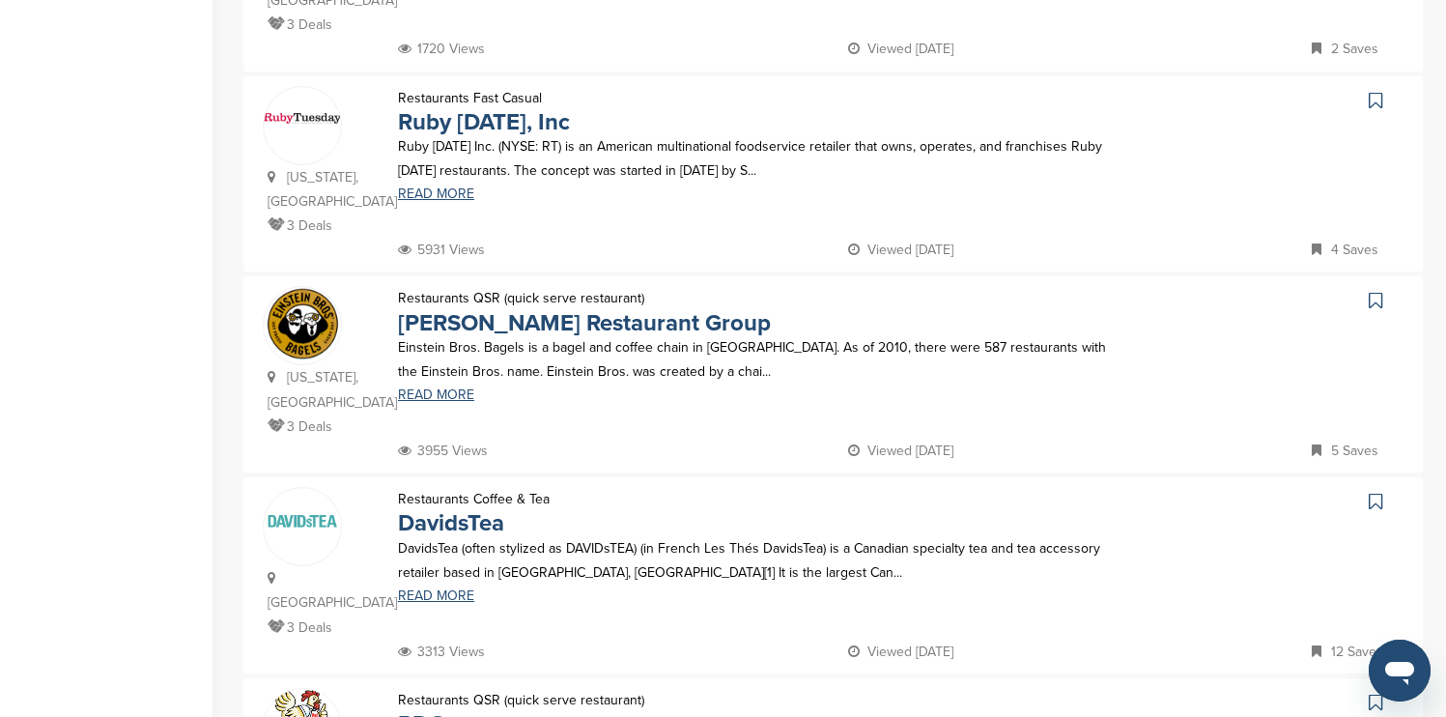
scroll to position [773, 0]
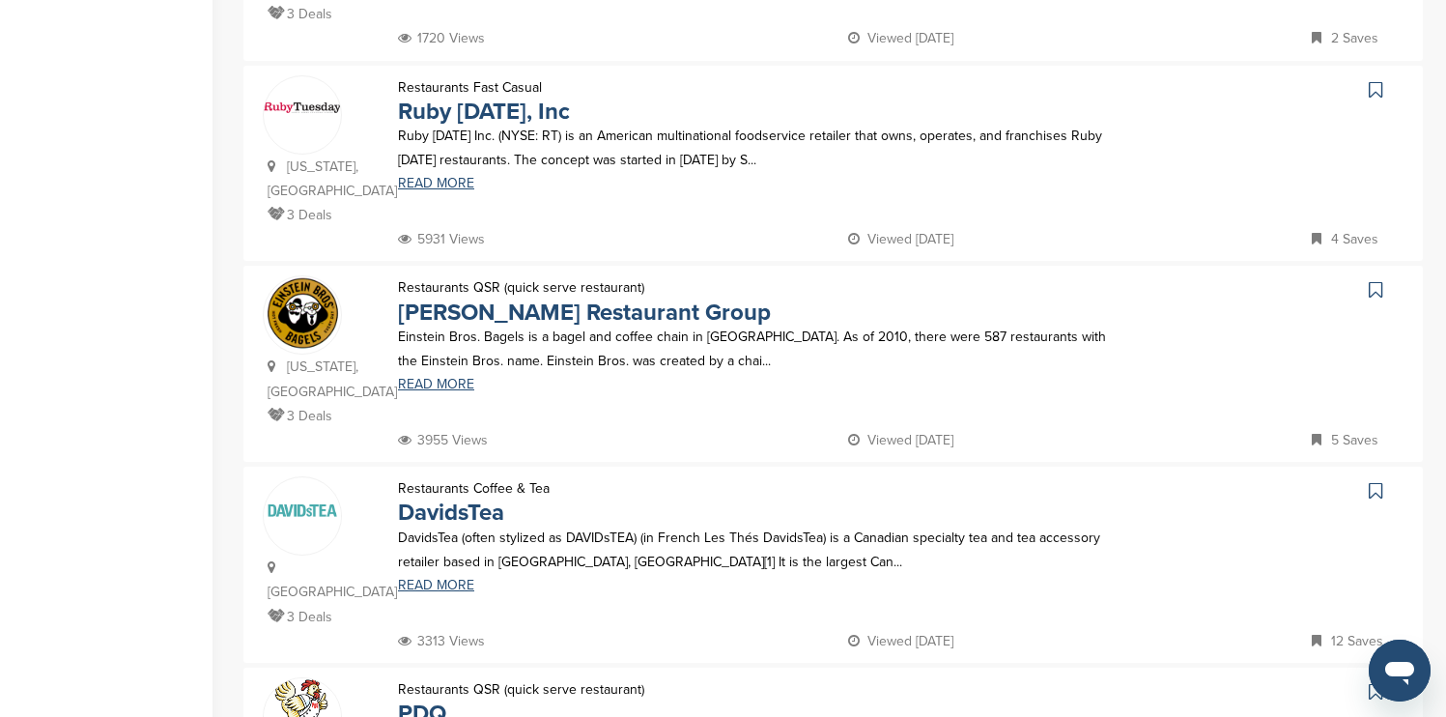
click at [1377, 80] on icon at bounding box center [1376, 89] width 14 height 19
click at [1372, 280] on icon at bounding box center [1376, 289] width 14 height 19
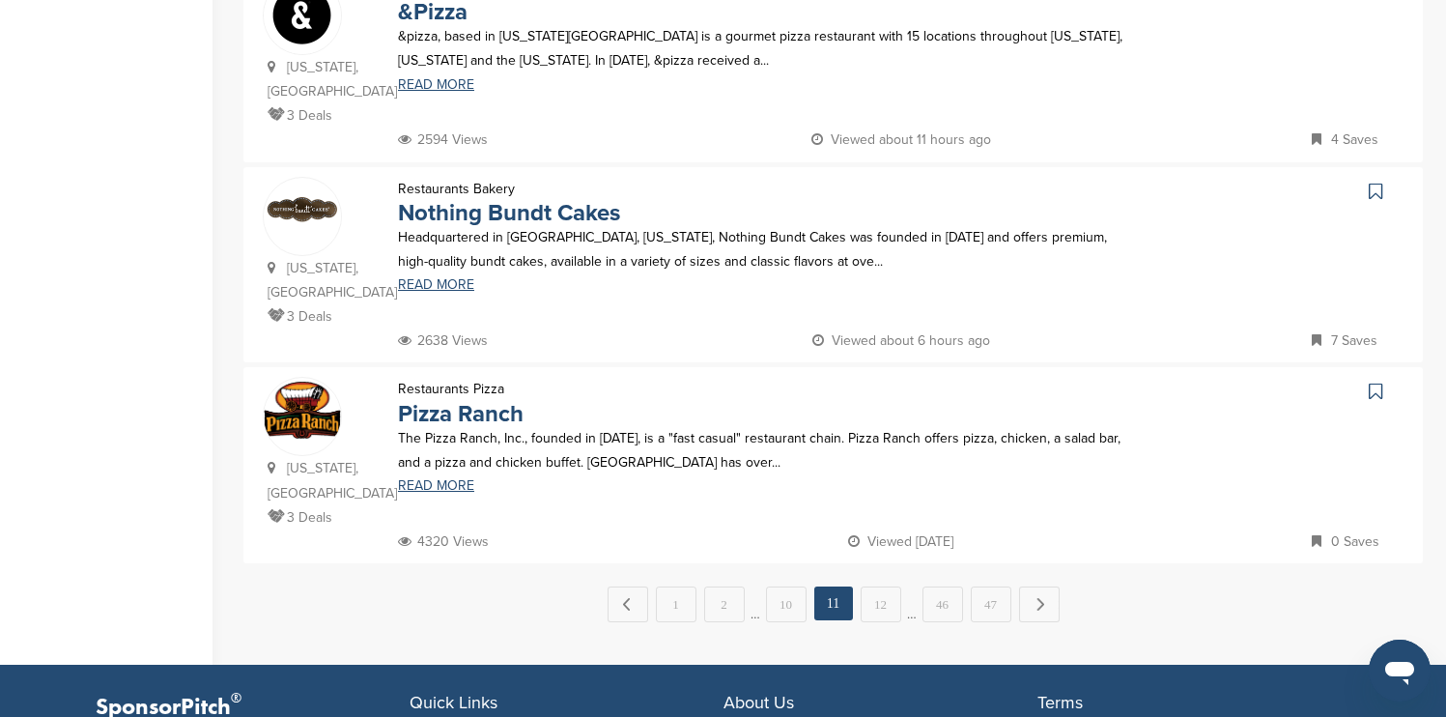
scroll to position [1893, 0]
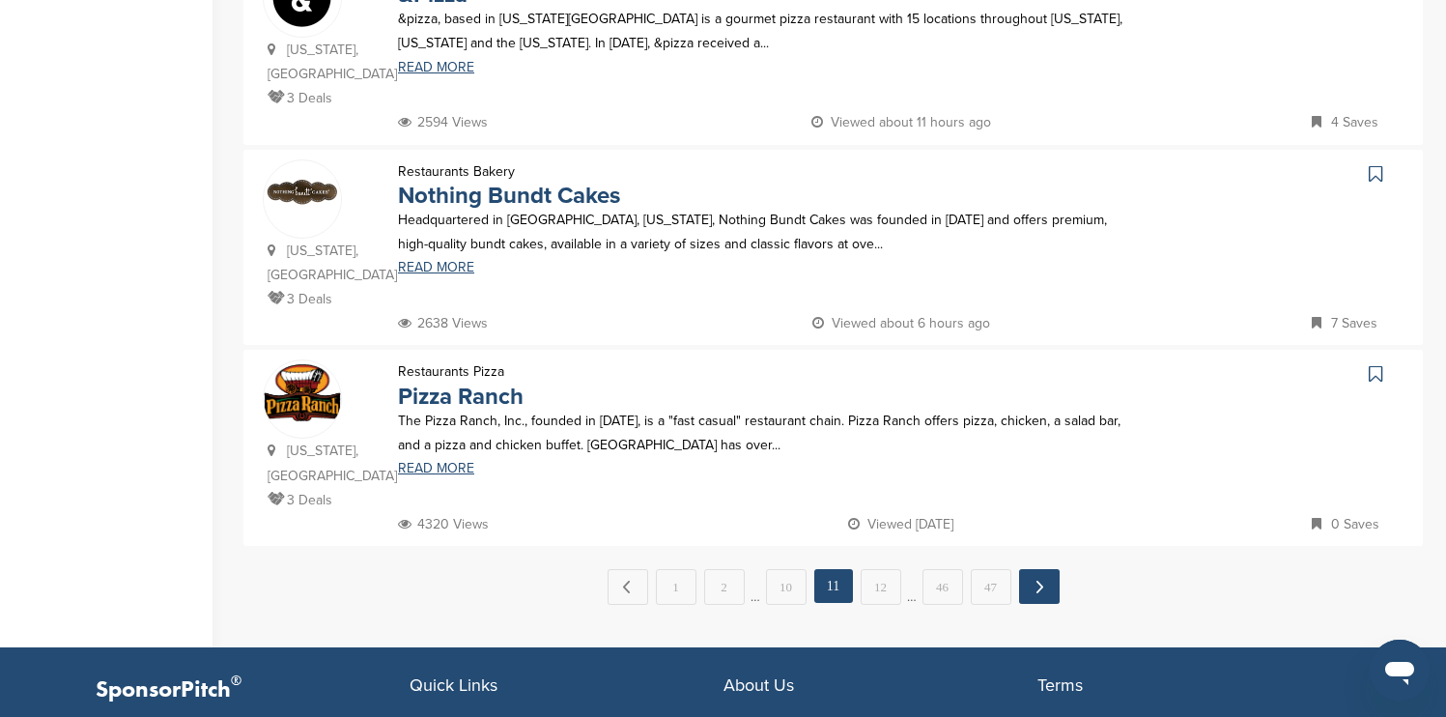
click at [1031, 569] on link "Next →" at bounding box center [1039, 586] width 41 height 35
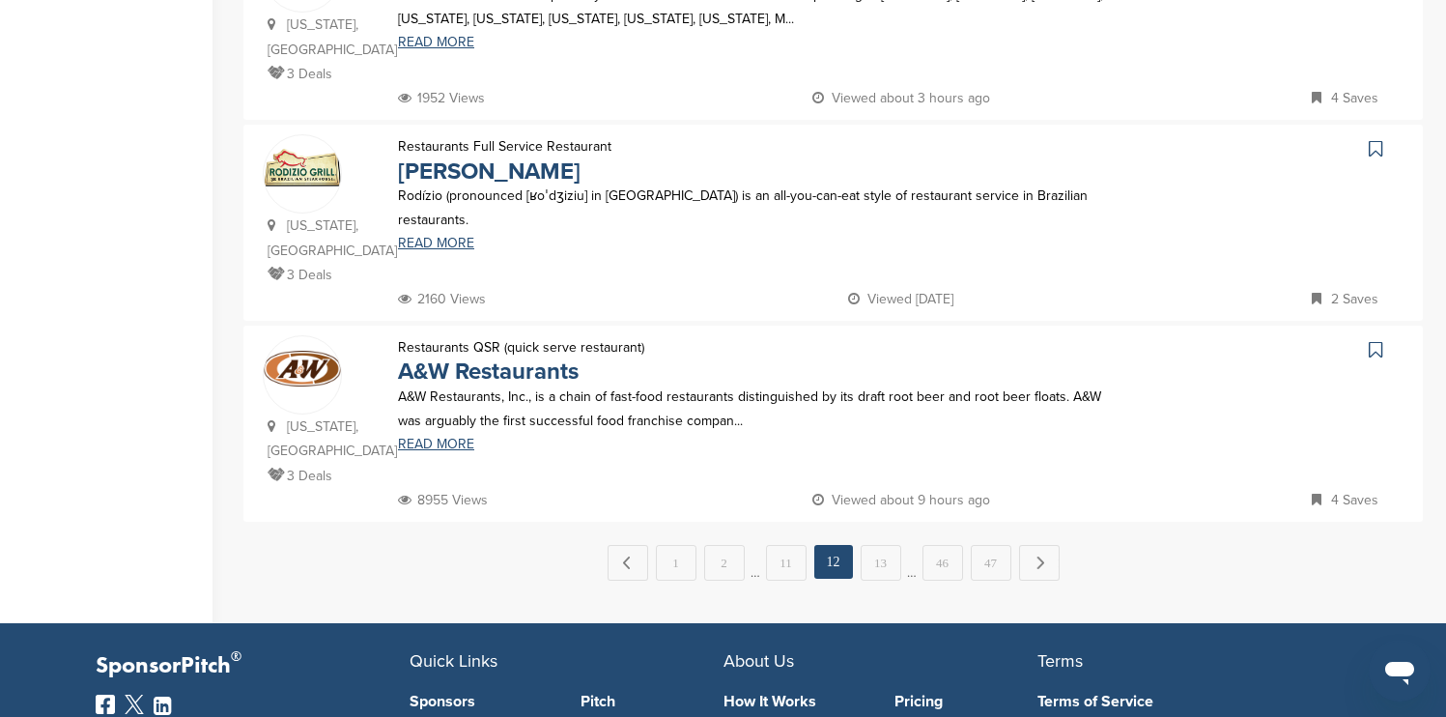
scroll to position [0, 0]
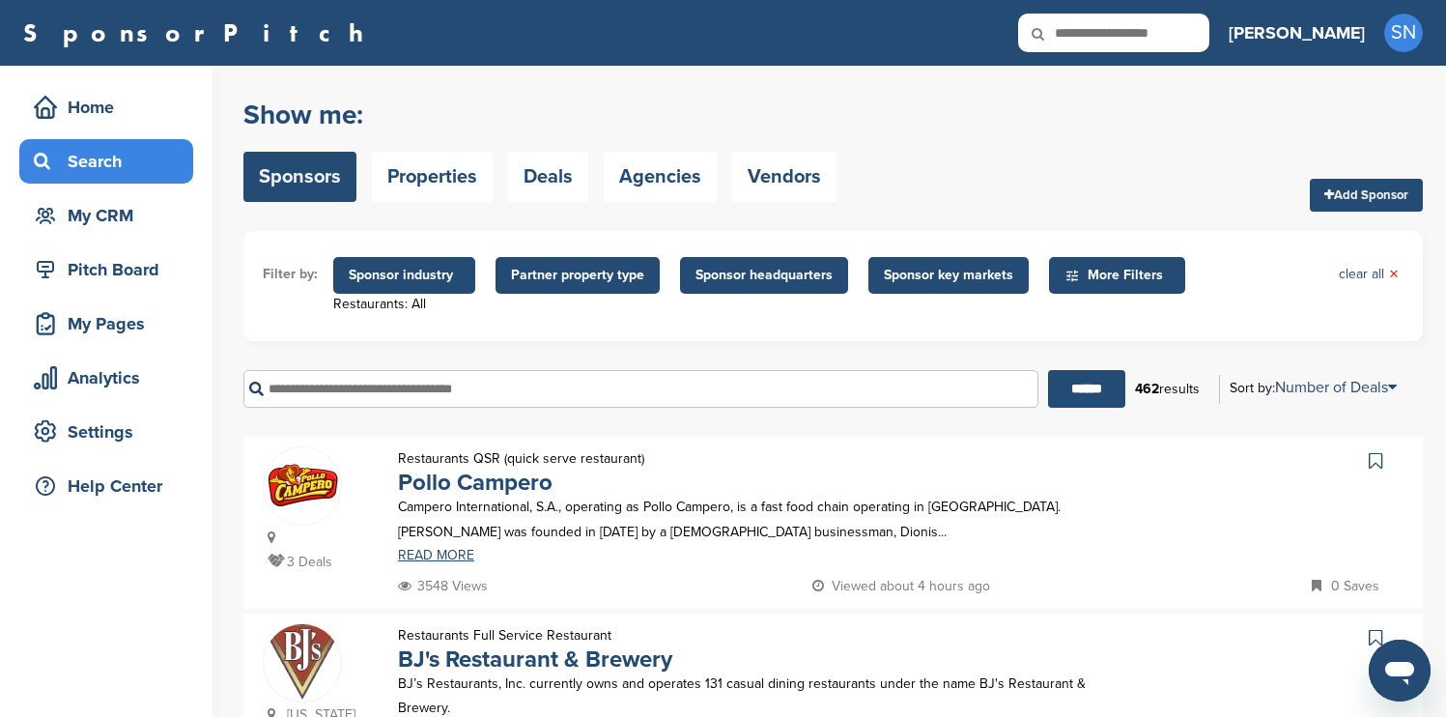
click at [1376, 469] on icon at bounding box center [1376, 460] width 14 height 19
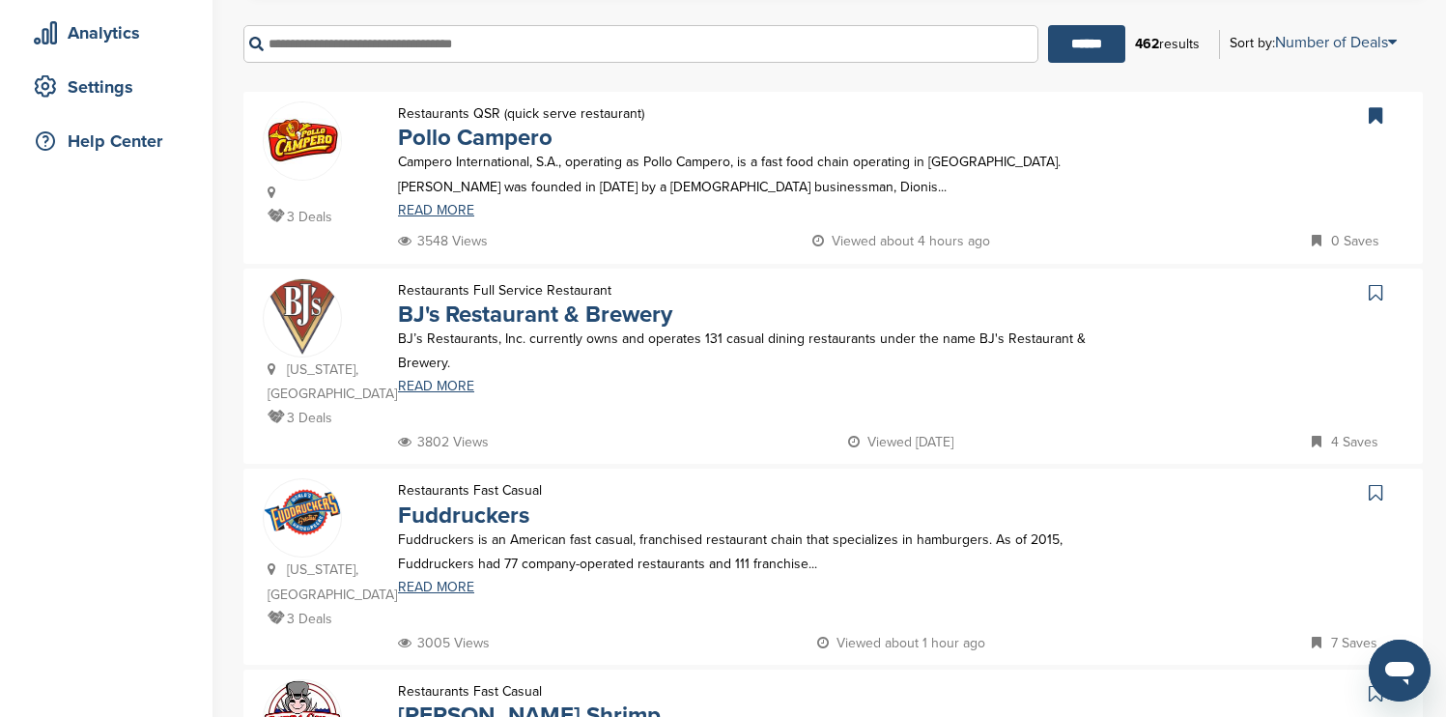
scroll to position [386, 0]
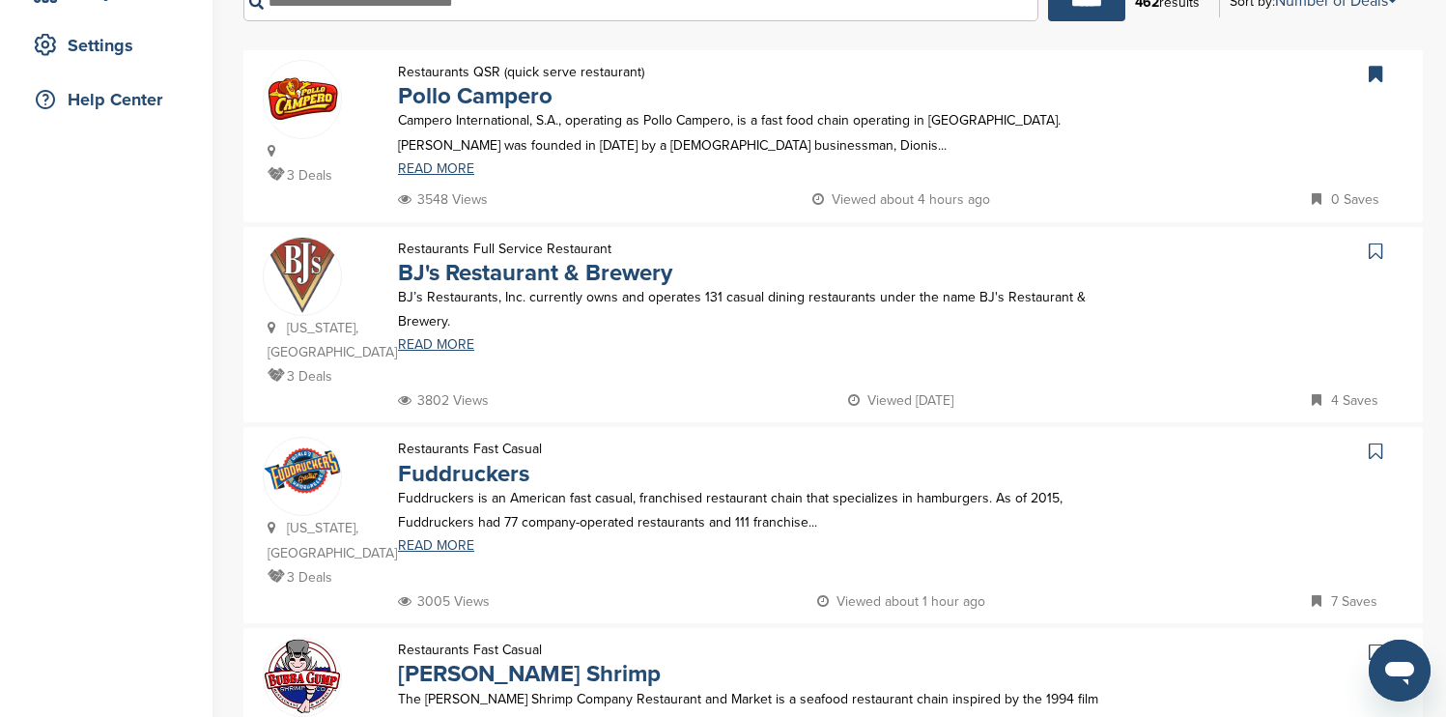
click at [1376, 254] on icon at bounding box center [1376, 250] width 14 height 19
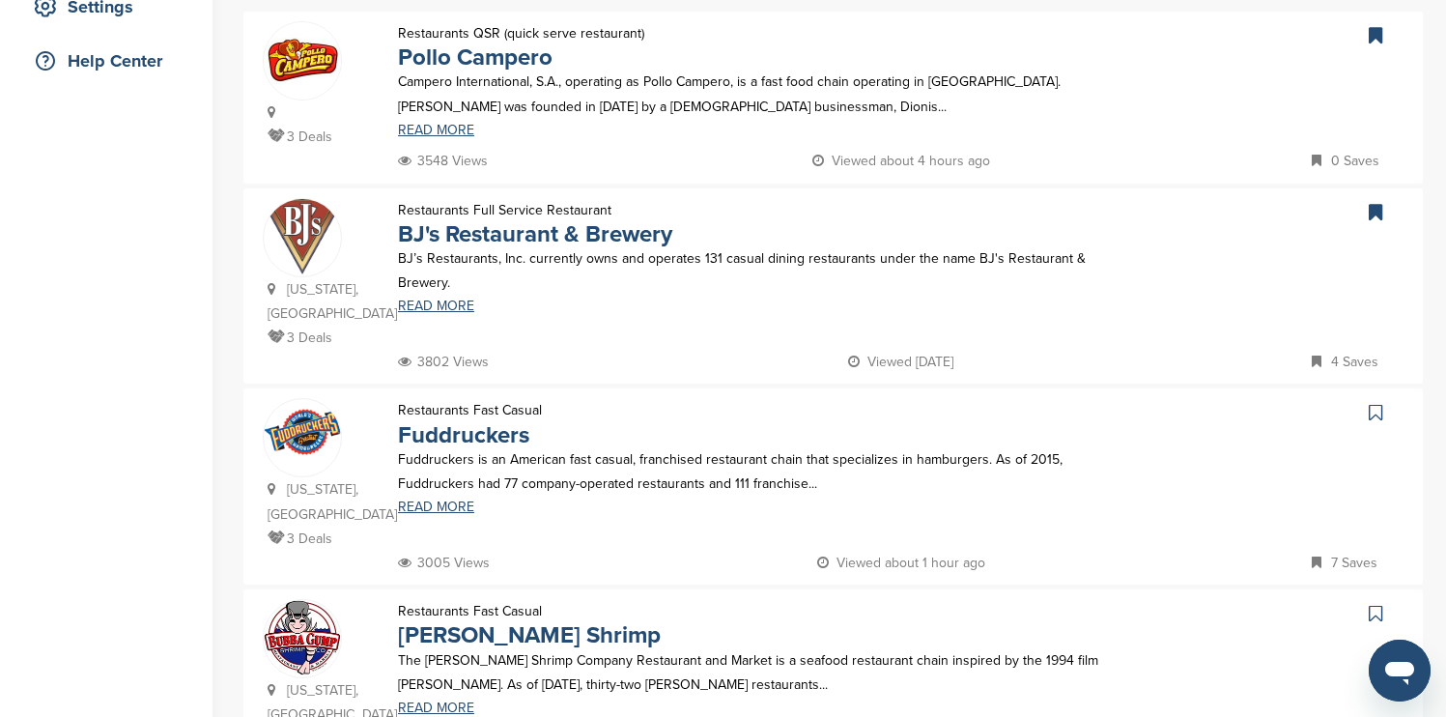
click at [1377, 604] on icon at bounding box center [1376, 613] width 14 height 19
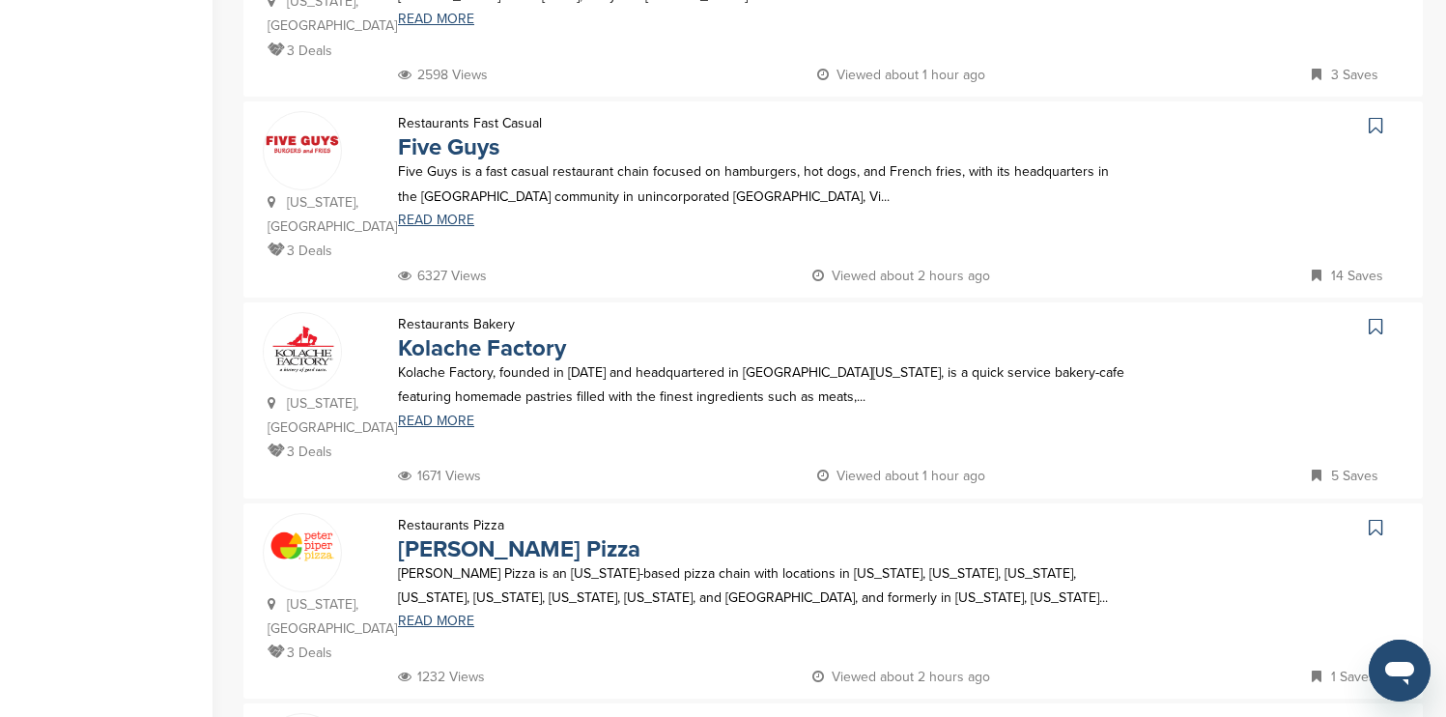
scroll to position [1159, 0]
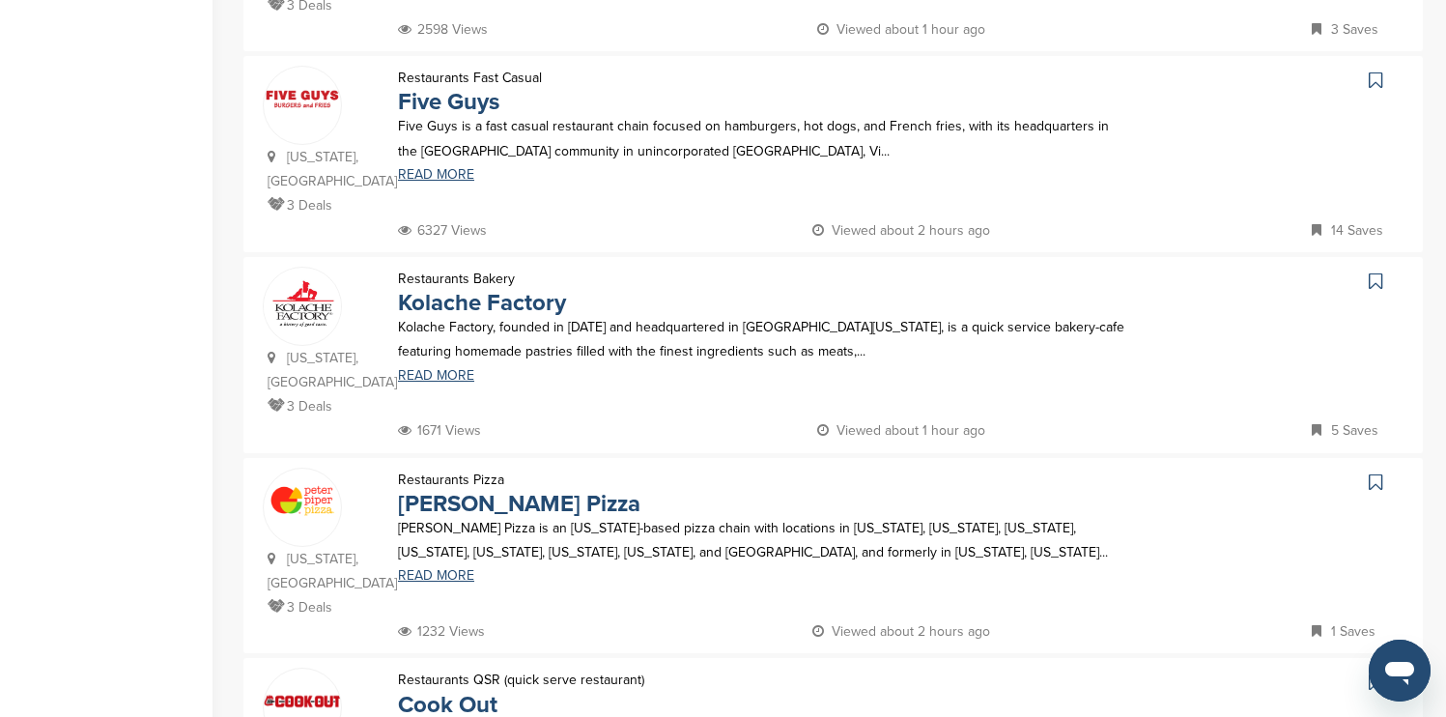
click at [1375, 71] on icon at bounding box center [1376, 80] width 14 height 19
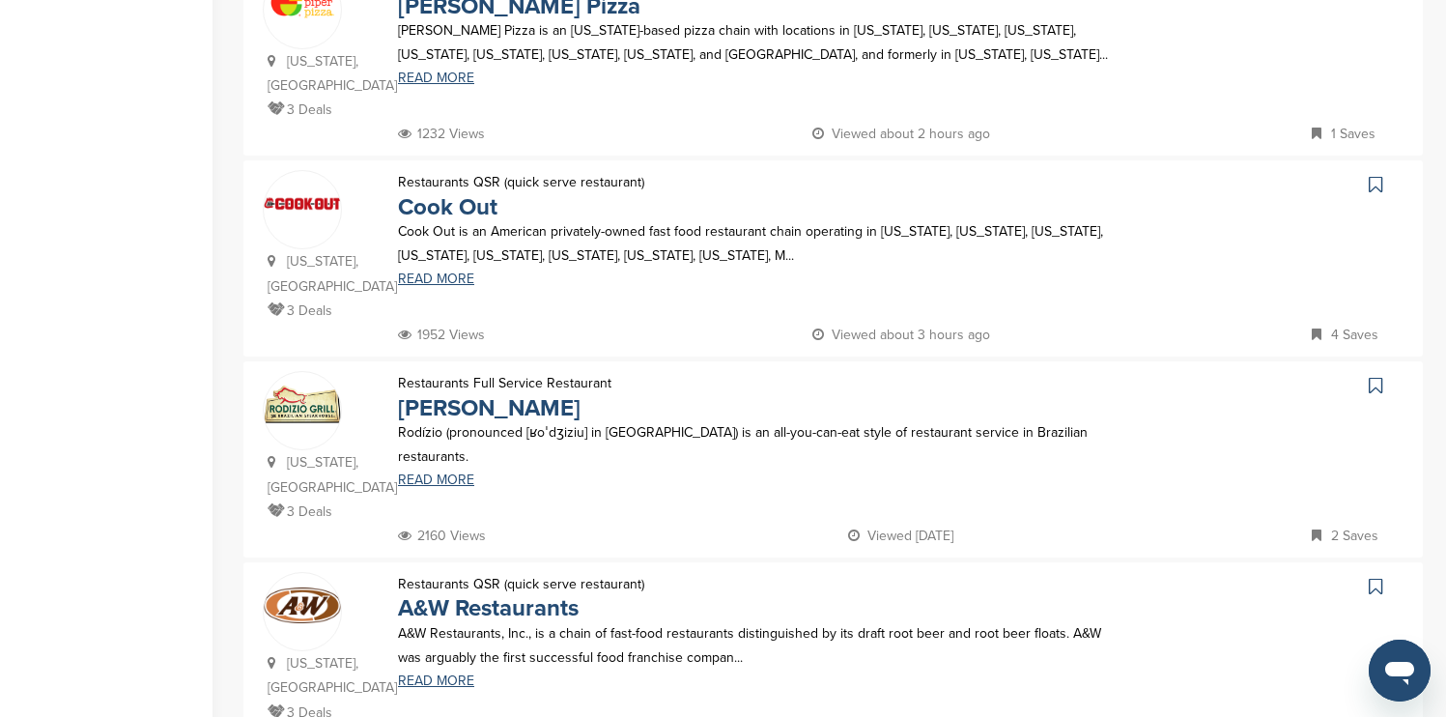
scroll to position [1661, 0]
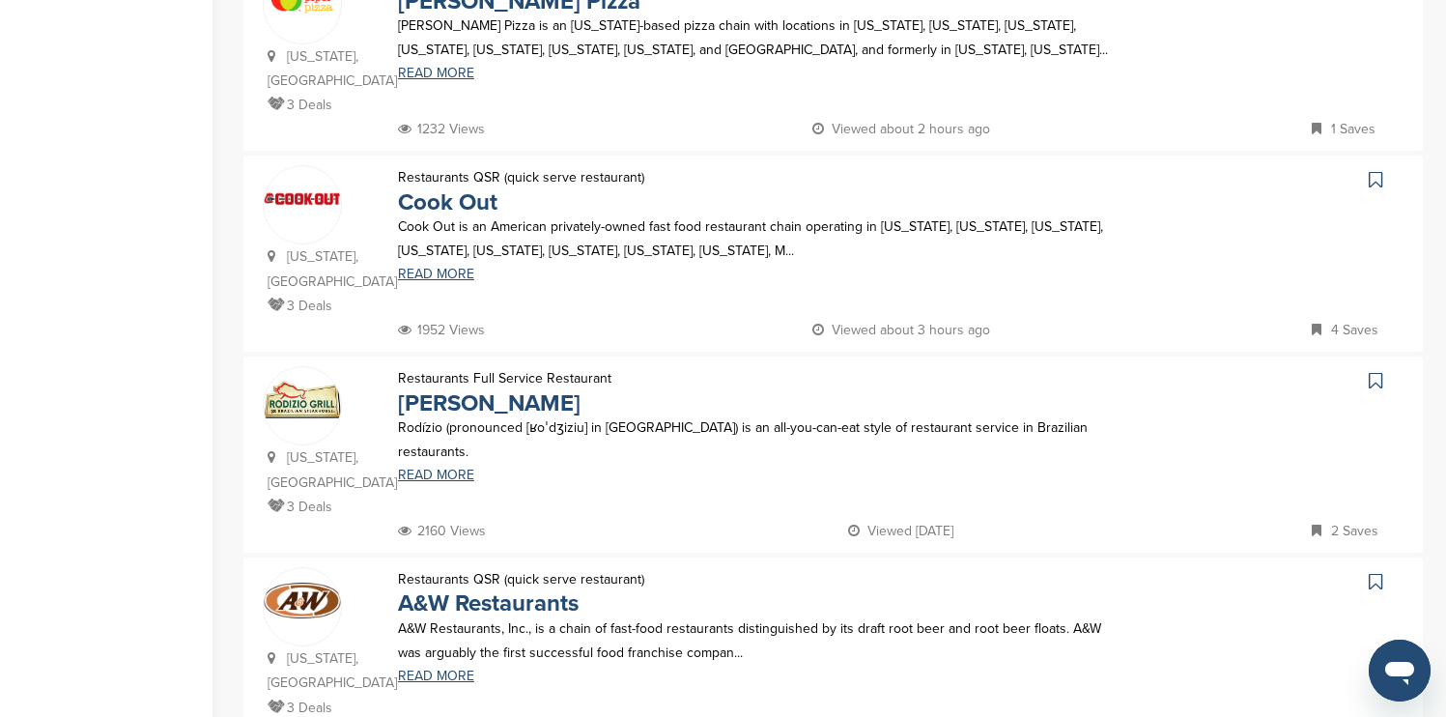
click at [1379, 170] on icon at bounding box center [1376, 179] width 14 height 19
click at [1376, 572] on icon at bounding box center [1376, 581] width 14 height 19
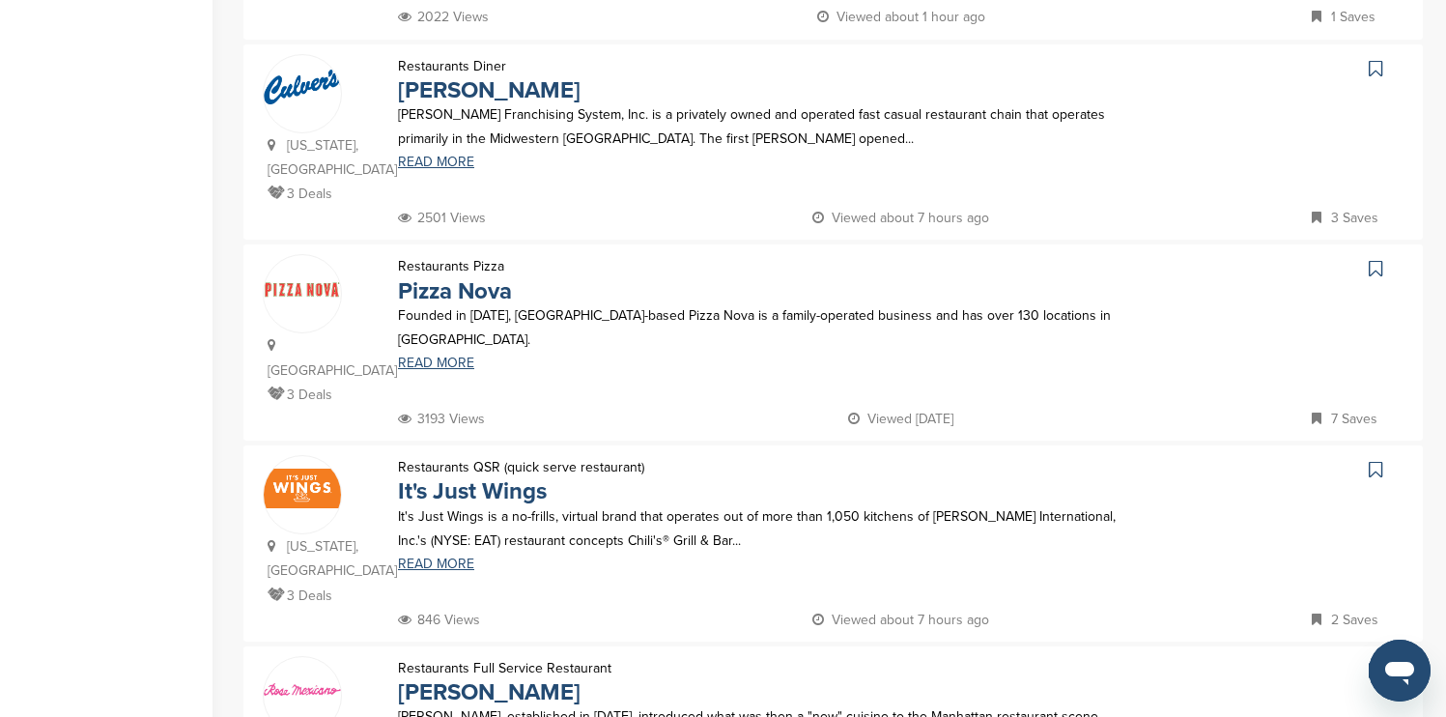
scroll to position [580, 0]
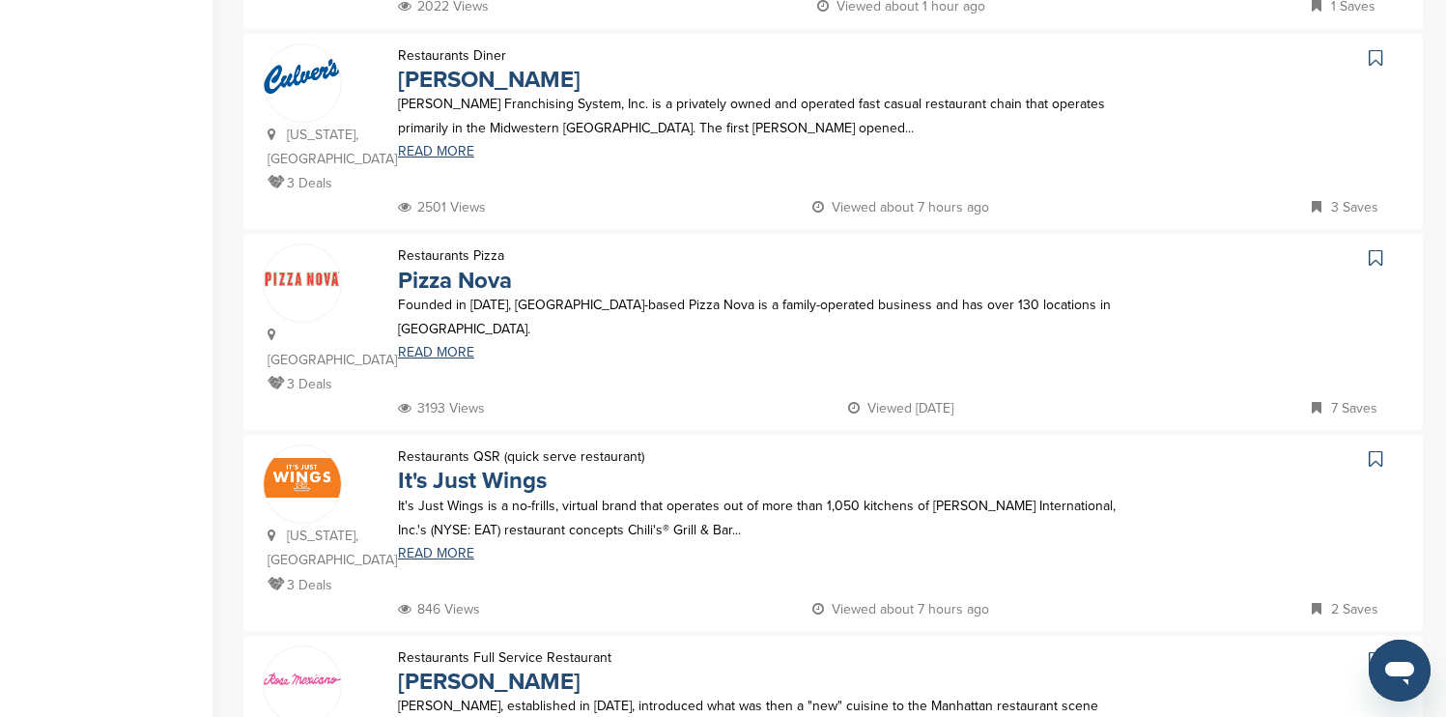
click at [1375, 55] on icon at bounding box center [1376, 57] width 14 height 19
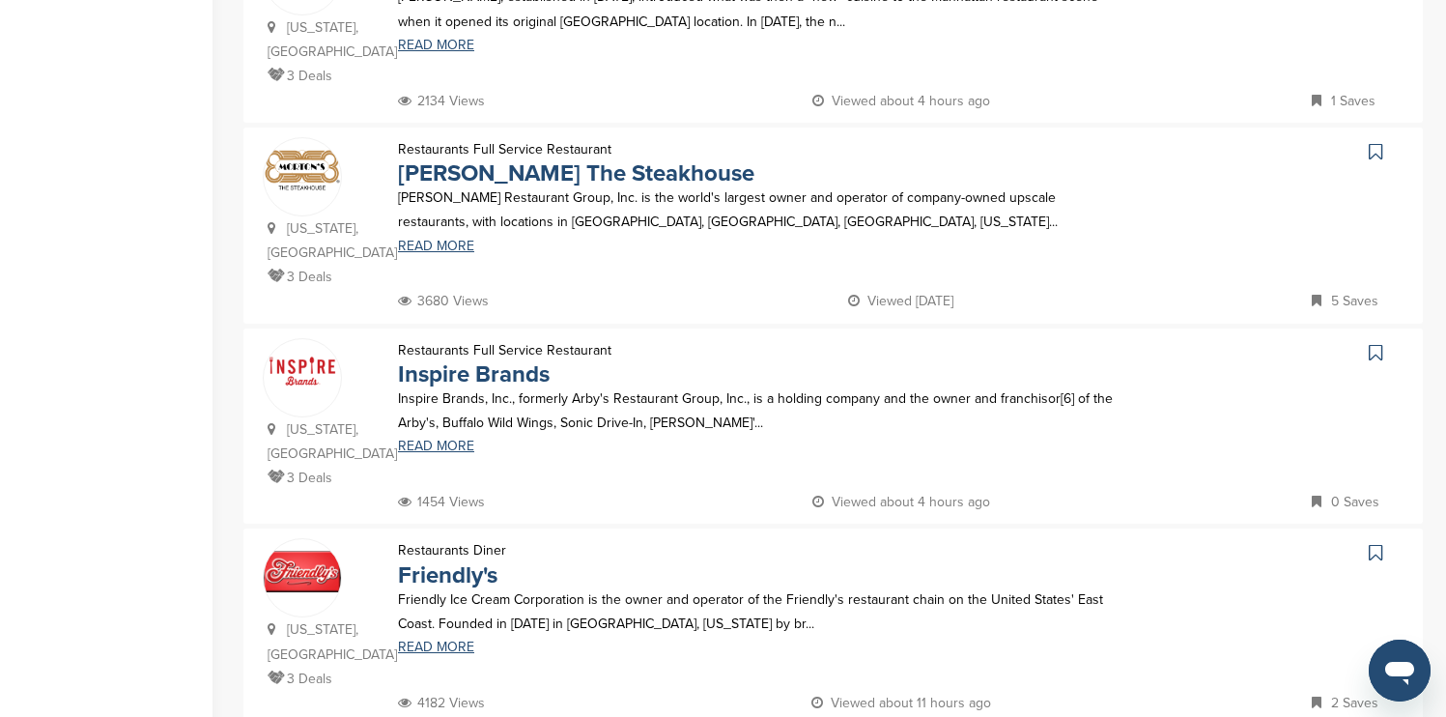
scroll to position [1352, 0]
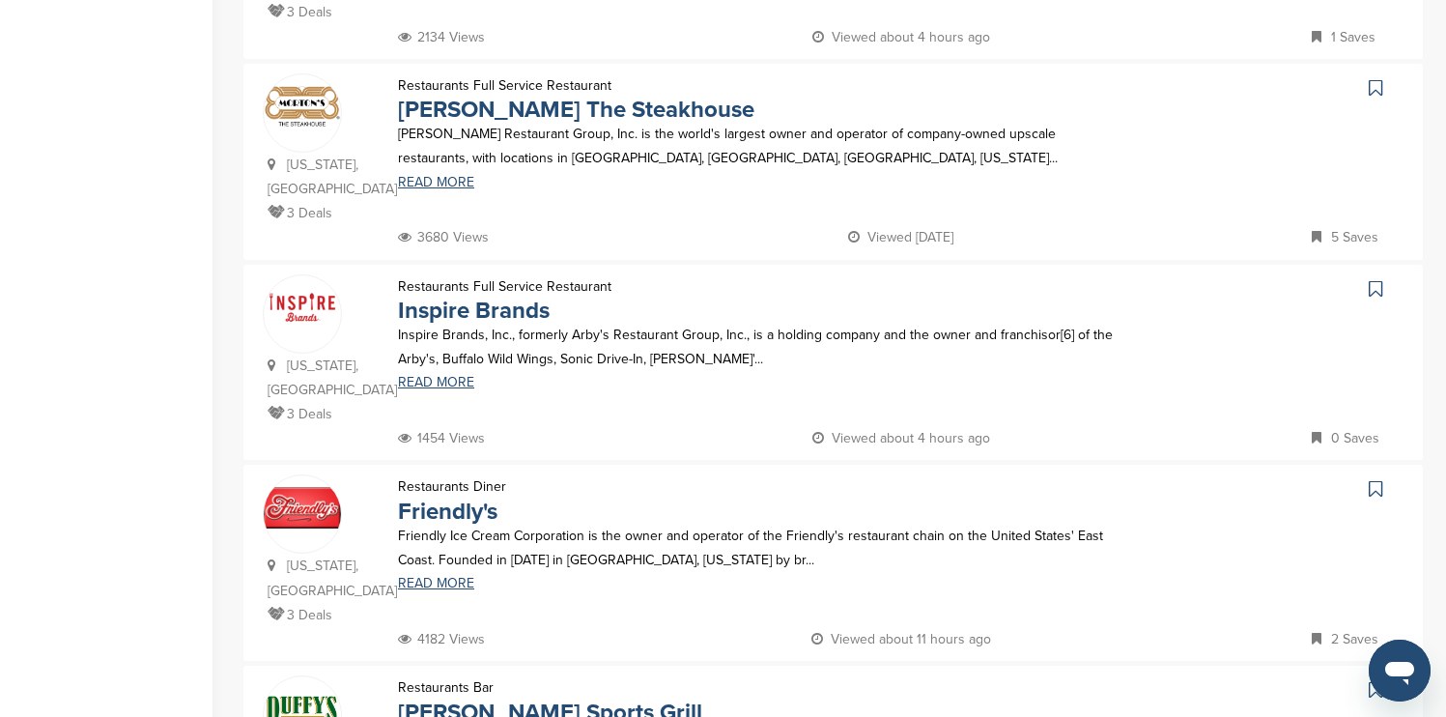
click at [1374, 78] on icon at bounding box center [1376, 87] width 14 height 19
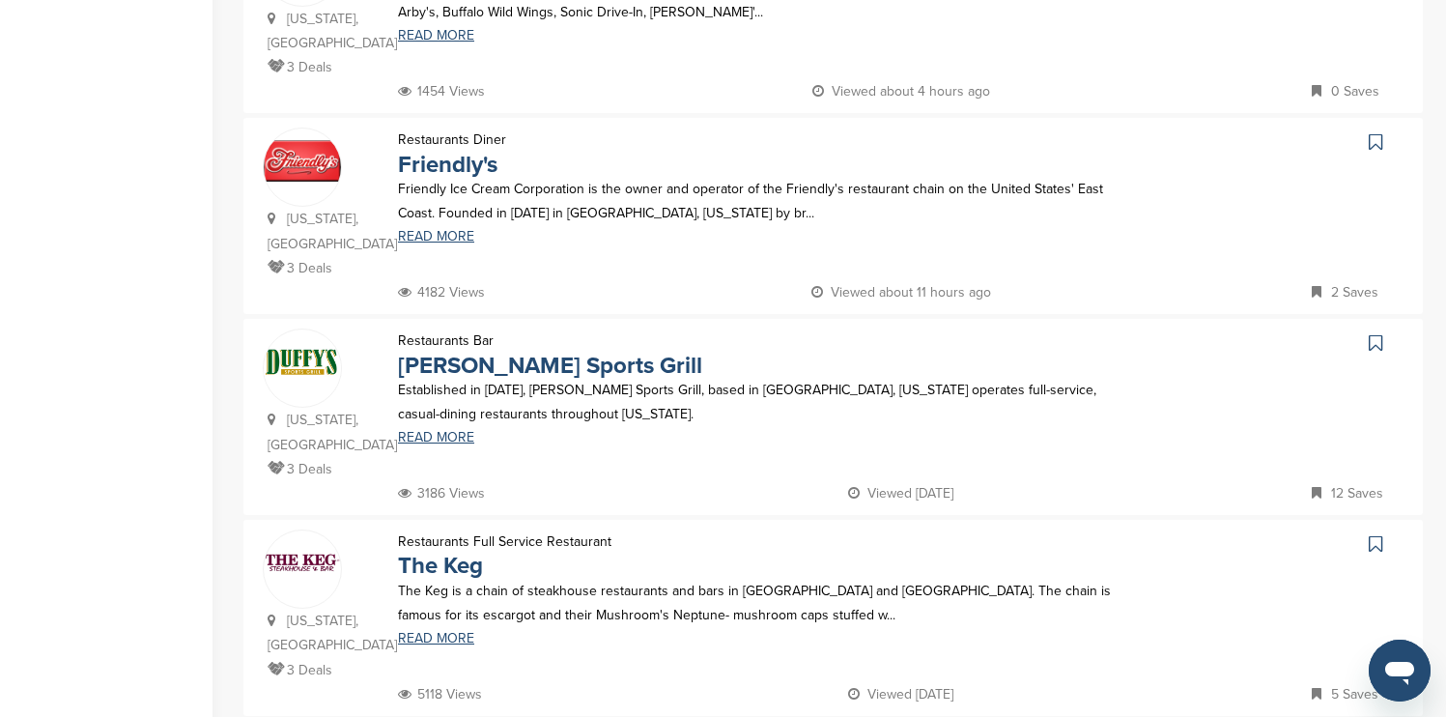
scroll to position [1700, 0]
click at [1379, 131] on icon at bounding box center [1376, 140] width 14 height 19
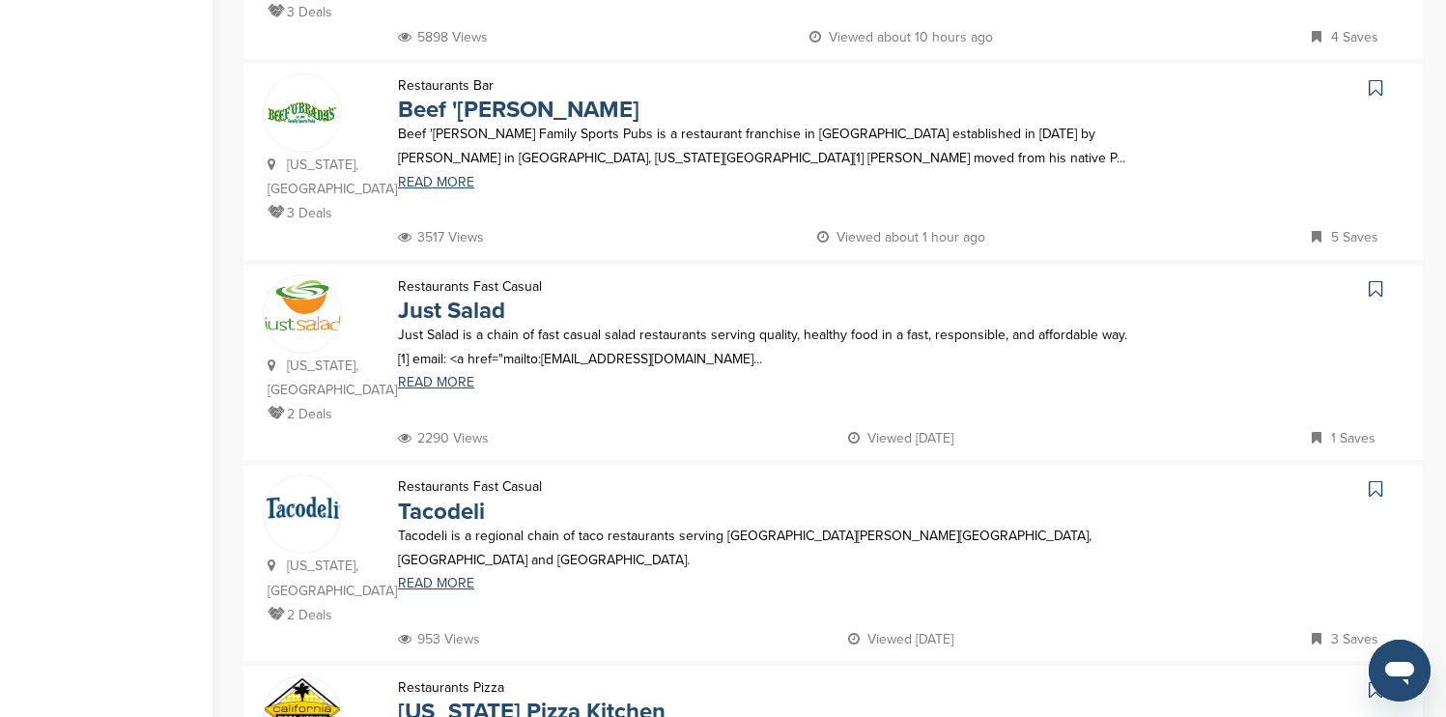
scroll to position [580, 0]
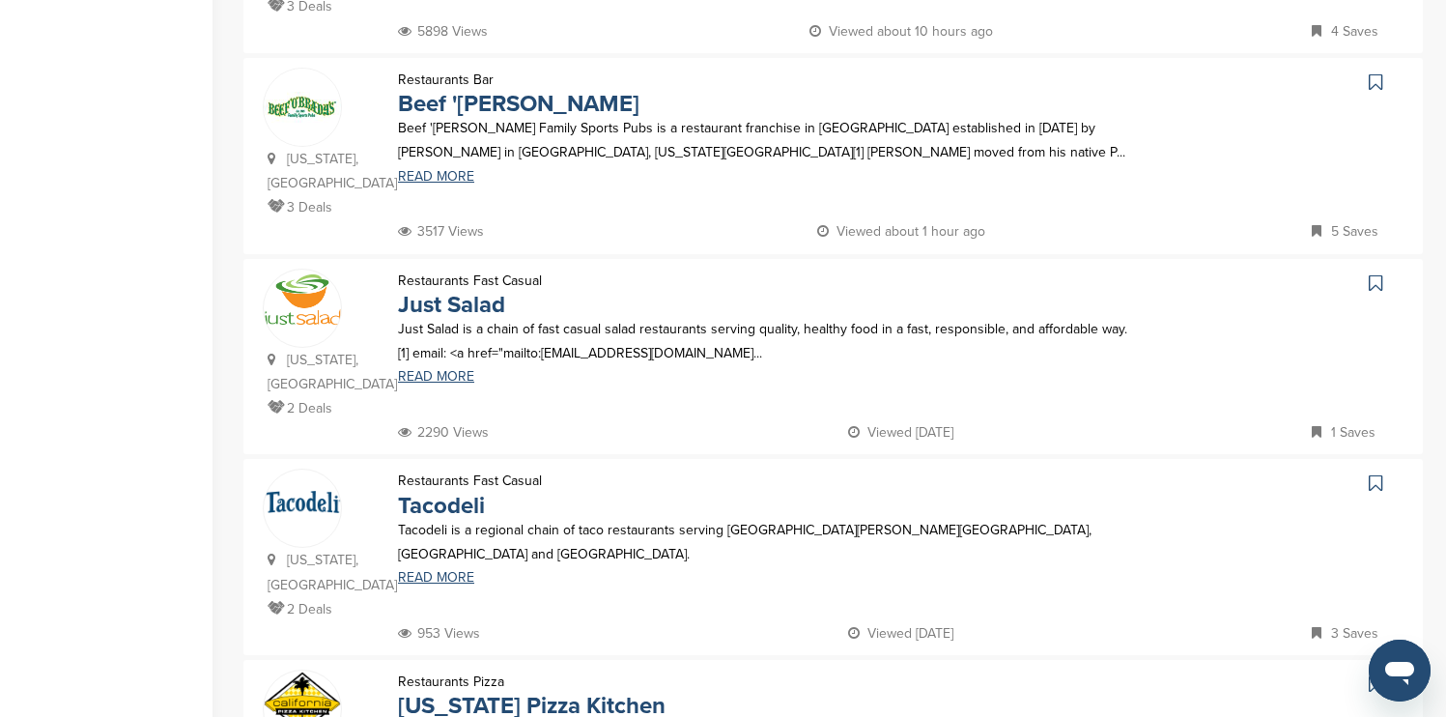
click at [1373, 72] on icon at bounding box center [1376, 81] width 14 height 19
click at [1373, 674] on icon at bounding box center [1376, 683] width 14 height 19
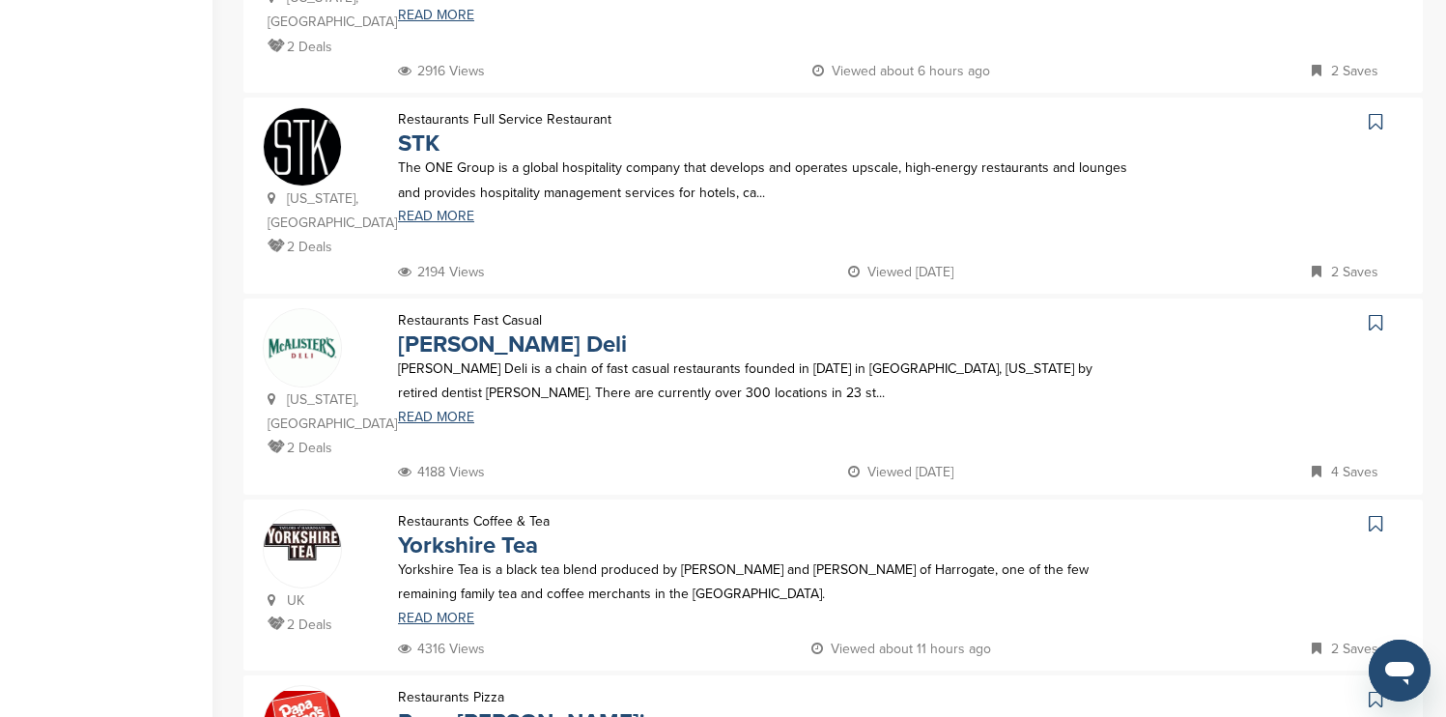
scroll to position [1352, 0]
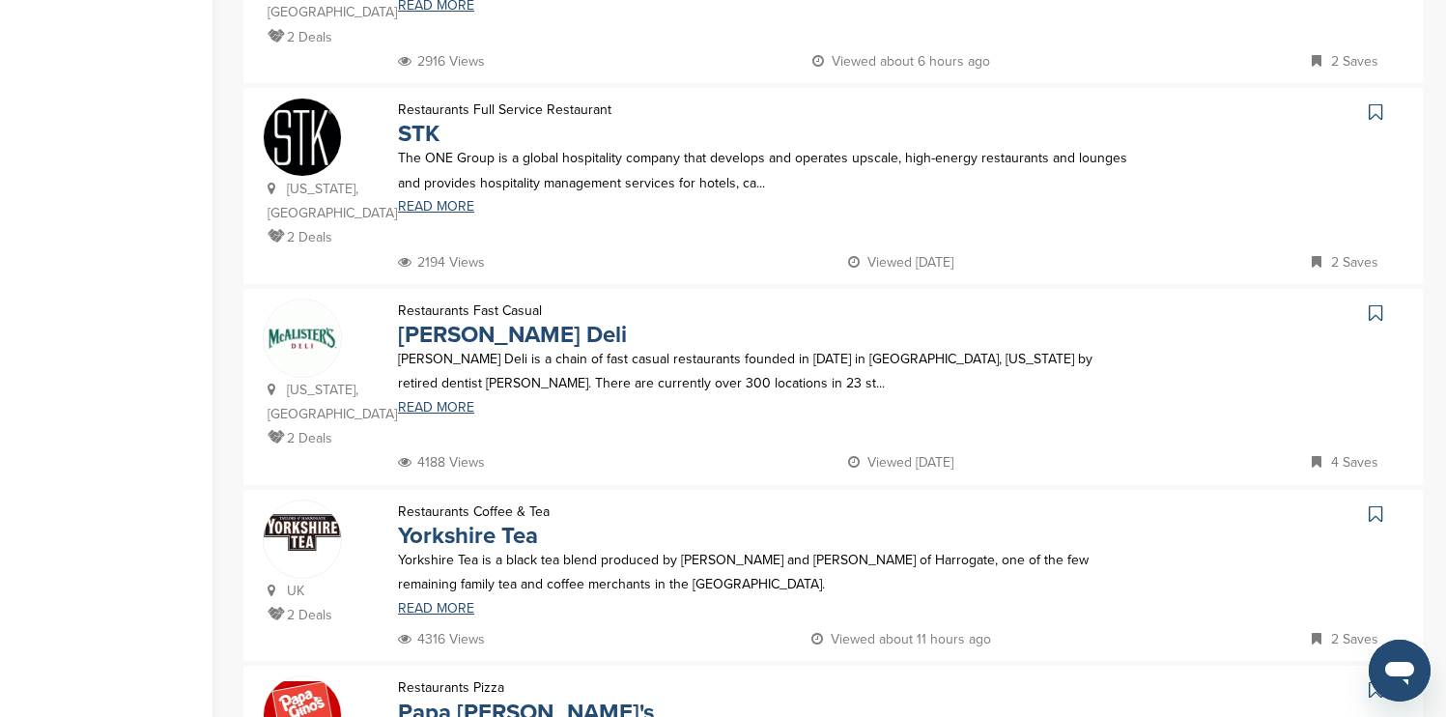
click at [1378, 102] on icon at bounding box center [1376, 111] width 14 height 19
click at [1376, 303] on icon at bounding box center [1376, 312] width 14 height 19
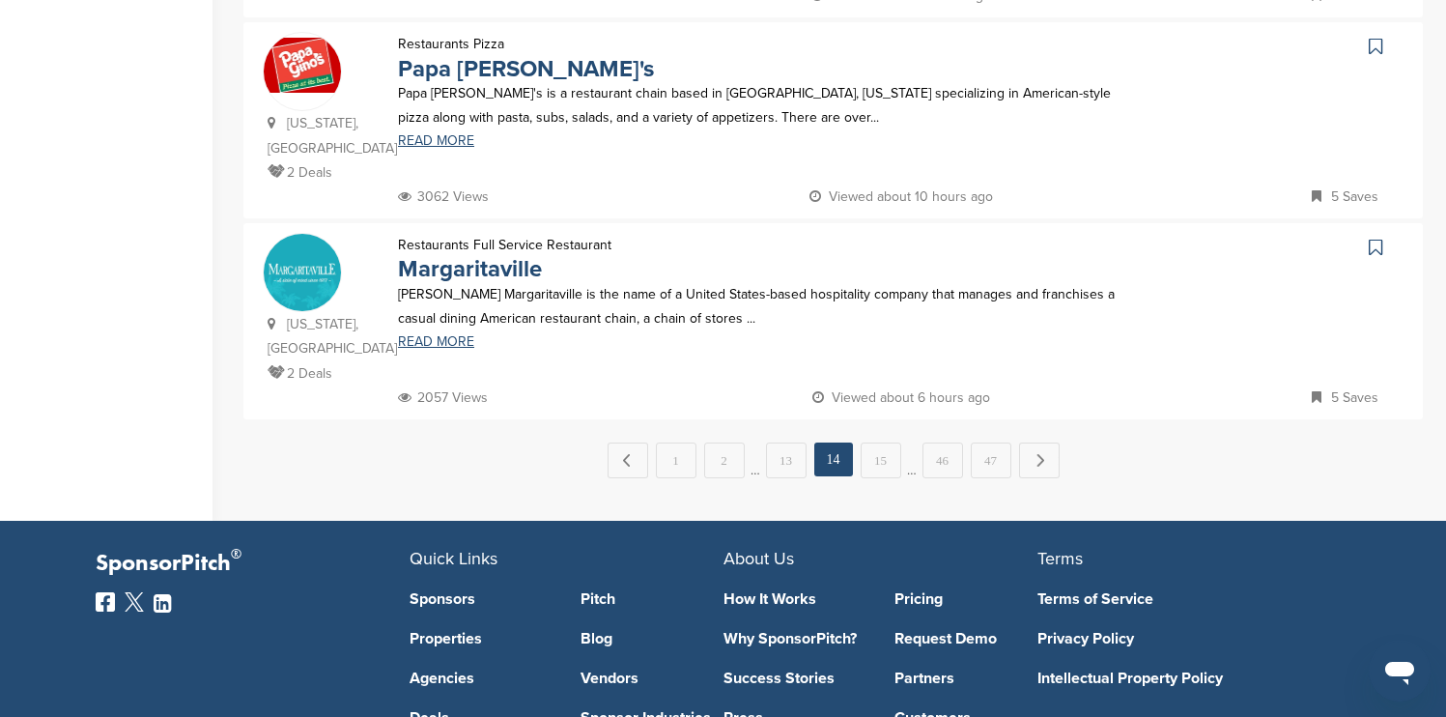
scroll to position [2009, 0]
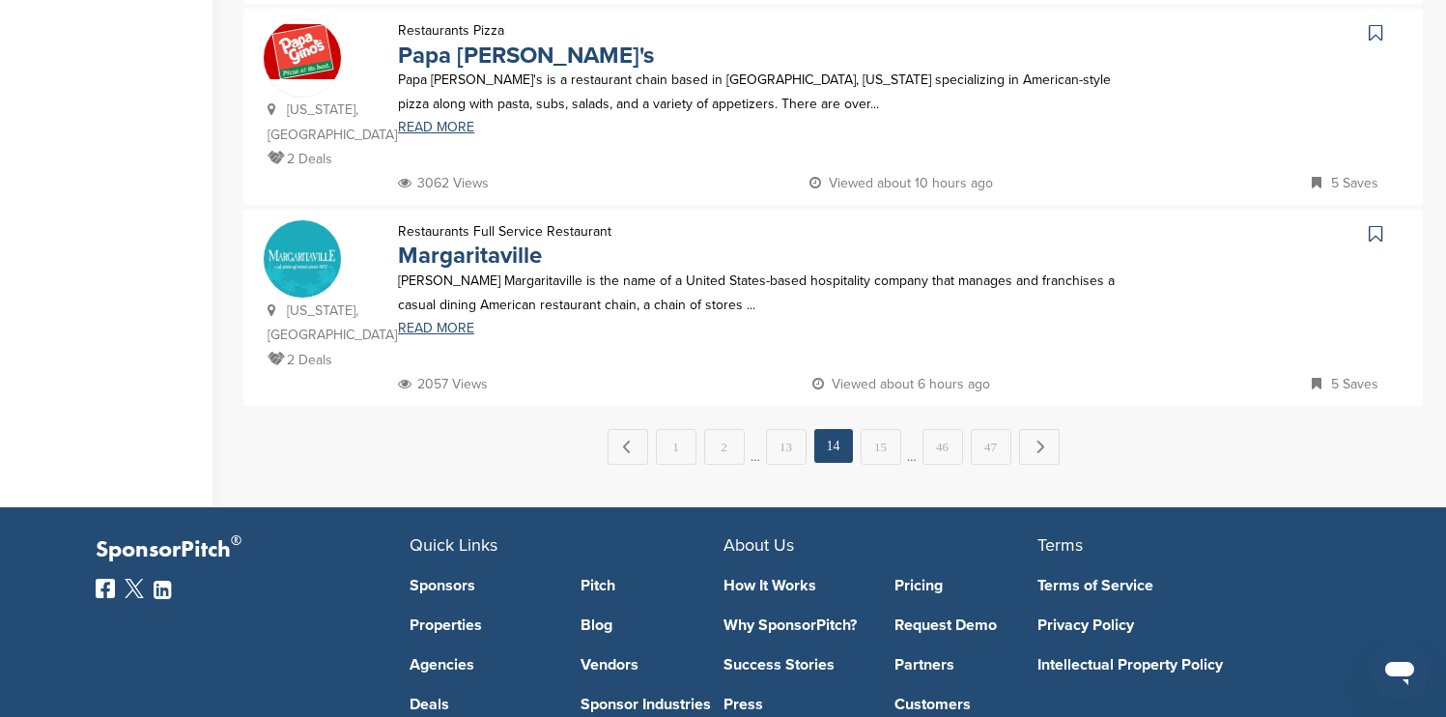
click at [1379, 224] on icon at bounding box center [1376, 233] width 14 height 19
click at [1038, 429] on link "Next →" at bounding box center [1039, 446] width 41 height 35
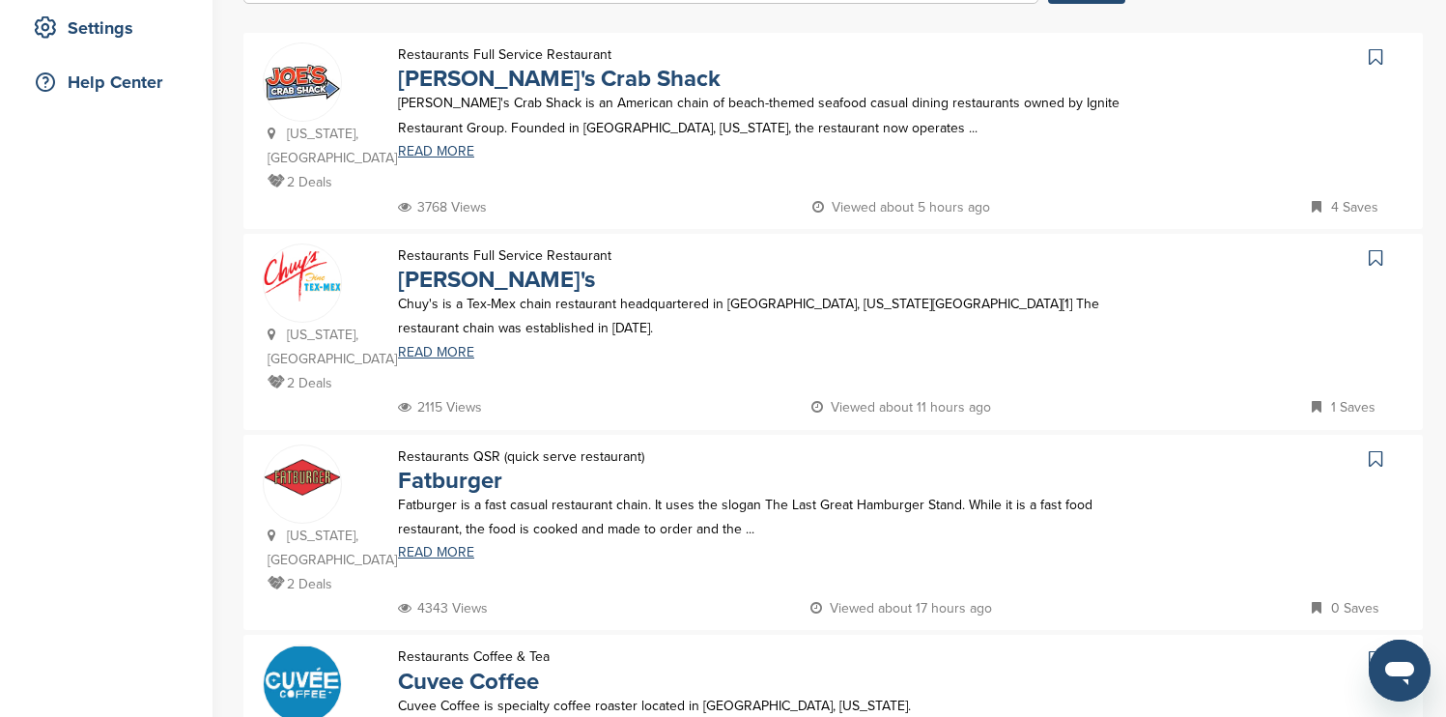
scroll to position [425, 0]
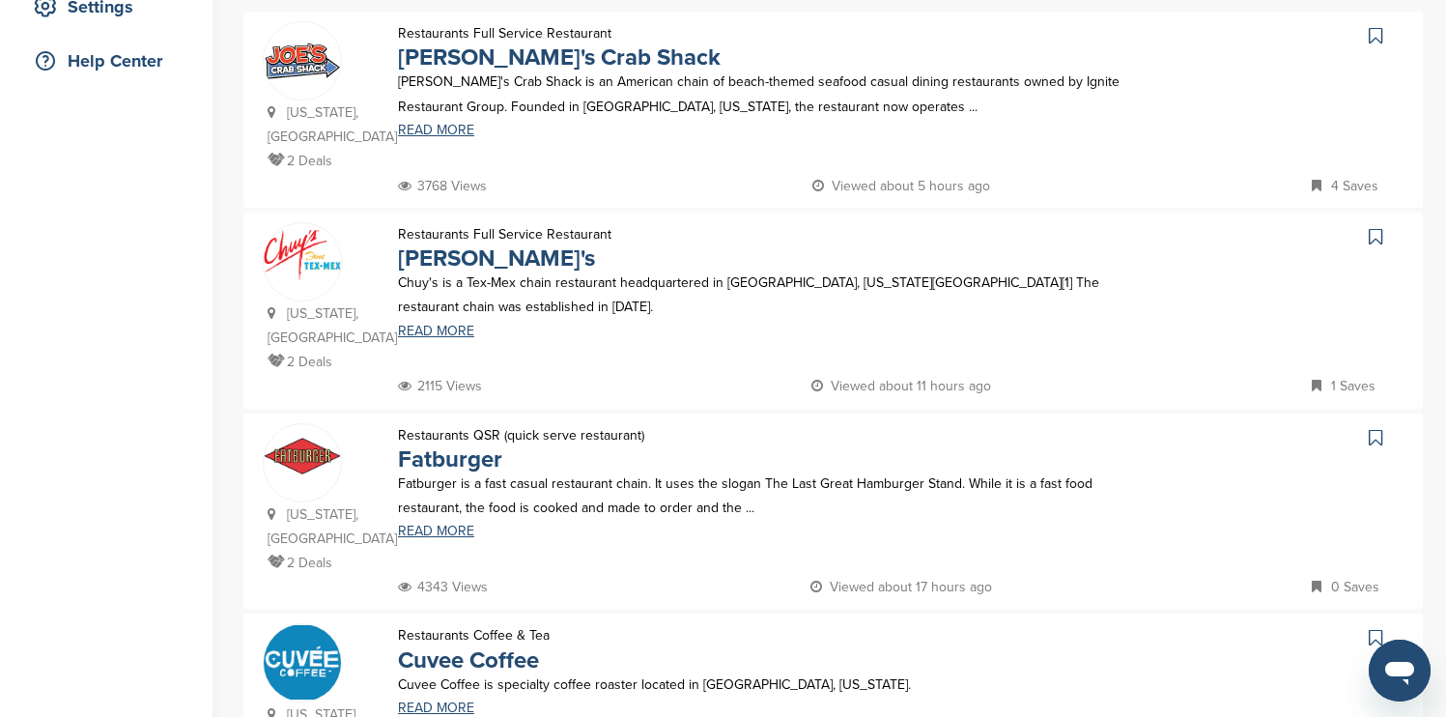
click at [1376, 42] on icon at bounding box center [1376, 35] width 14 height 19
click at [1368, 222] on link at bounding box center [1378, 236] width 28 height 29
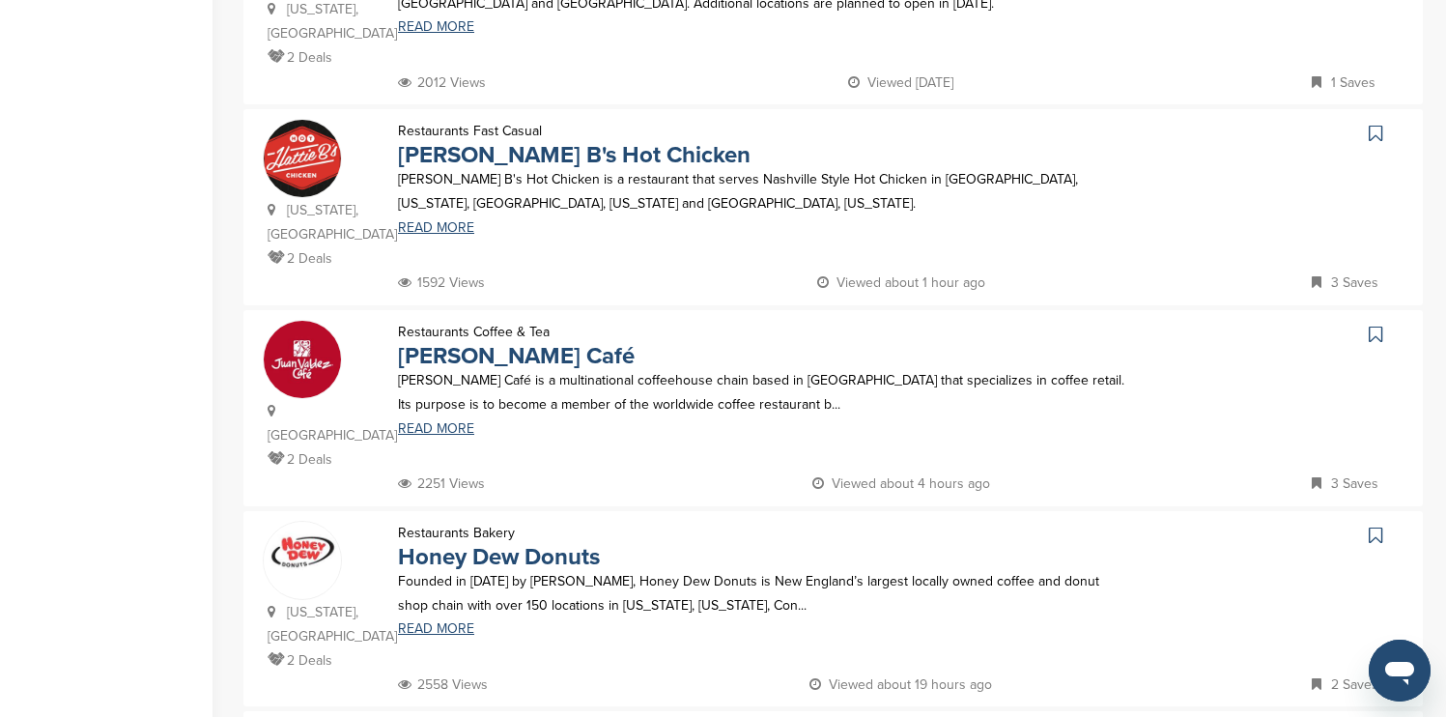
scroll to position [1546, 0]
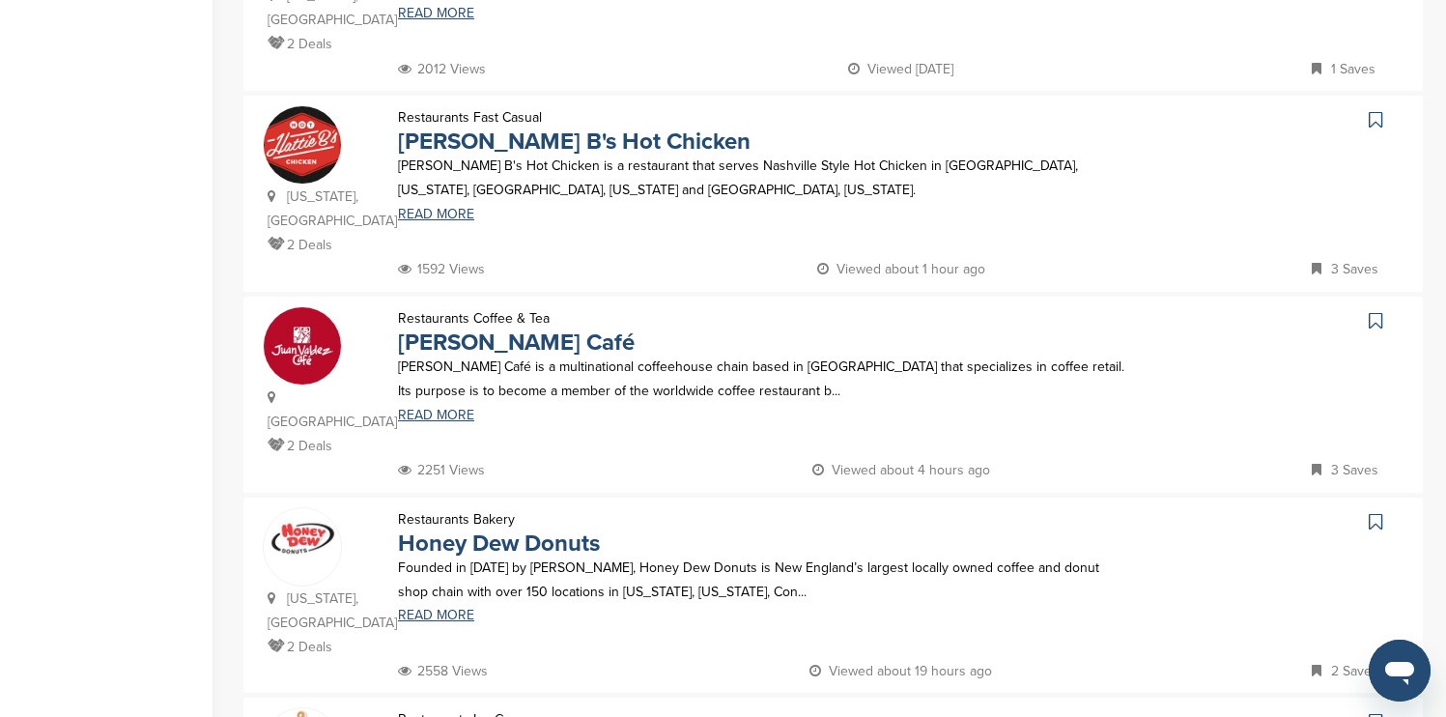
click at [1377, 110] on icon at bounding box center [1376, 119] width 14 height 19
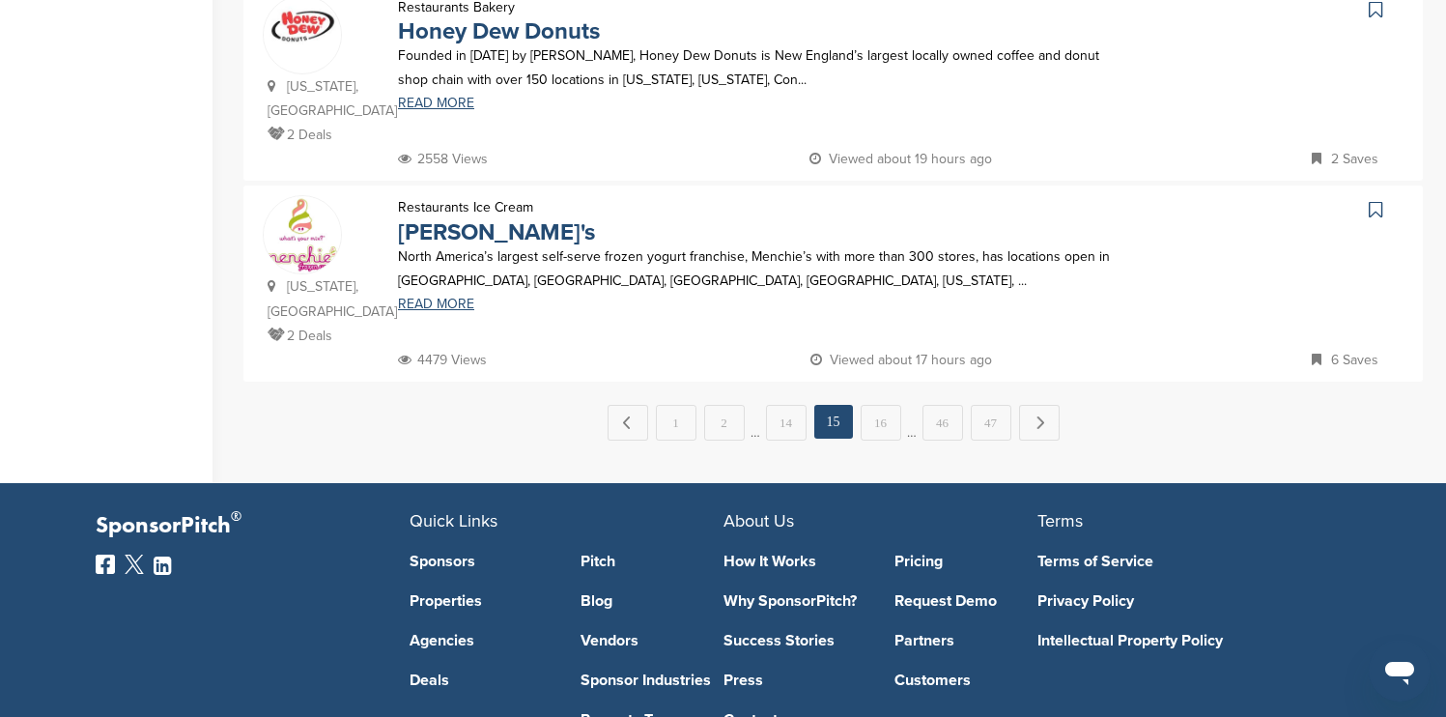
scroll to position [2087, 0]
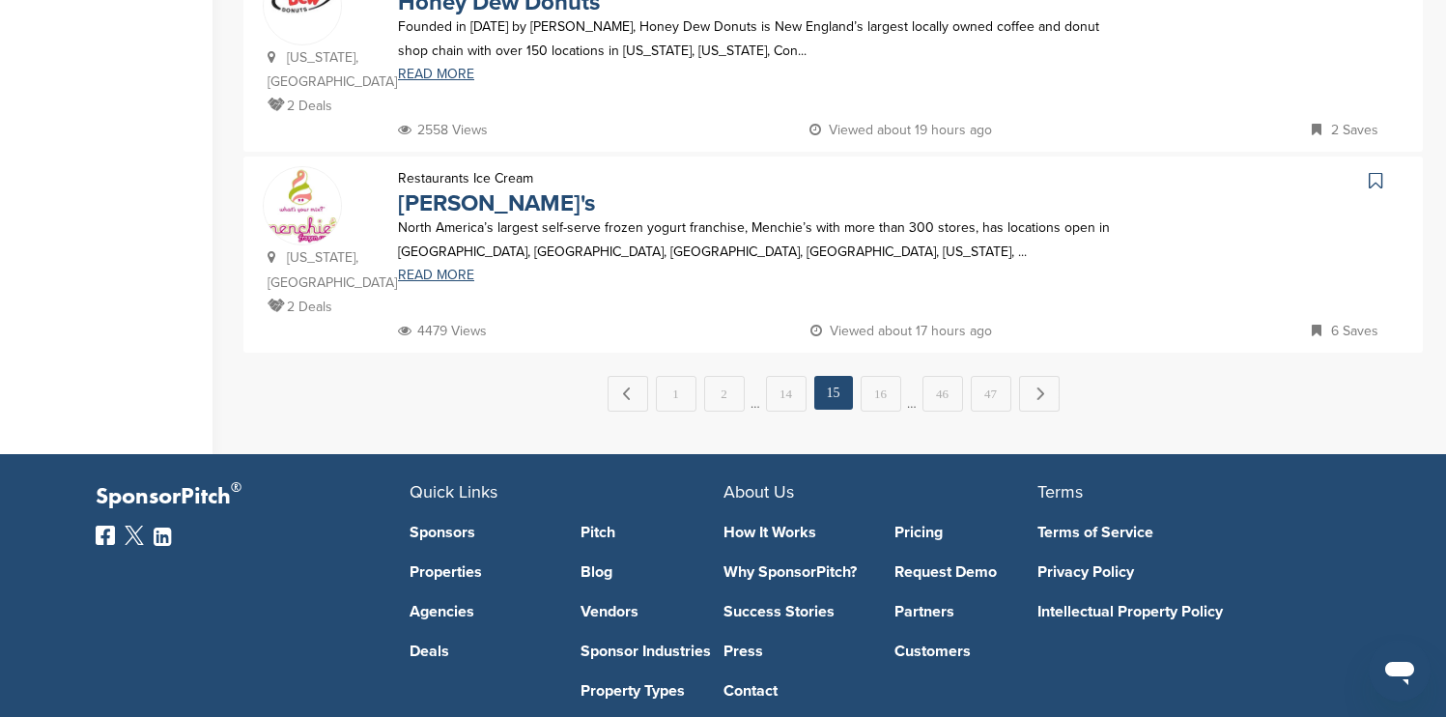
click at [1375, 171] on icon at bounding box center [1376, 180] width 14 height 19
click at [1050, 376] on link "Next →" at bounding box center [1039, 393] width 41 height 35
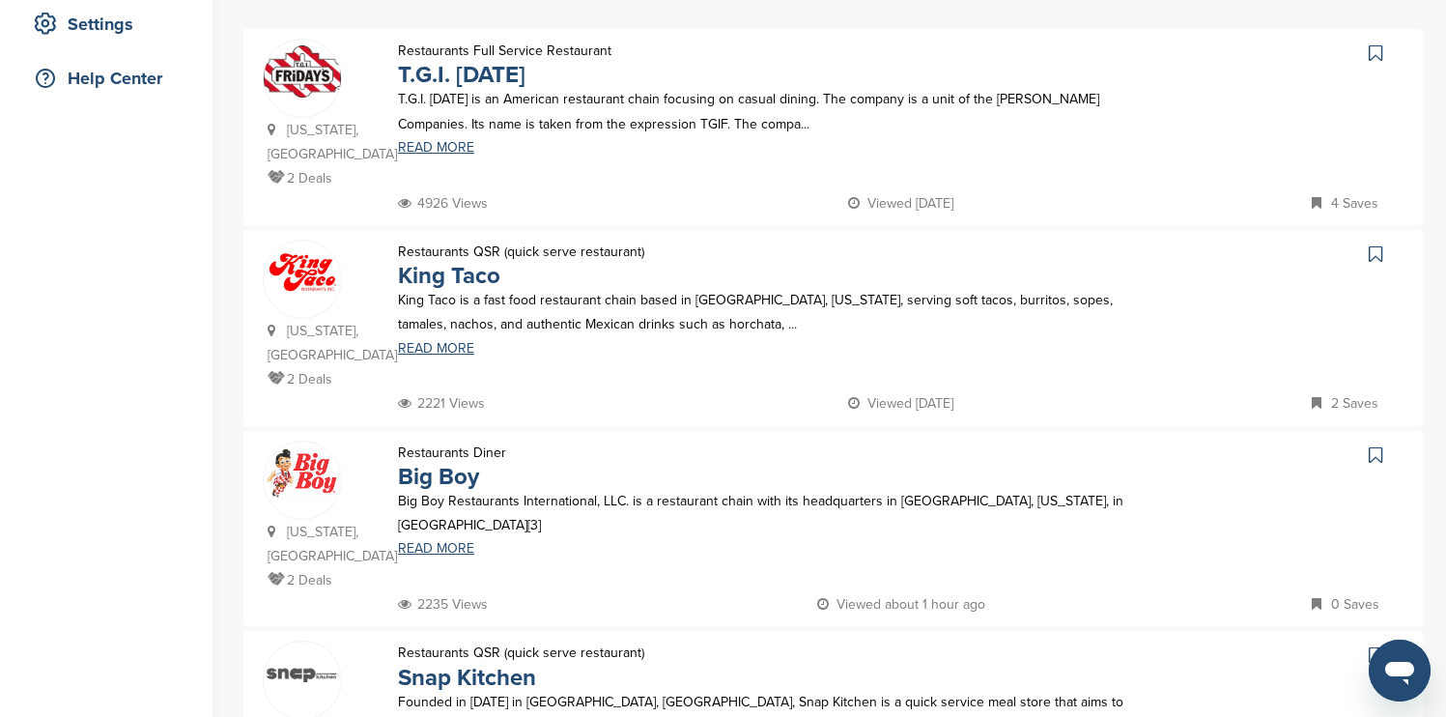
scroll to position [425, 0]
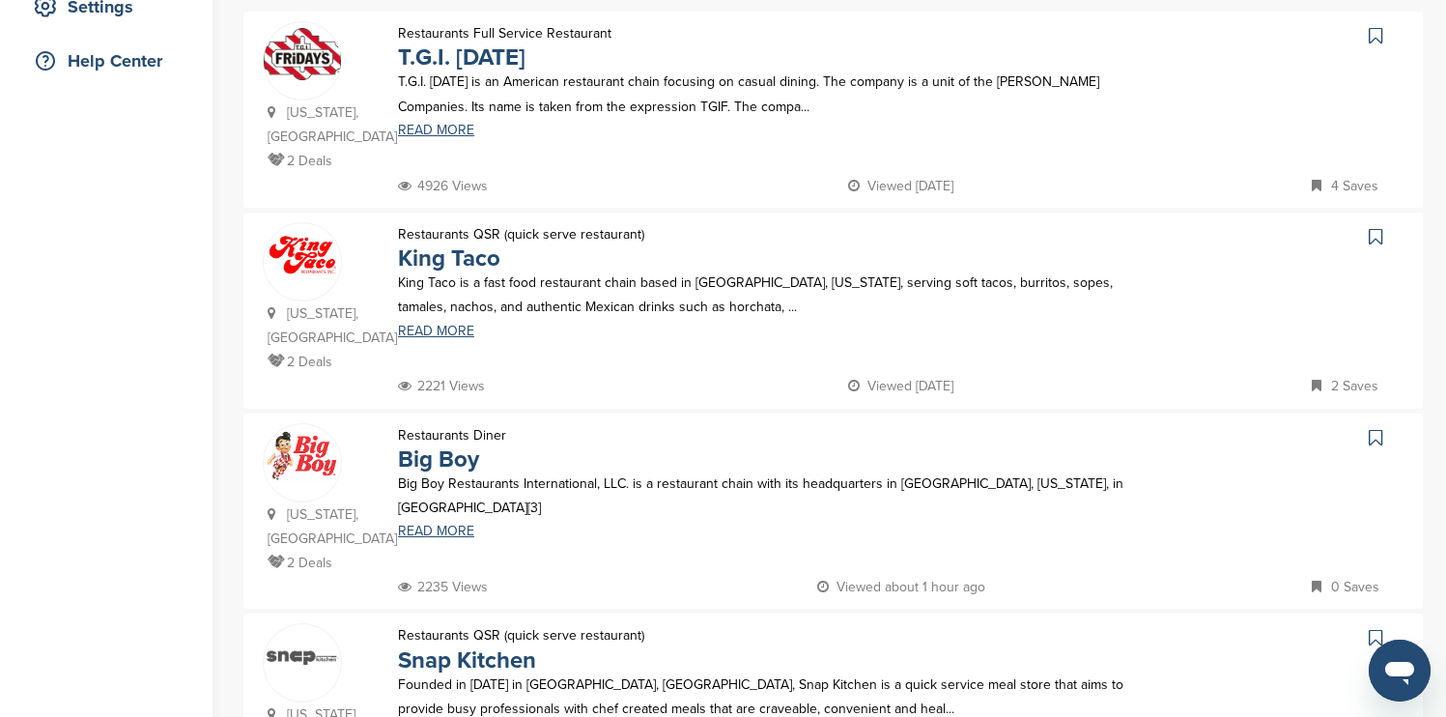
click at [1375, 38] on icon at bounding box center [1376, 35] width 14 height 19
click at [1374, 428] on icon at bounding box center [1376, 437] width 14 height 19
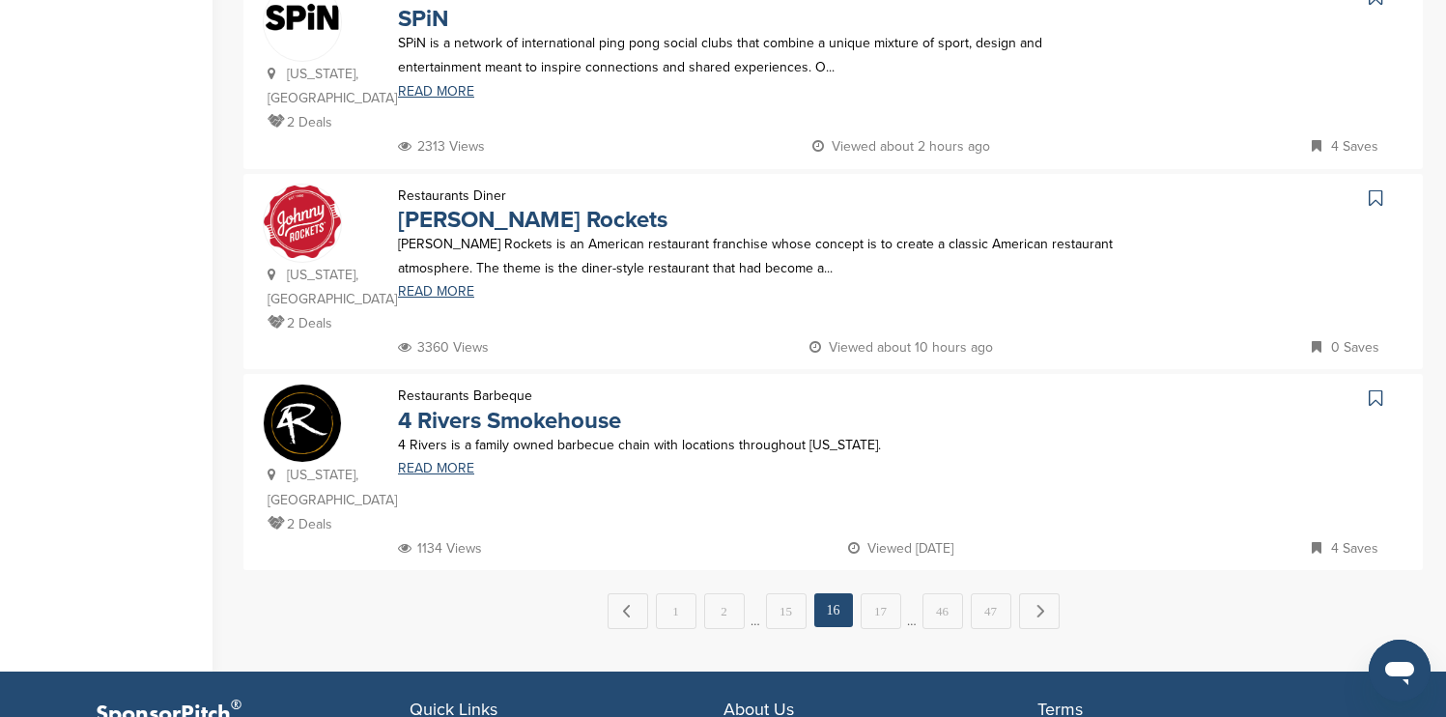
scroll to position [1932, 0]
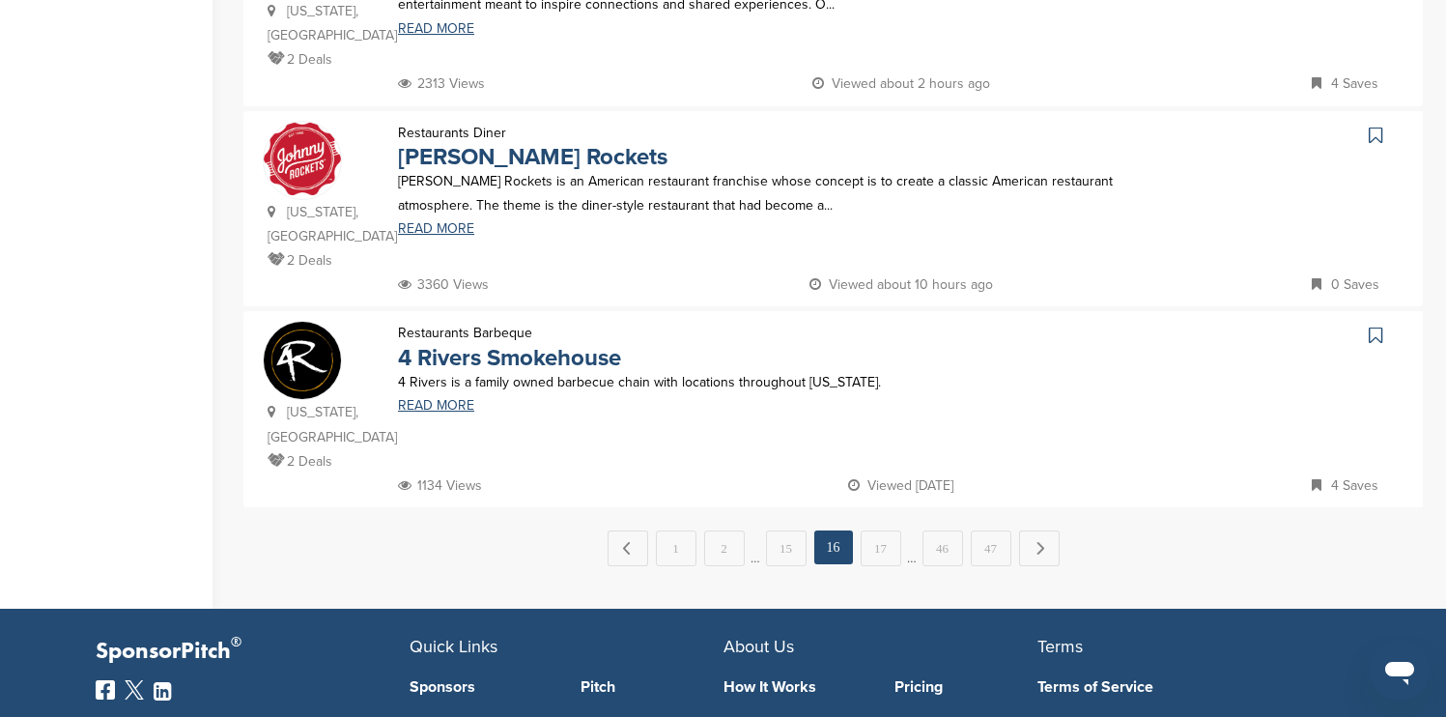
click at [1371, 126] on icon at bounding box center [1376, 135] width 14 height 19
click at [1373, 326] on icon at bounding box center [1376, 335] width 14 height 19
click at [1037, 530] on link "Next →" at bounding box center [1039, 547] width 41 height 35
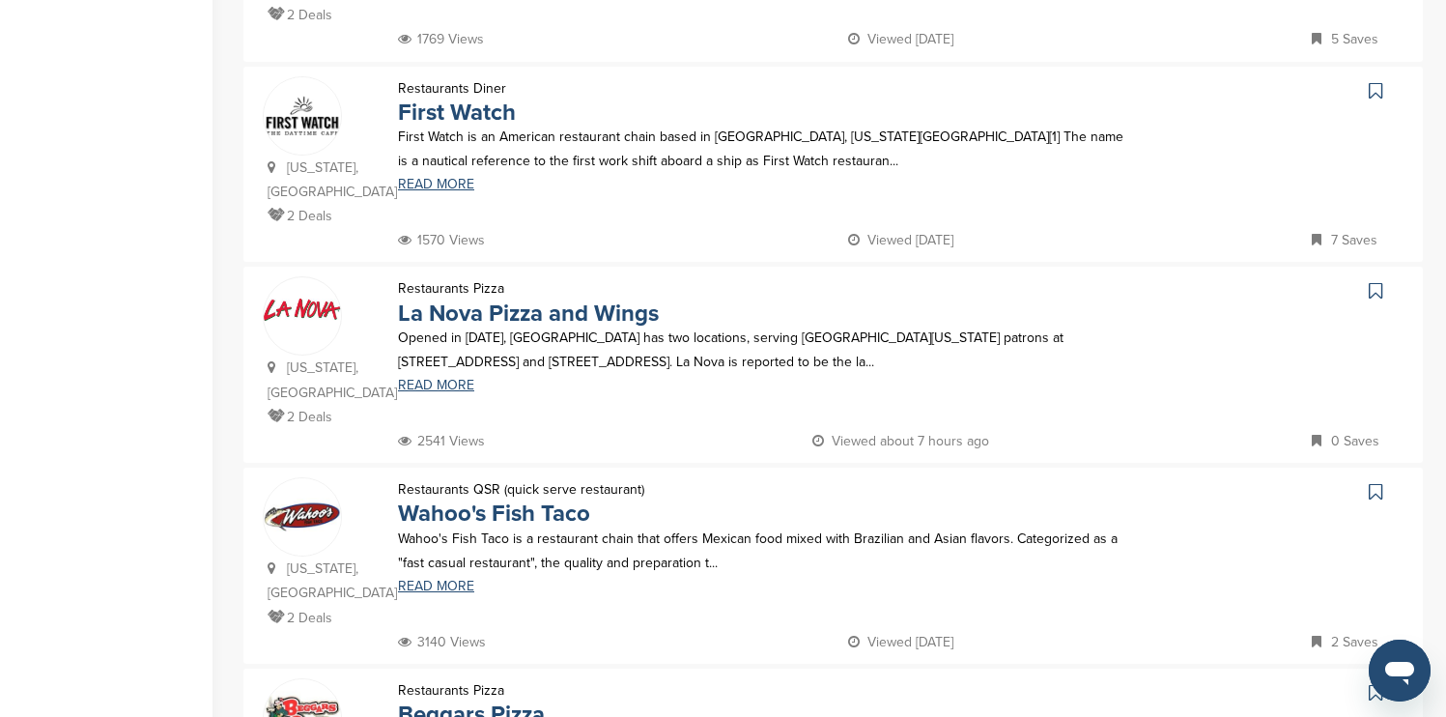
scroll to position [773, 0]
click at [1374, 80] on icon at bounding box center [1376, 89] width 14 height 19
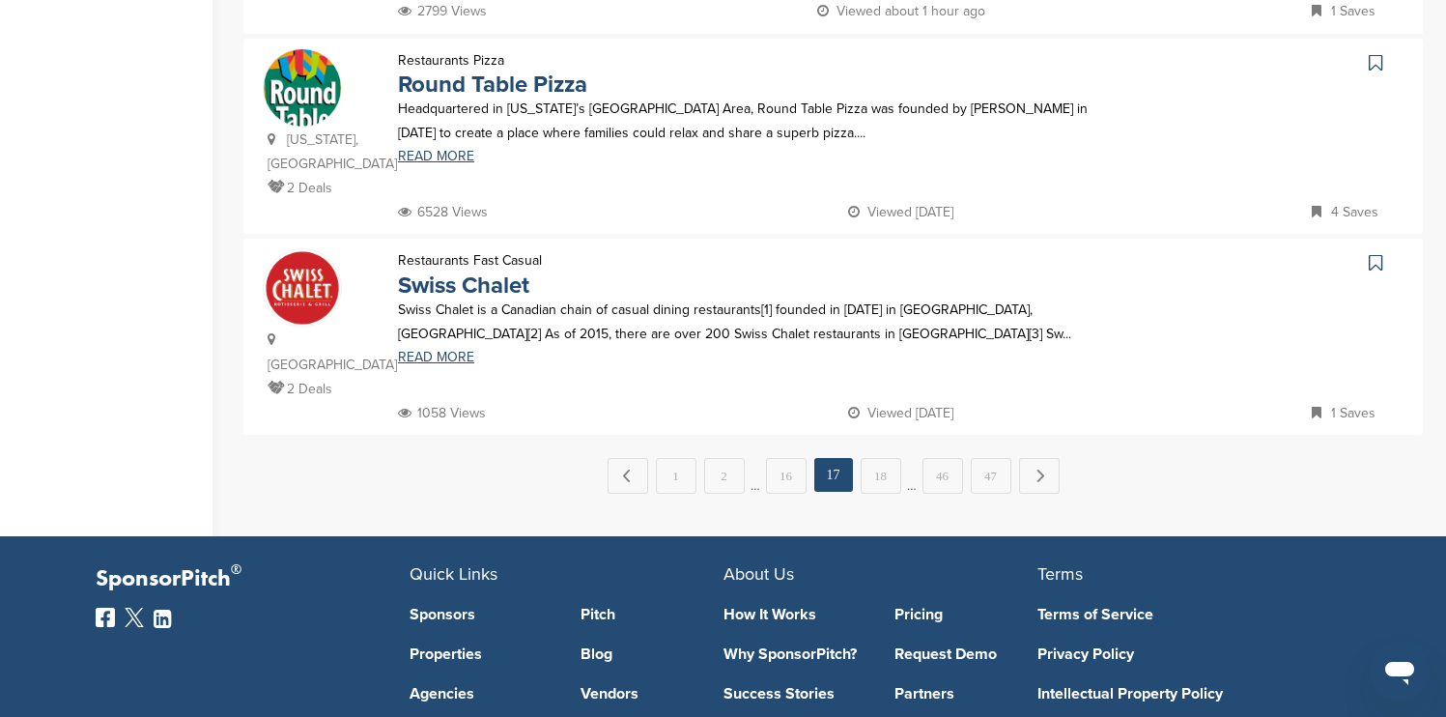
scroll to position [2009, 0]
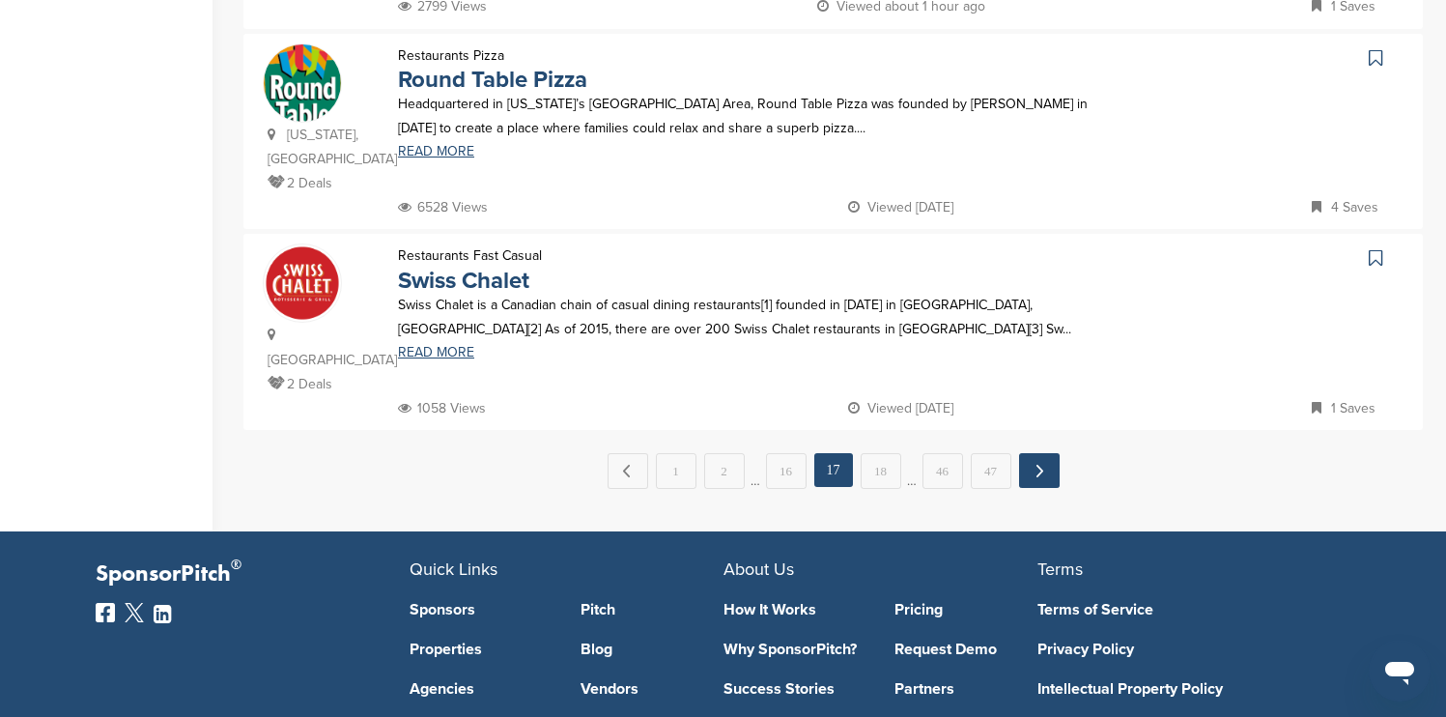
click at [1036, 453] on link "Next →" at bounding box center [1039, 470] width 41 height 35
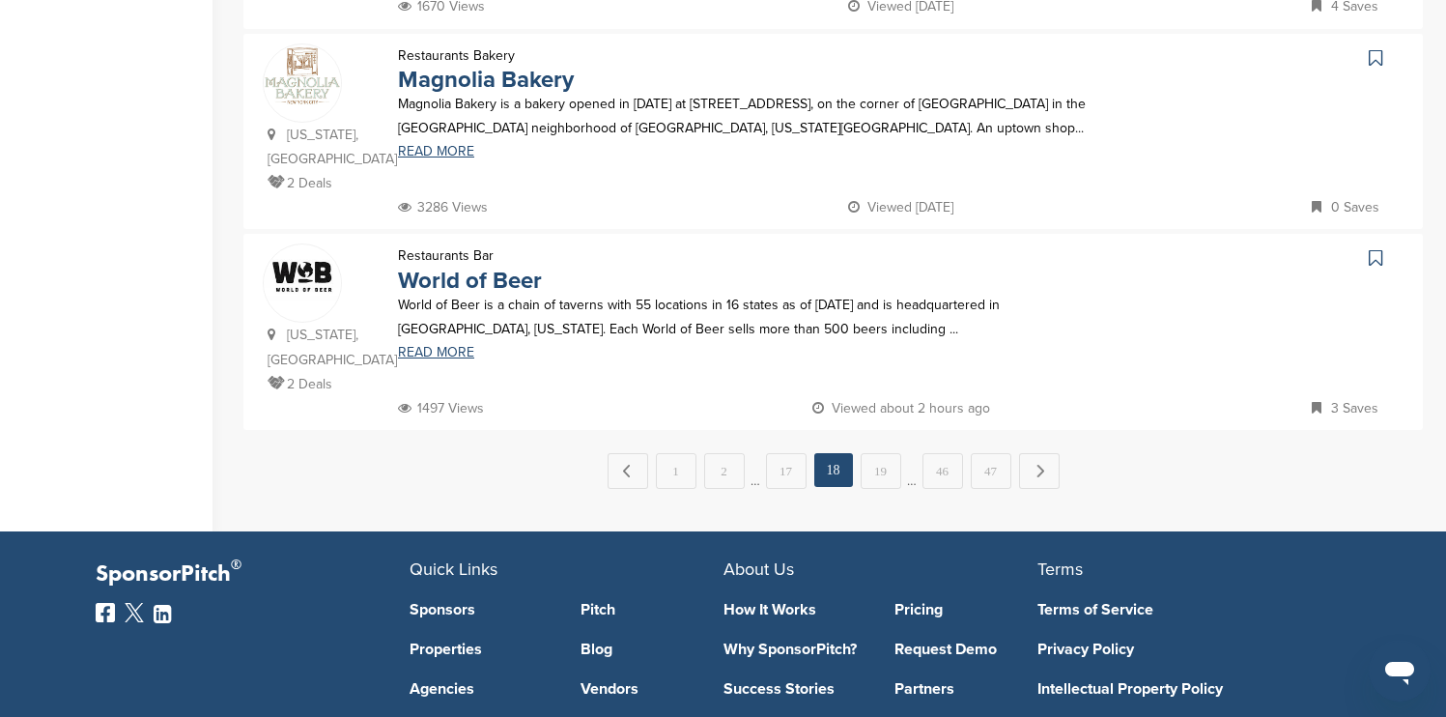
click at [1373, 248] on icon at bounding box center [1376, 257] width 14 height 19
click at [1041, 453] on link "Next →" at bounding box center [1039, 470] width 41 height 35
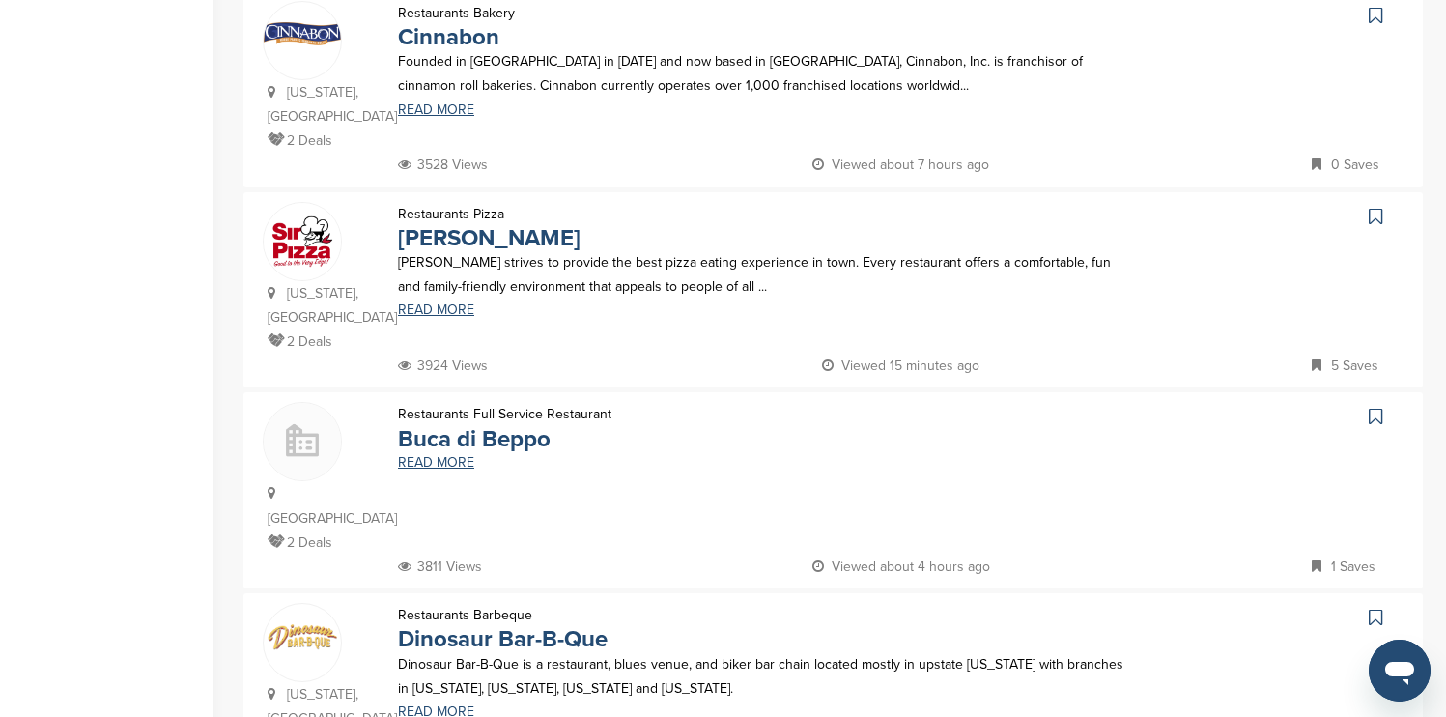
scroll to position [657, 0]
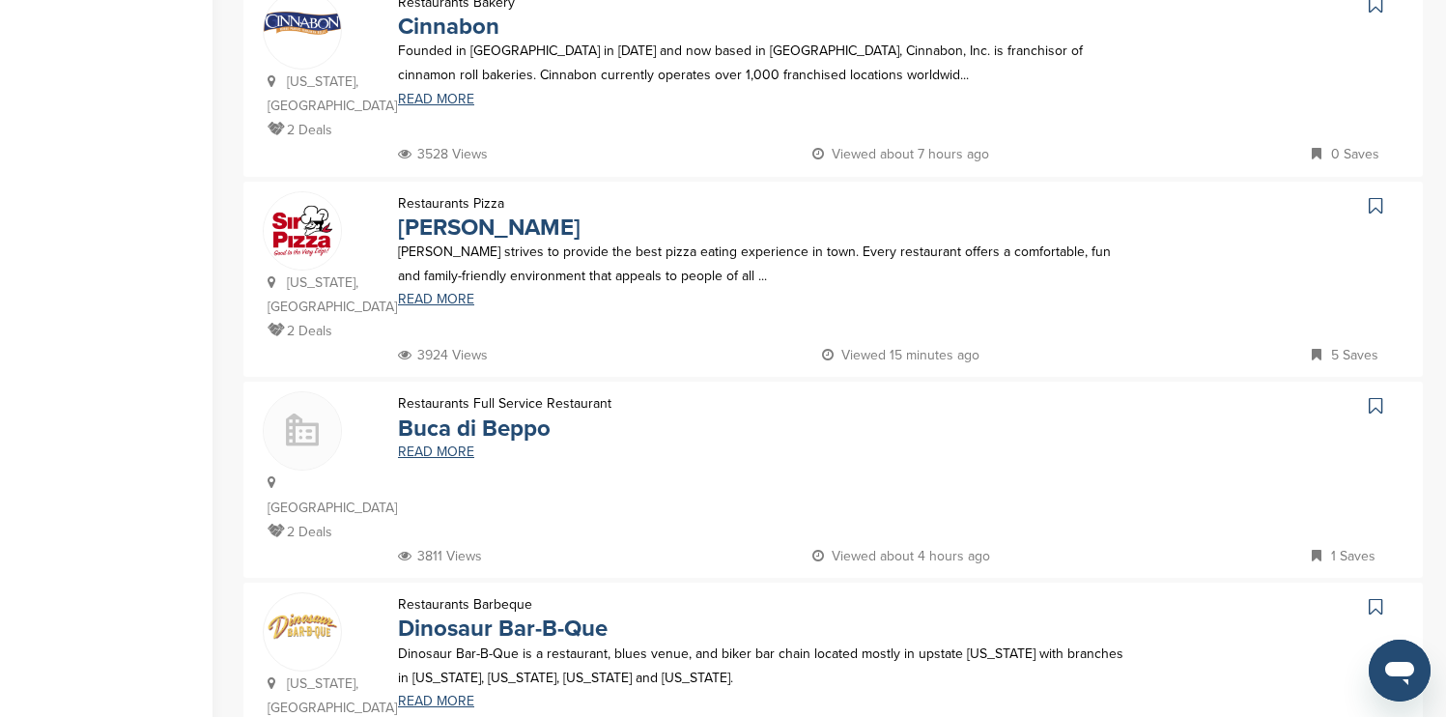
click at [1377, 10] on icon at bounding box center [1376, 4] width 14 height 19
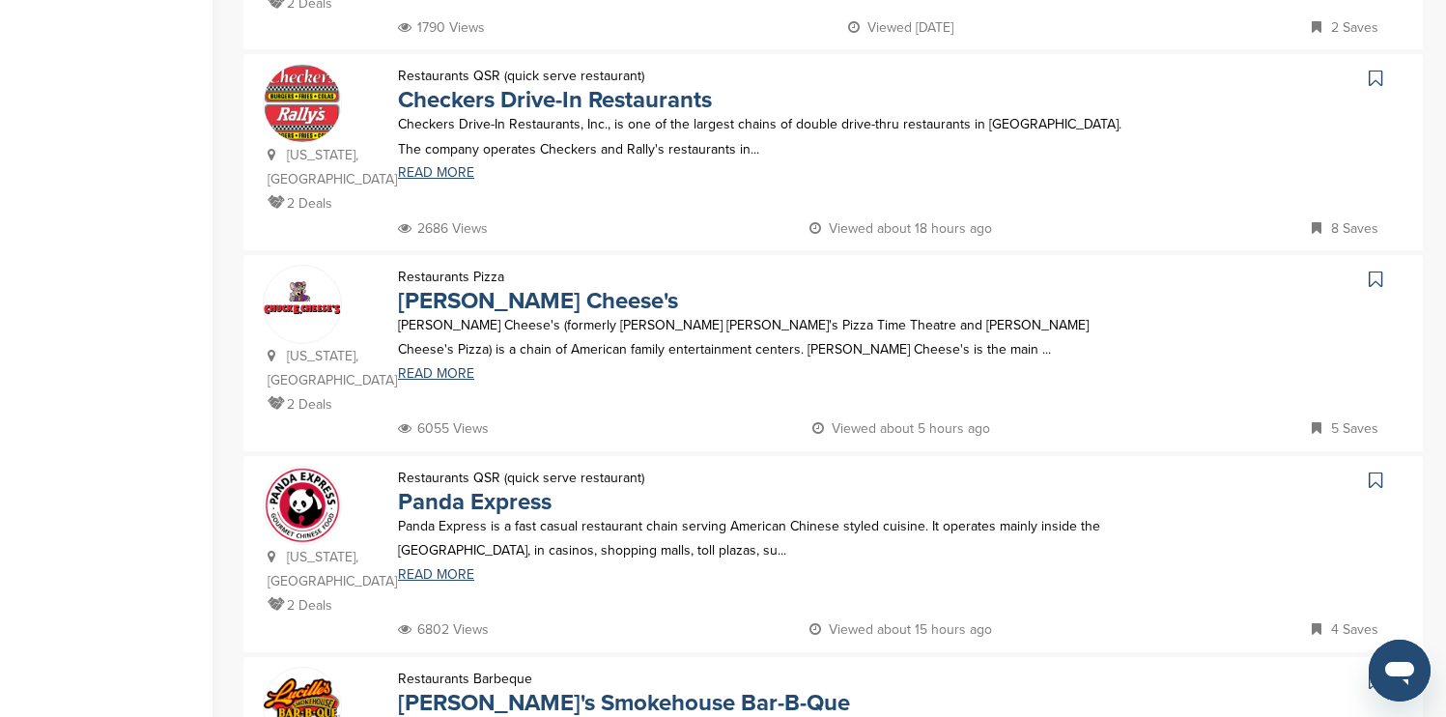
scroll to position [1391, 0]
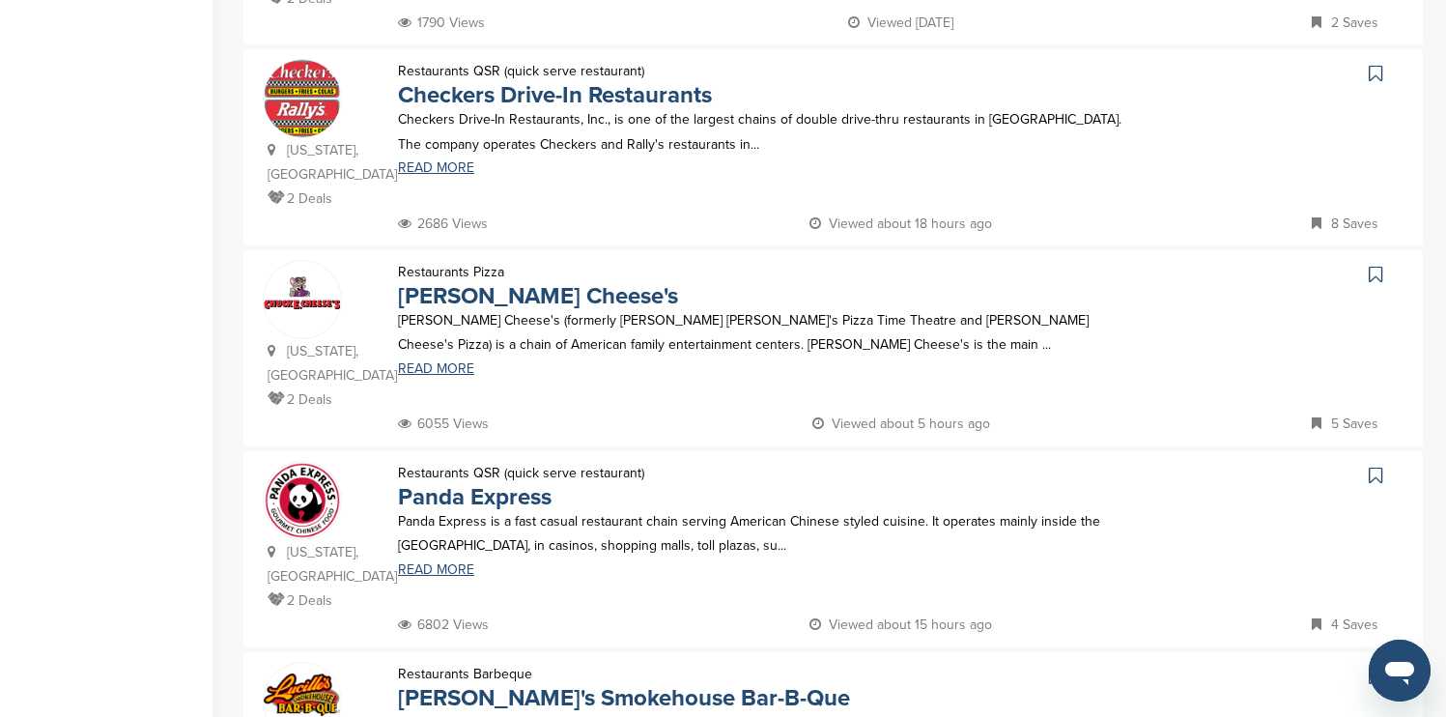
click at [1377, 64] on icon at bounding box center [1376, 73] width 14 height 19
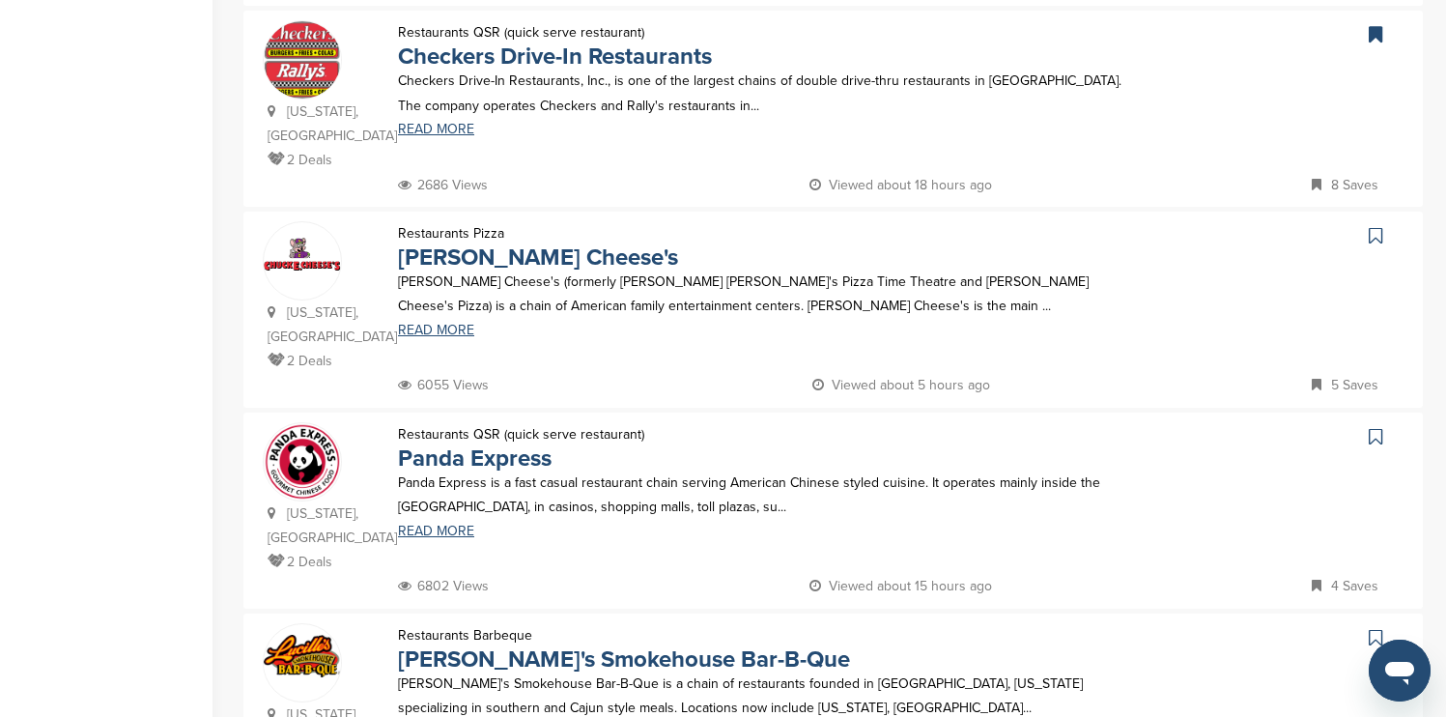
click at [1373, 226] on icon at bounding box center [1376, 235] width 14 height 19
click at [1373, 427] on icon at bounding box center [1376, 436] width 14 height 19
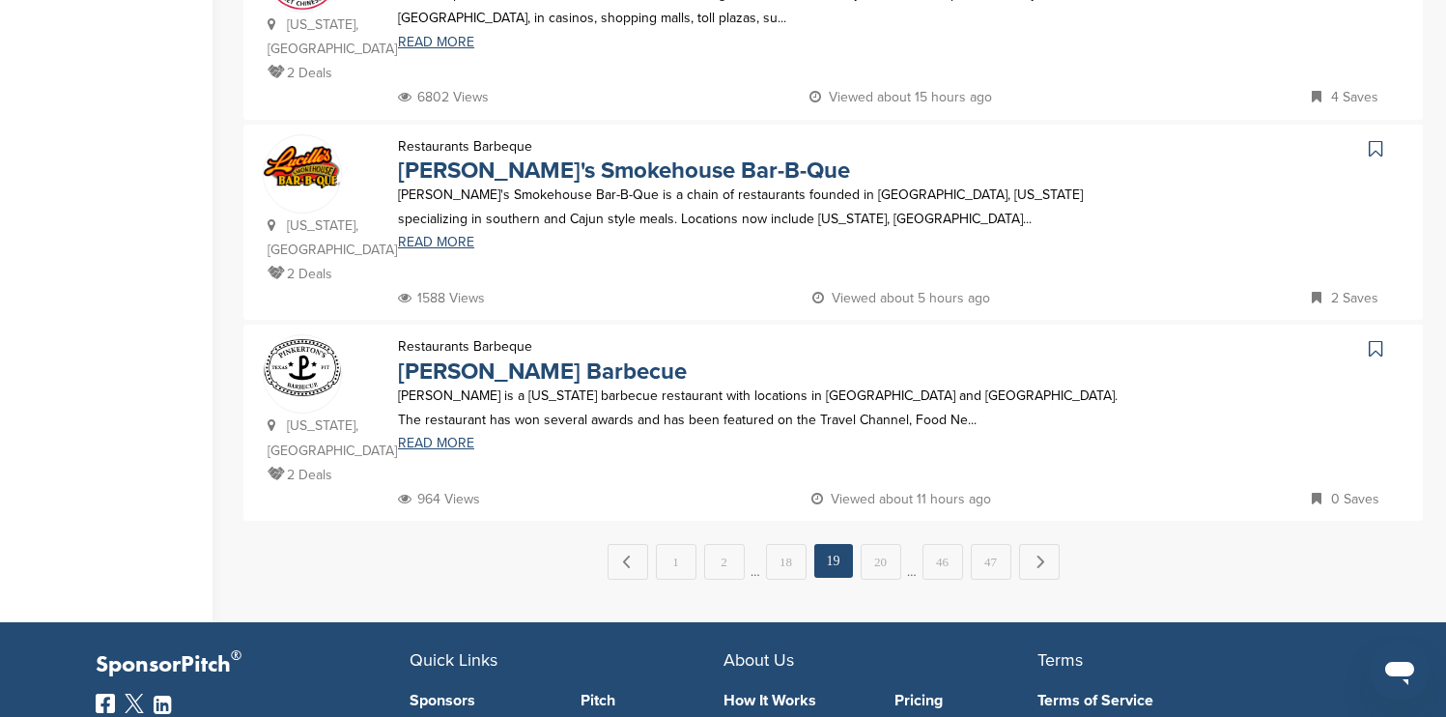
scroll to position [1932, 0]
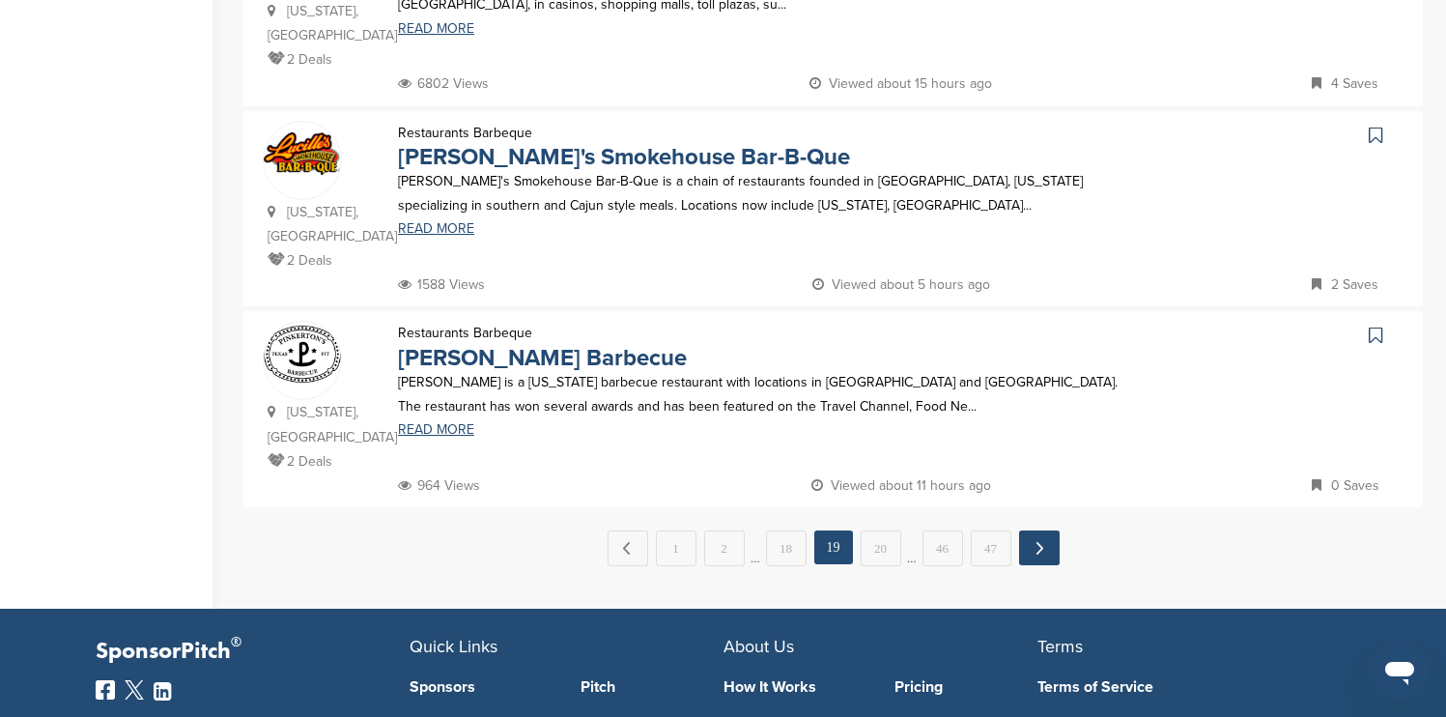
click at [1038, 530] on link "Next →" at bounding box center [1039, 547] width 41 height 35
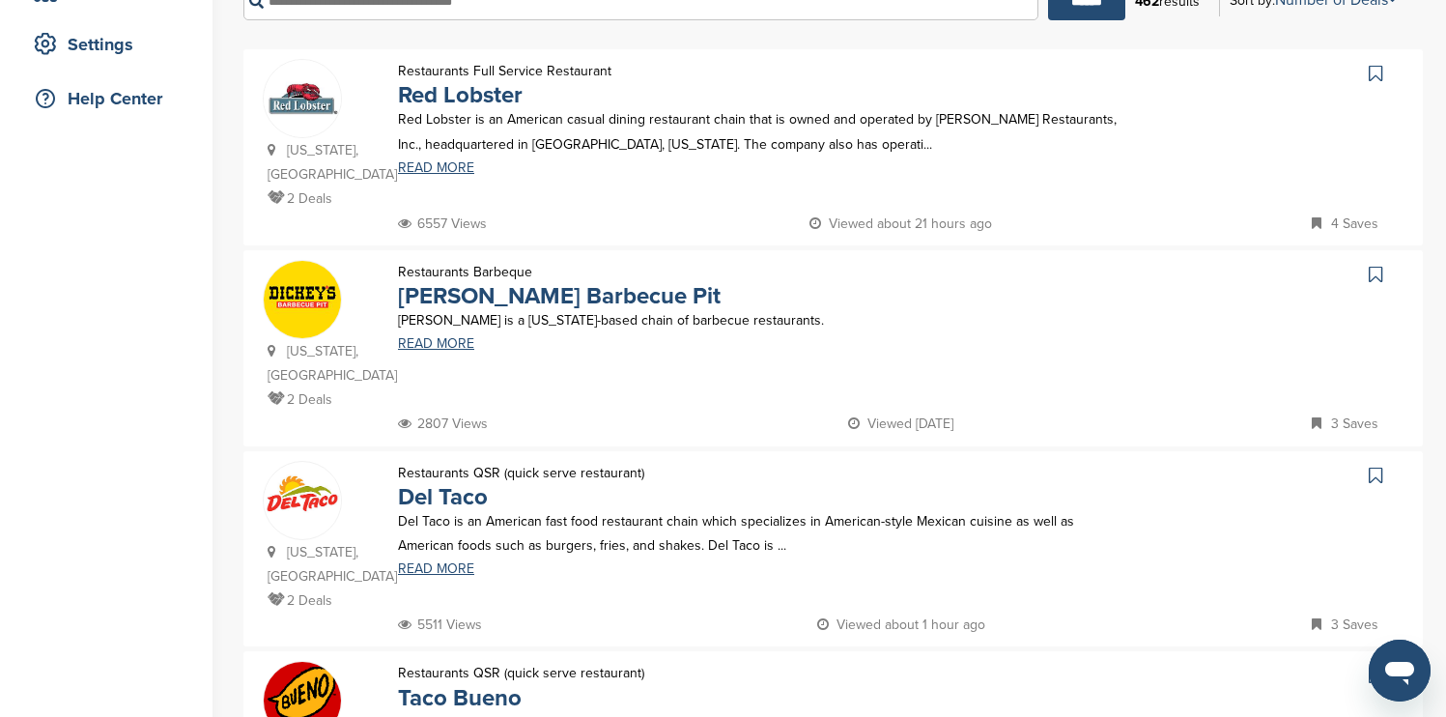
scroll to position [425, 0]
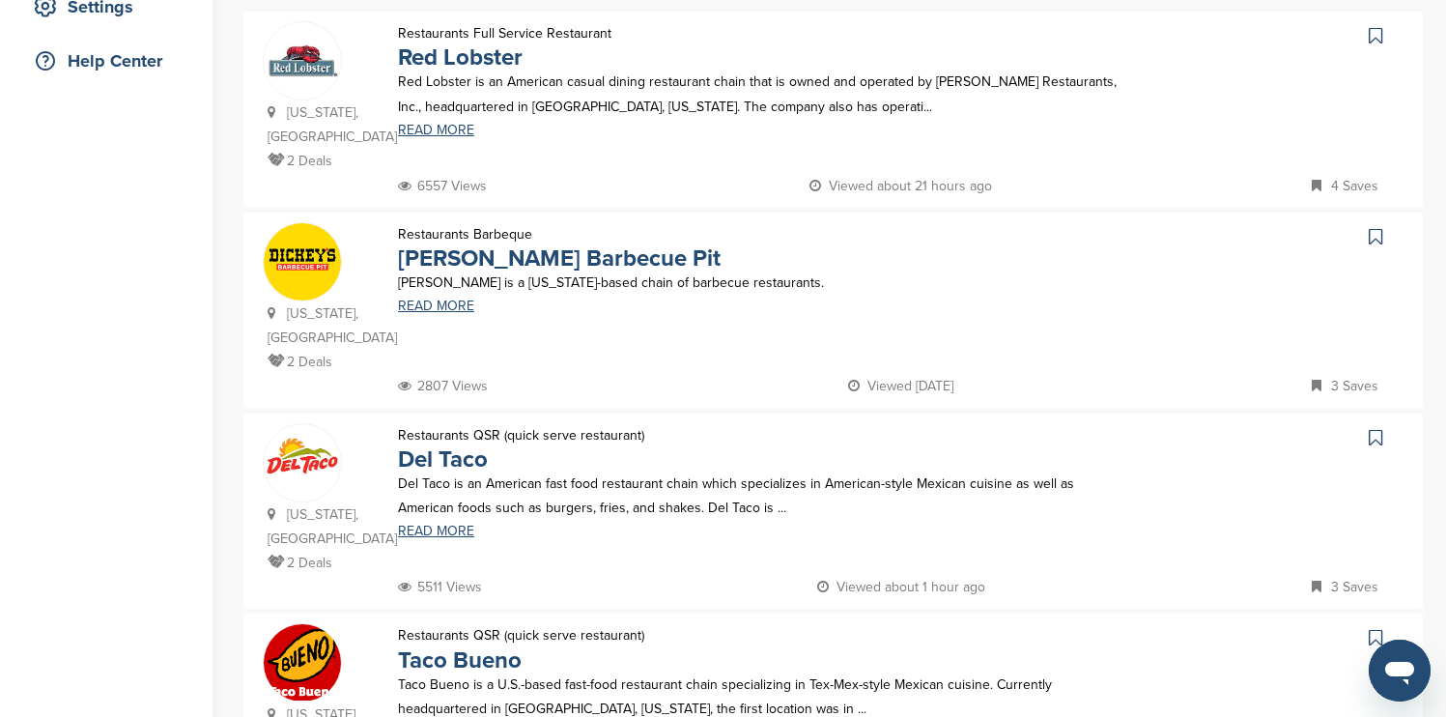
click at [1377, 39] on icon at bounding box center [1376, 35] width 14 height 19
click at [1371, 428] on icon at bounding box center [1376, 437] width 14 height 19
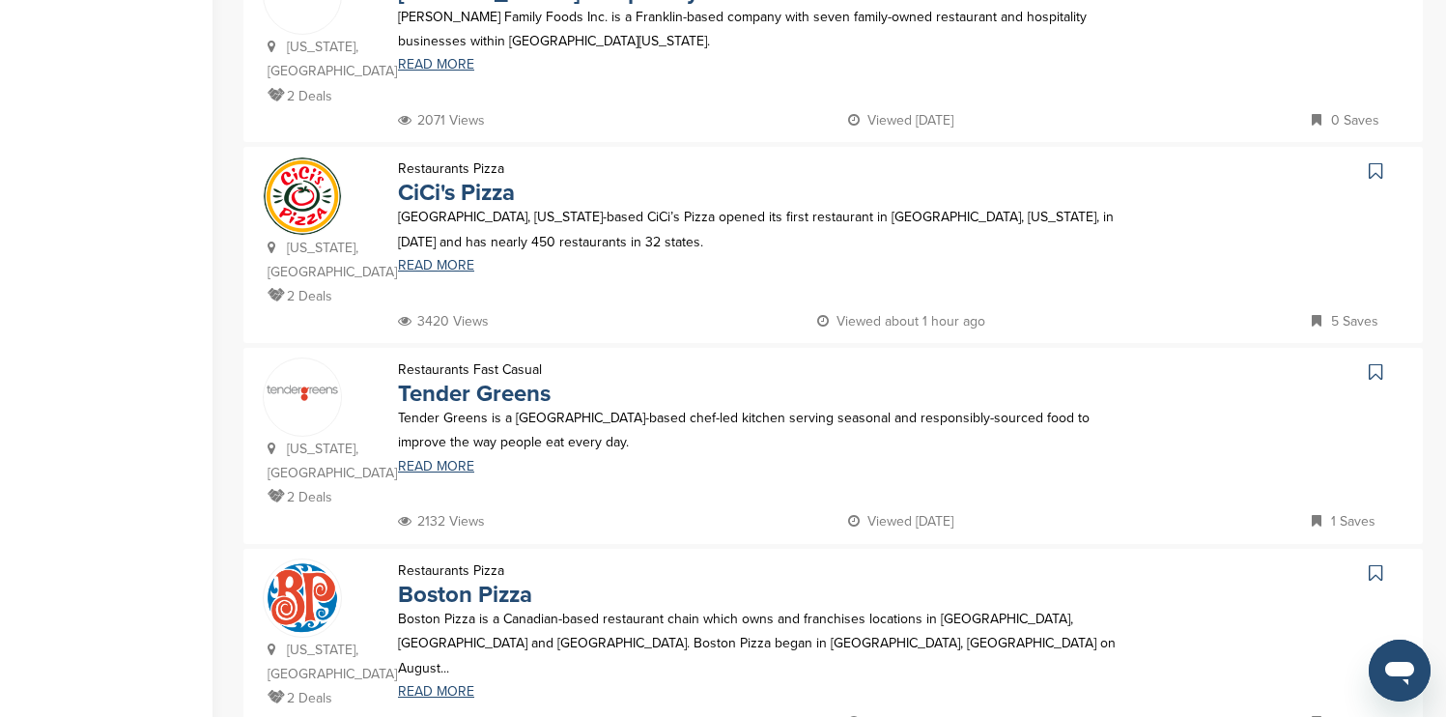
scroll to position [1352, 0]
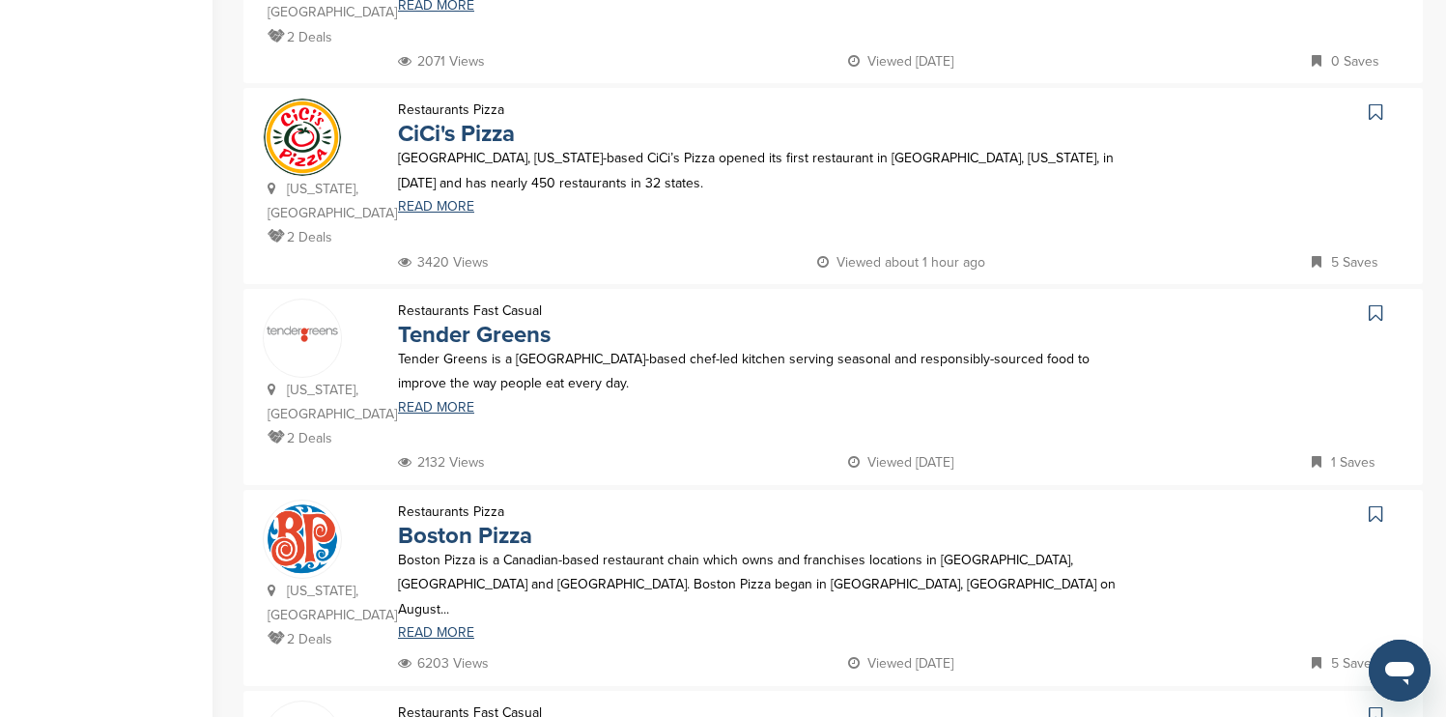
click at [1375, 102] on icon at bounding box center [1376, 111] width 14 height 19
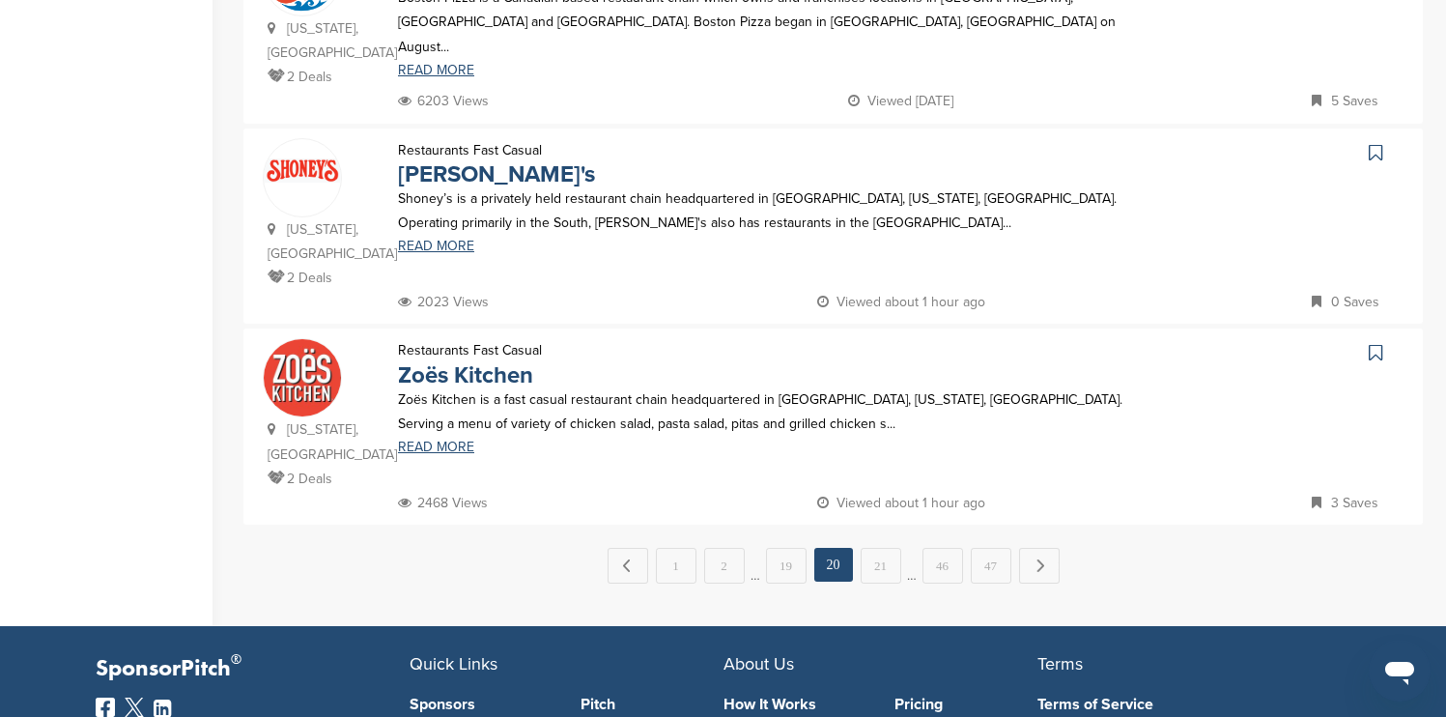
scroll to position [1932, 0]
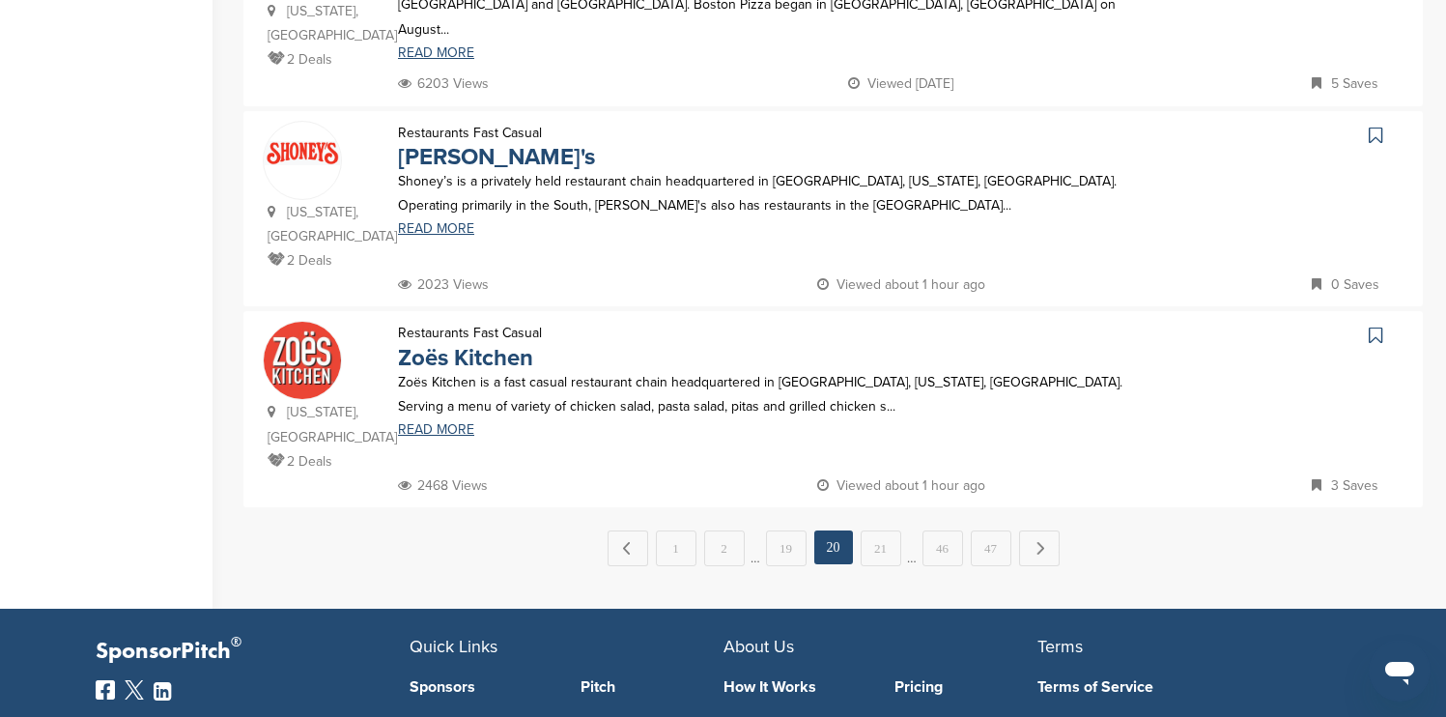
click at [1375, 126] on icon at bounding box center [1376, 135] width 14 height 19
click at [1370, 326] on icon at bounding box center [1376, 335] width 14 height 19
click at [1040, 530] on link "Next →" at bounding box center [1039, 547] width 41 height 35
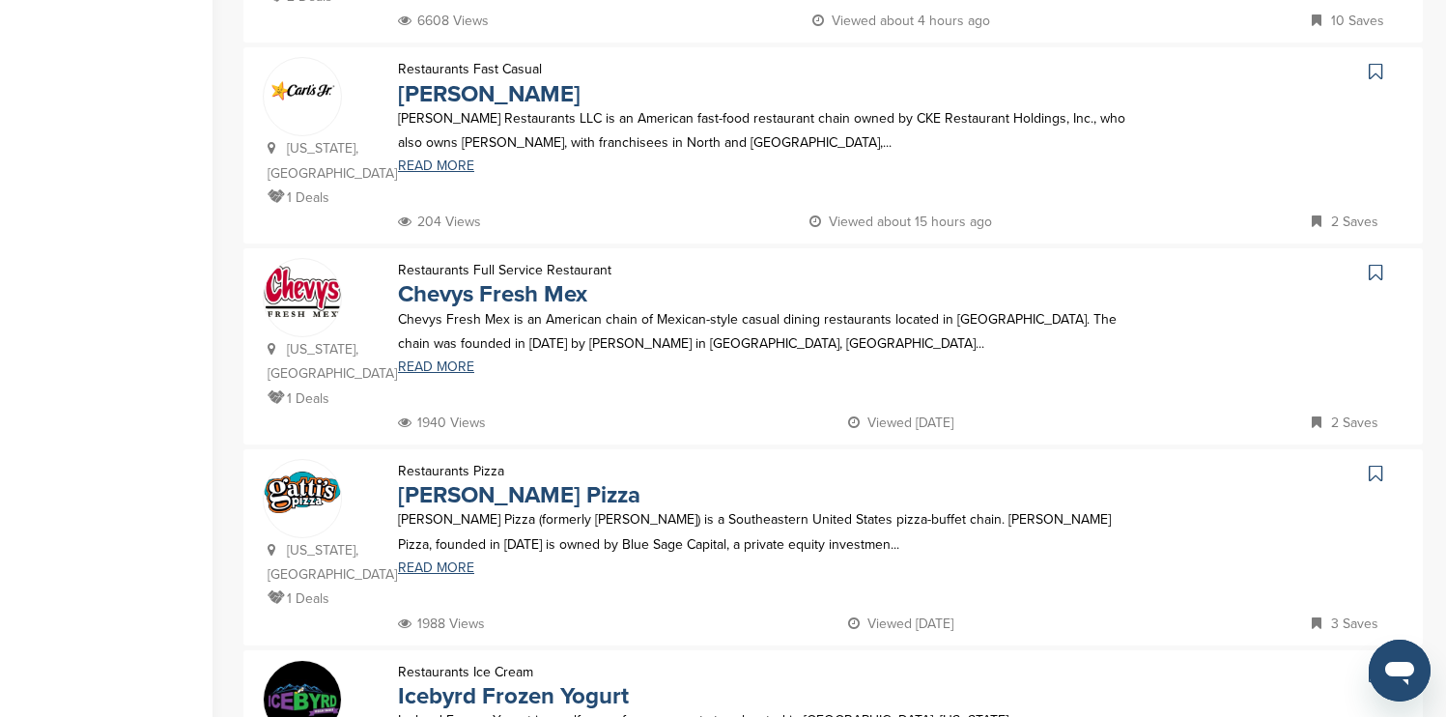
scroll to position [1005, 0]
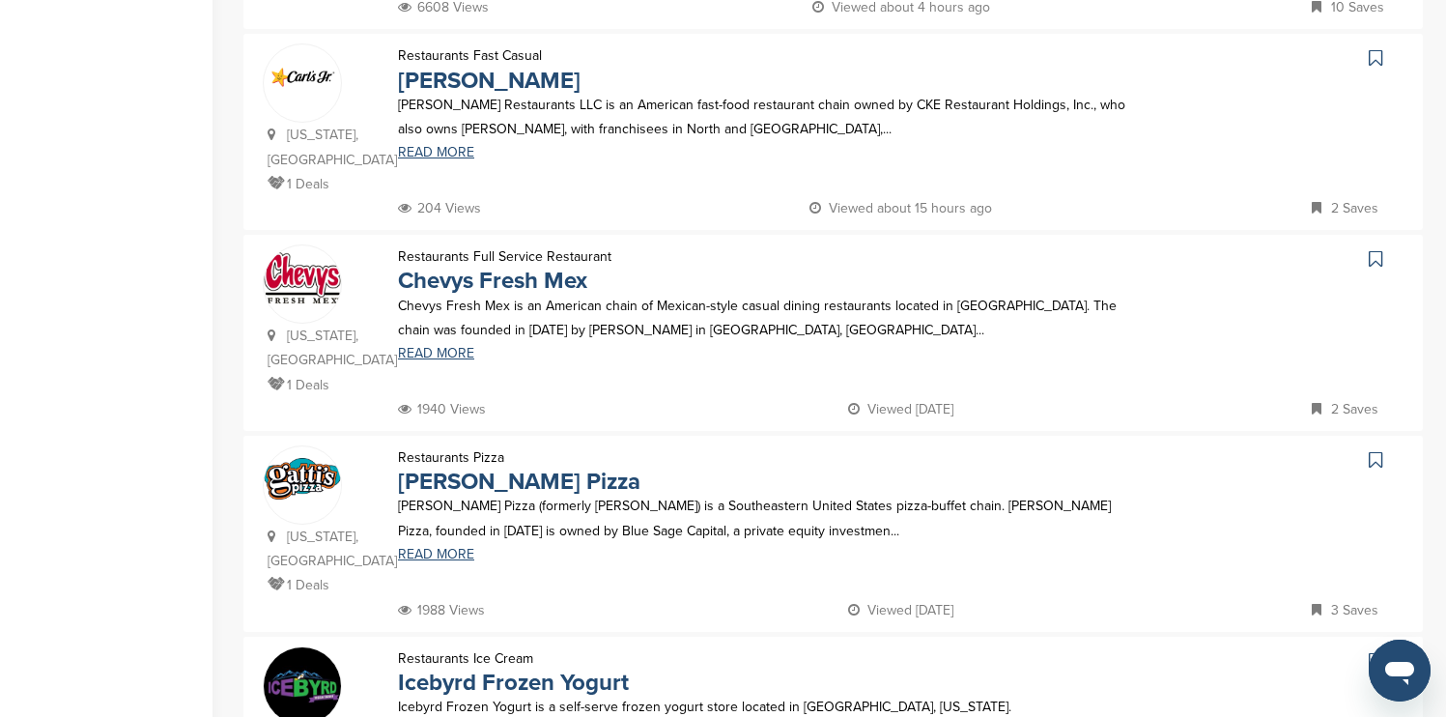
click at [1375, 48] on icon at bounding box center [1376, 57] width 14 height 19
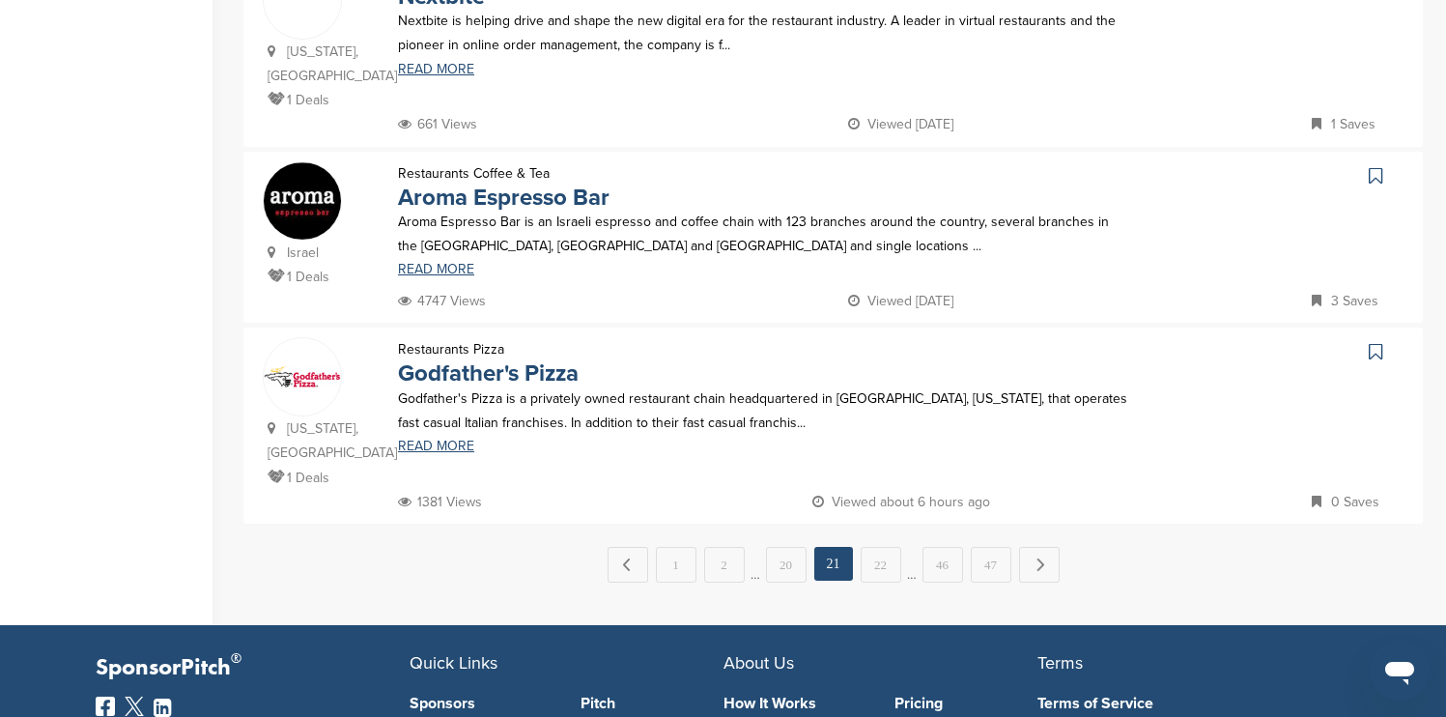
scroll to position [1893, 0]
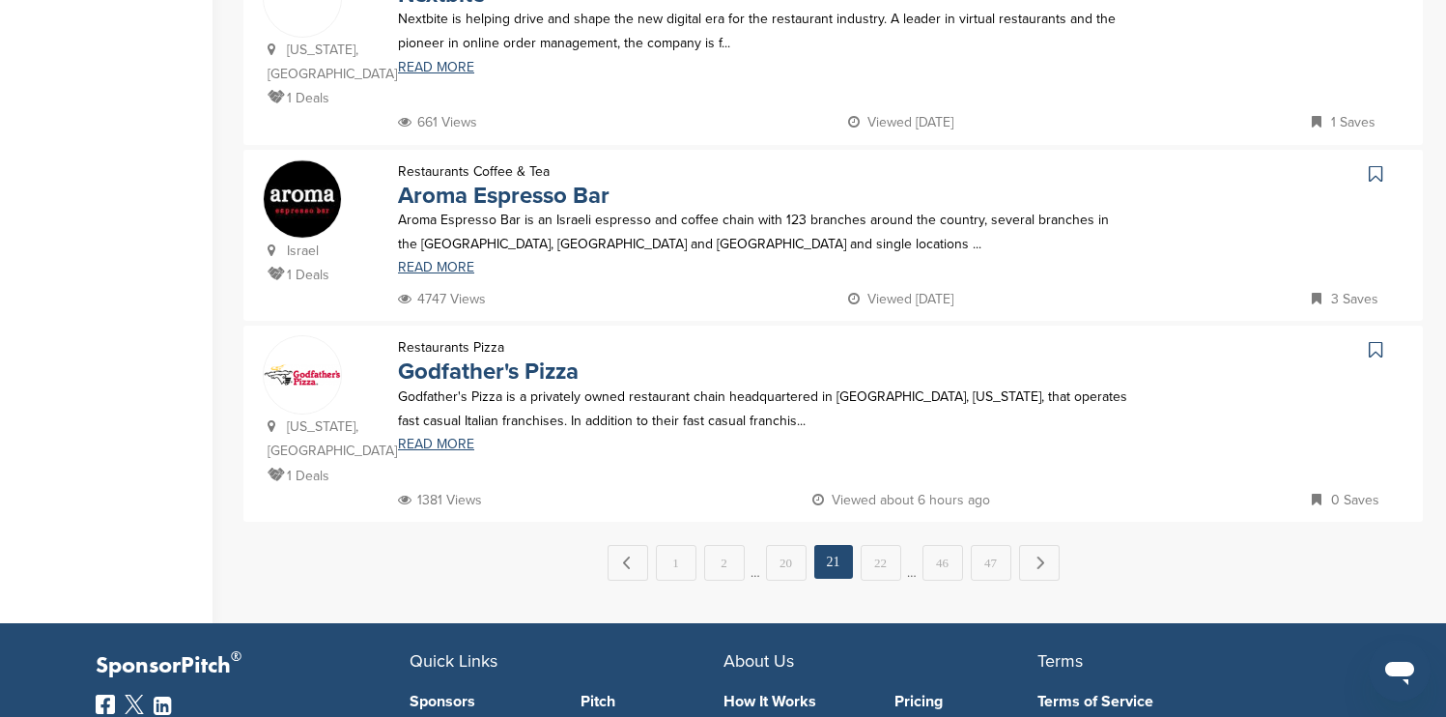
click at [1377, 340] on icon at bounding box center [1376, 349] width 14 height 19
click at [1040, 545] on link "Next →" at bounding box center [1039, 562] width 41 height 35
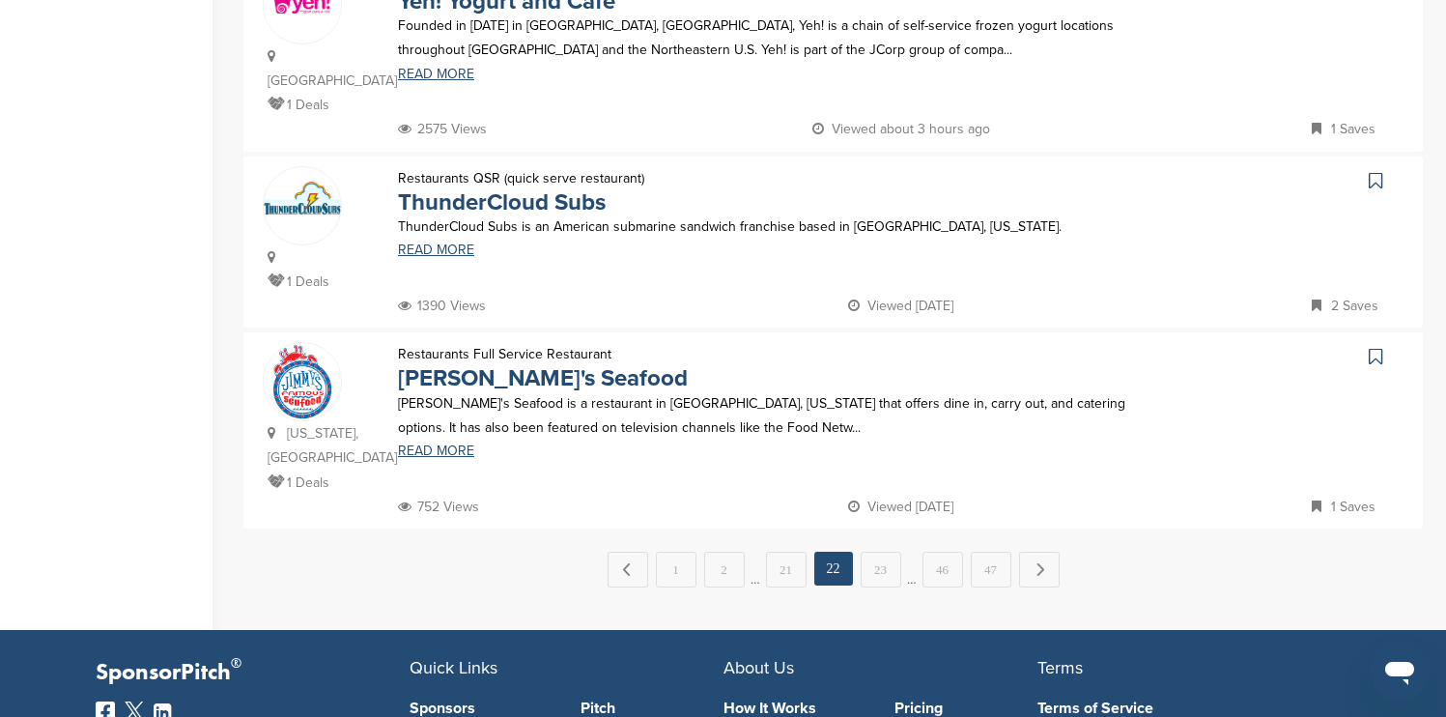
scroll to position [1932, 0]
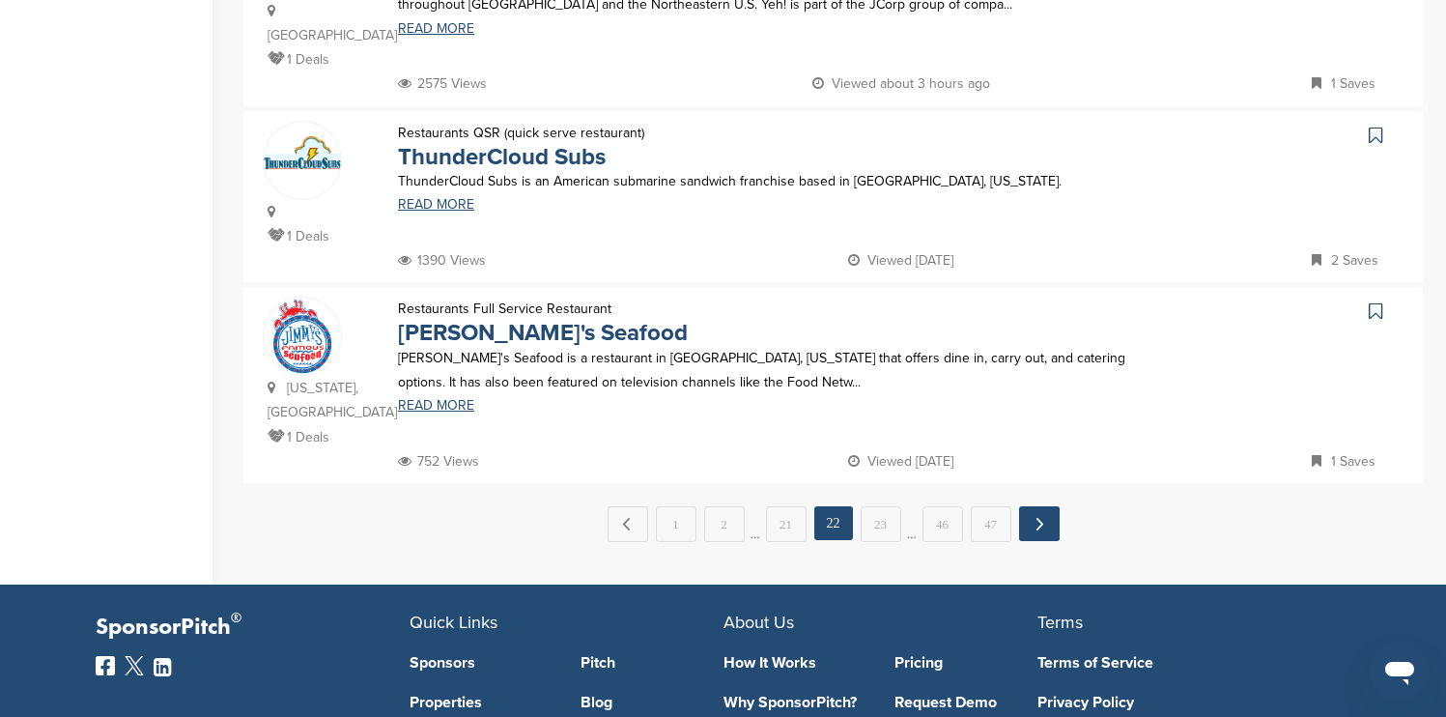
click at [1046, 506] on link "Next →" at bounding box center [1039, 523] width 41 height 35
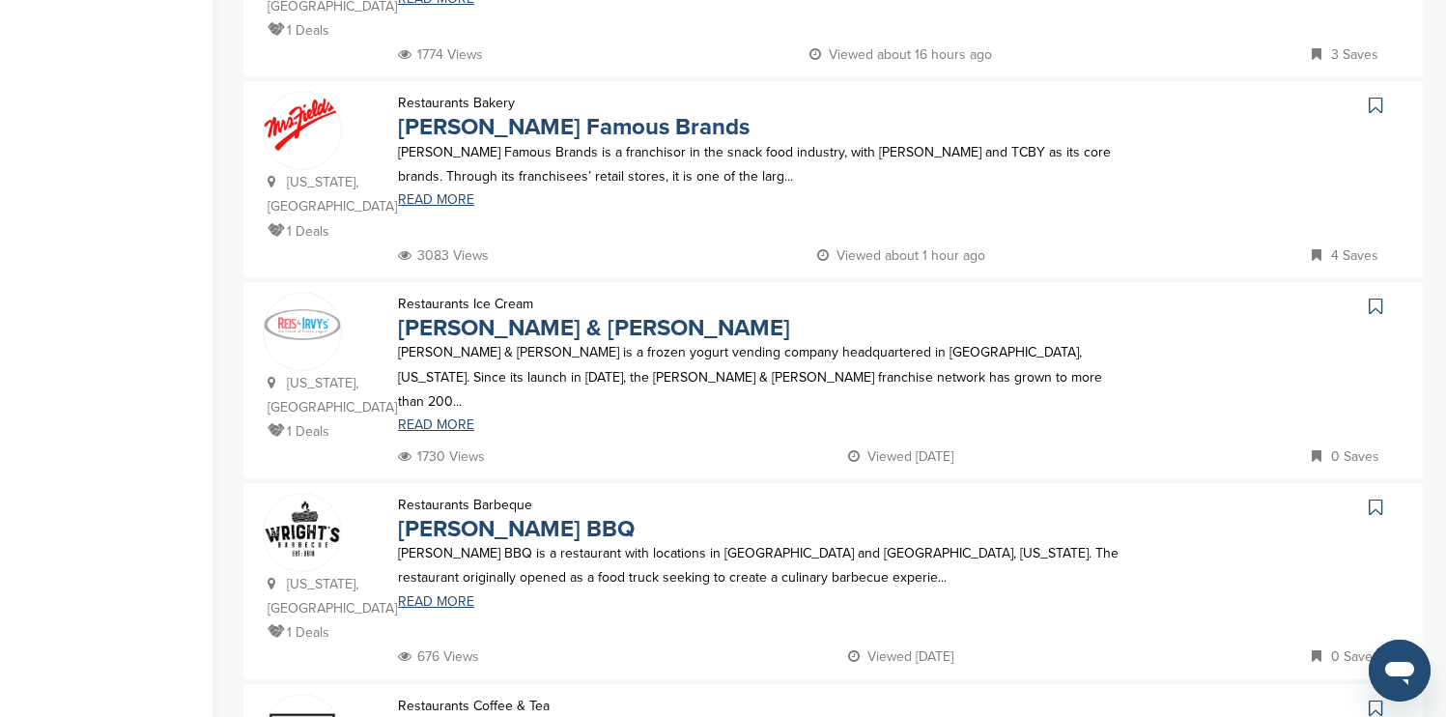
scroll to position [1159, 0]
click at [1373, 95] on icon at bounding box center [1376, 104] width 14 height 19
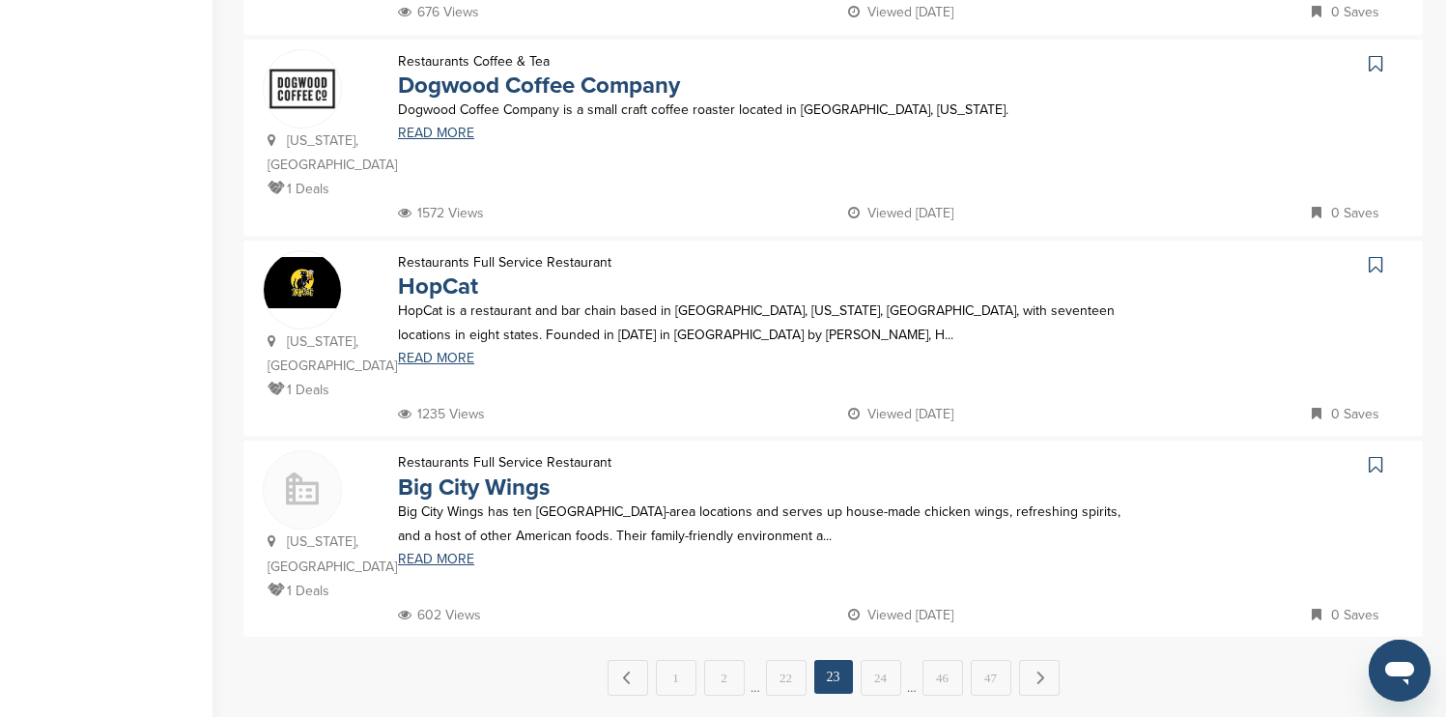
scroll to position [1855, 0]
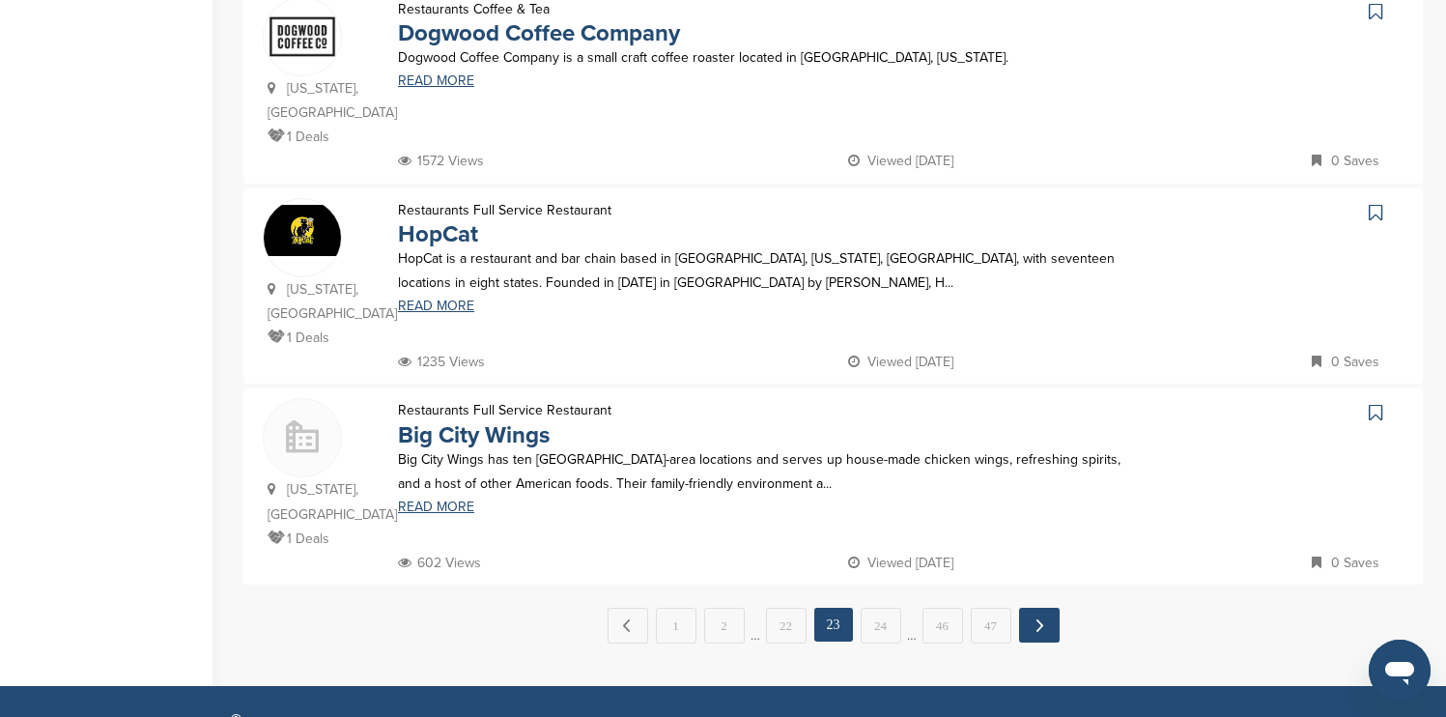
click at [1035, 608] on link "Next →" at bounding box center [1039, 625] width 41 height 35
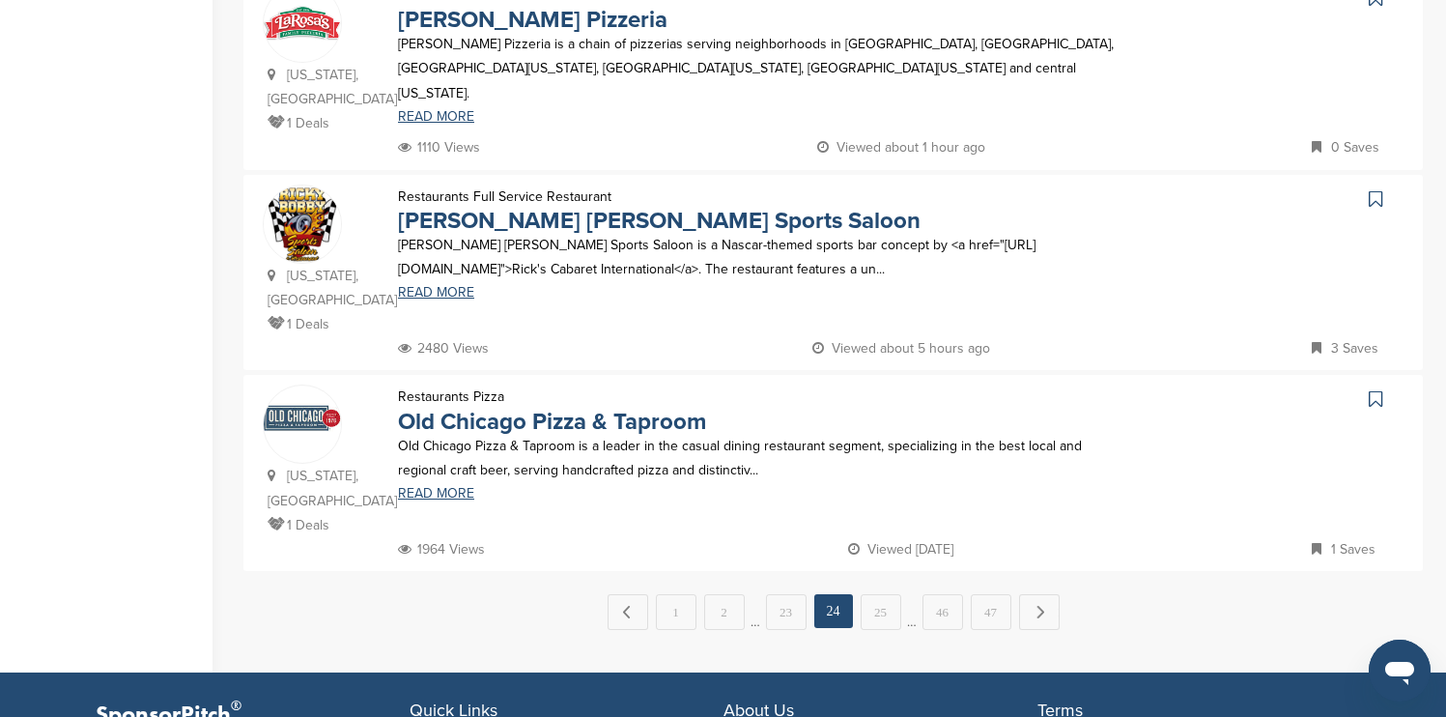
scroll to position [1893, 0]
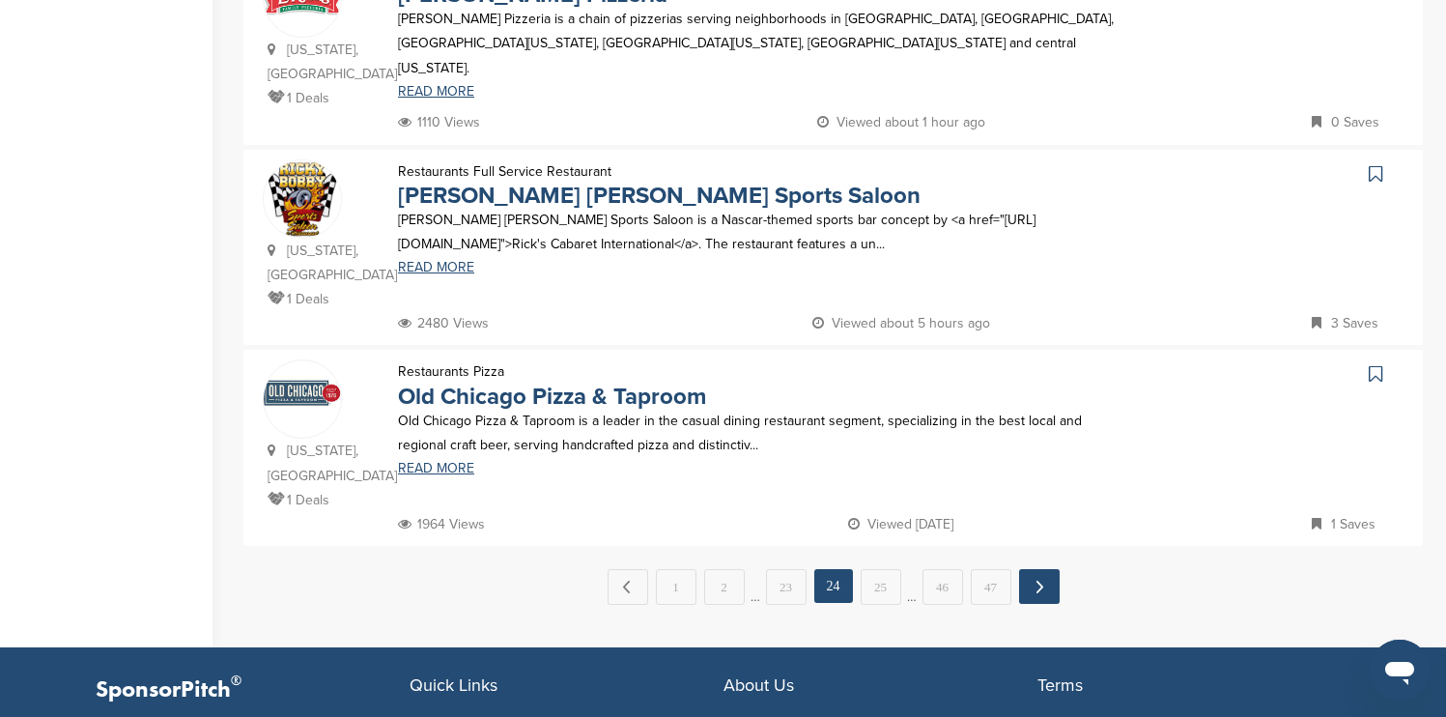
click at [1031, 569] on link "Next →" at bounding box center [1039, 586] width 41 height 35
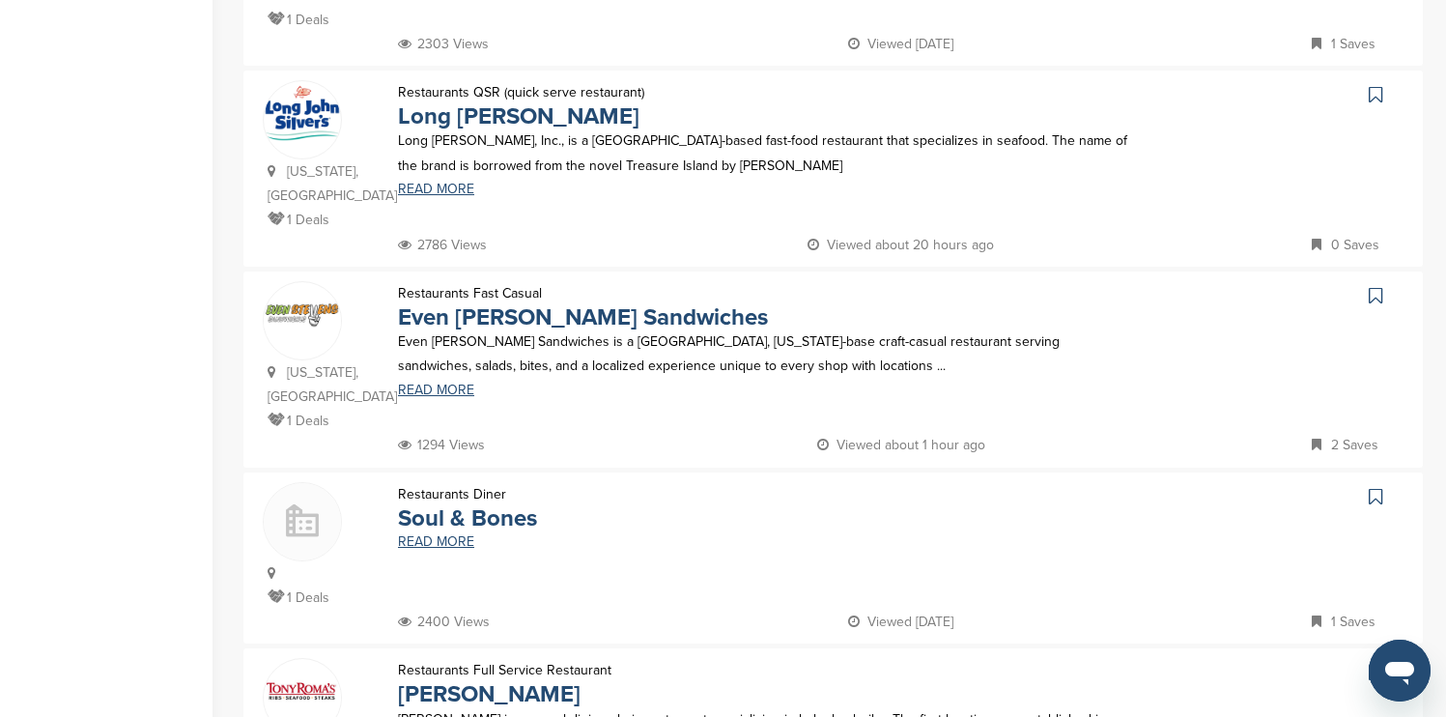
scroll to position [1159, 0]
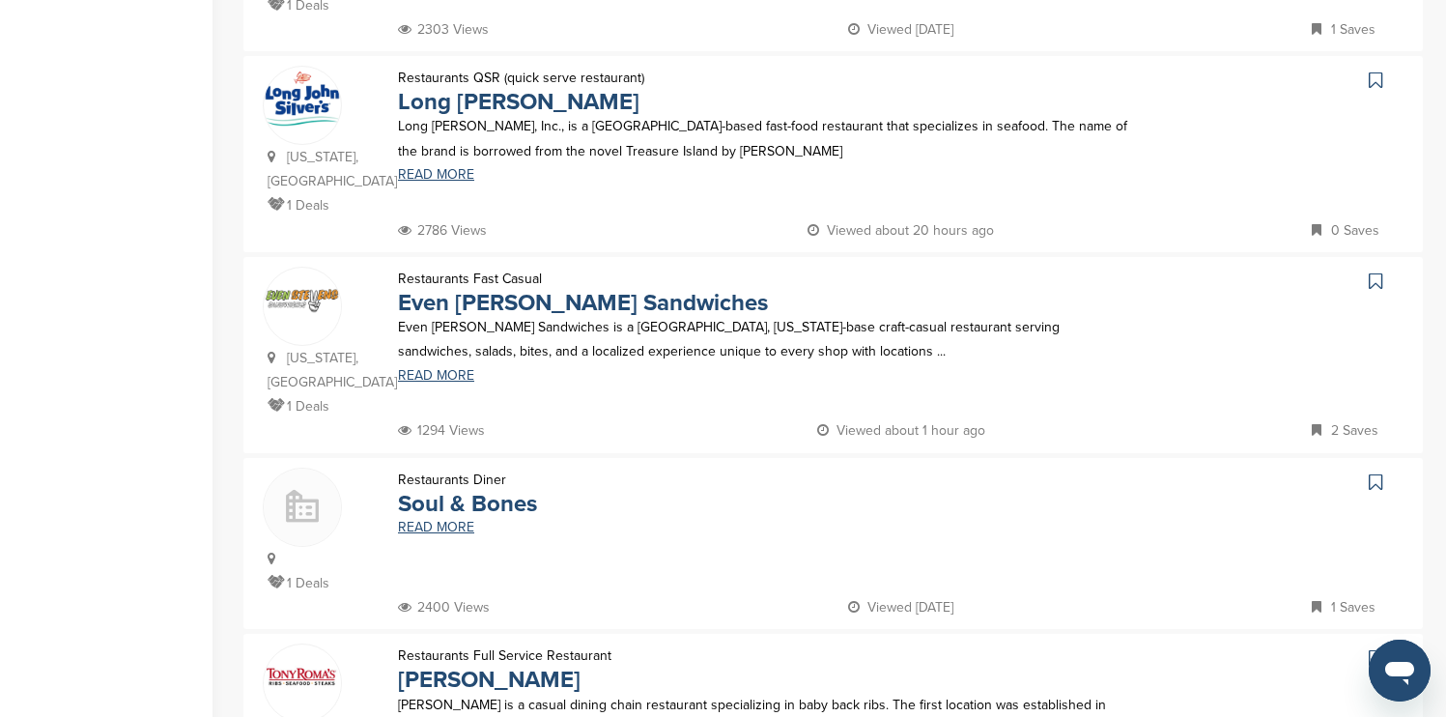
click at [1372, 71] on icon at bounding box center [1376, 80] width 14 height 19
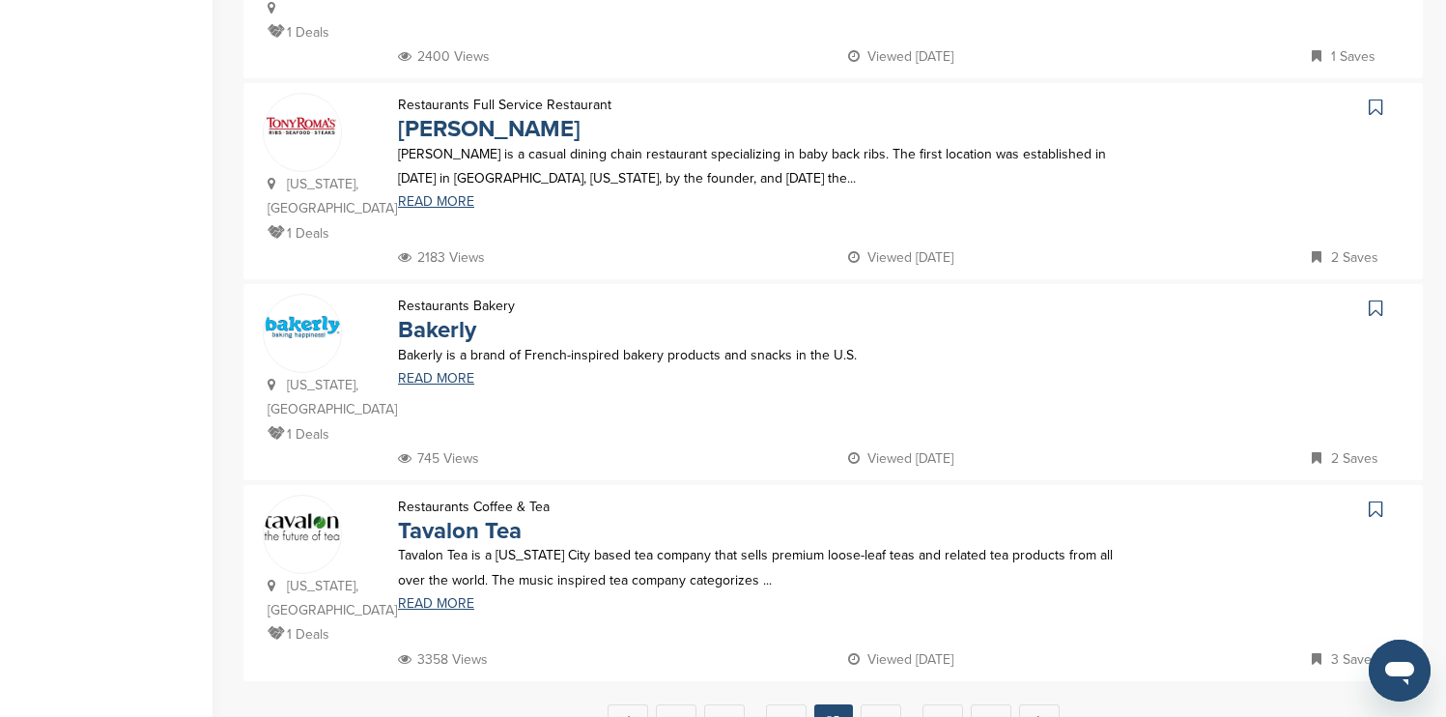
scroll to position [1739, 0]
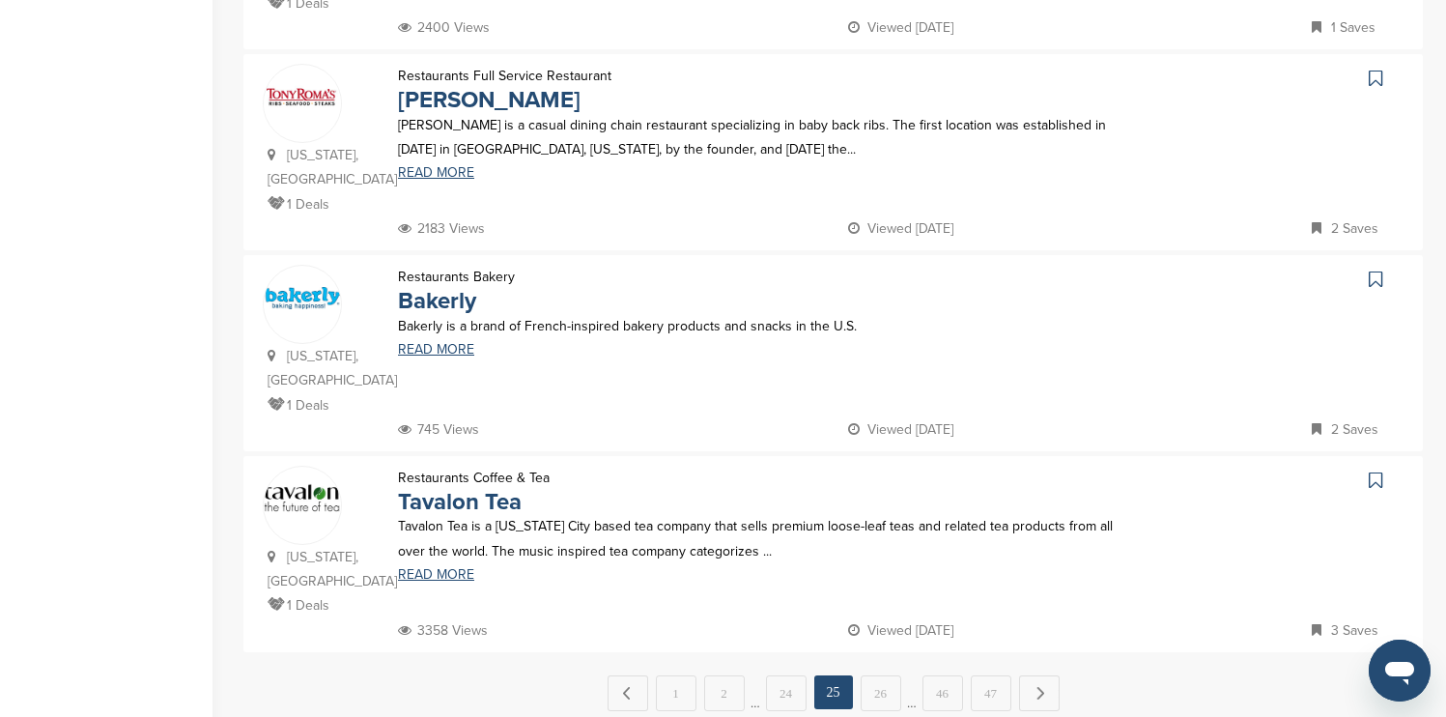
click at [1377, 69] on icon at bounding box center [1376, 78] width 14 height 19
click at [1029, 675] on link "Next →" at bounding box center [1039, 692] width 41 height 35
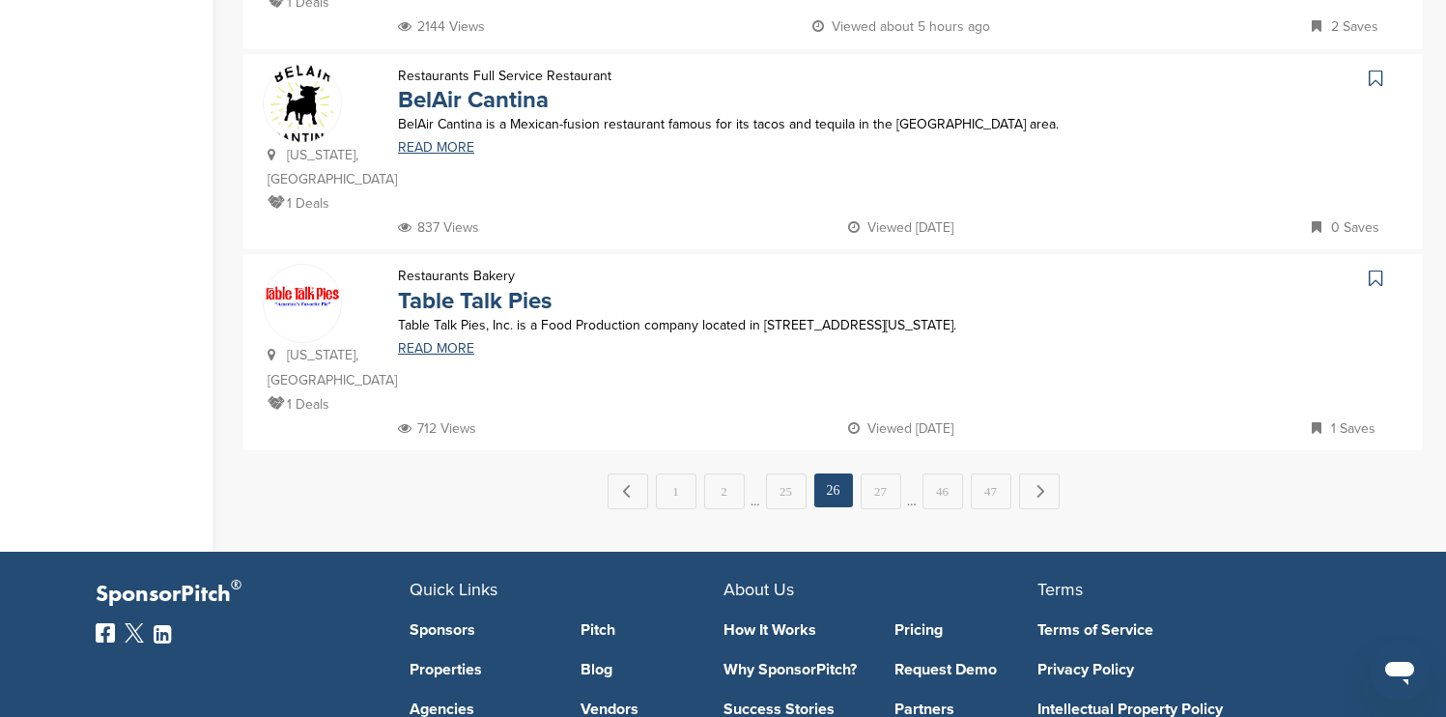
scroll to position [2048, 0]
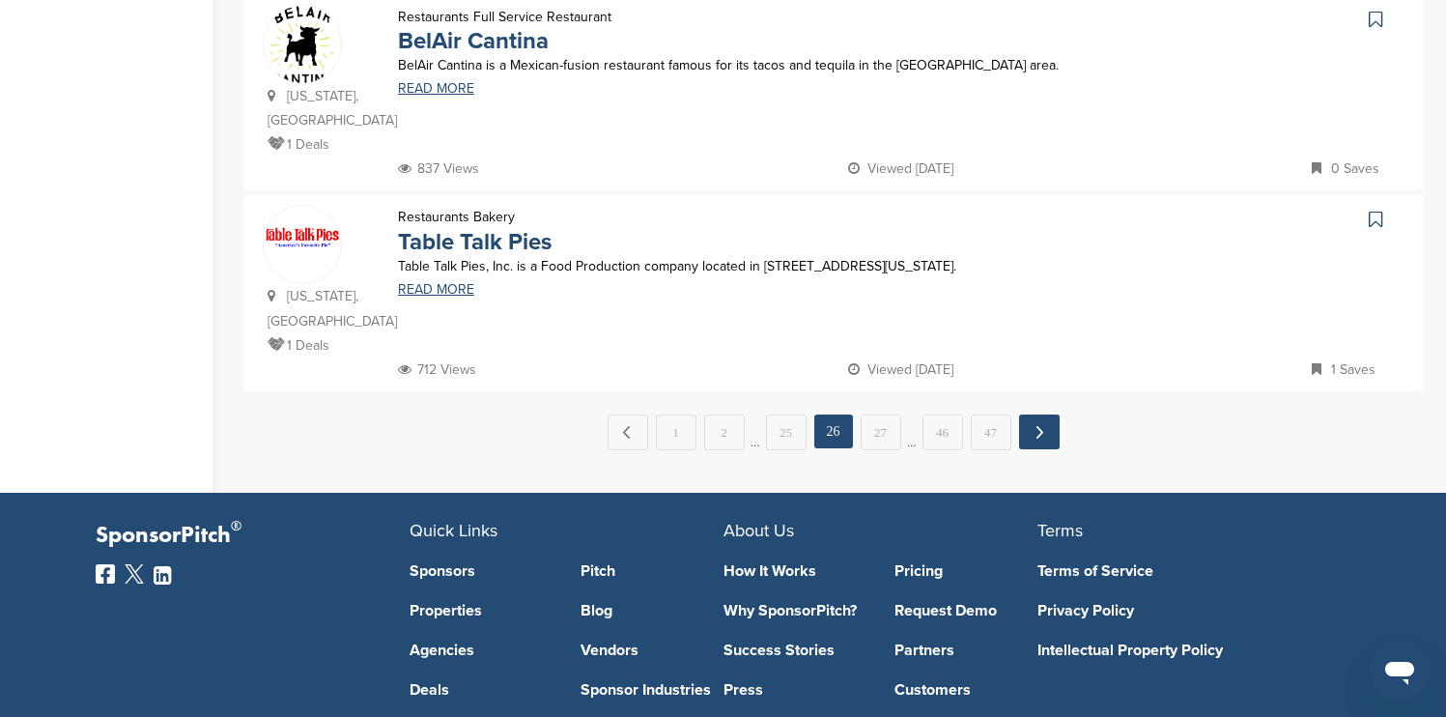
click at [1035, 414] on link "Next →" at bounding box center [1039, 431] width 41 height 35
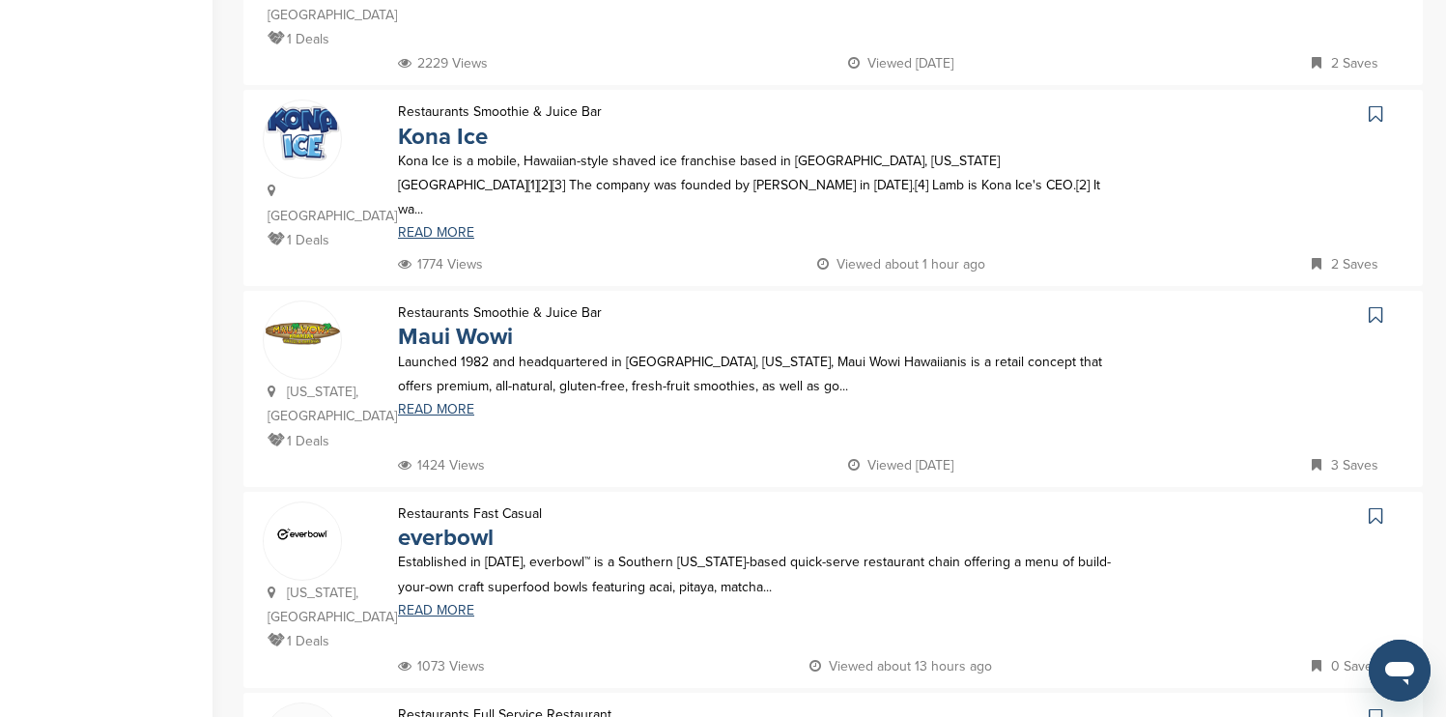
scroll to position [966, 0]
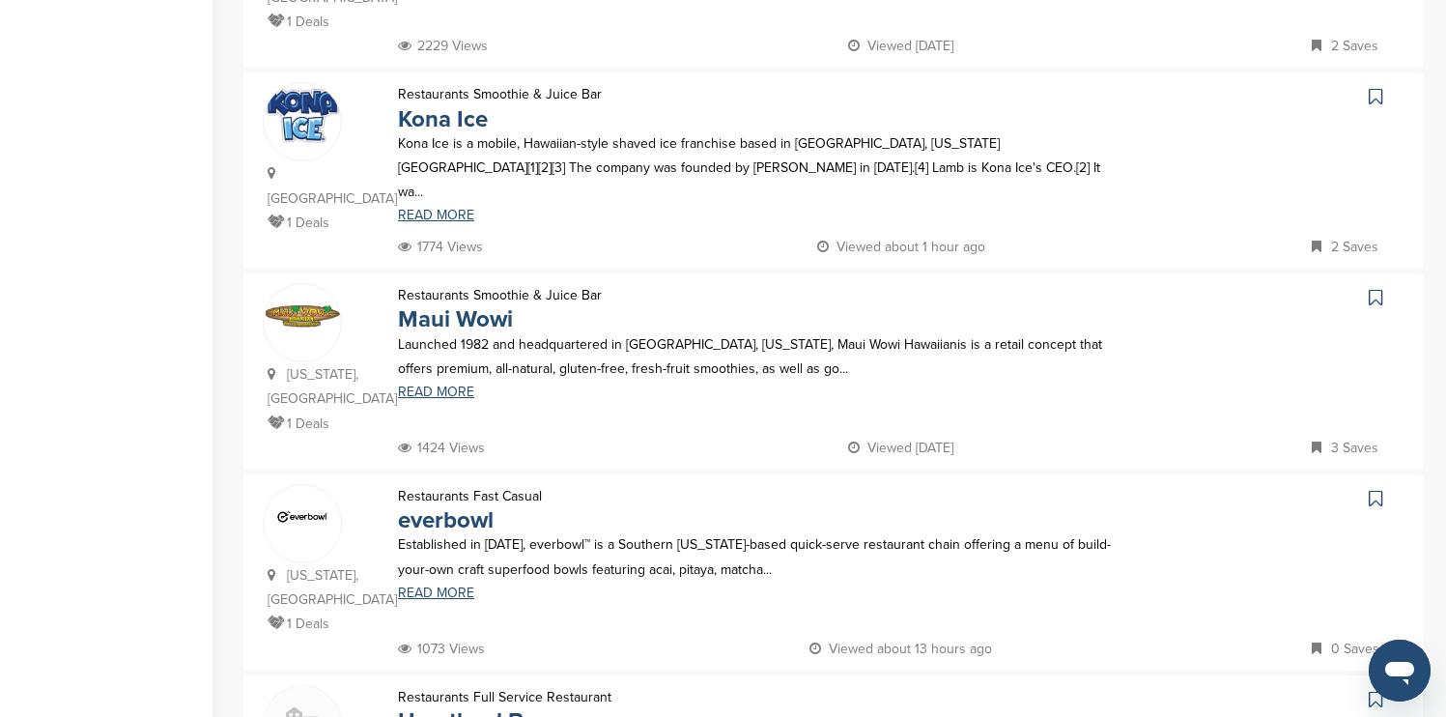
click at [1380, 87] on icon at bounding box center [1376, 96] width 14 height 19
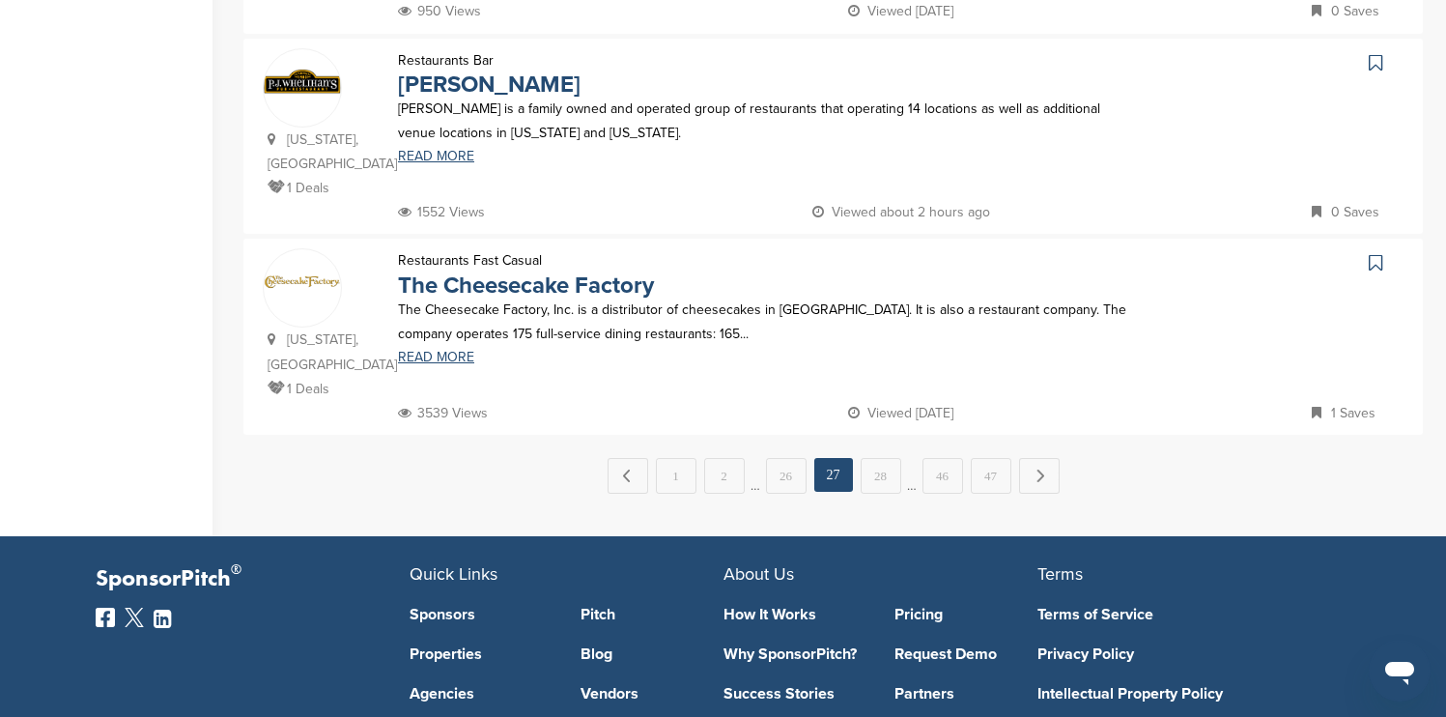
scroll to position [2009, 0]
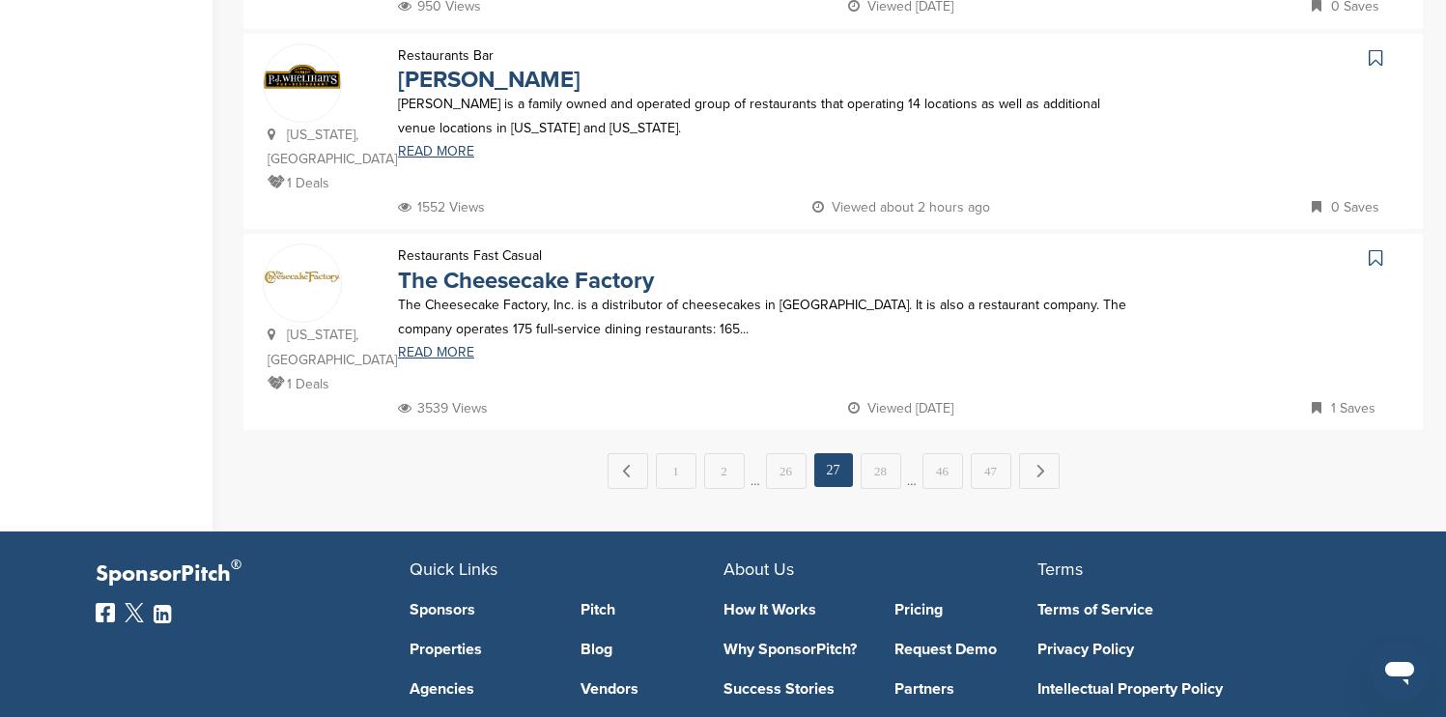
click at [1372, 248] on icon at bounding box center [1376, 257] width 14 height 19
click at [1042, 453] on link "Next →" at bounding box center [1039, 470] width 41 height 35
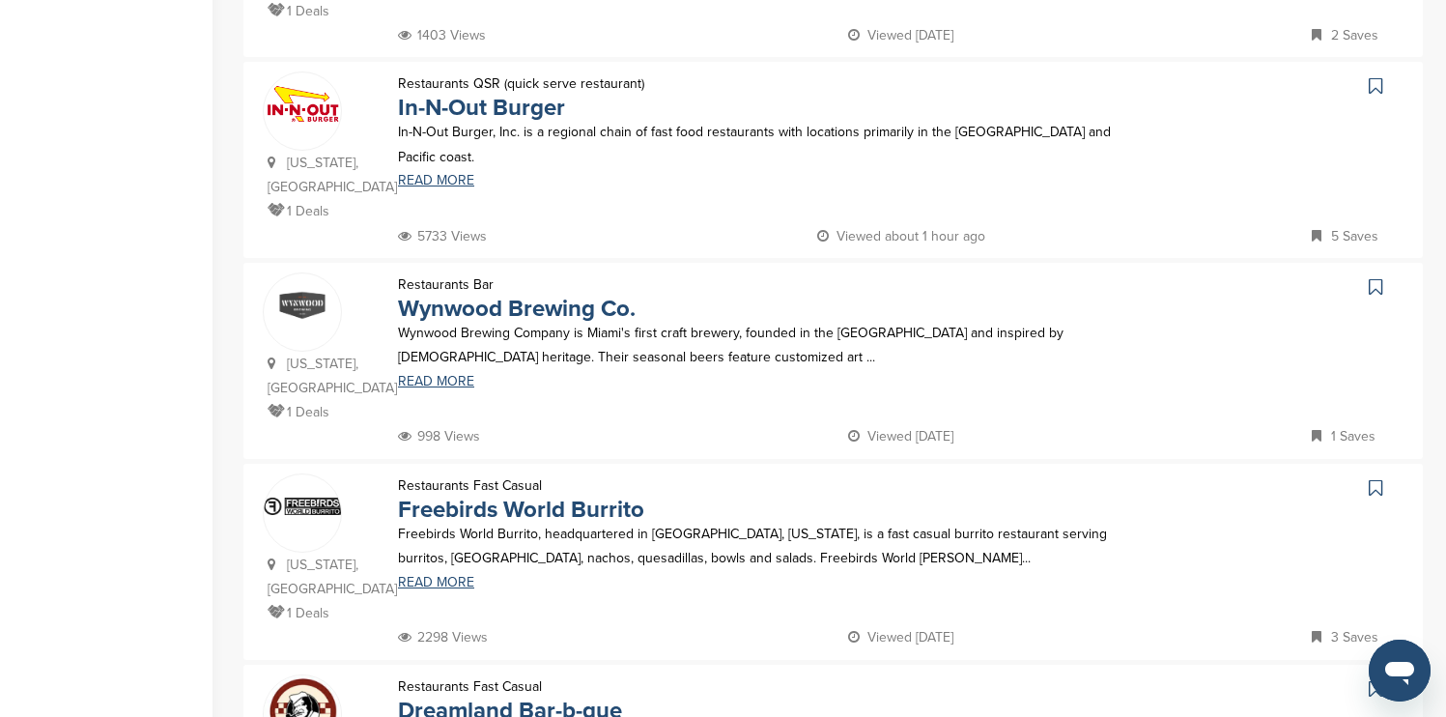
scroll to position [1391, 0]
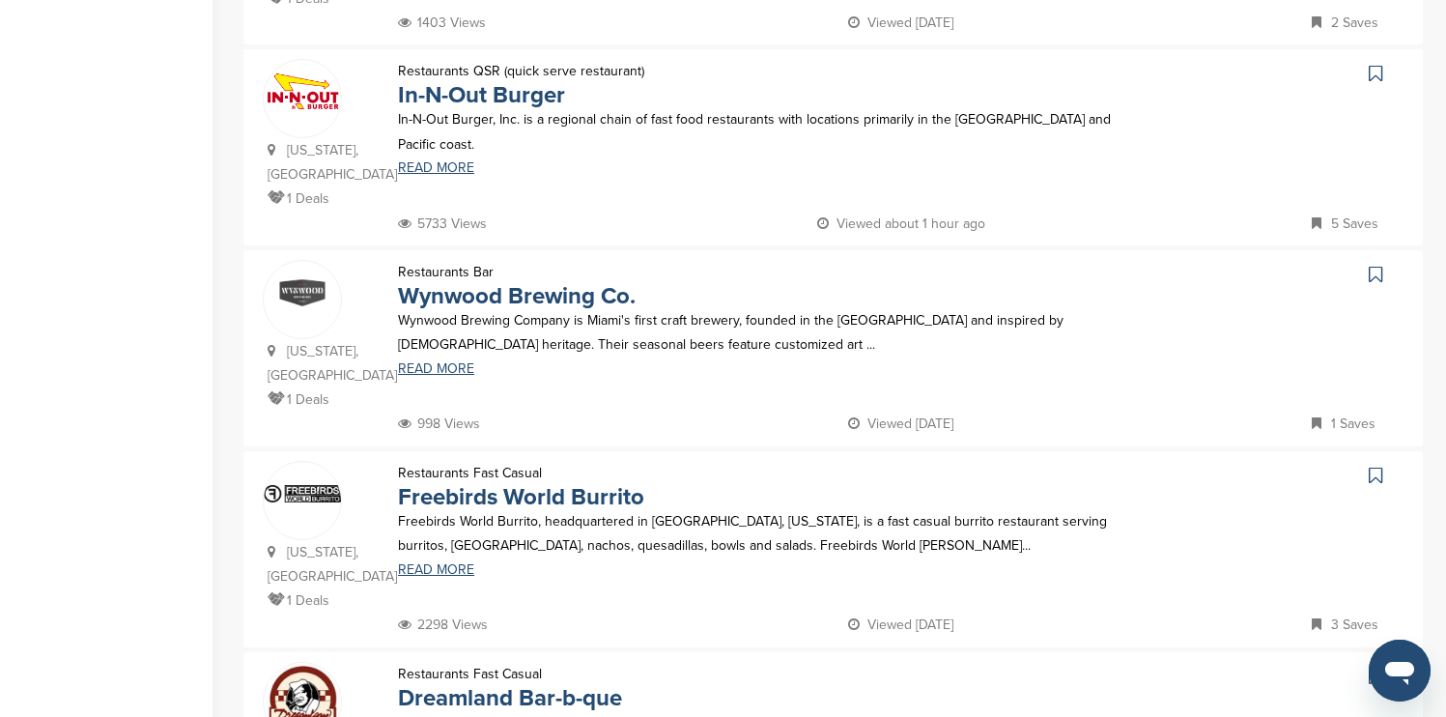
click at [1372, 64] on icon at bounding box center [1376, 73] width 14 height 19
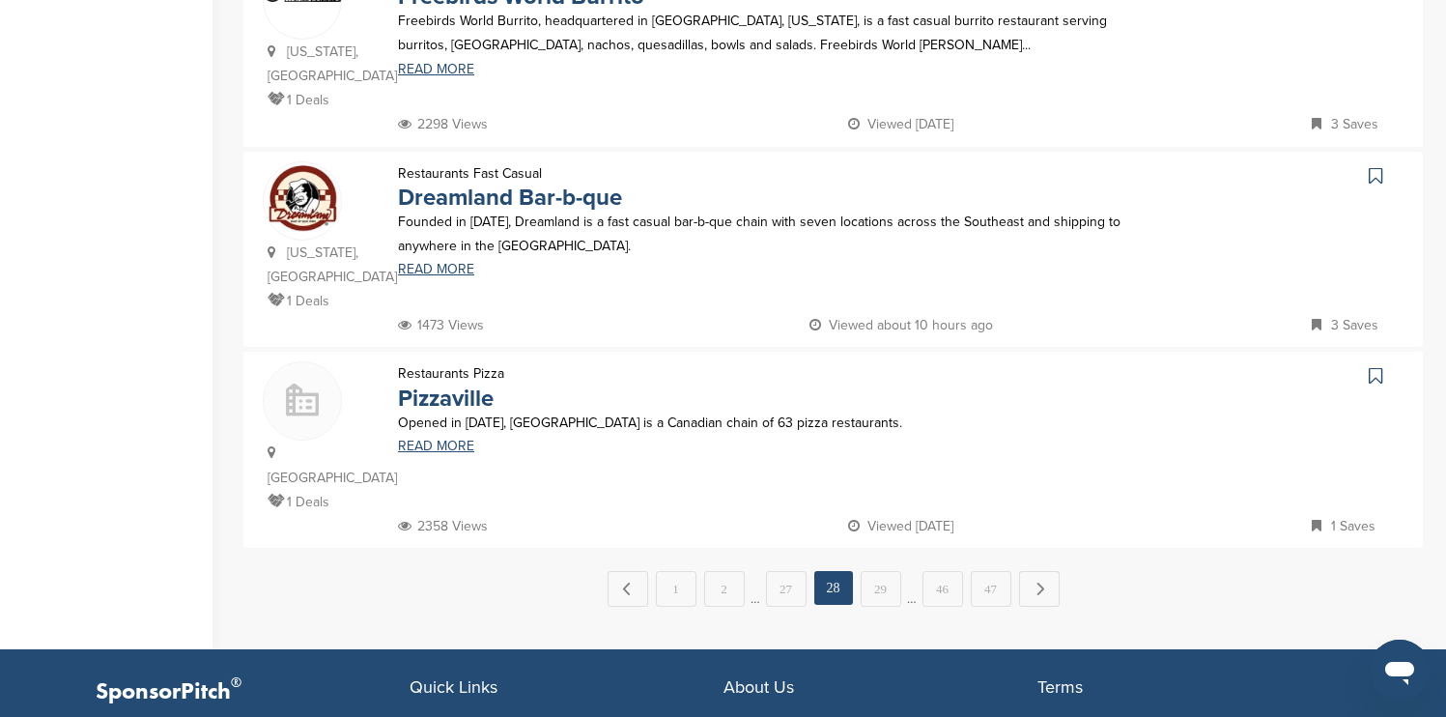
scroll to position [1893, 0]
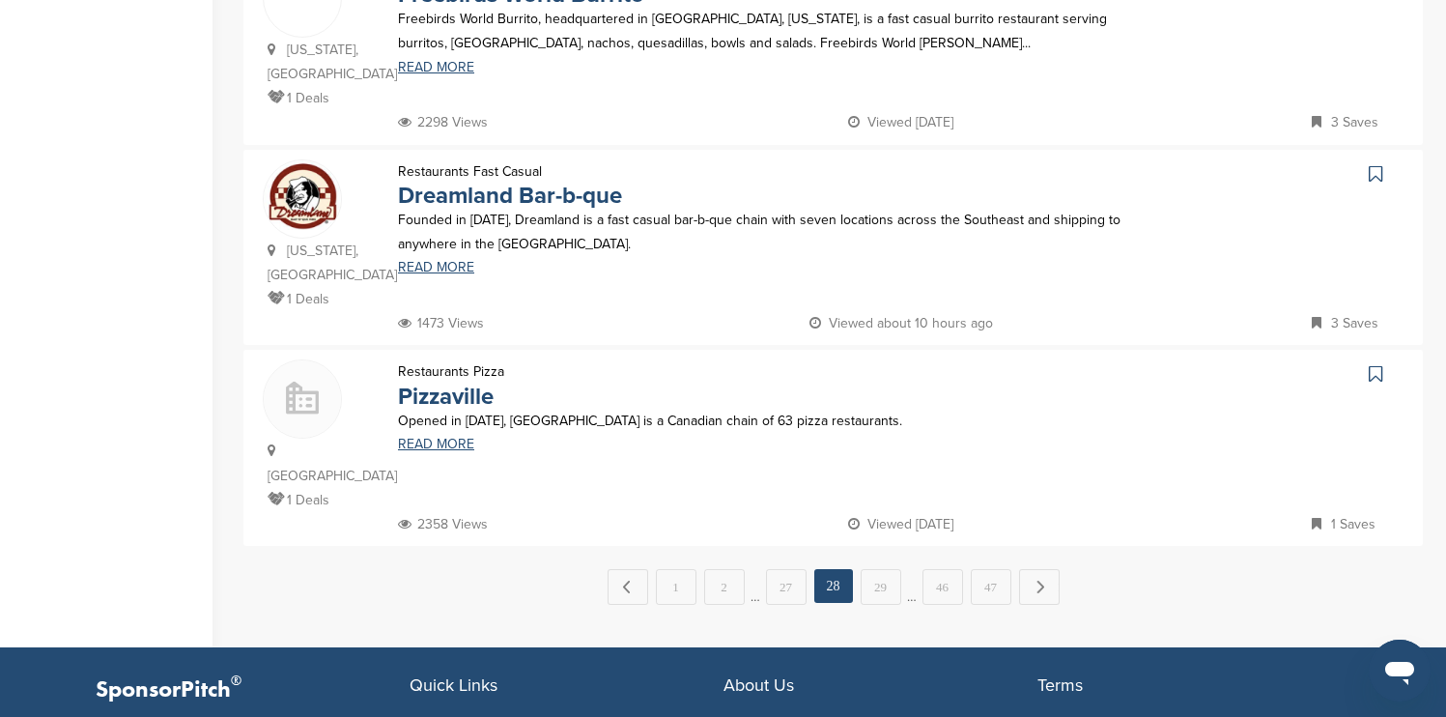
click at [1377, 164] on icon at bounding box center [1376, 173] width 14 height 19
click at [1032, 569] on link "Next →" at bounding box center [1039, 586] width 41 height 35
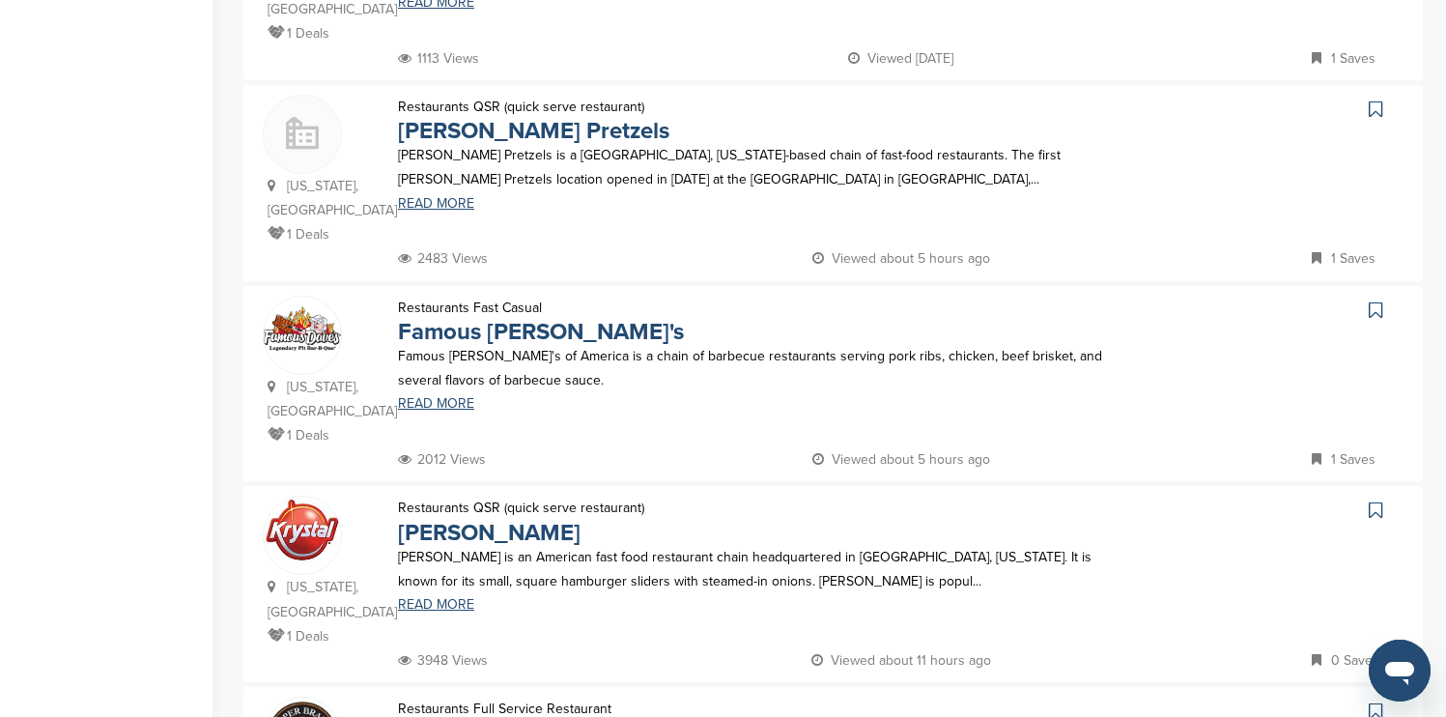
scroll to position [1352, 0]
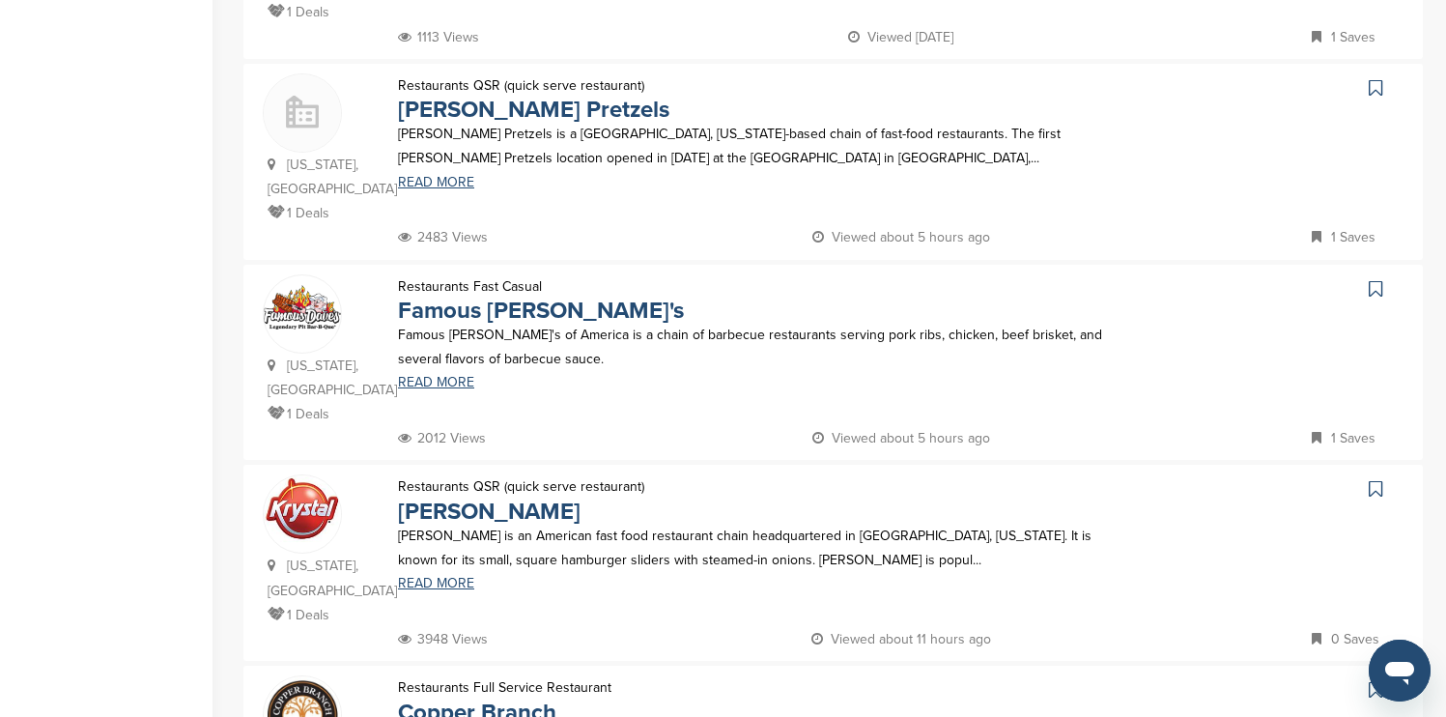
click at [1377, 78] on icon at bounding box center [1376, 87] width 14 height 19
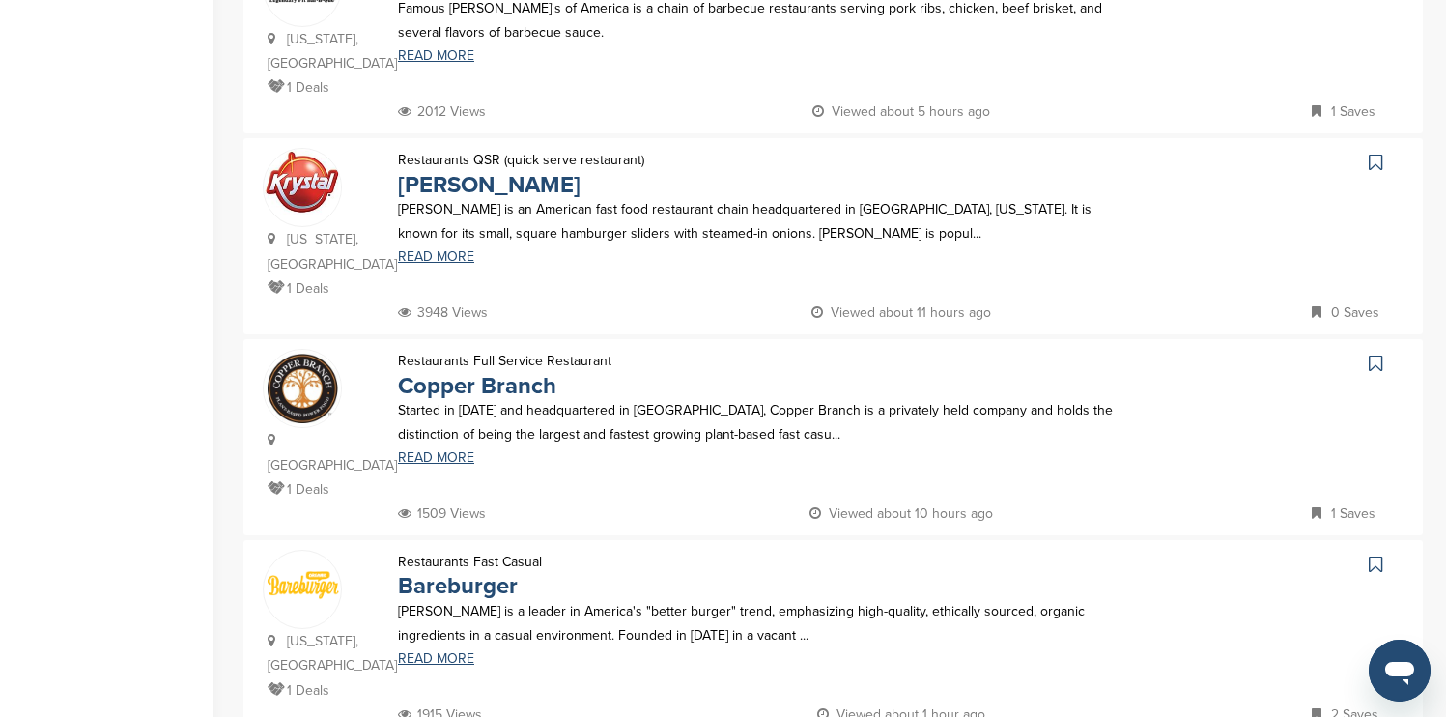
scroll to position [1739, 0]
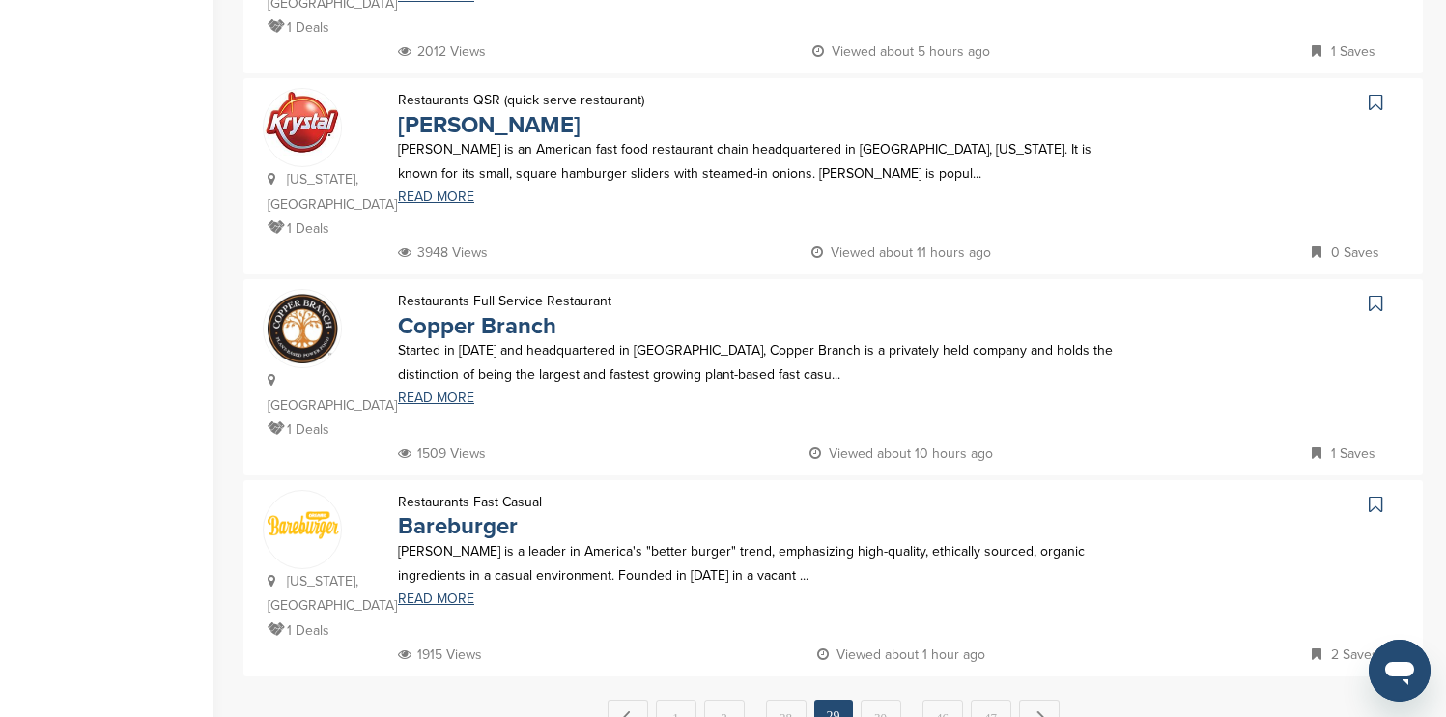
click at [1371, 93] on icon at bounding box center [1376, 102] width 14 height 19
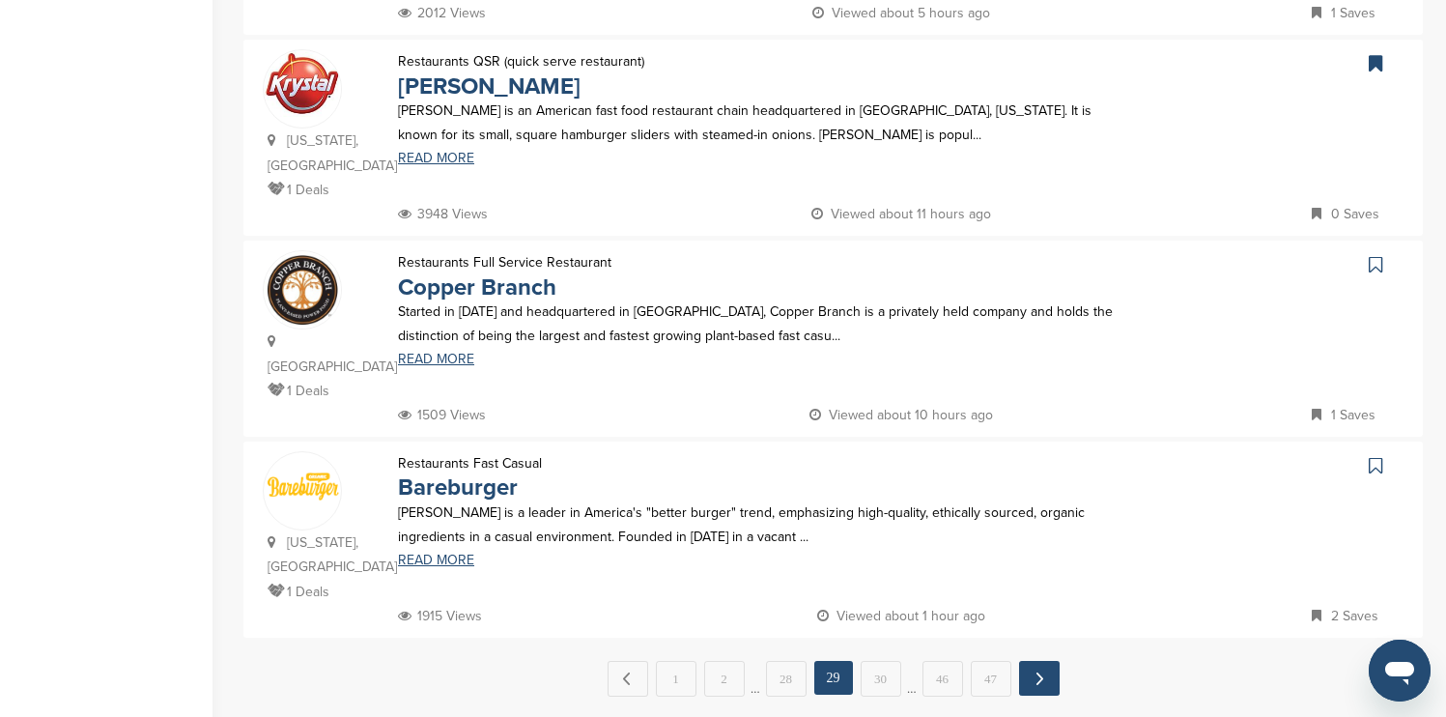
click at [1043, 661] on link "Next →" at bounding box center [1039, 678] width 41 height 35
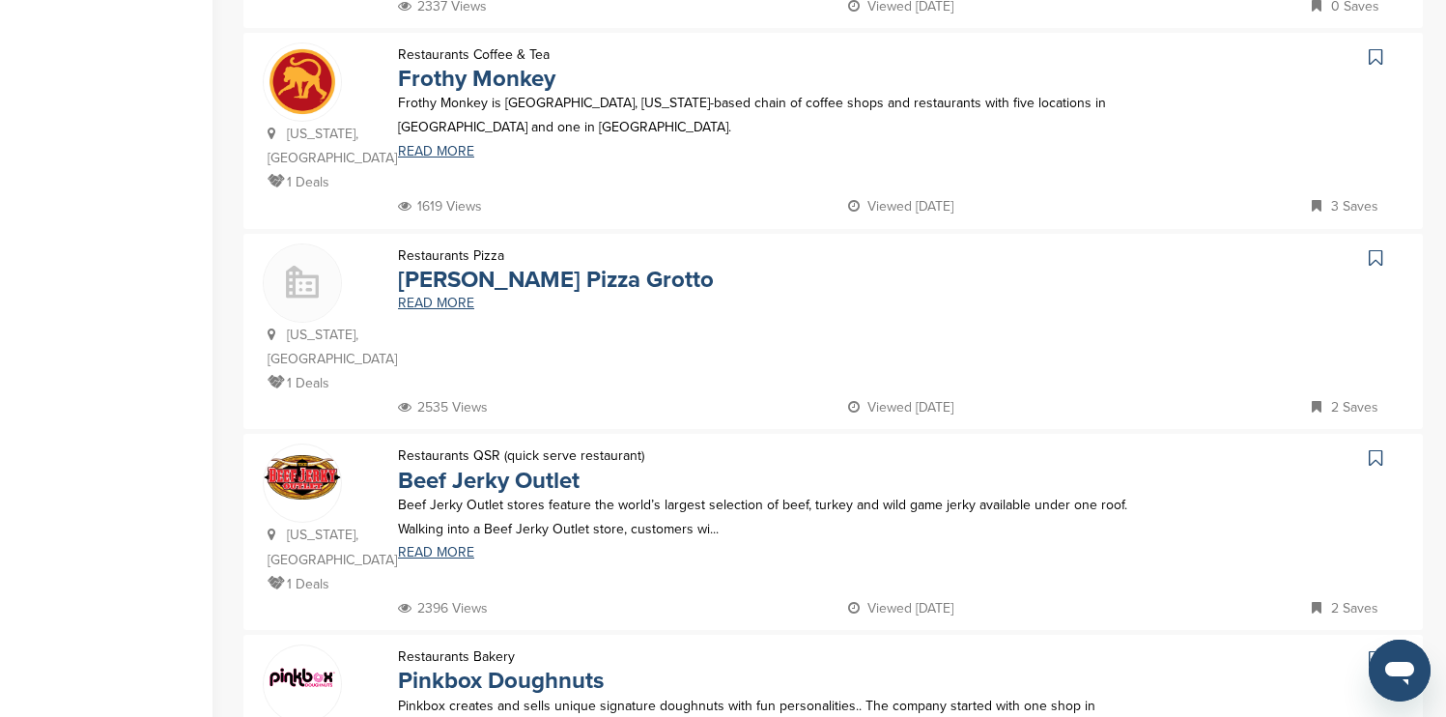
scroll to position [657, 0]
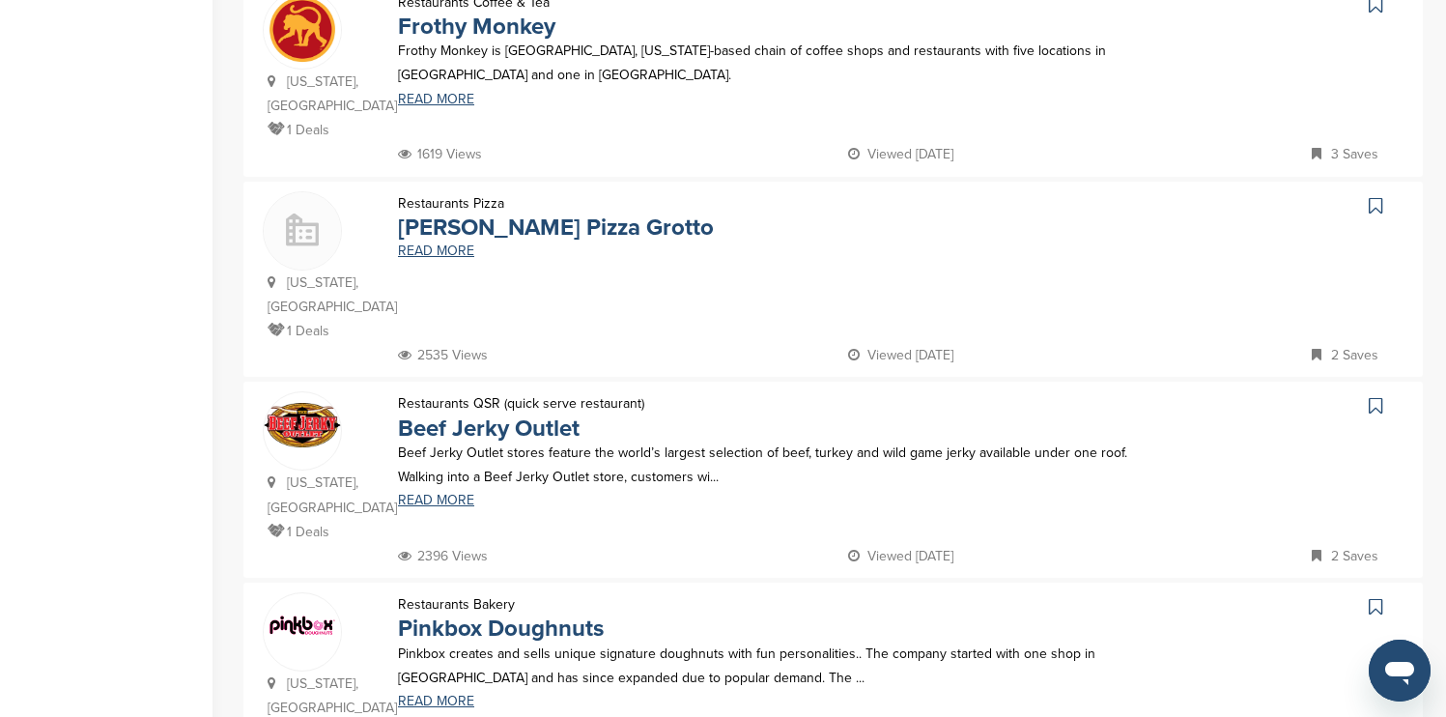
click at [1377, 7] on icon at bounding box center [1376, 4] width 14 height 19
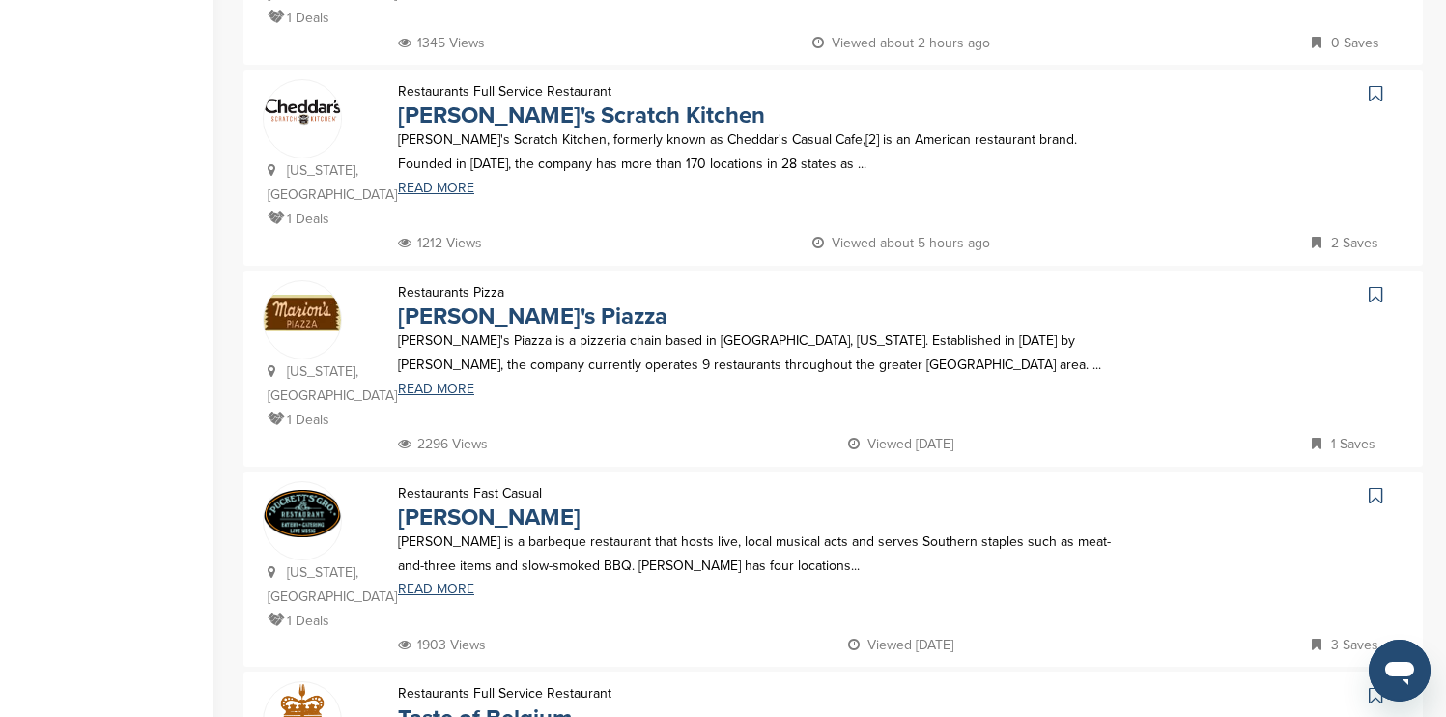
scroll to position [1584, 0]
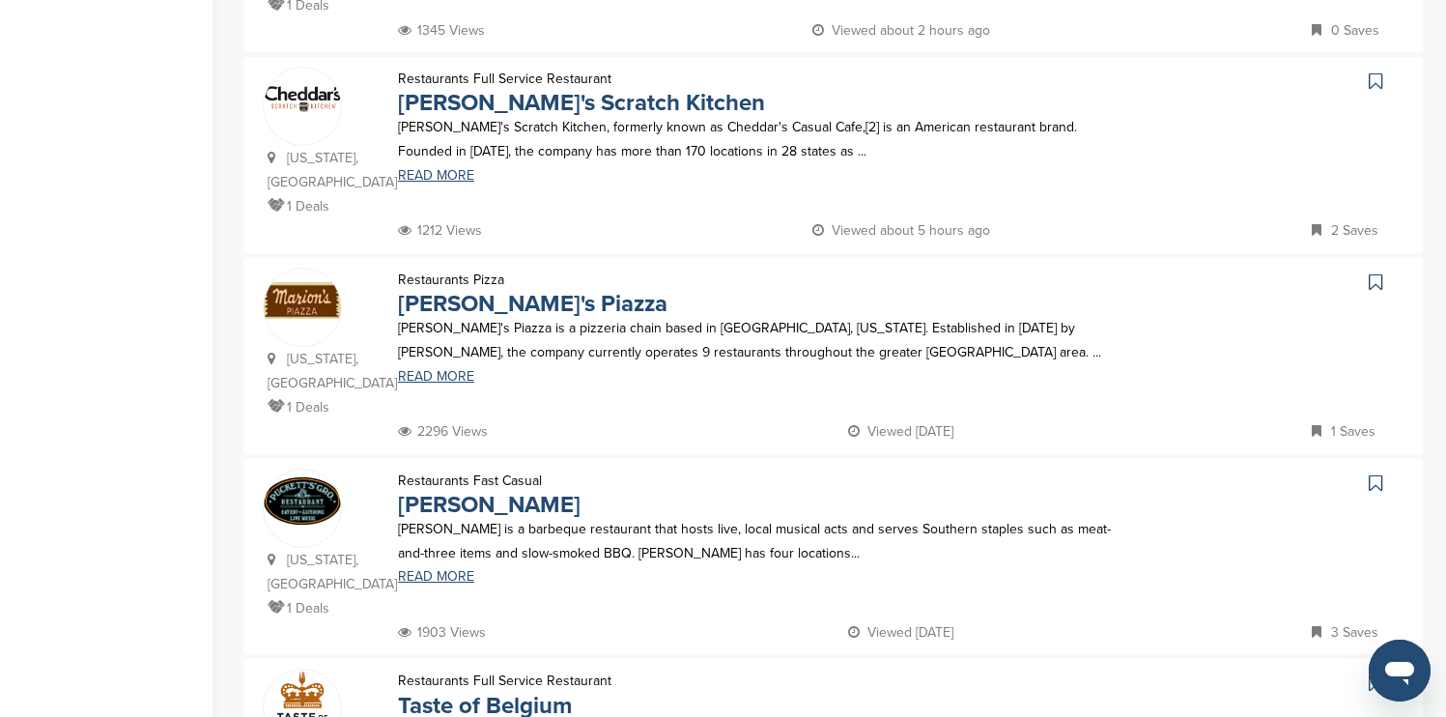
click at [1374, 71] on icon at bounding box center [1376, 80] width 14 height 19
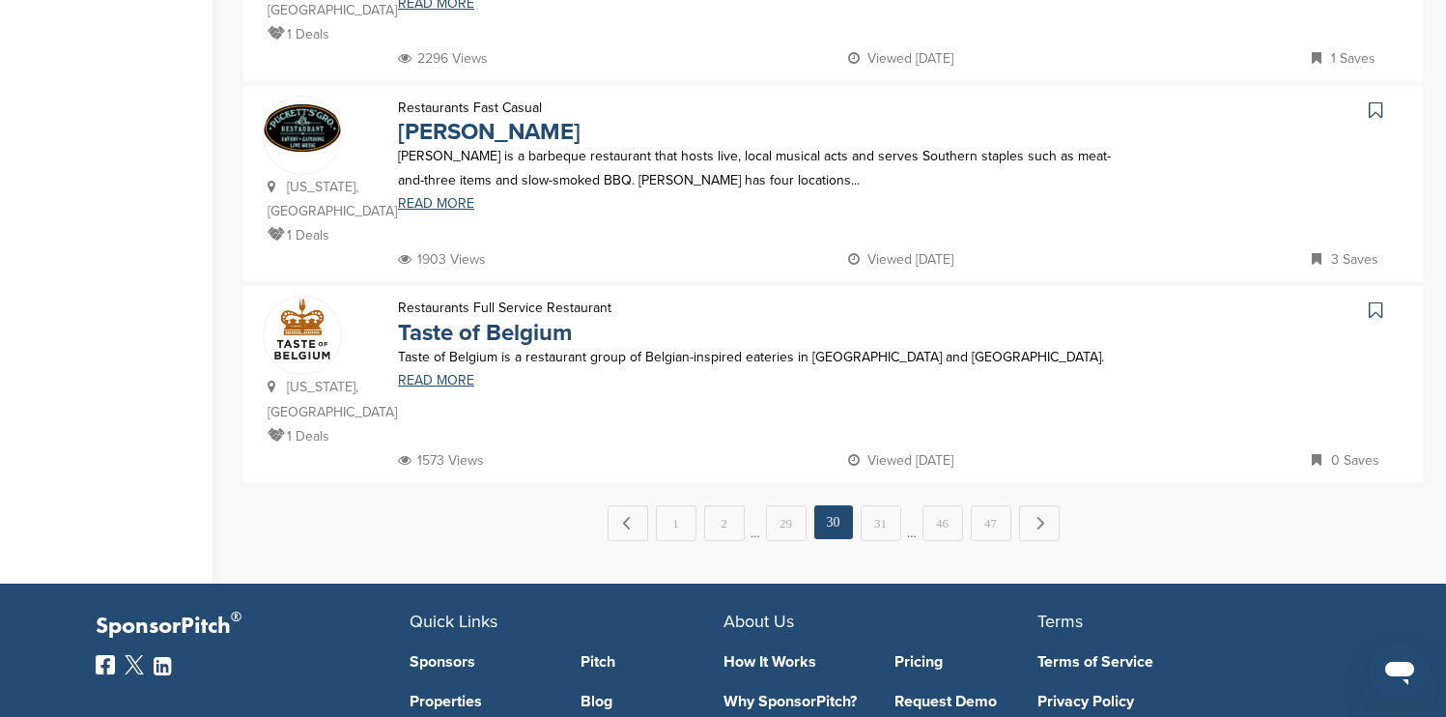
scroll to position [1971, 0]
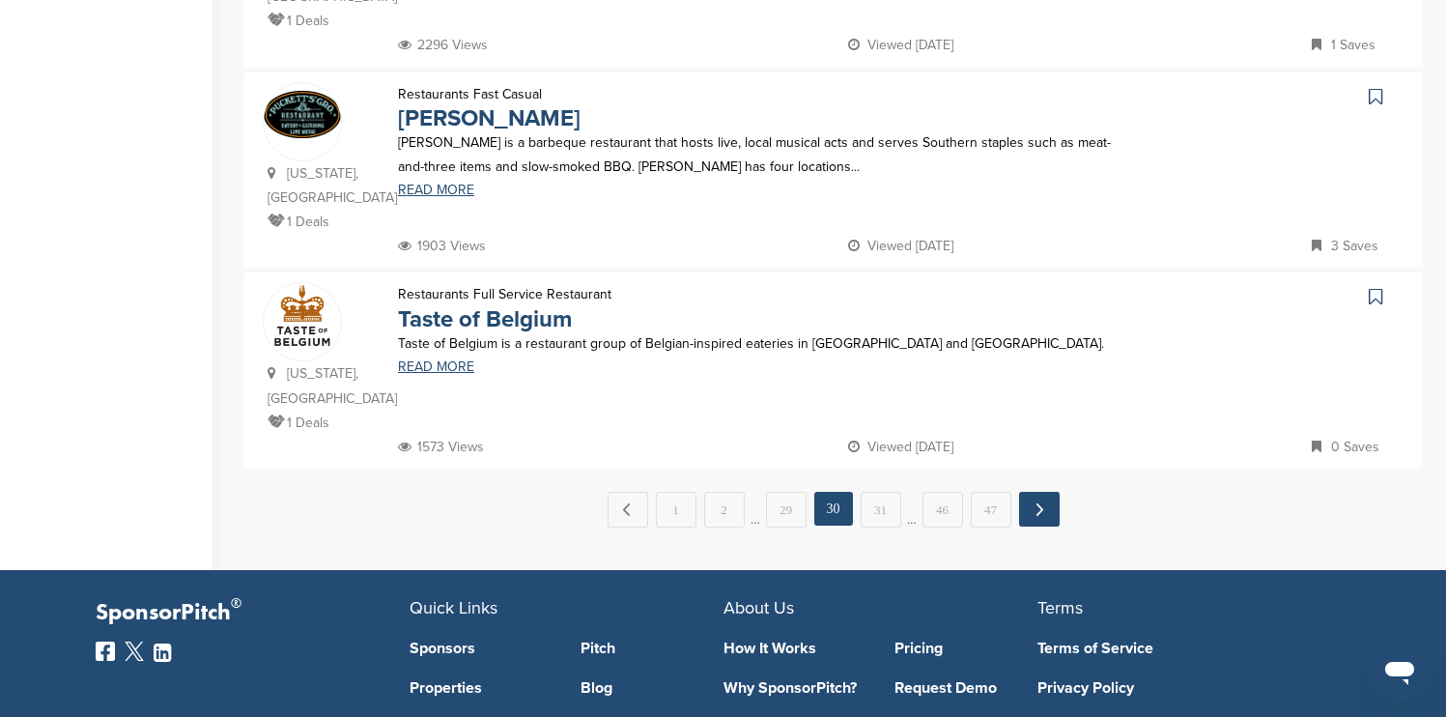
click at [1040, 492] on link "Next →" at bounding box center [1039, 509] width 41 height 35
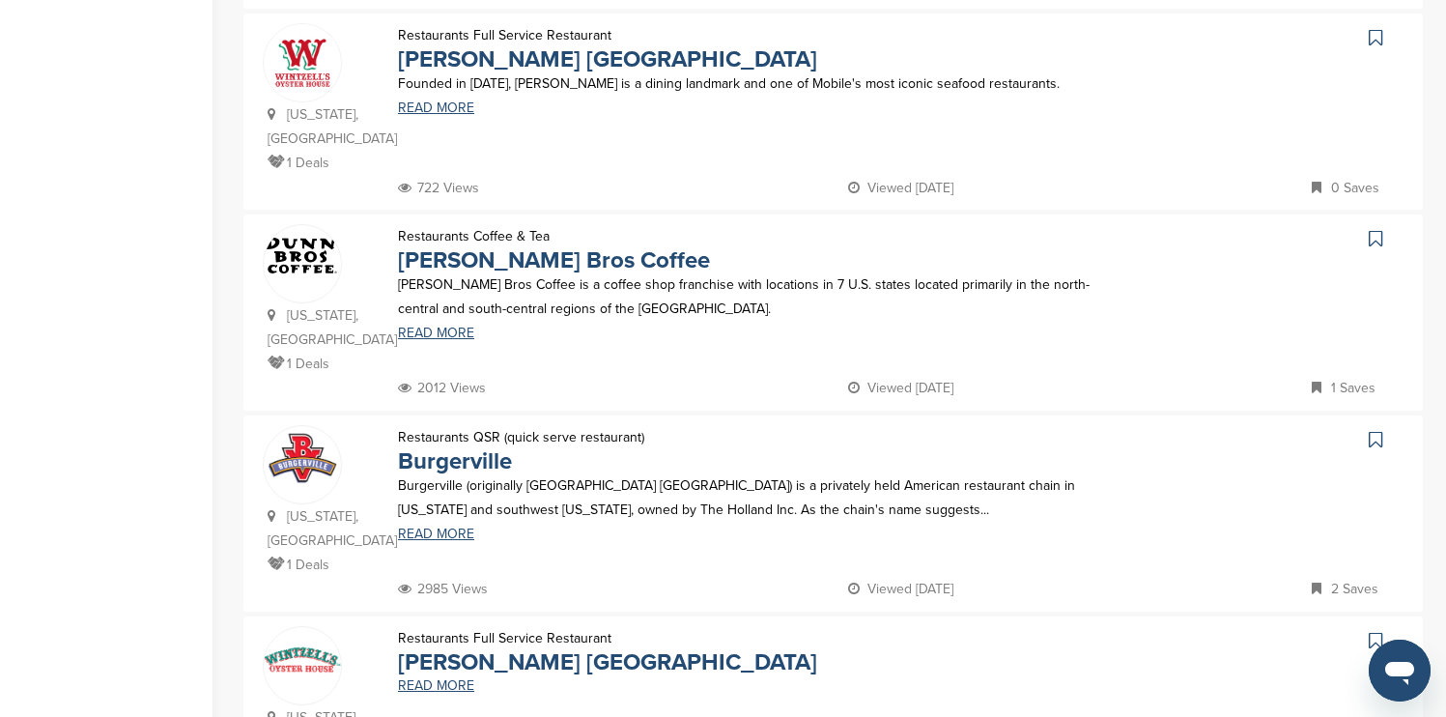
scroll to position [1430, 0]
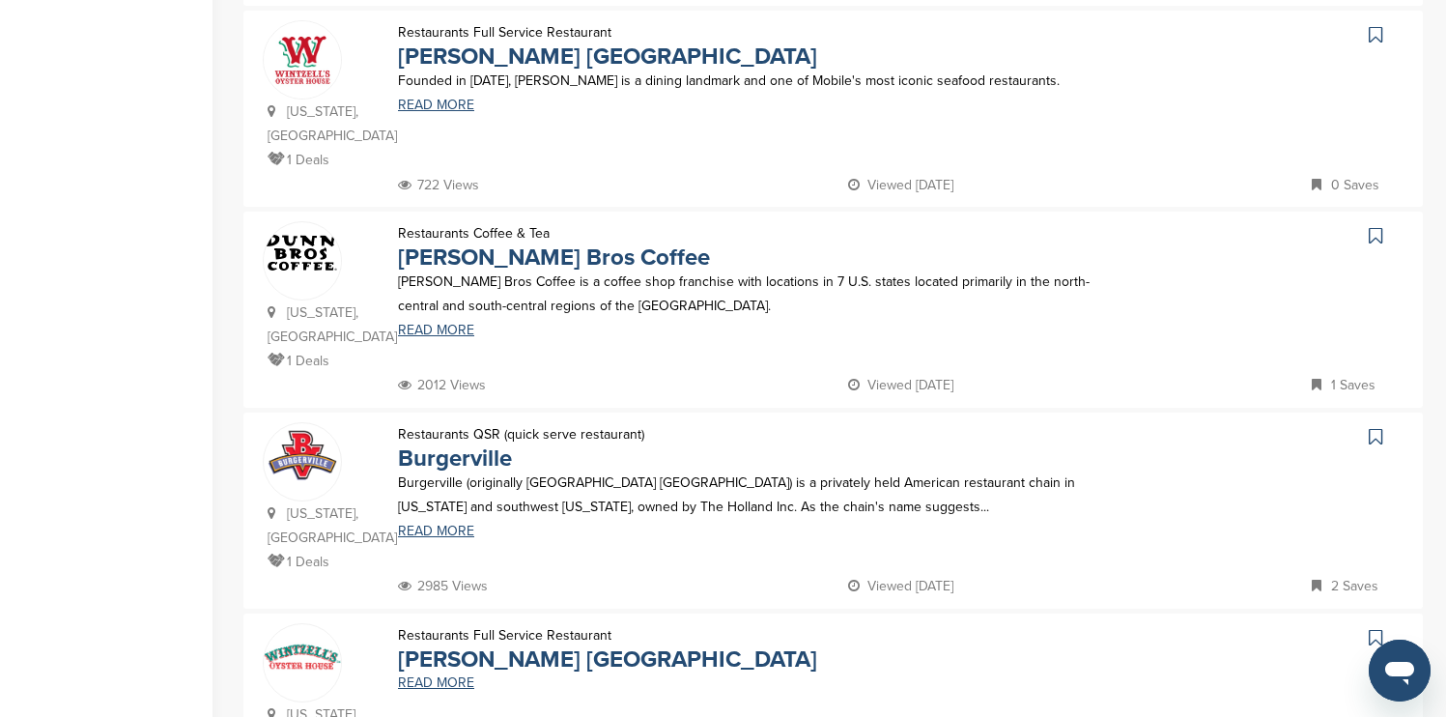
click at [1373, 25] on icon at bounding box center [1376, 34] width 14 height 19
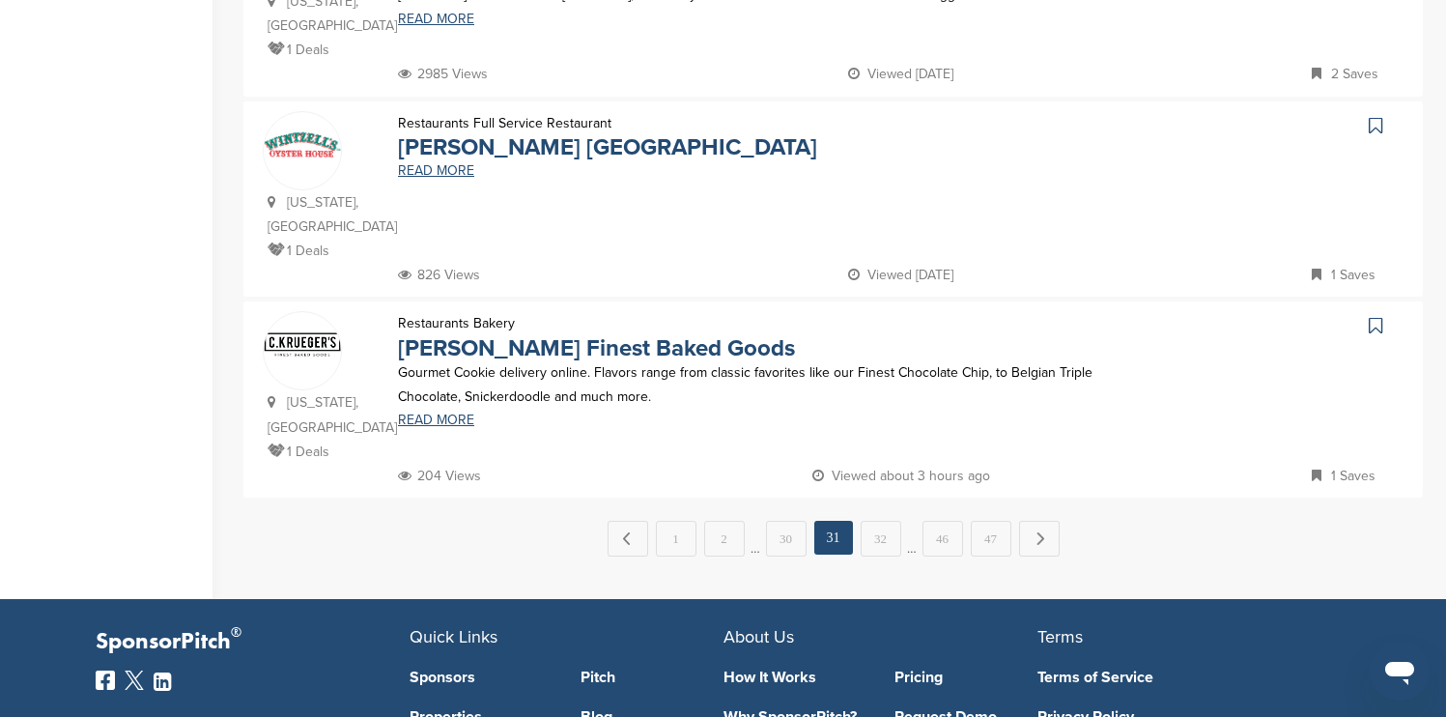
scroll to position [1971, 0]
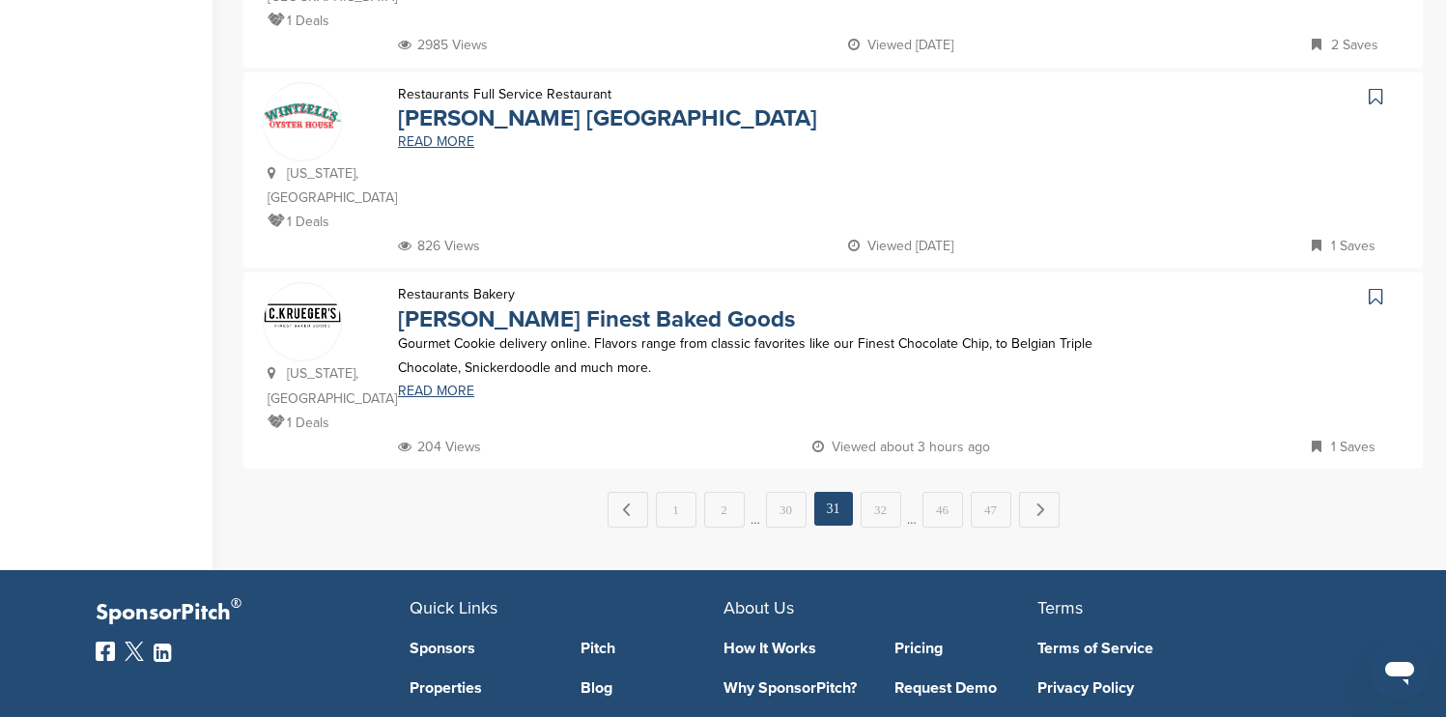
click at [1373, 87] on icon at bounding box center [1376, 96] width 14 height 19
click at [1032, 492] on div "← Previous 1 2 … 30 31 32 … 46 47 Next →" at bounding box center [832, 510] width 1179 height 36
click at [1038, 492] on link "Next →" at bounding box center [1039, 509] width 41 height 35
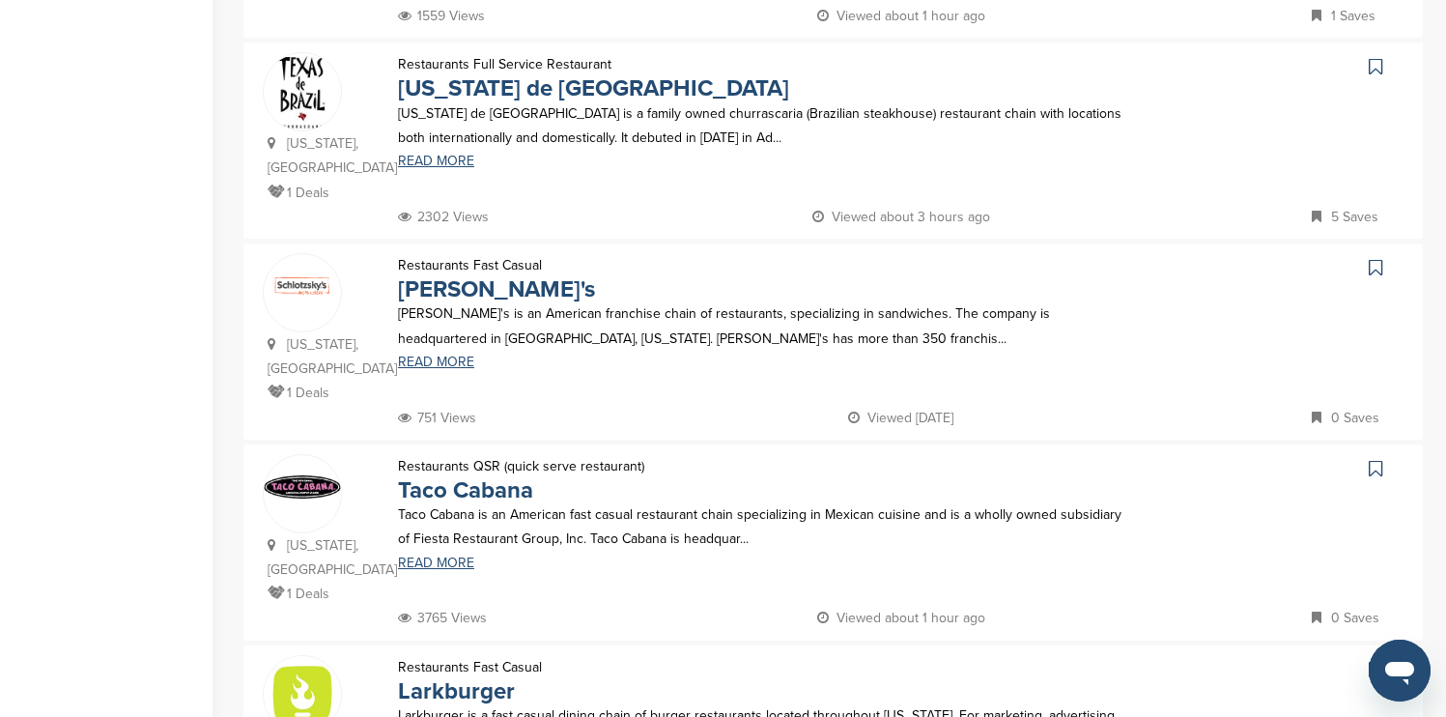
scroll to position [1198, 0]
click at [1374, 66] on icon at bounding box center [1376, 65] width 14 height 19
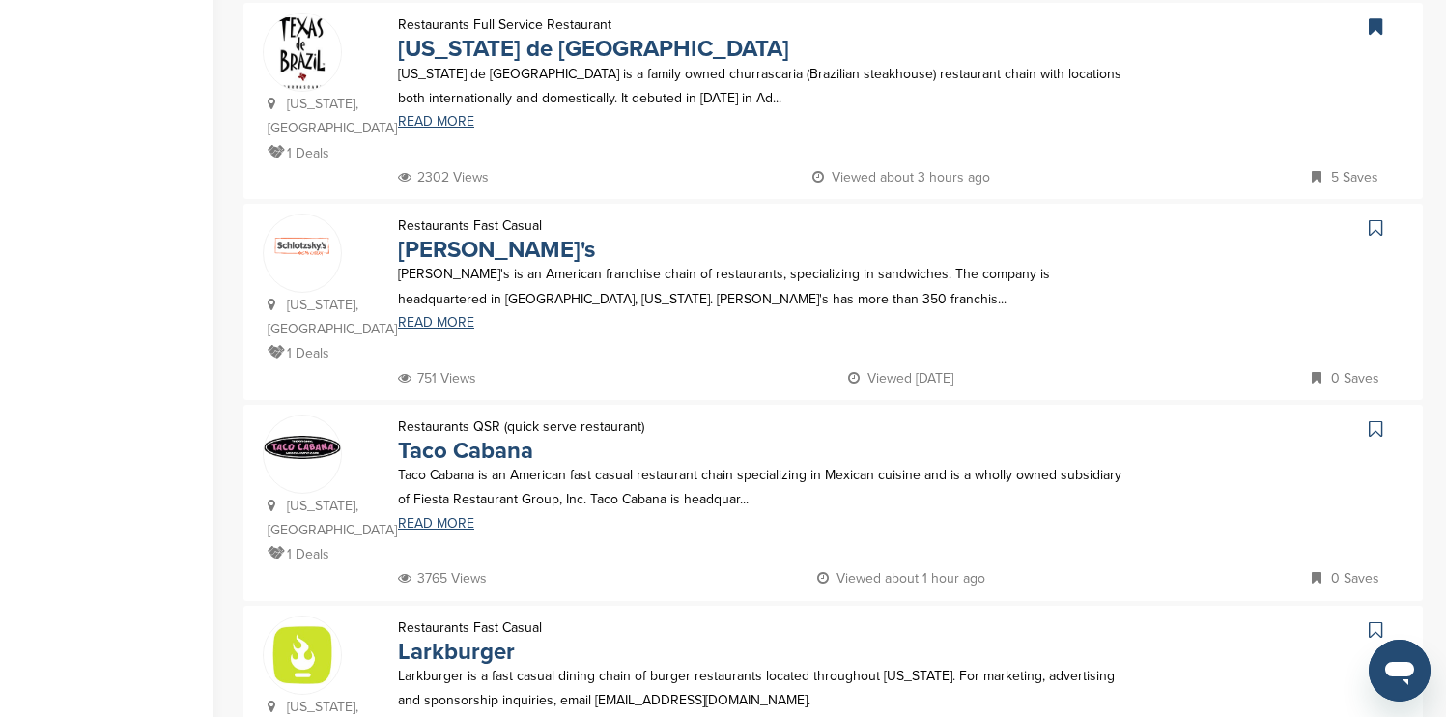
click at [1375, 218] on icon at bounding box center [1376, 227] width 14 height 19
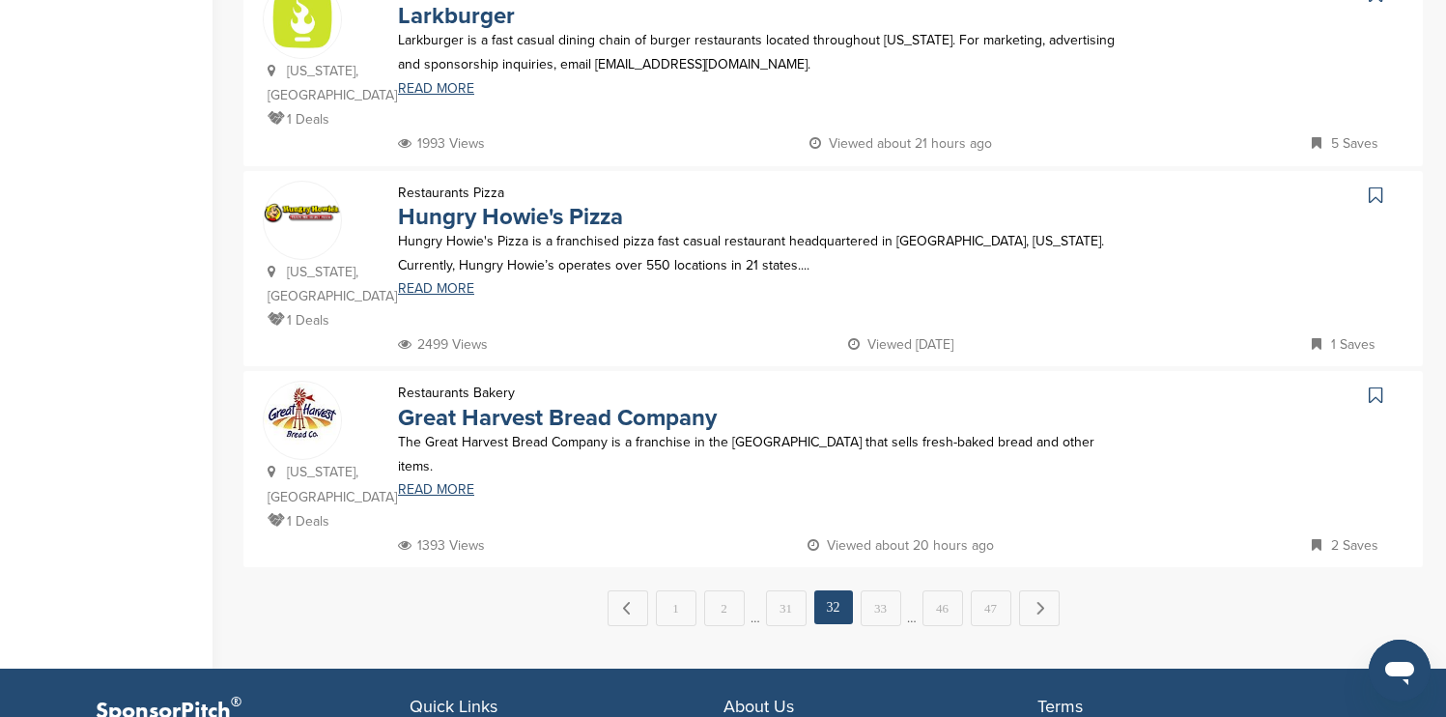
scroll to position [1932, 0]
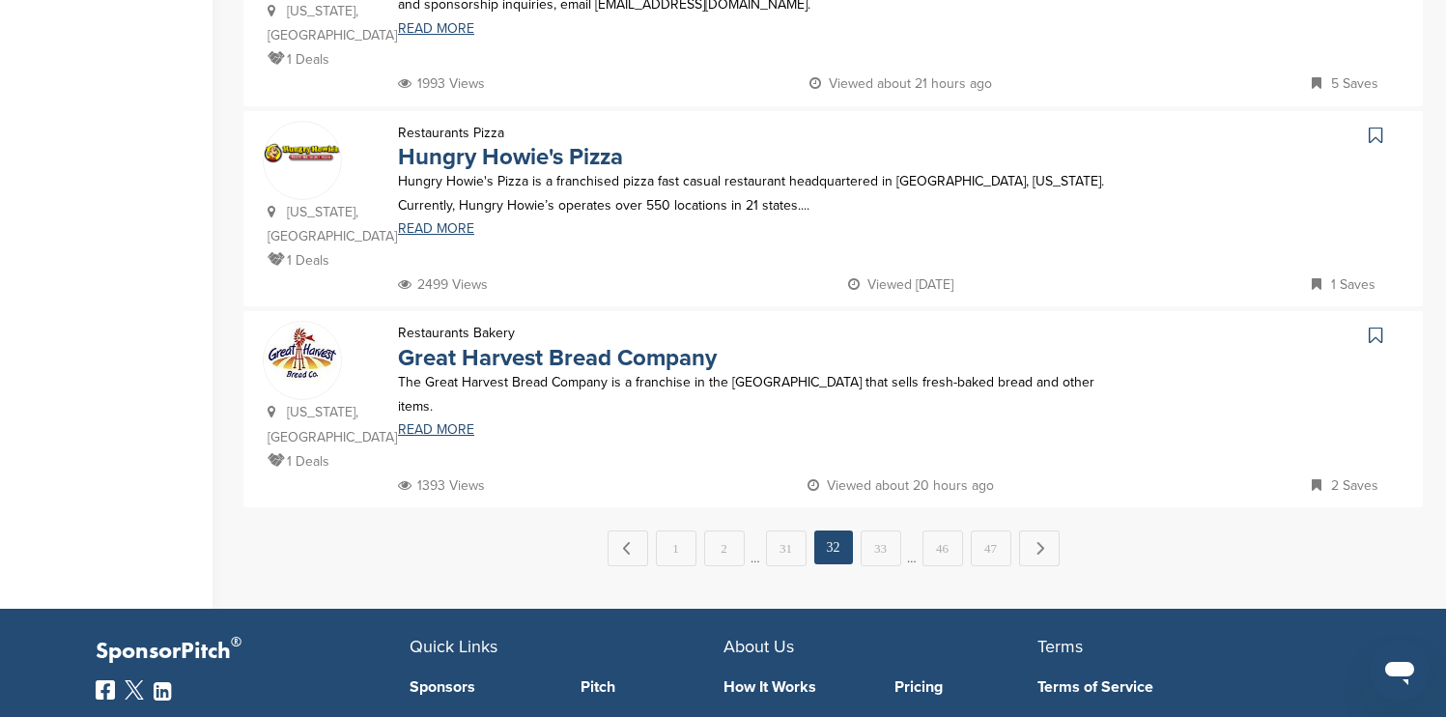
click at [1379, 126] on icon at bounding box center [1376, 135] width 14 height 19
click at [1039, 530] on link "Next →" at bounding box center [1039, 547] width 41 height 35
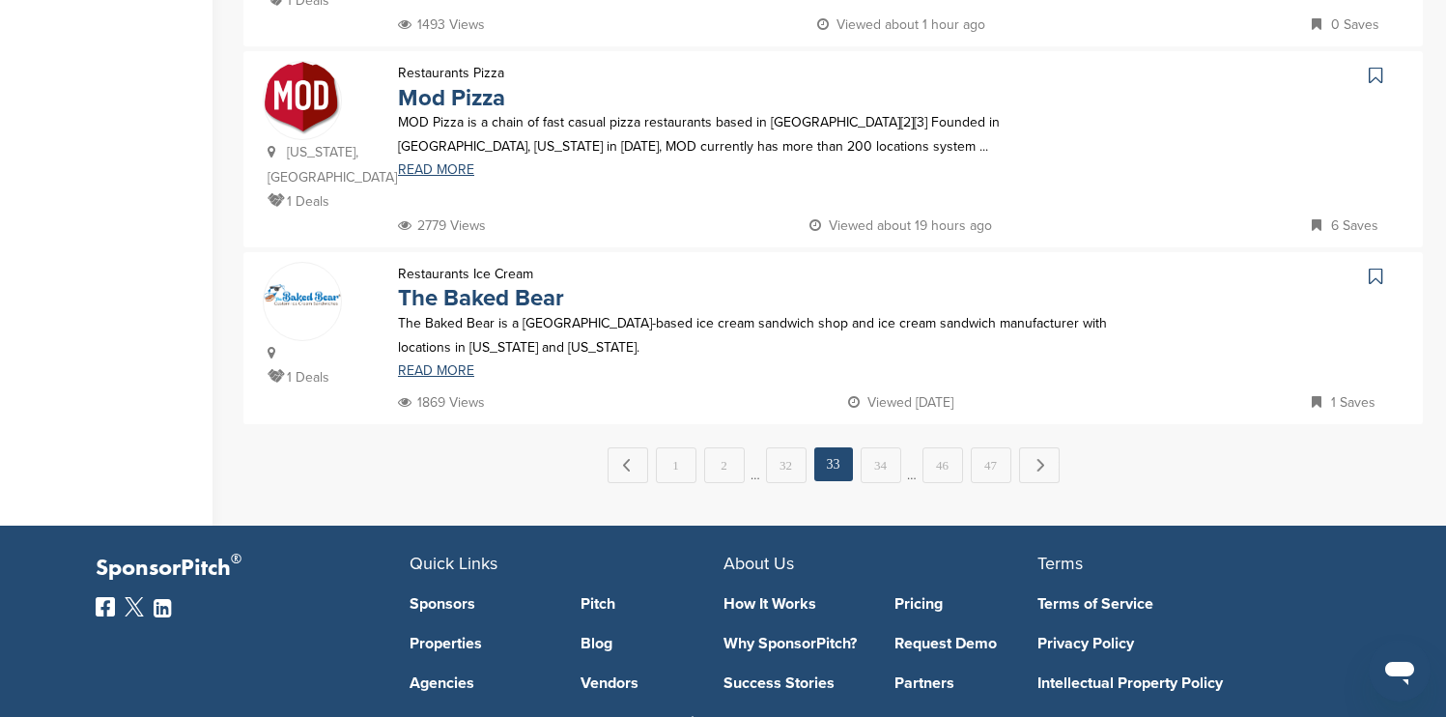
scroll to position [1971, 0]
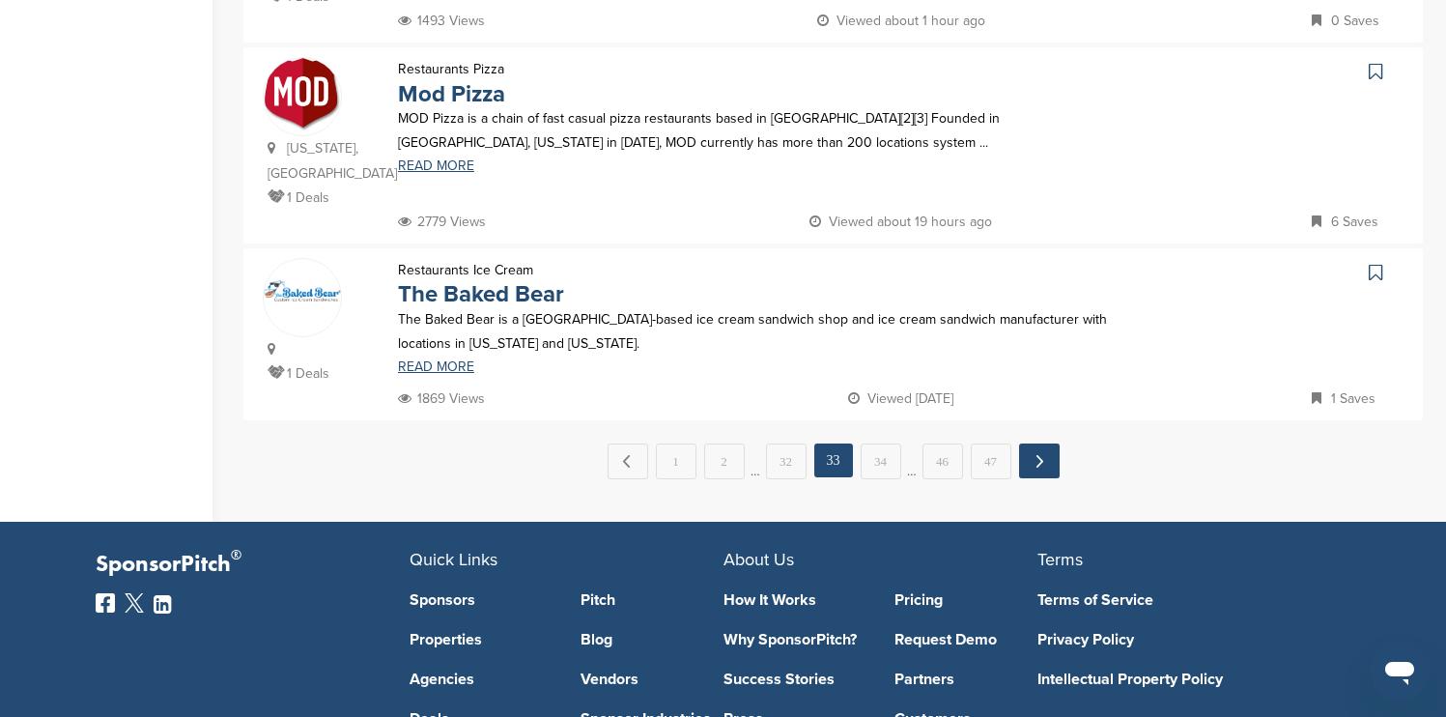
click at [1036, 443] on link "Next →" at bounding box center [1039, 460] width 41 height 35
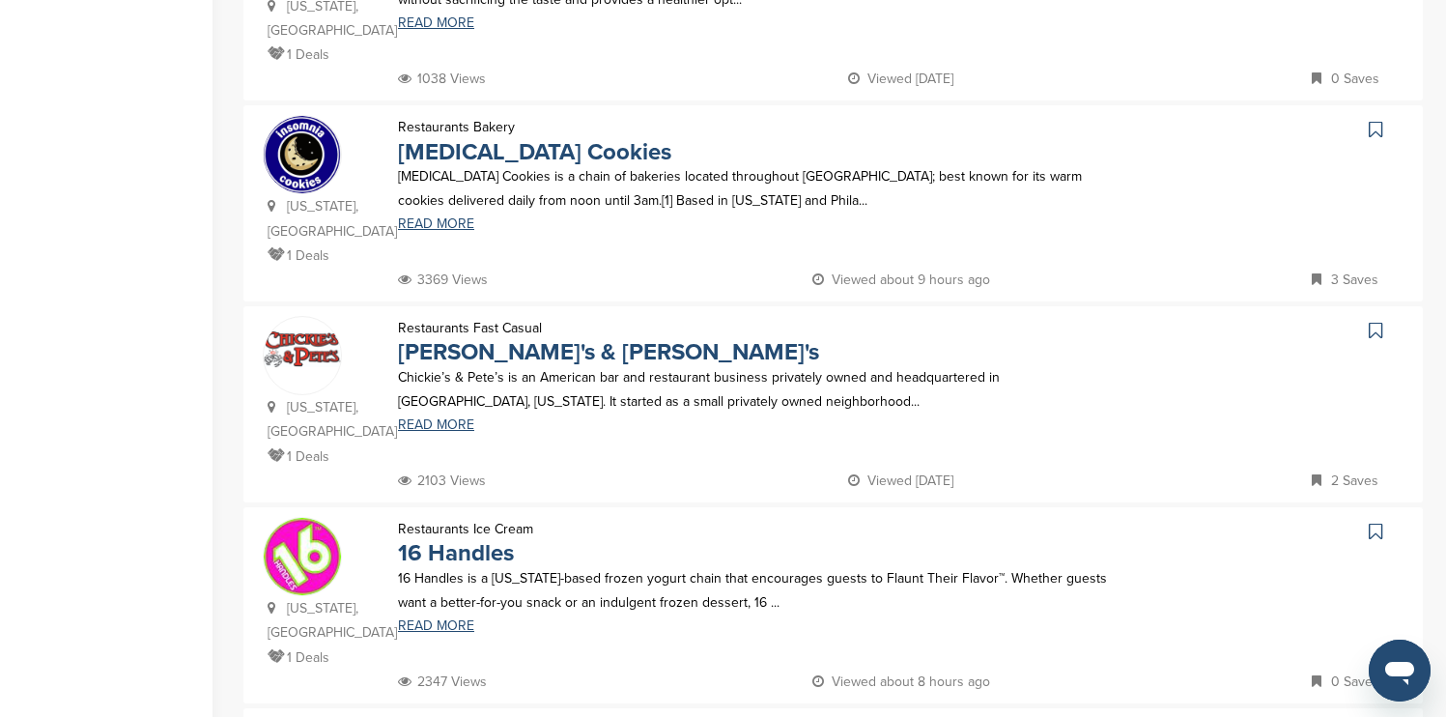
scroll to position [1507, 0]
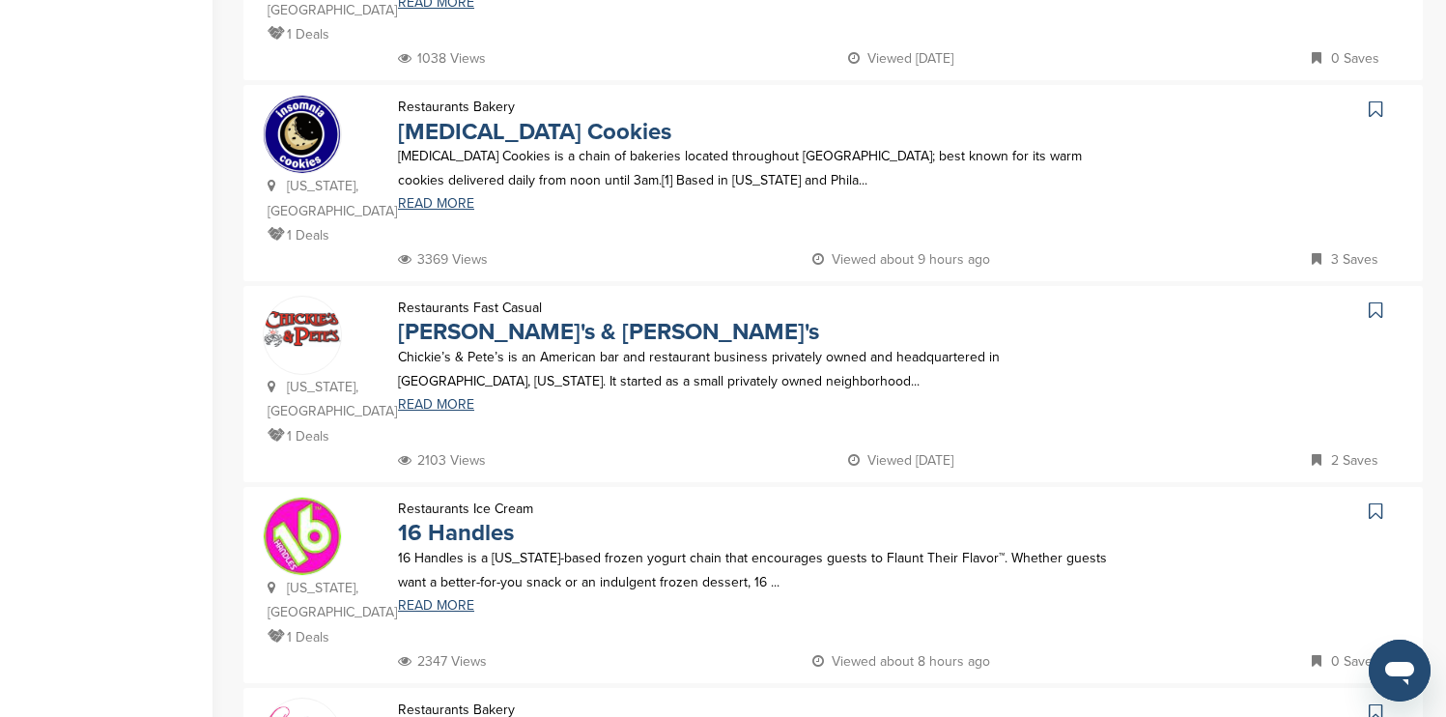
click at [1373, 99] on icon at bounding box center [1376, 108] width 14 height 19
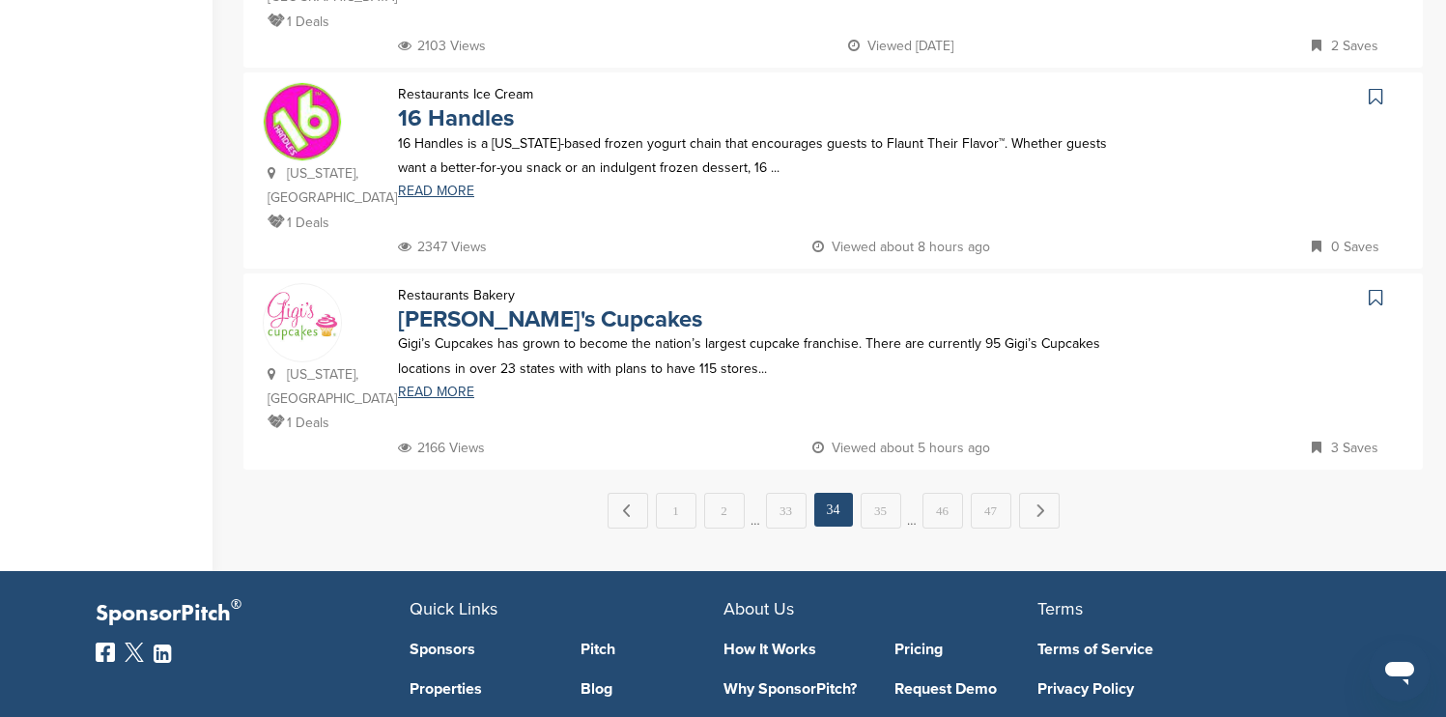
scroll to position [1932, 0]
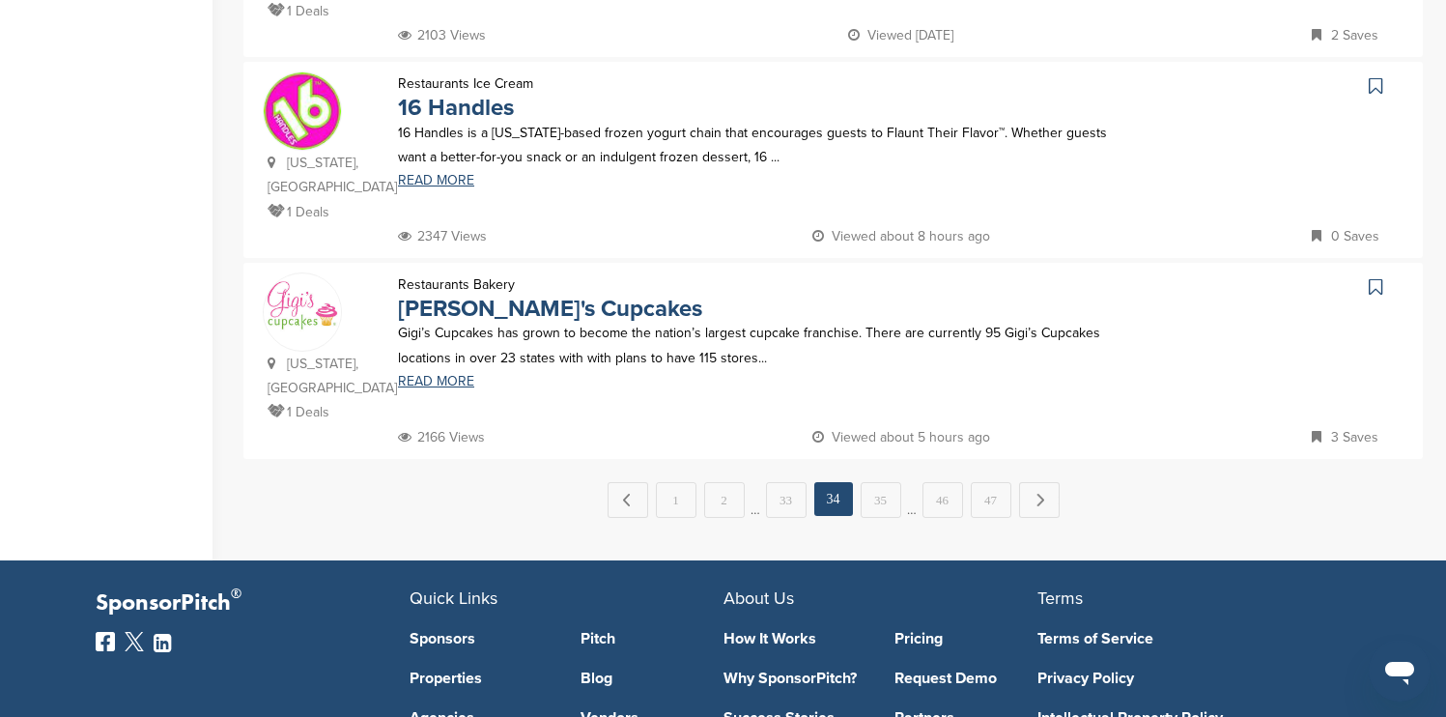
click at [1381, 277] on icon at bounding box center [1376, 286] width 14 height 19
click at [1047, 482] on link "Next →" at bounding box center [1039, 499] width 41 height 35
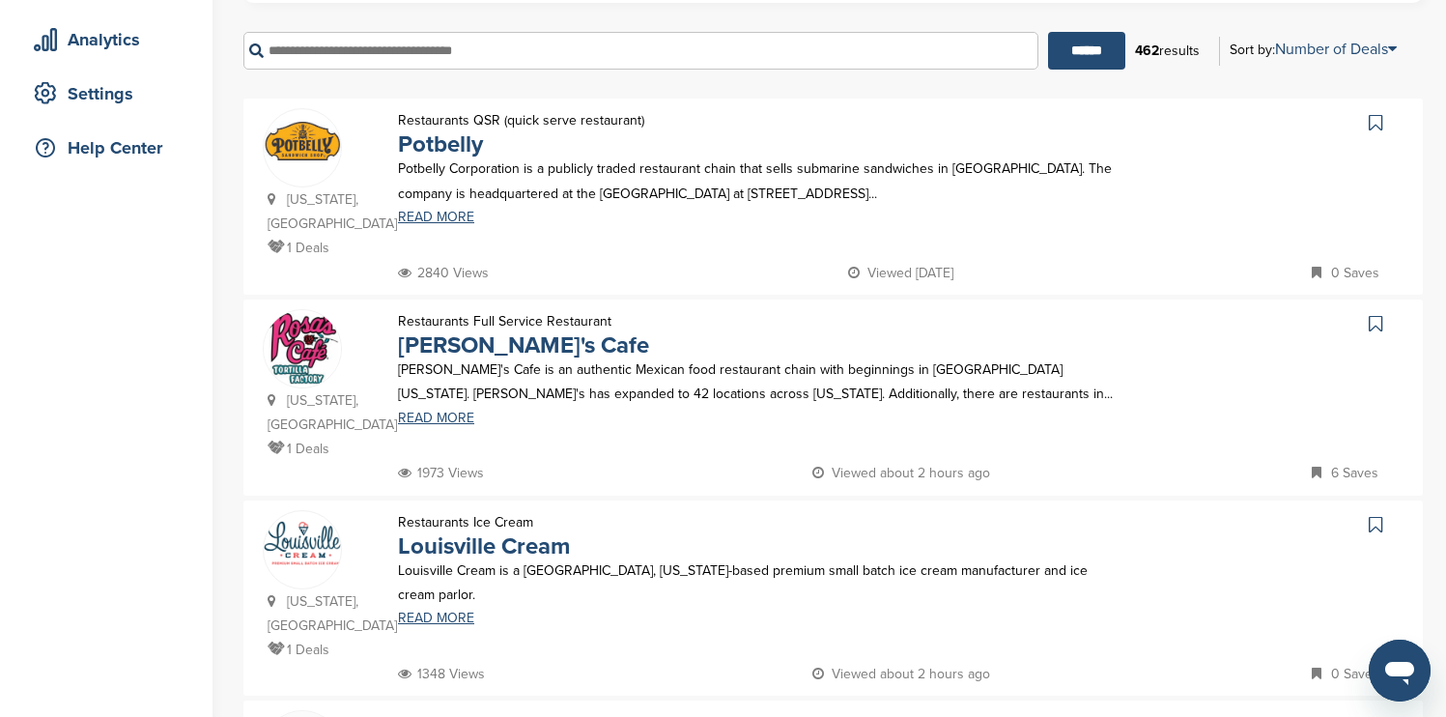
scroll to position [386, 0]
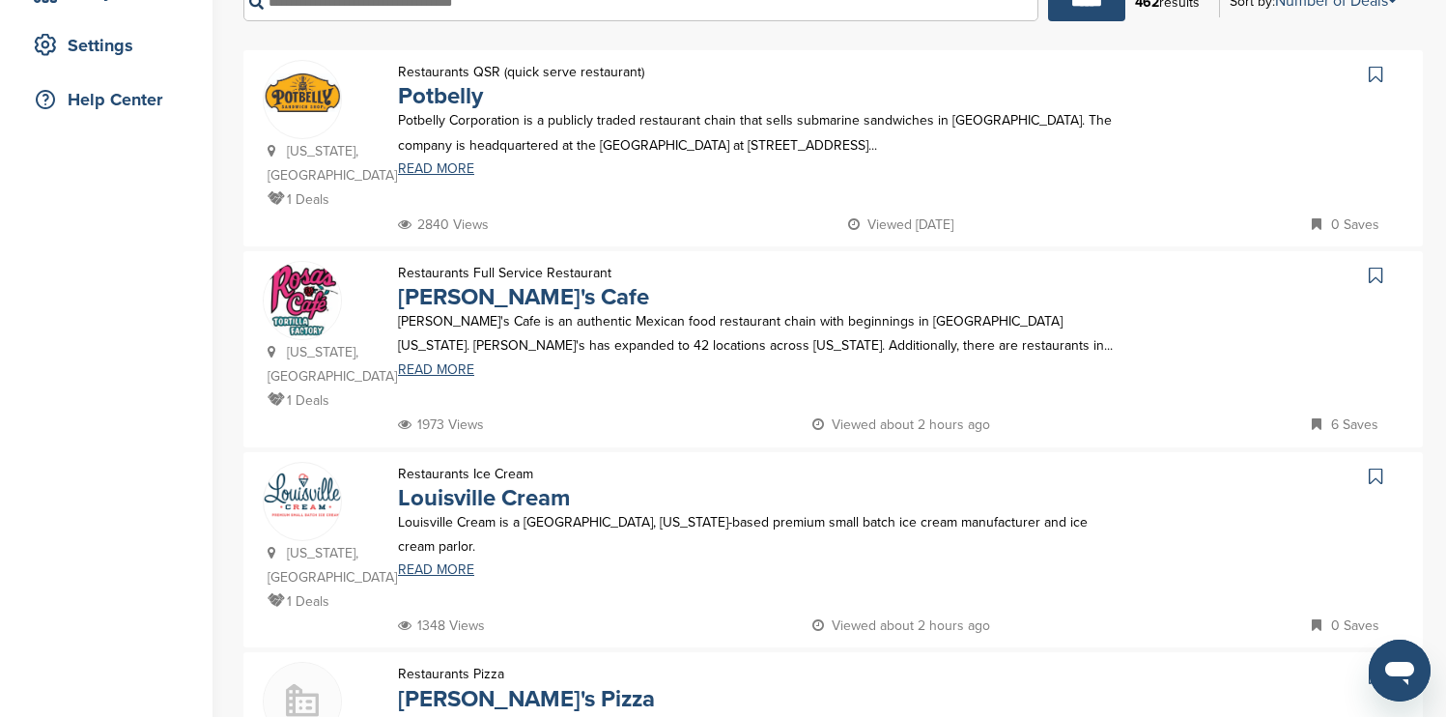
click at [1372, 75] on icon at bounding box center [1376, 74] width 14 height 19
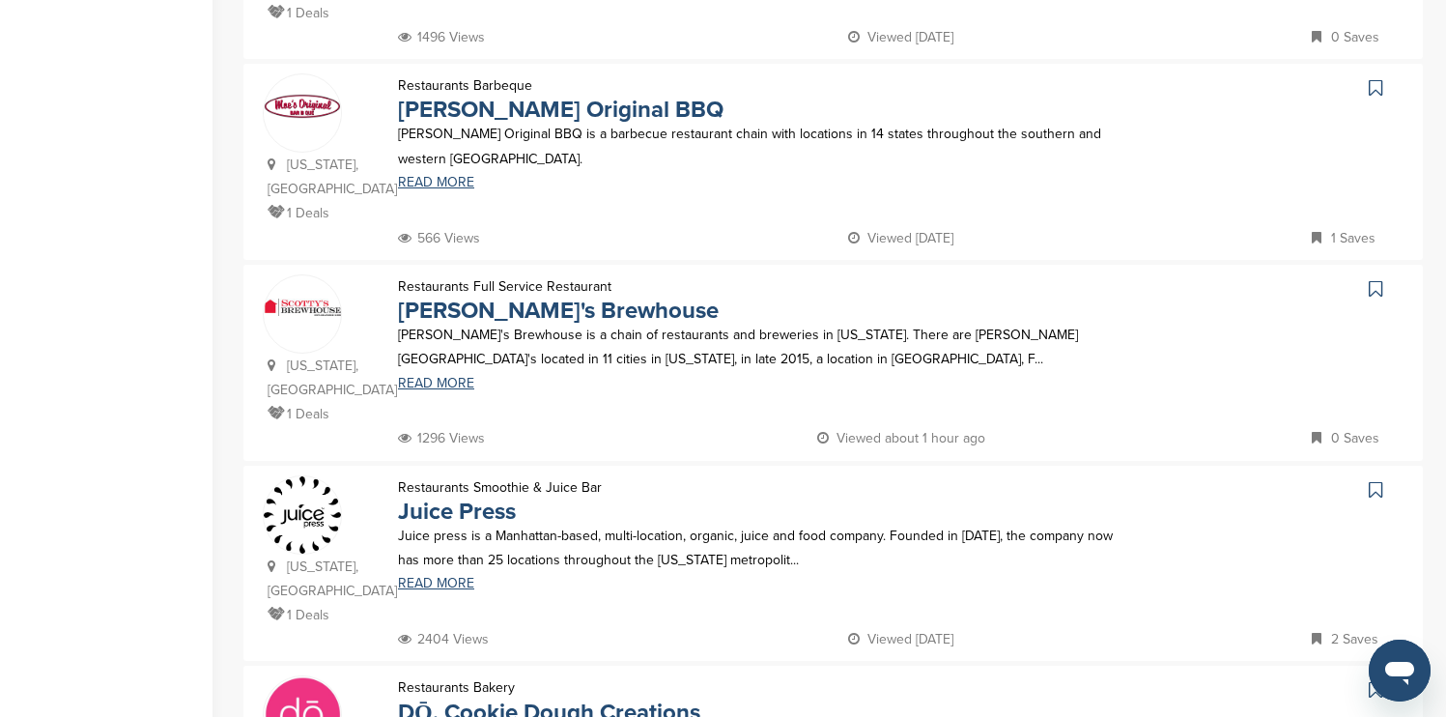
scroll to position [1159, 0]
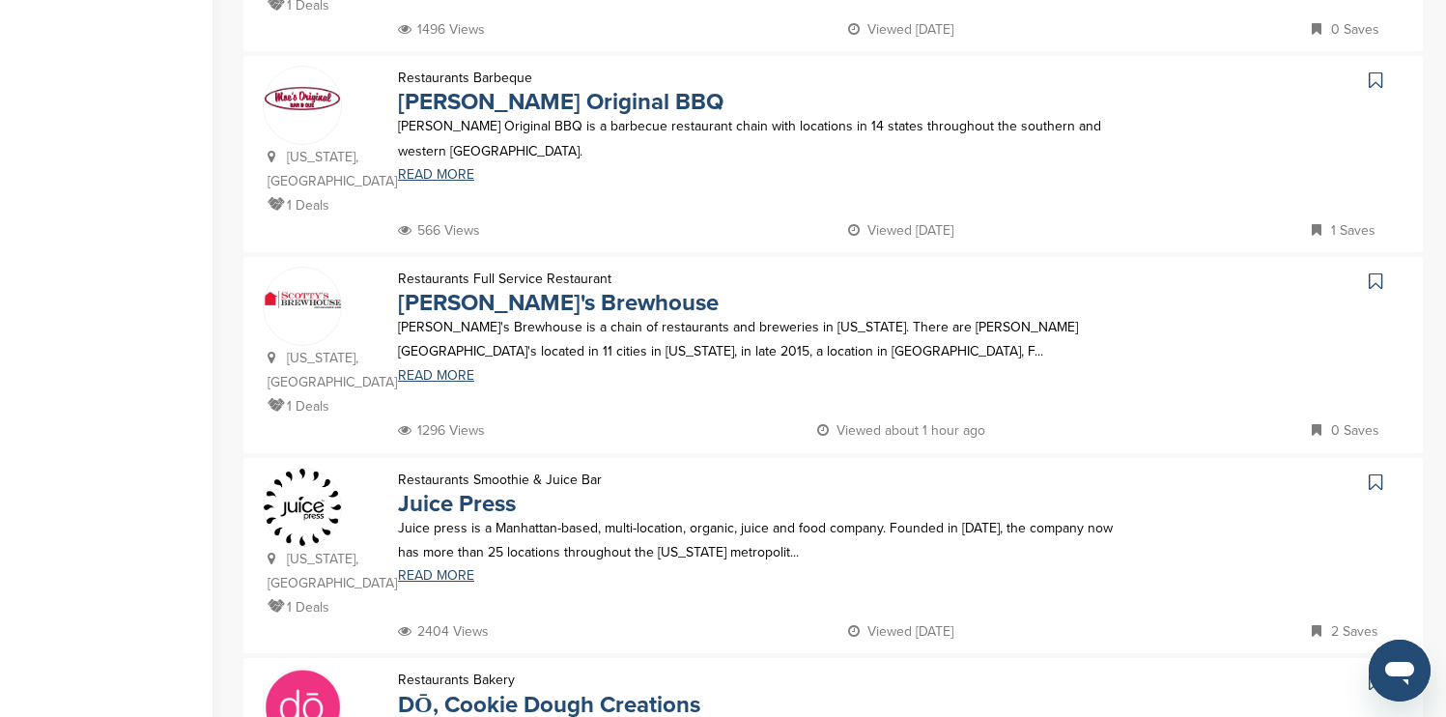
click at [1380, 71] on icon at bounding box center [1376, 80] width 14 height 19
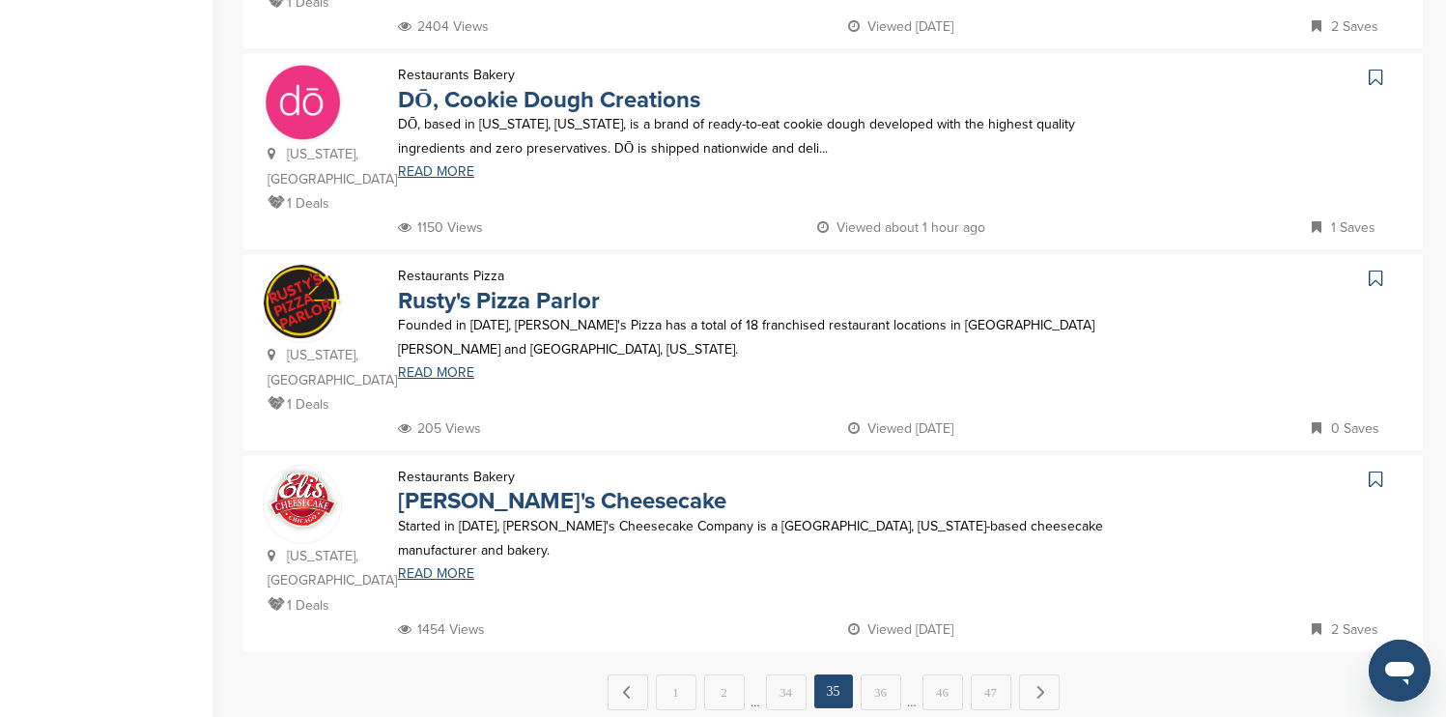
scroll to position [1816, 0]
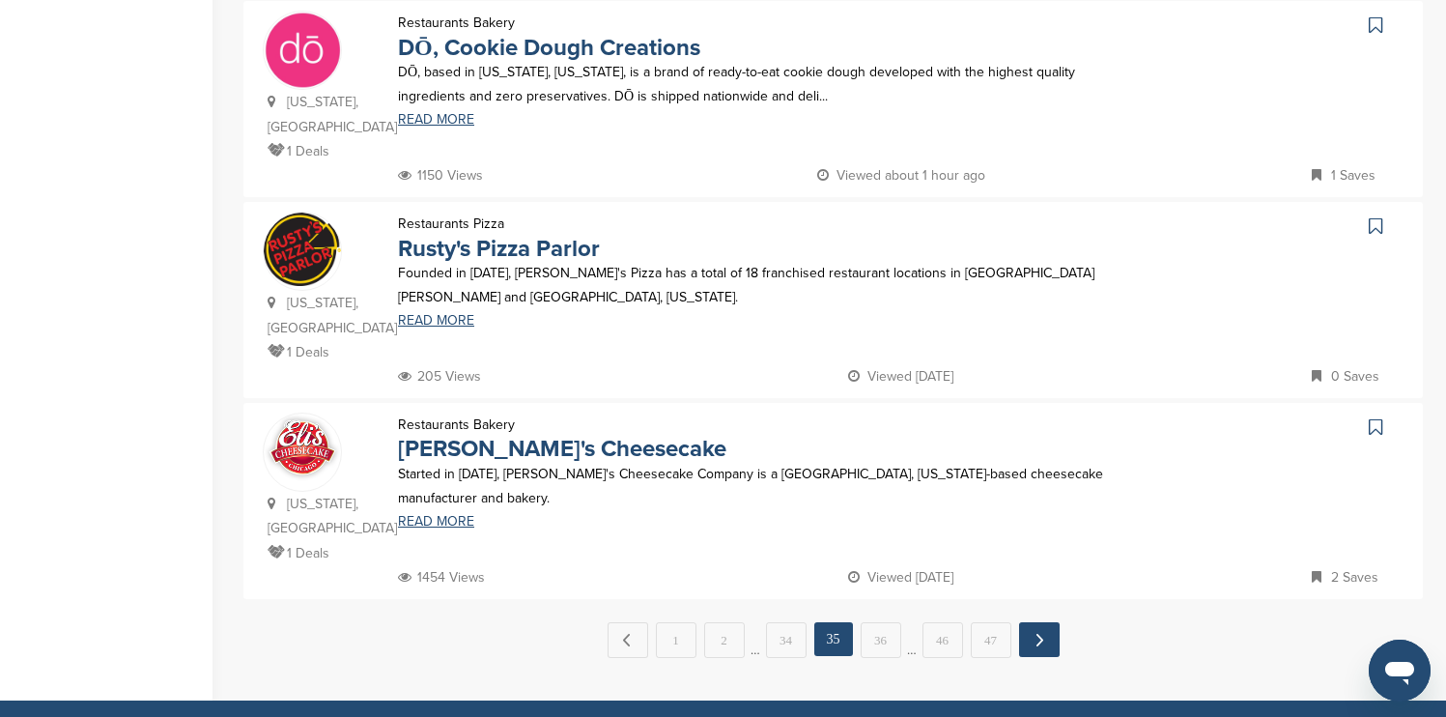
click at [1039, 622] on link "Next →" at bounding box center [1039, 639] width 41 height 35
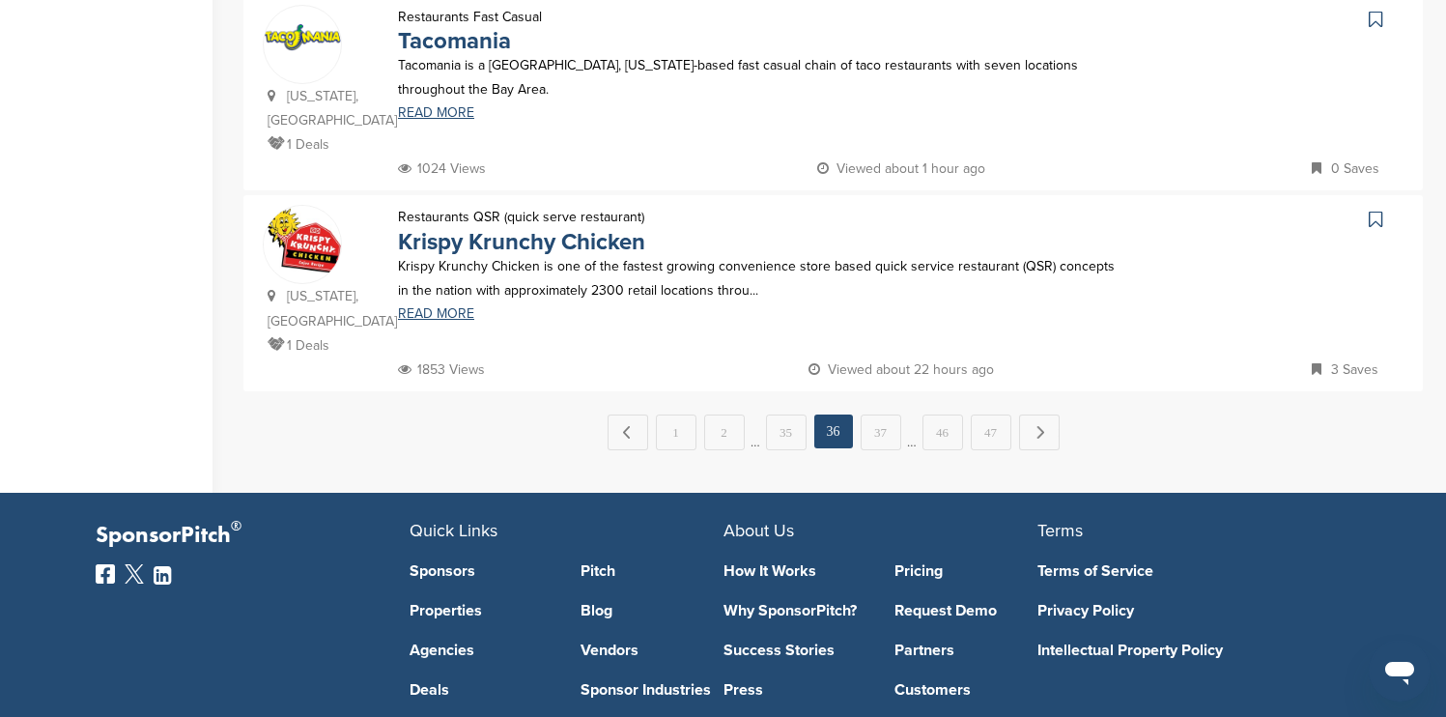
scroll to position [2087, 0]
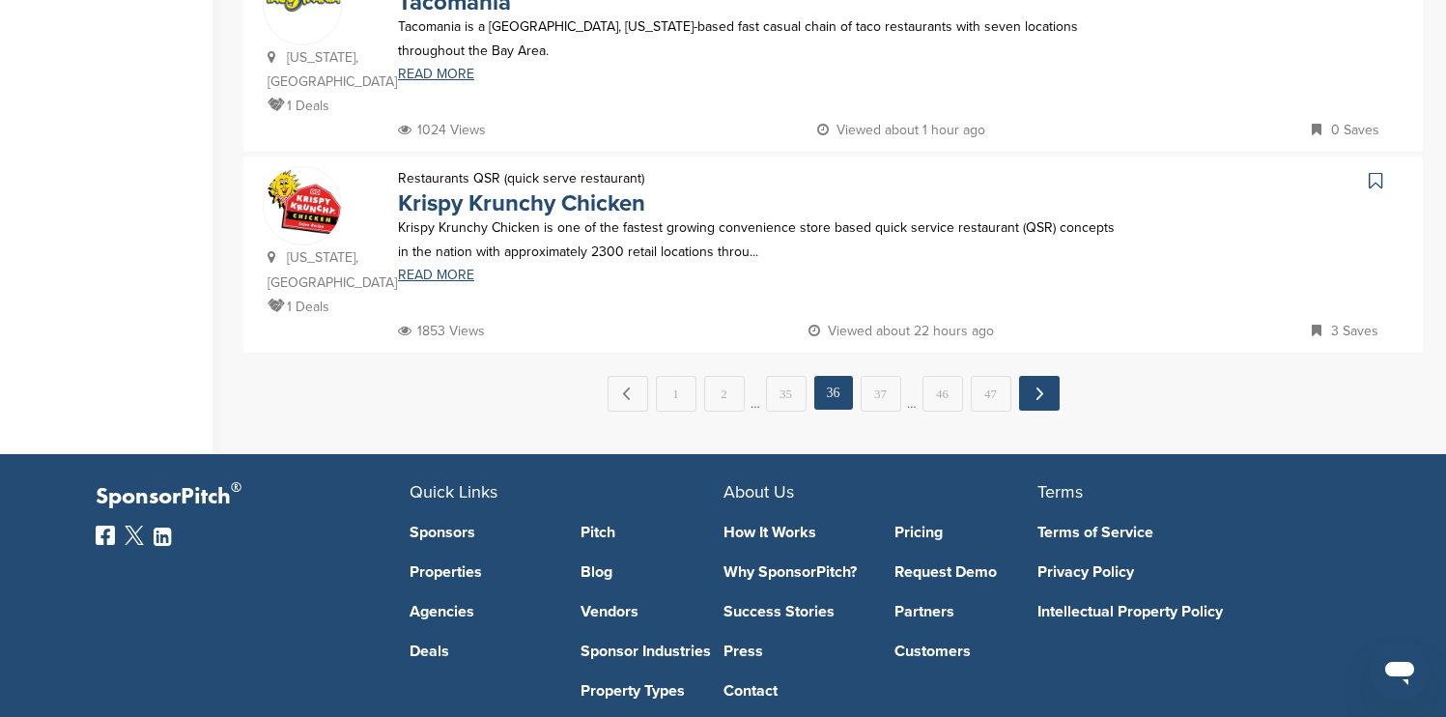
click at [1047, 376] on link "Next →" at bounding box center [1039, 393] width 41 height 35
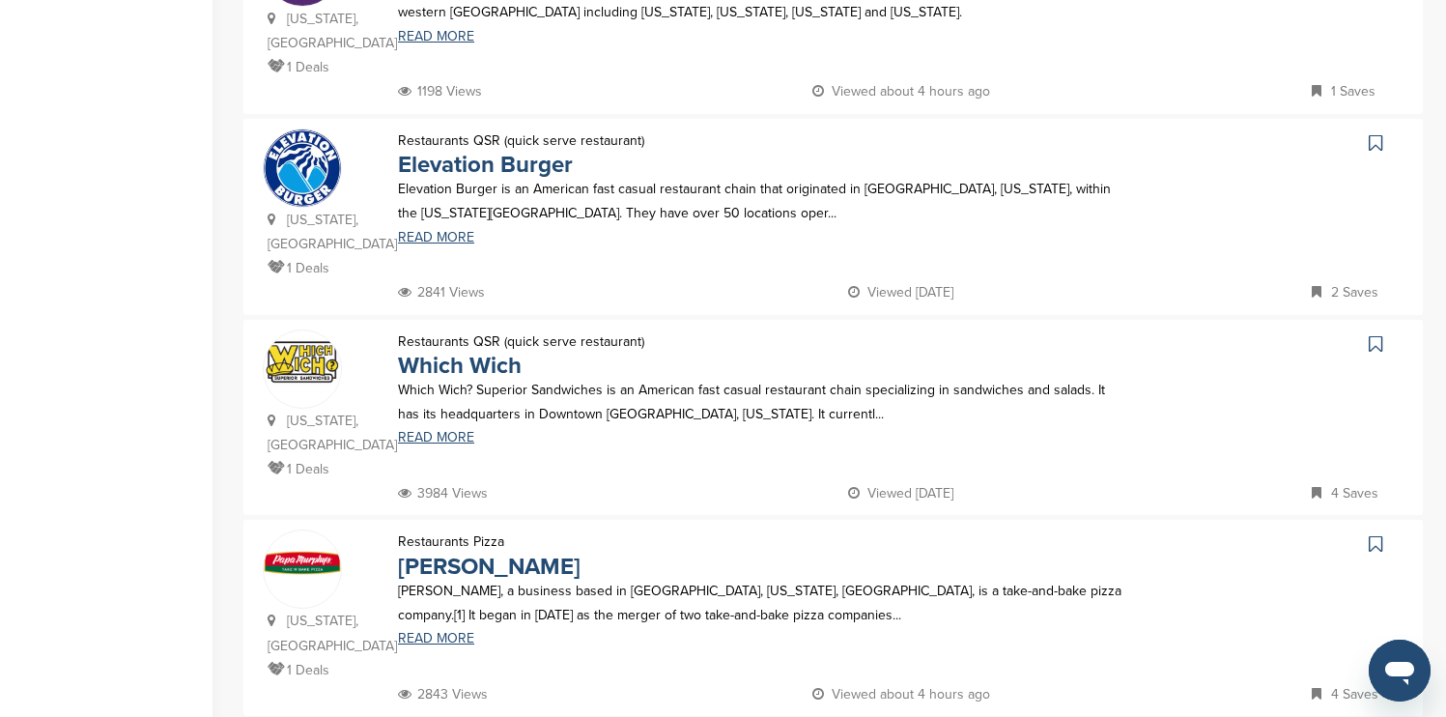
scroll to position [1739, 0]
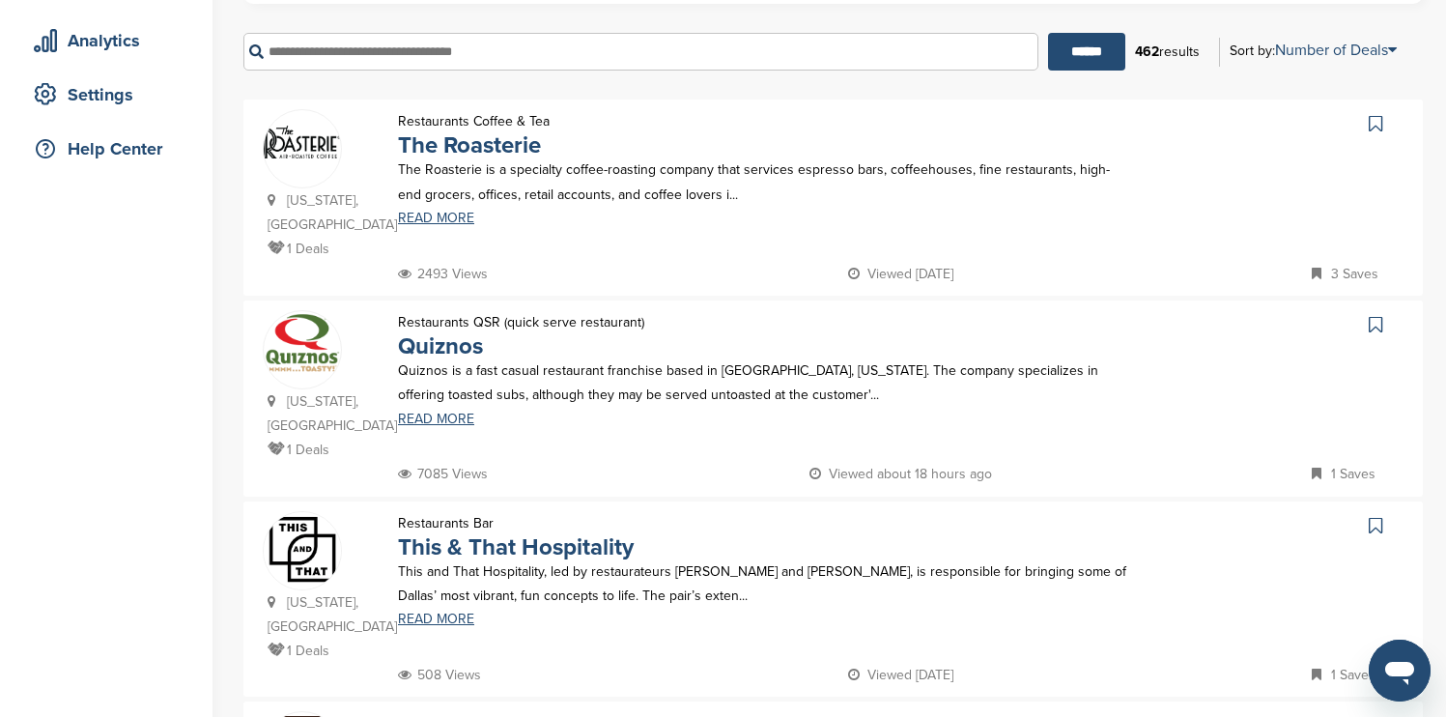
scroll to position [348, 0]
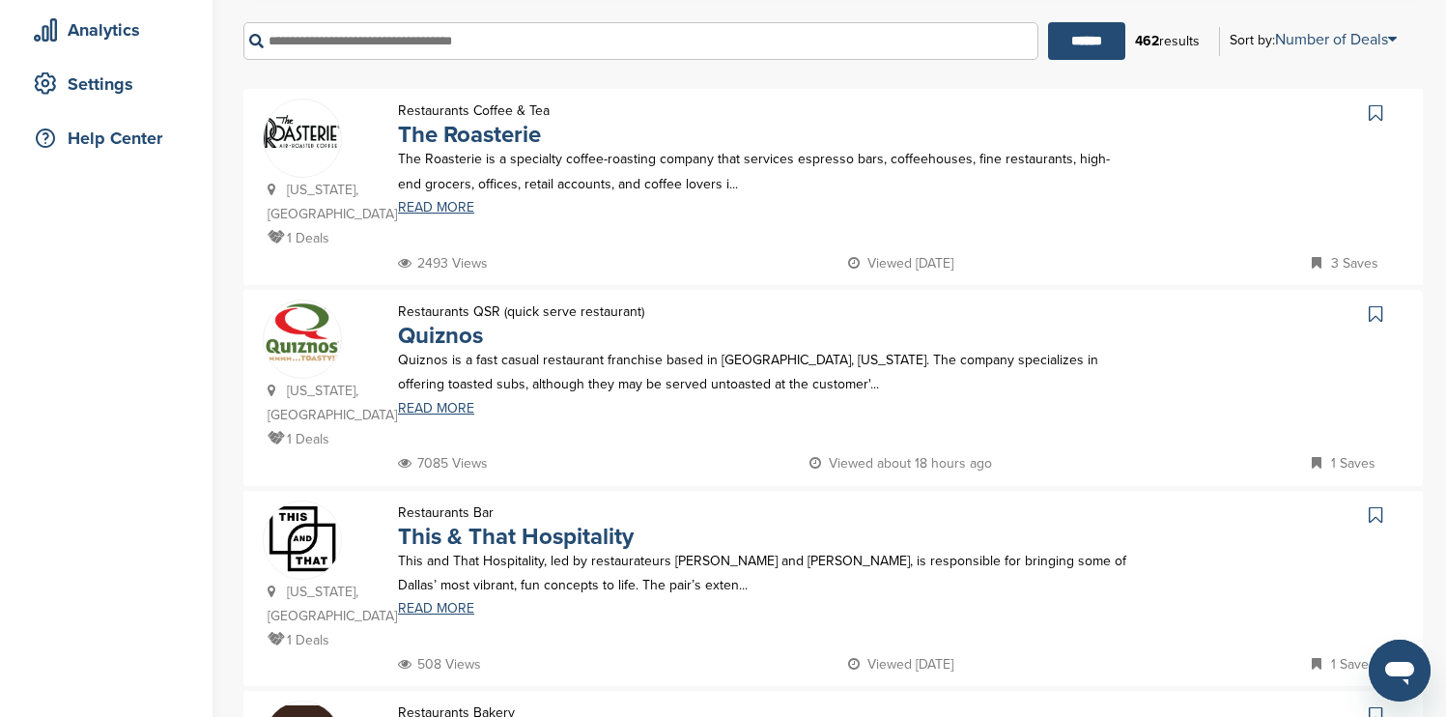
click at [1375, 114] on icon at bounding box center [1376, 112] width 14 height 19
click at [1376, 304] on icon at bounding box center [1376, 313] width 14 height 19
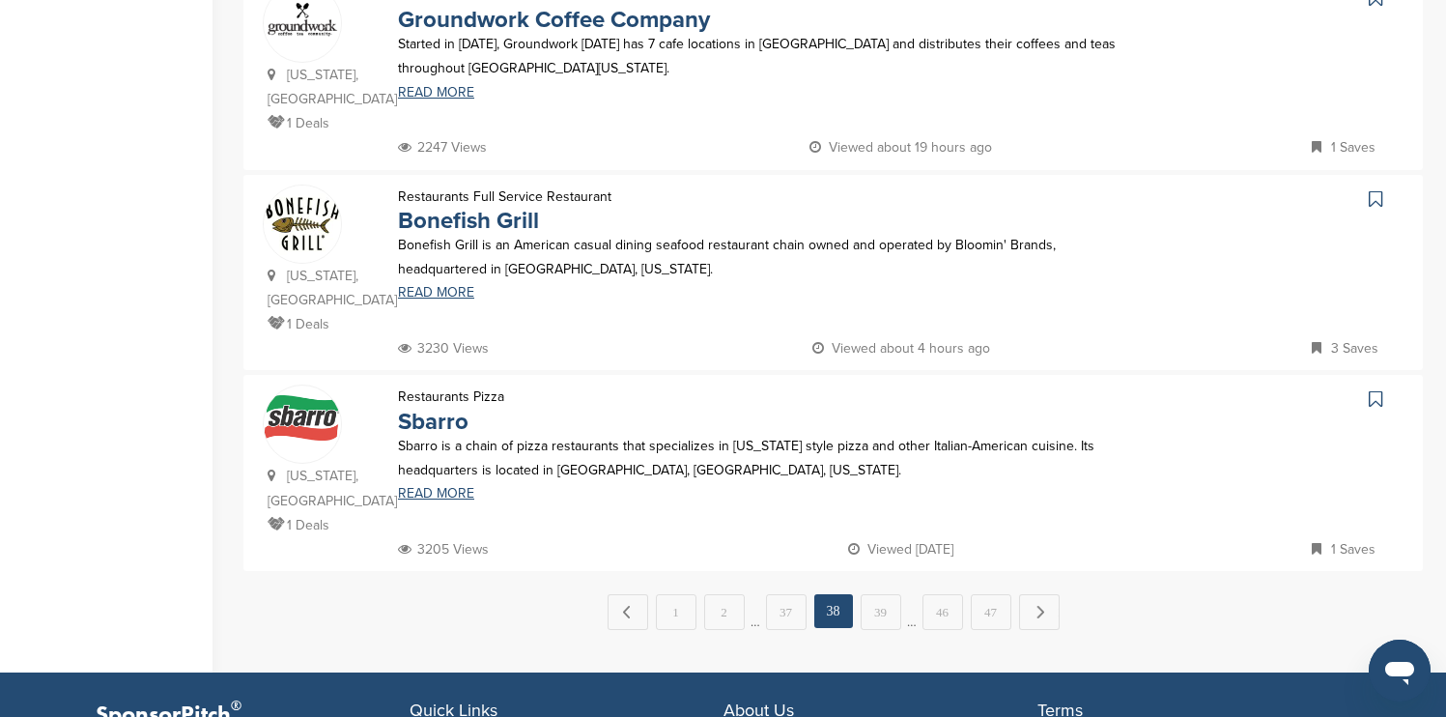
scroll to position [1893, 0]
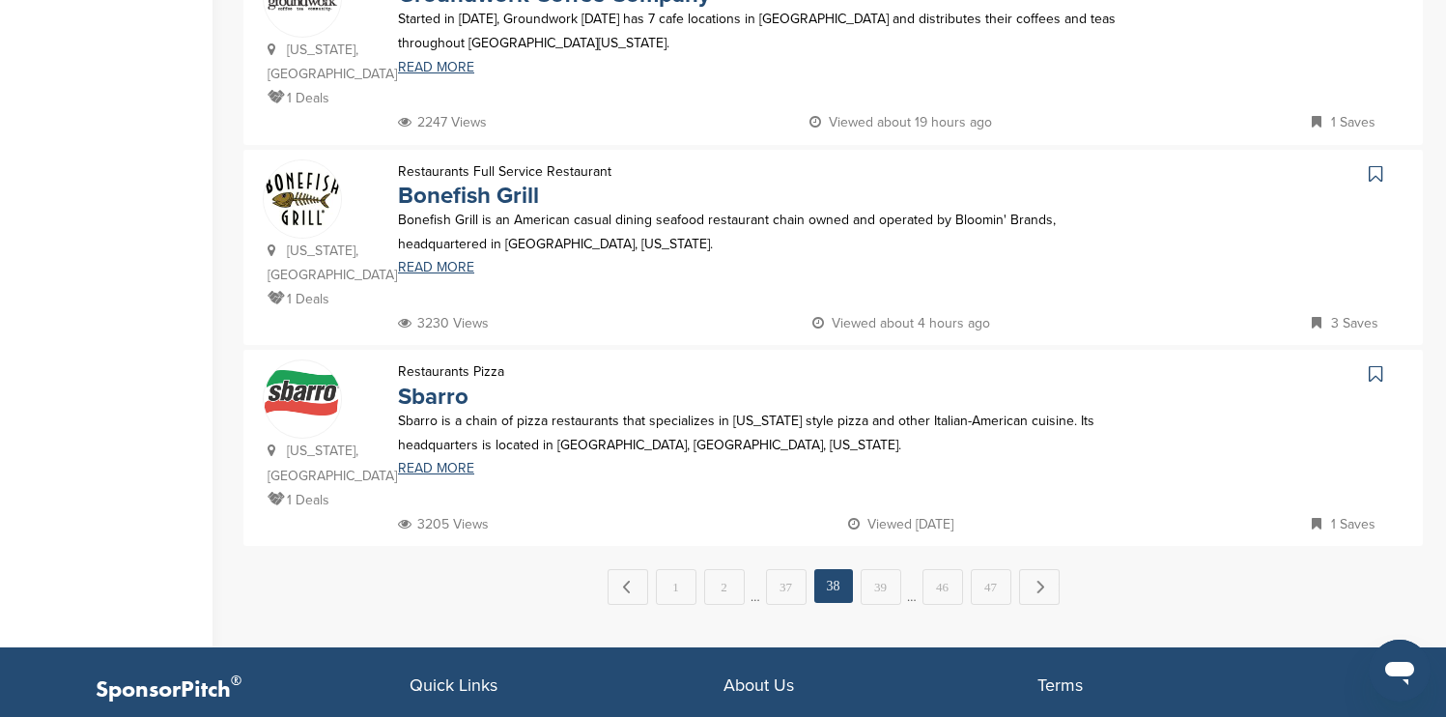
click at [1378, 164] on icon at bounding box center [1376, 173] width 14 height 19
click at [1380, 364] on icon at bounding box center [1376, 373] width 14 height 19
click at [1045, 569] on link "Next →" at bounding box center [1039, 586] width 41 height 35
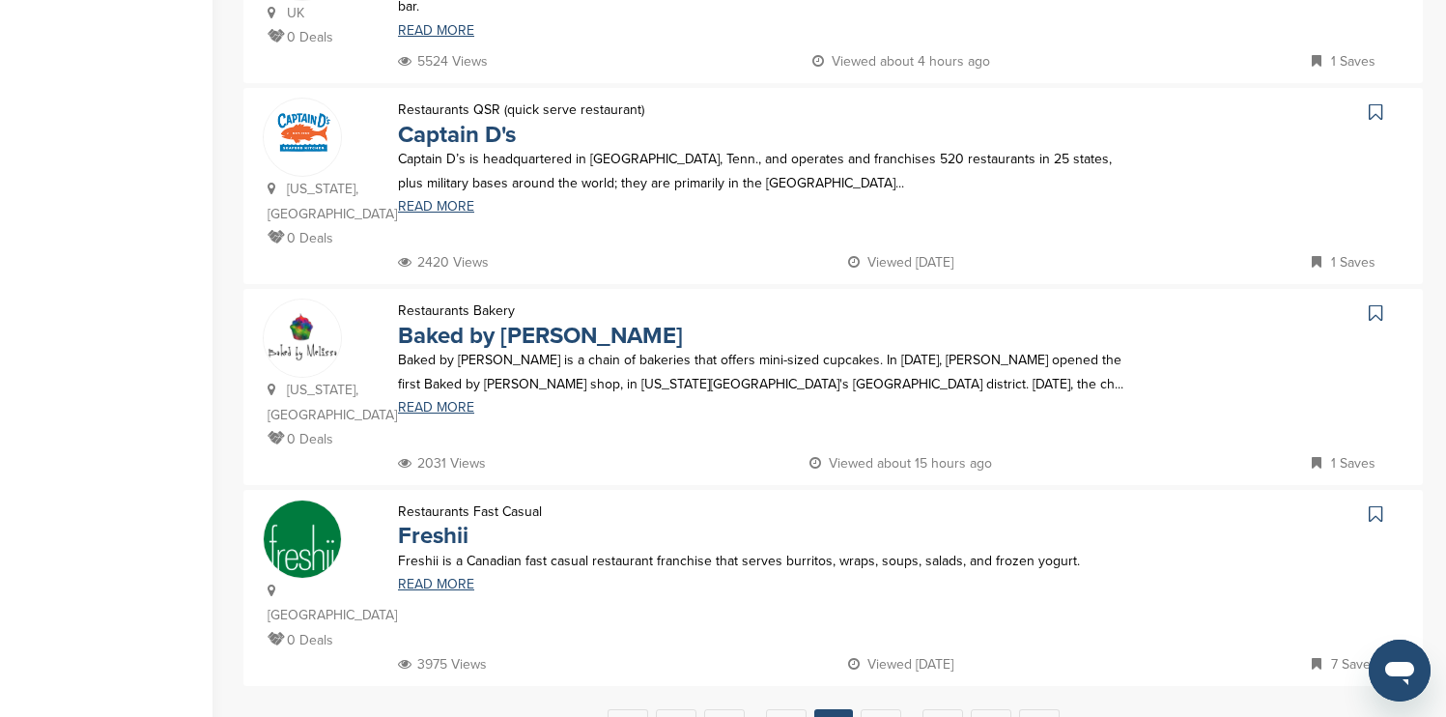
scroll to position [1739, 0]
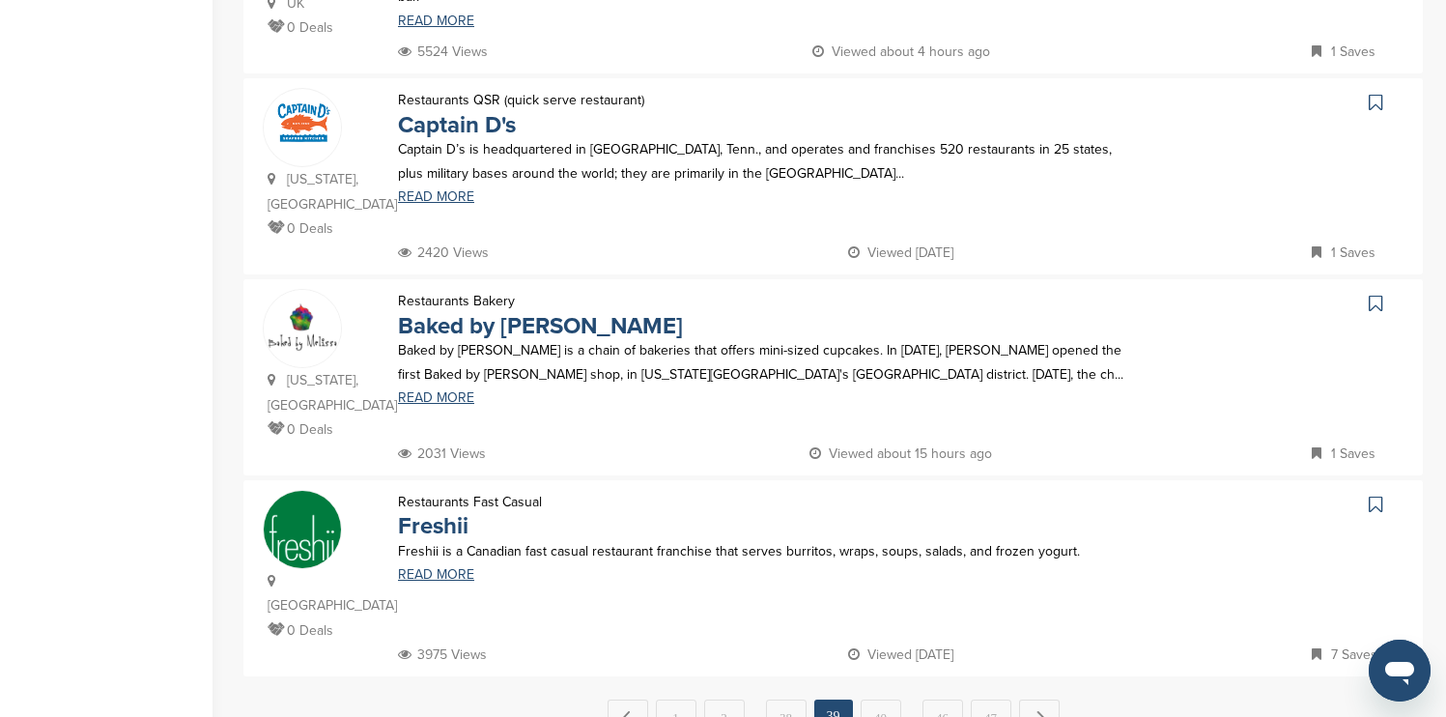
click at [1375, 93] on icon at bounding box center [1376, 102] width 14 height 19
click at [1029, 699] on link "Next →" at bounding box center [1039, 716] width 41 height 35
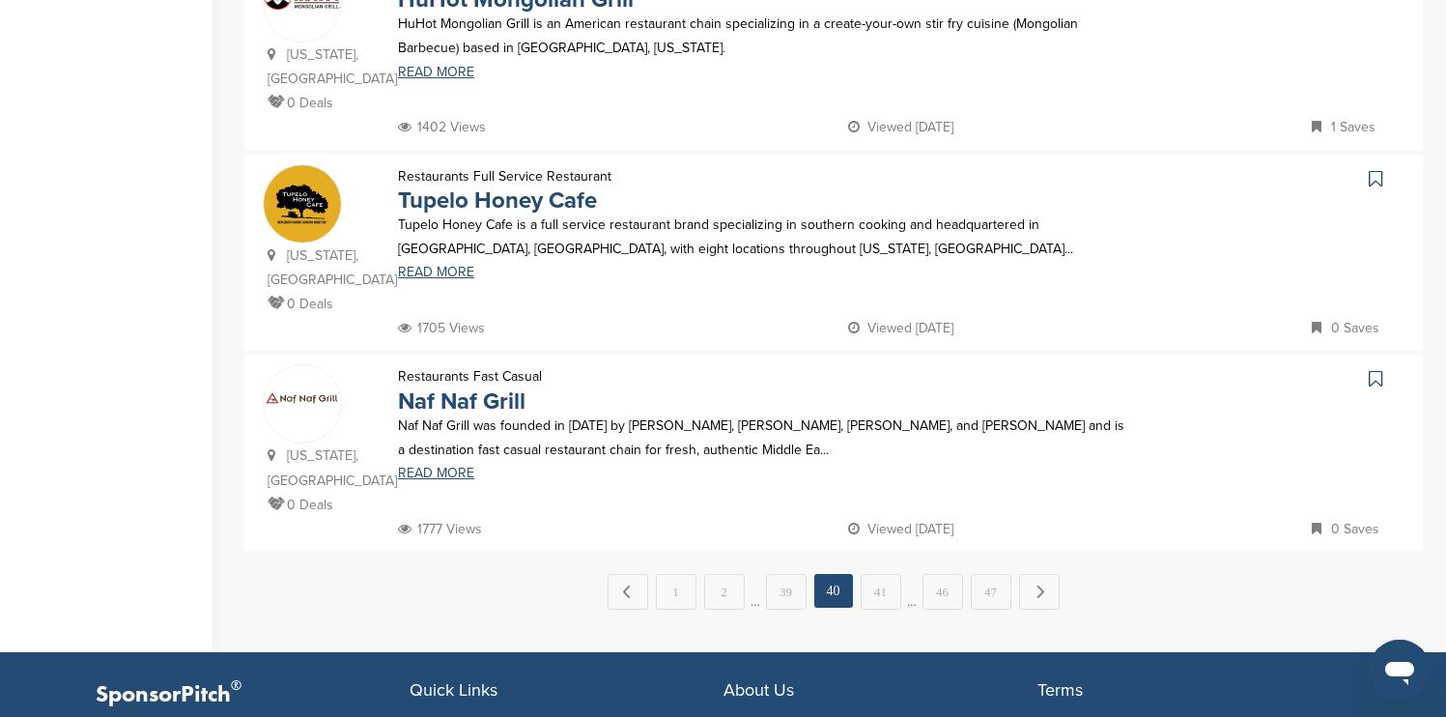
scroll to position [1893, 0]
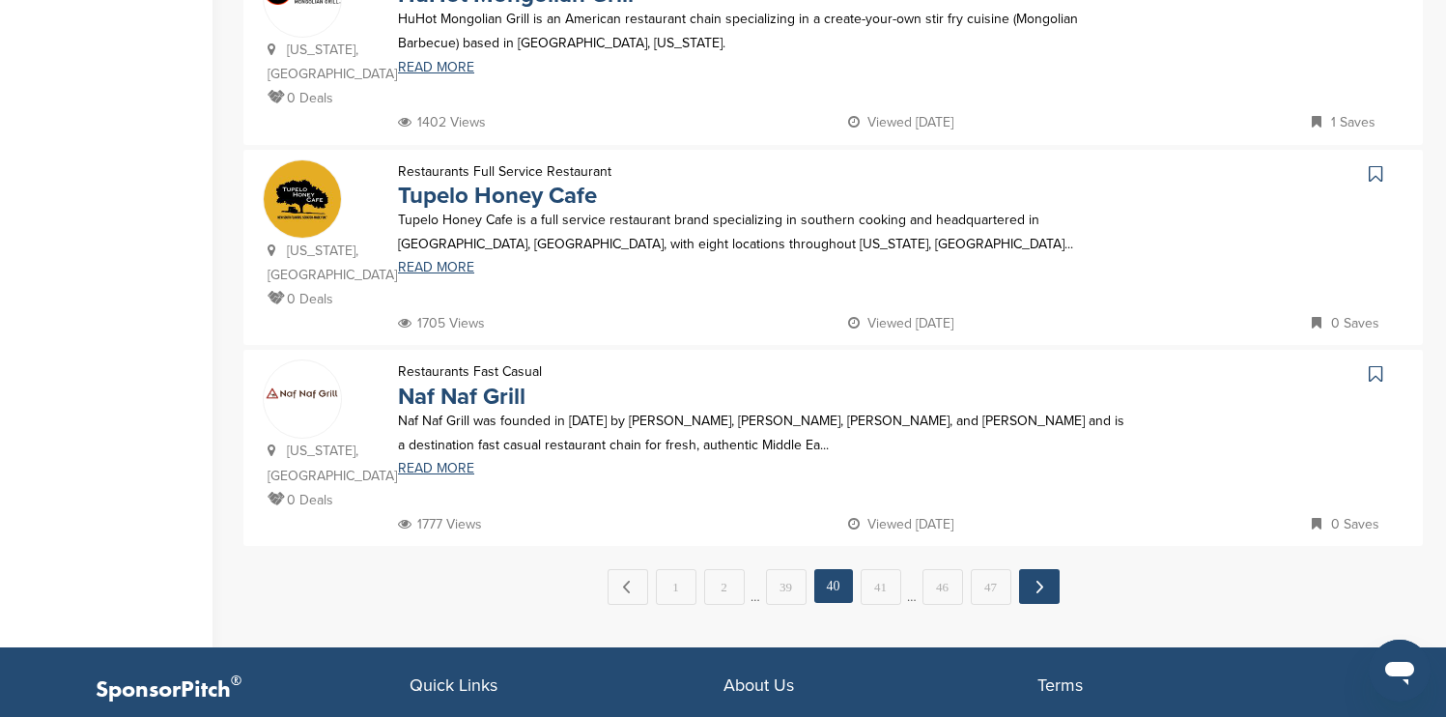
click at [1047, 569] on link "Next →" at bounding box center [1039, 586] width 41 height 35
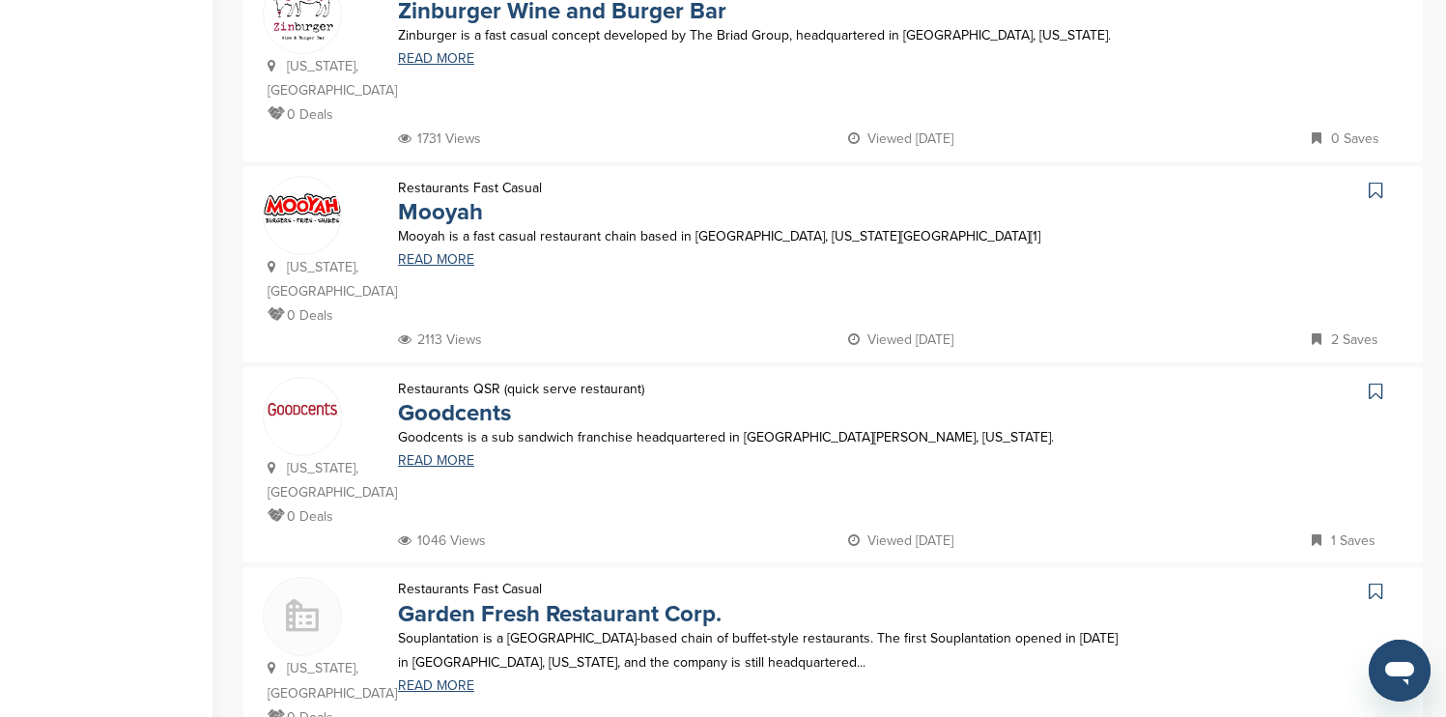
scroll to position [1739, 0]
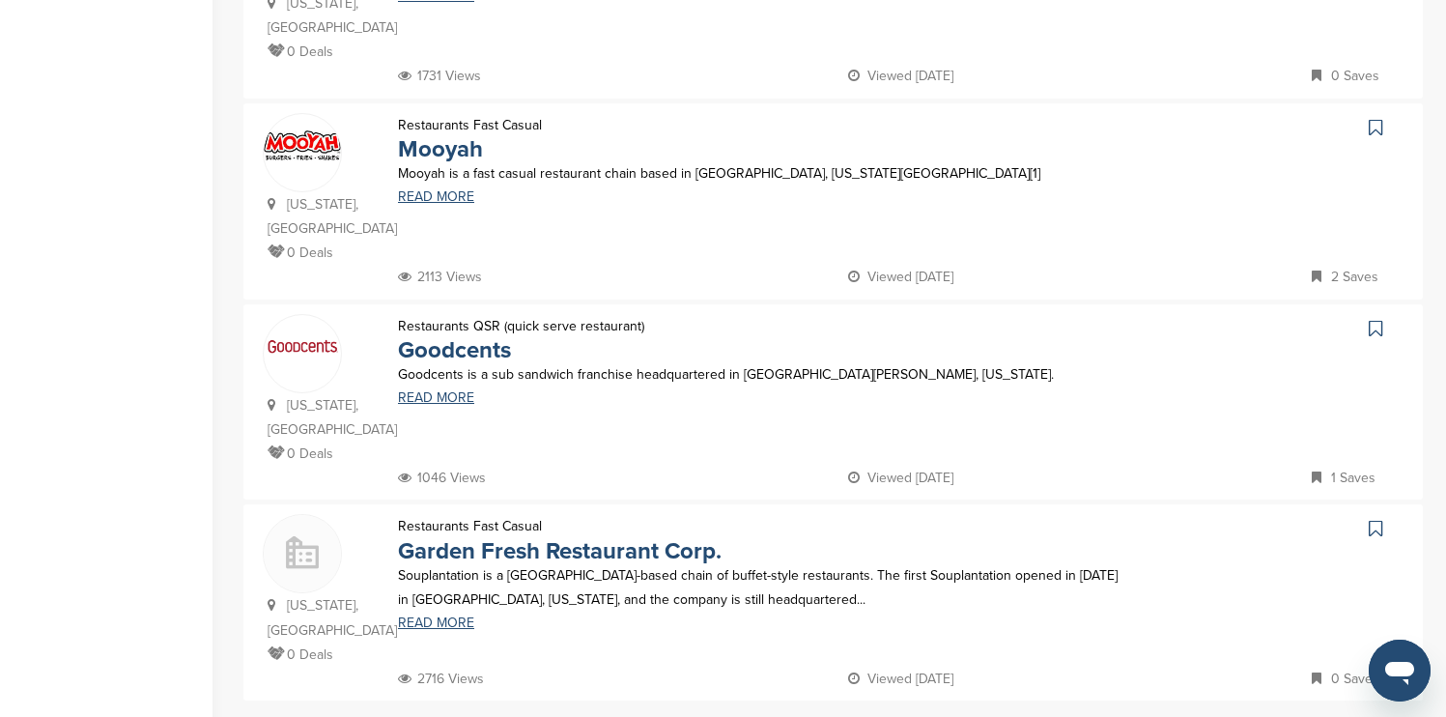
click at [1371, 118] on icon at bounding box center [1376, 127] width 14 height 19
click at [1375, 319] on icon at bounding box center [1376, 328] width 14 height 19
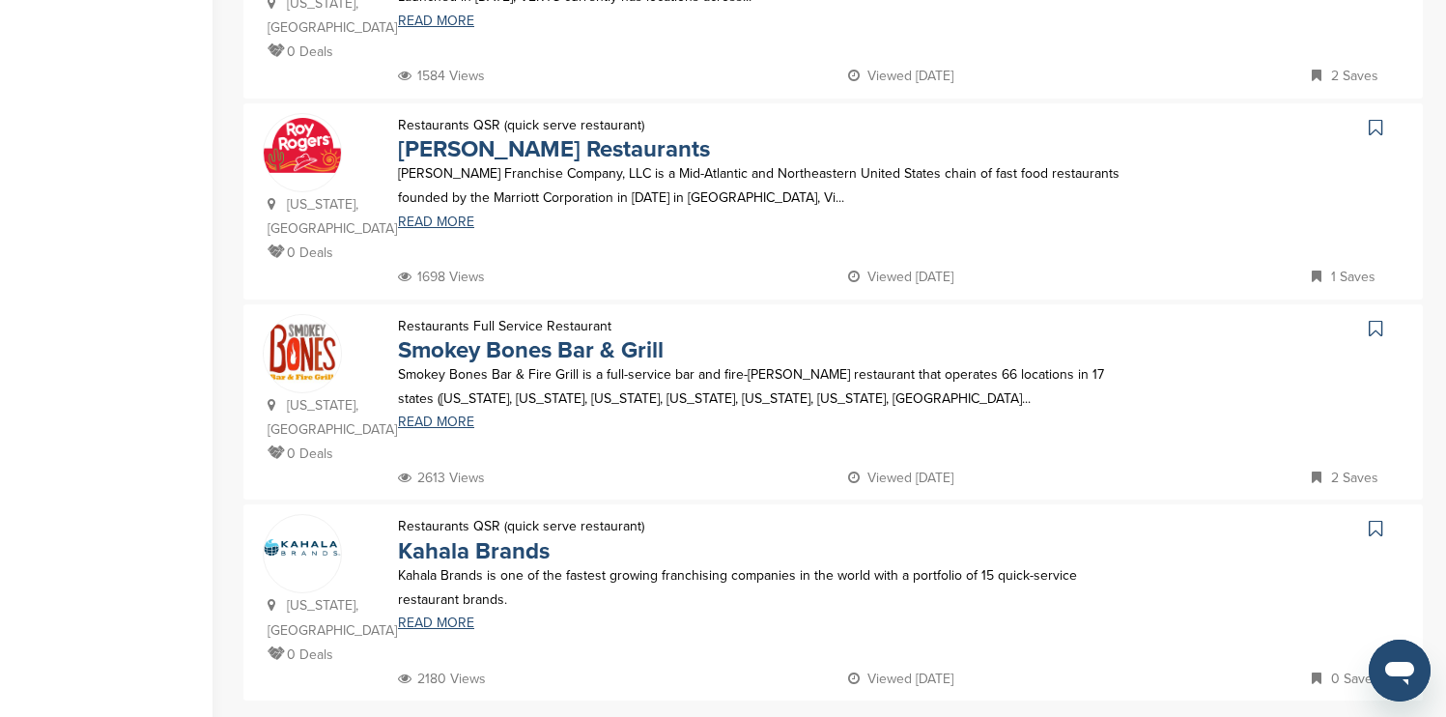
click at [1374, 118] on icon at bounding box center [1376, 127] width 14 height 19
click at [1372, 319] on icon at bounding box center [1376, 328] width 14 height 19
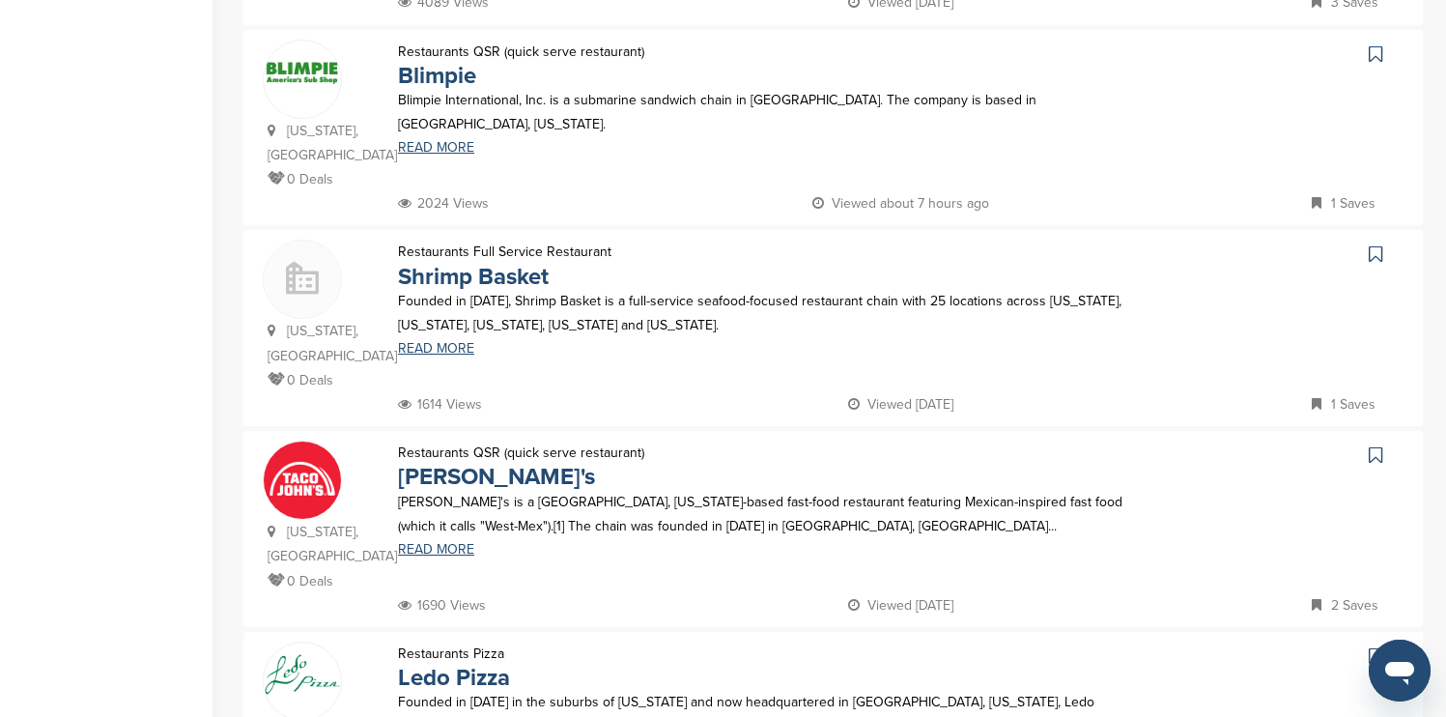
scroll to position [850, 0]
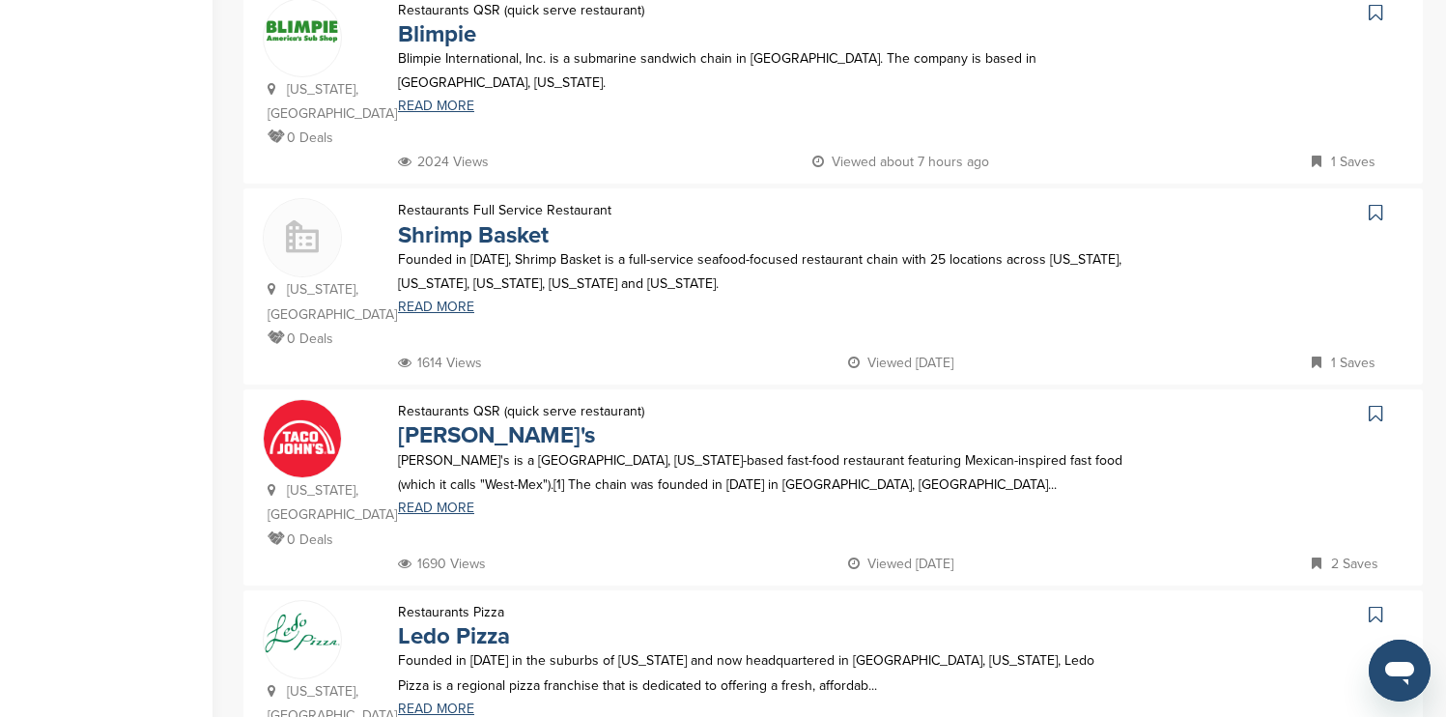
click at [1377, 22] on icon at bounding box center [1376, 12] width 14 height 19
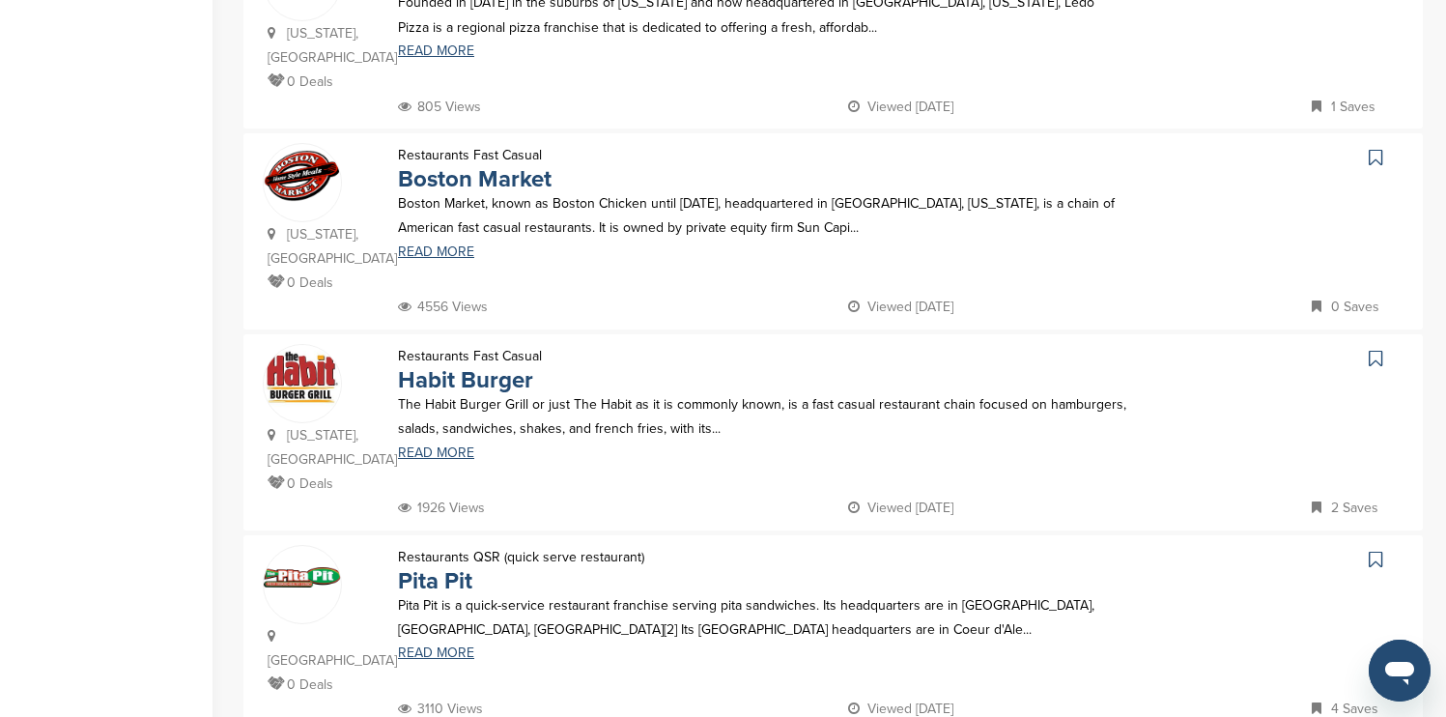
scroll to position [1546, 0]
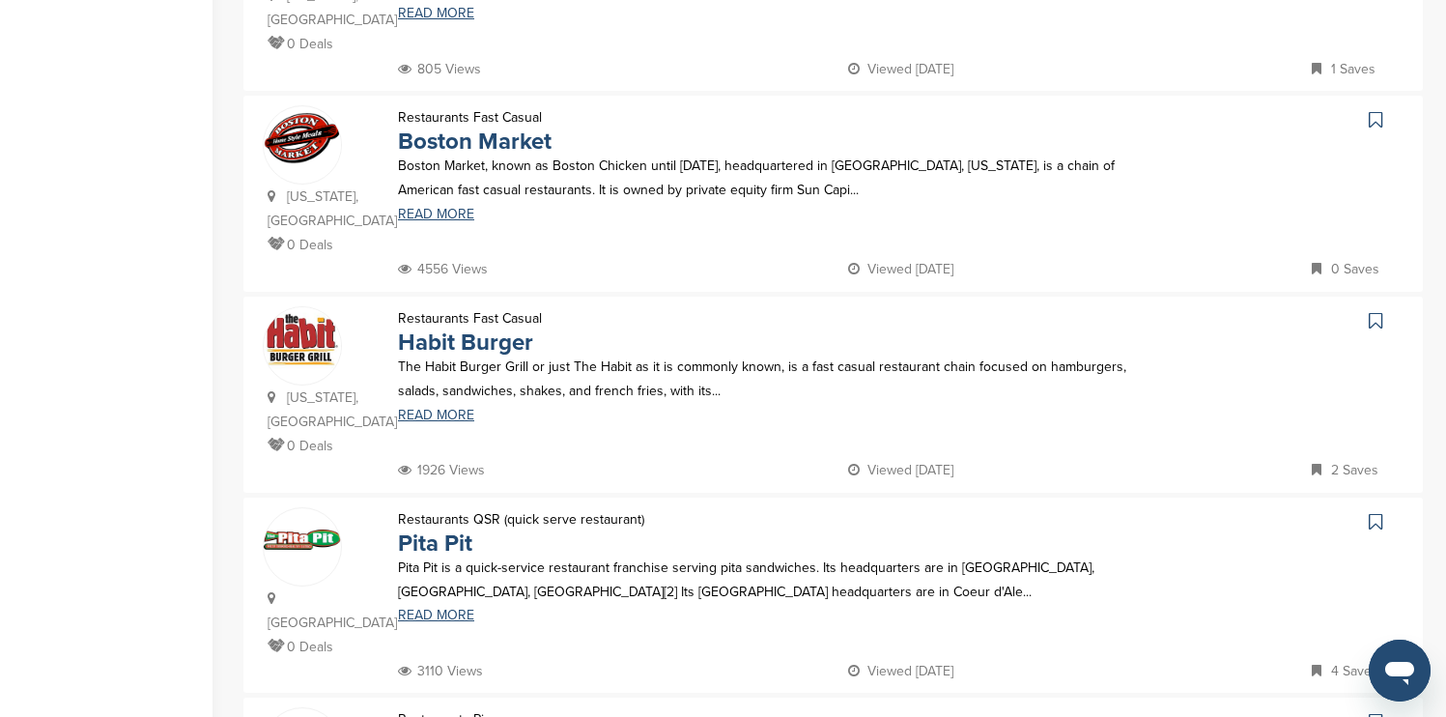
click at [1374, 110] on icon at bounding box center [1376, 119] width 14 height 19
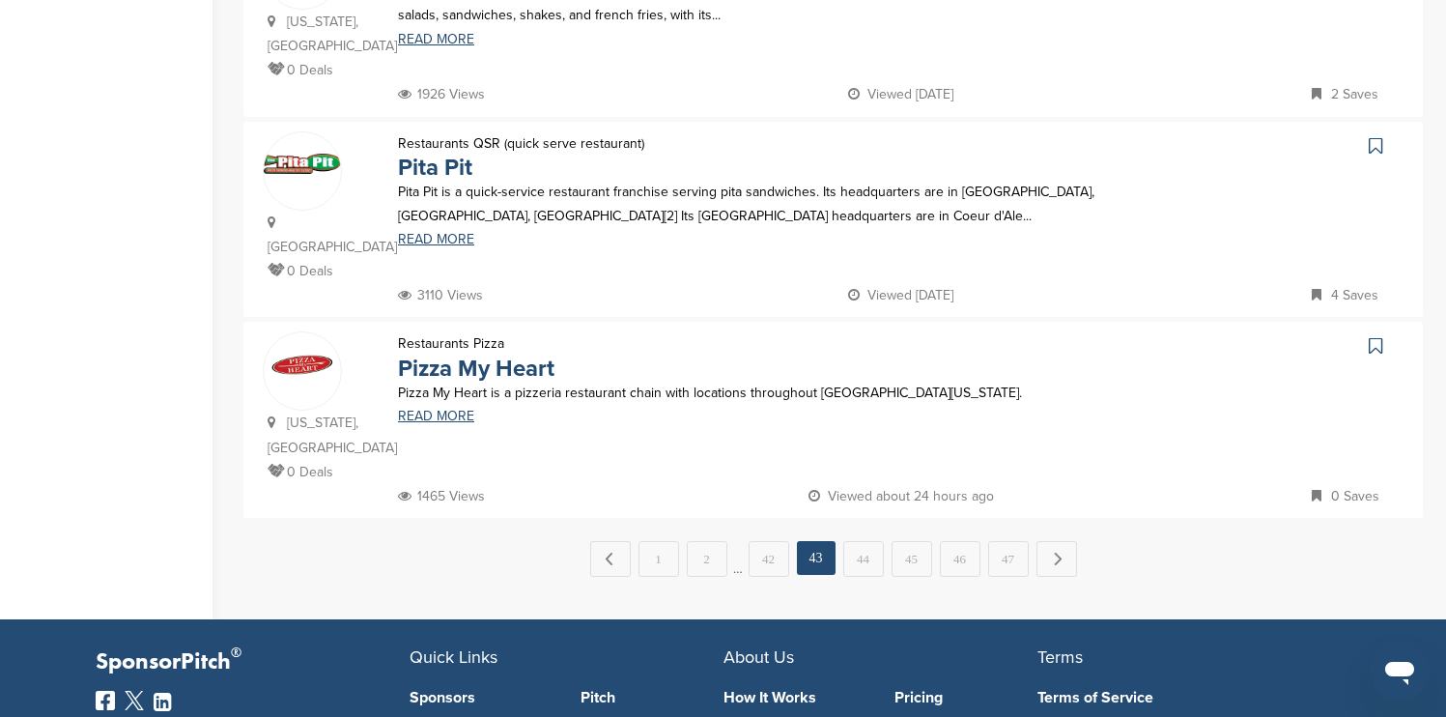
scroll to position [1932, 0]
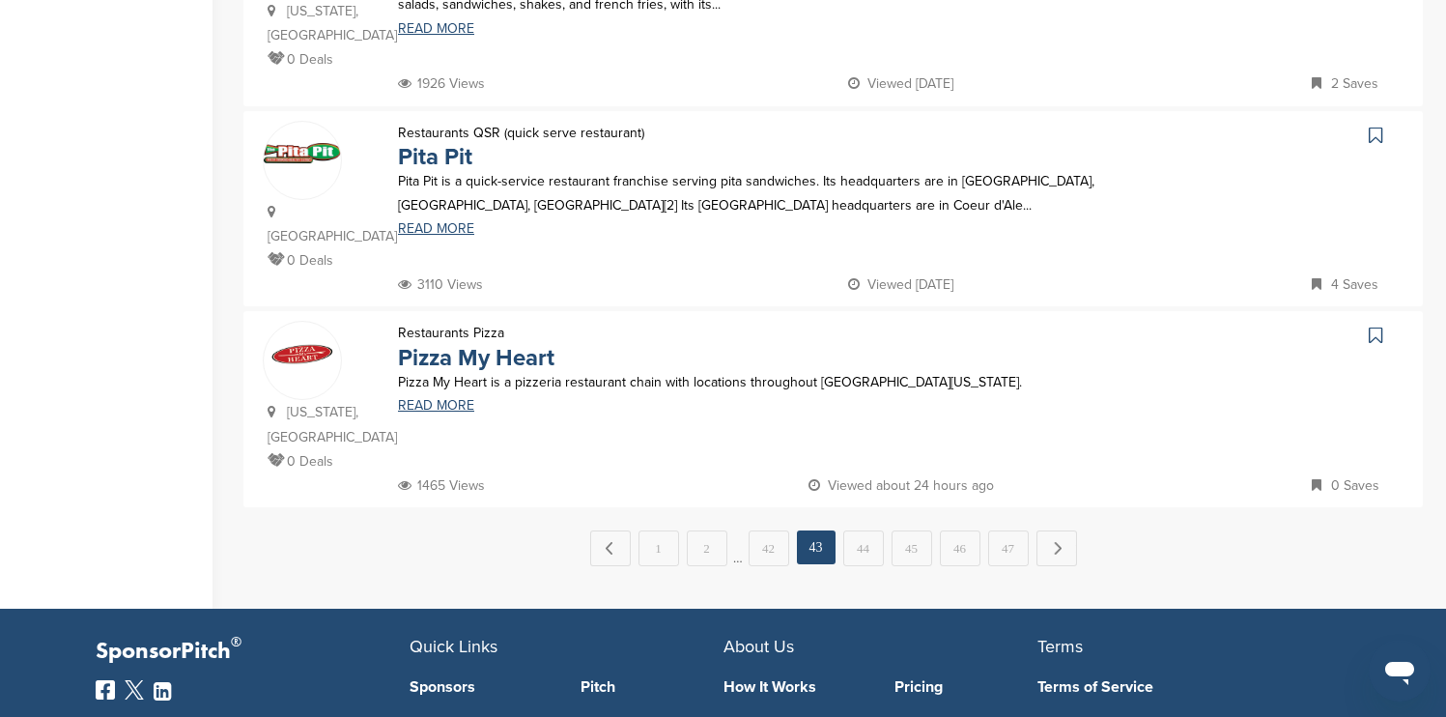
click at [1377, 126] on icon at bounding box center [1376, 135] width 14 height 19
click at [1053, 530] on link "Next →" at bounding box center [1056, 547] width 41 height 35
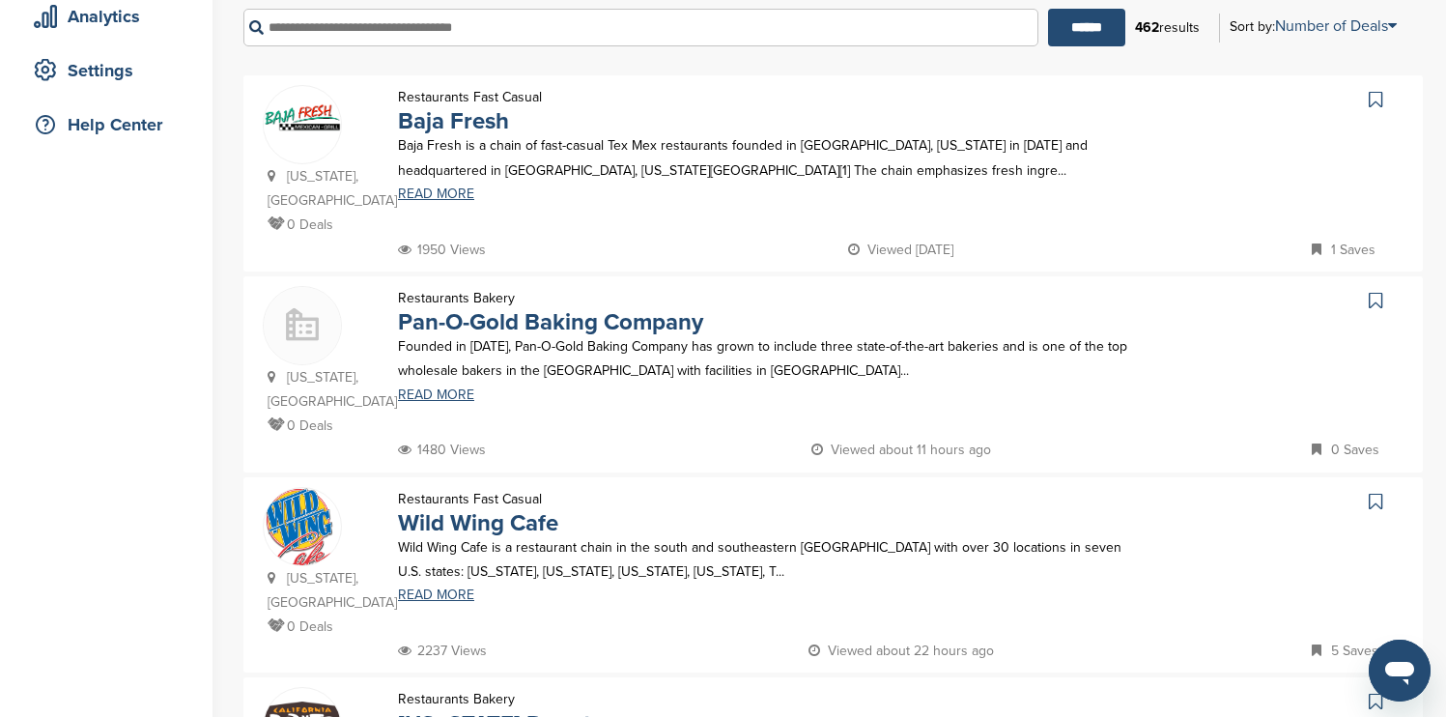
scroll to position [386, 0]
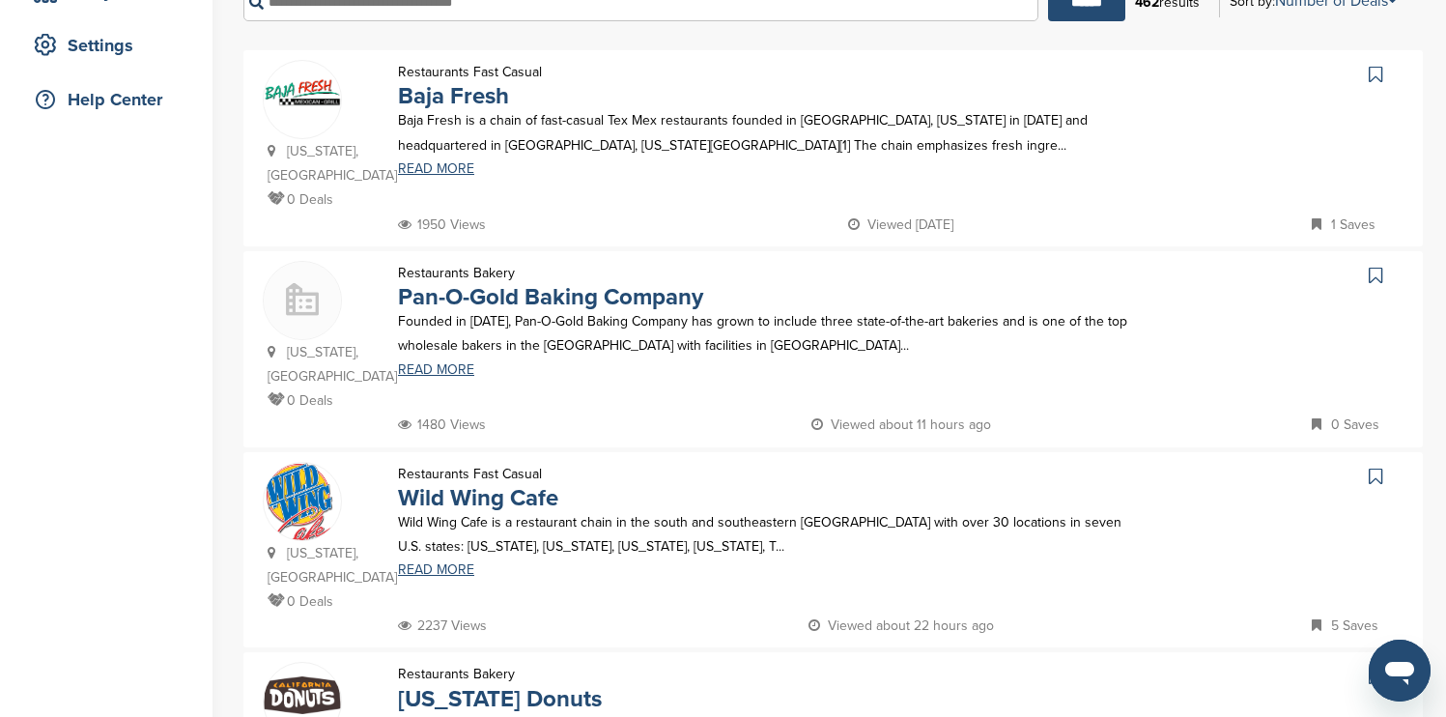
click at [1373, 75] on icon at bounding box center [1376, 74] width 14 height 19
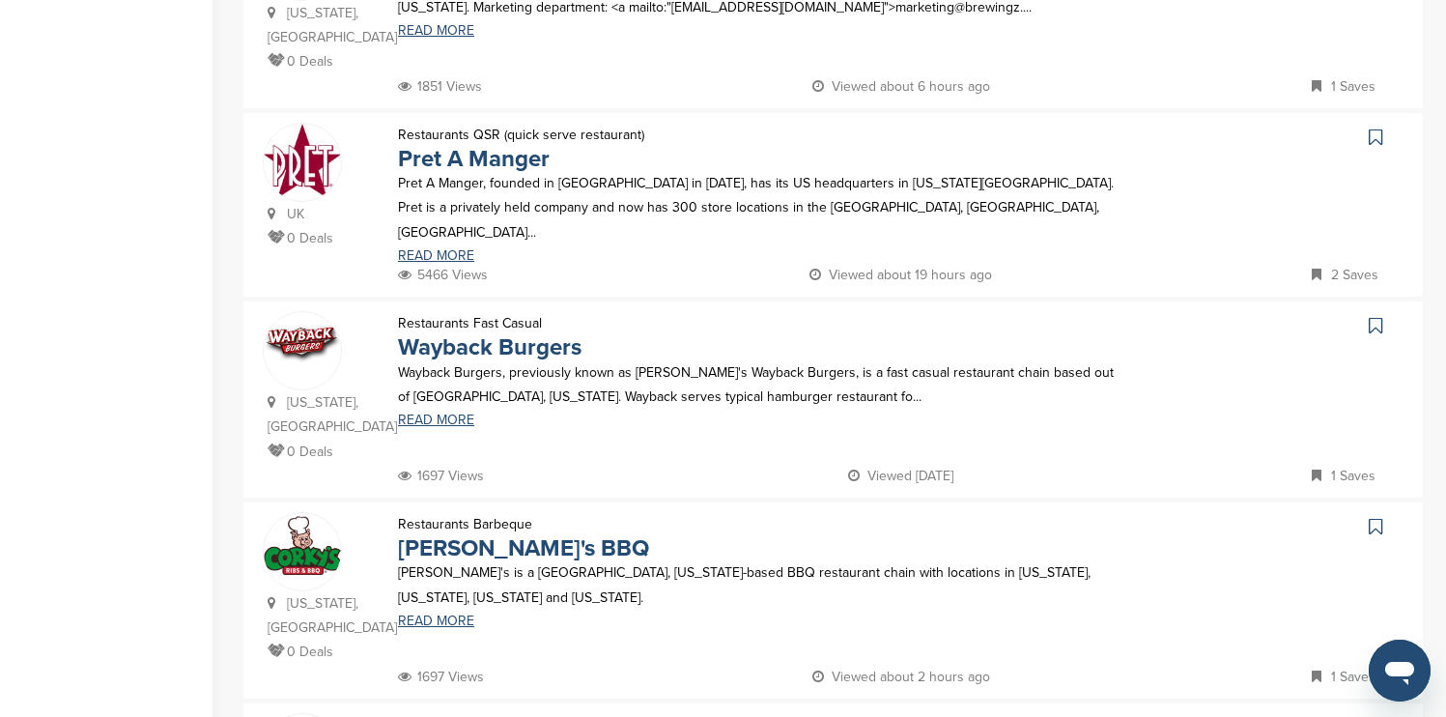
scroll to position [1546, 0]
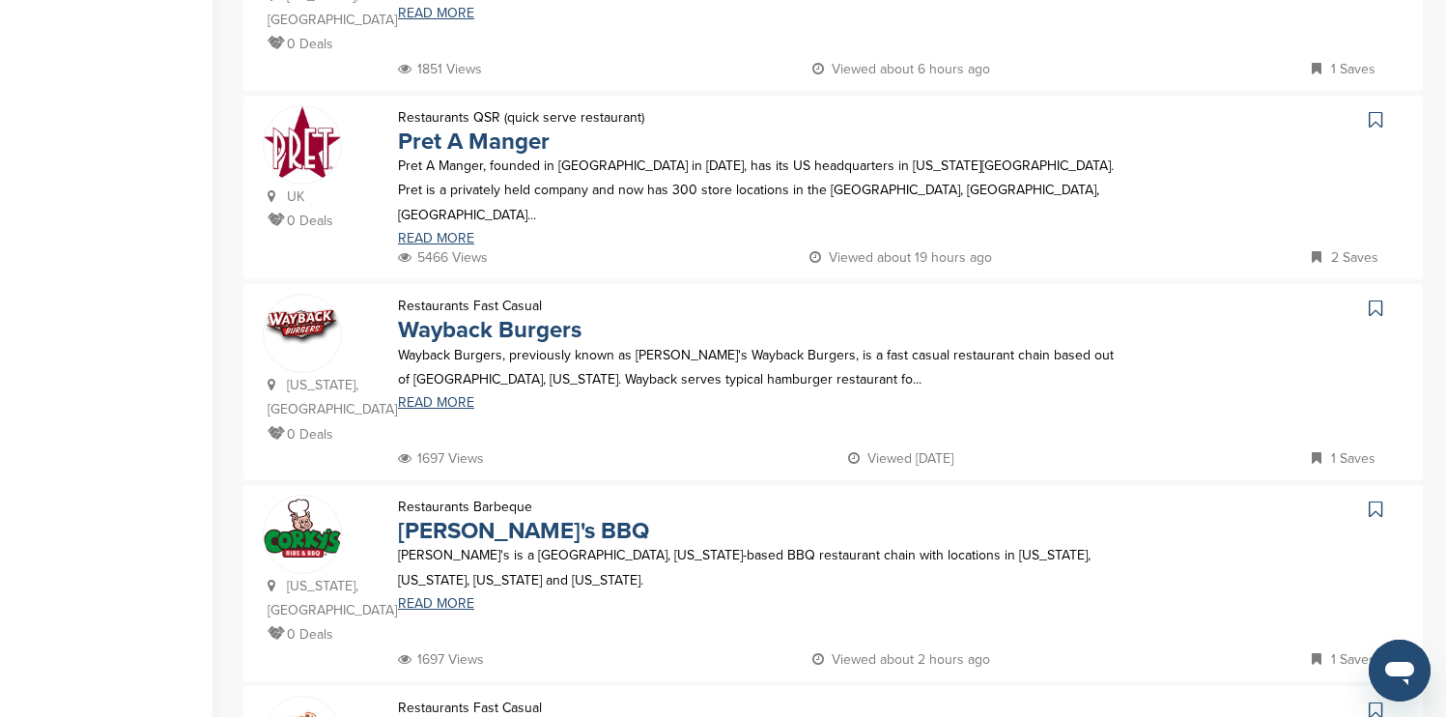
click at [1375, 110] on icon at bounding box center [1376, 119] width 14 height 19
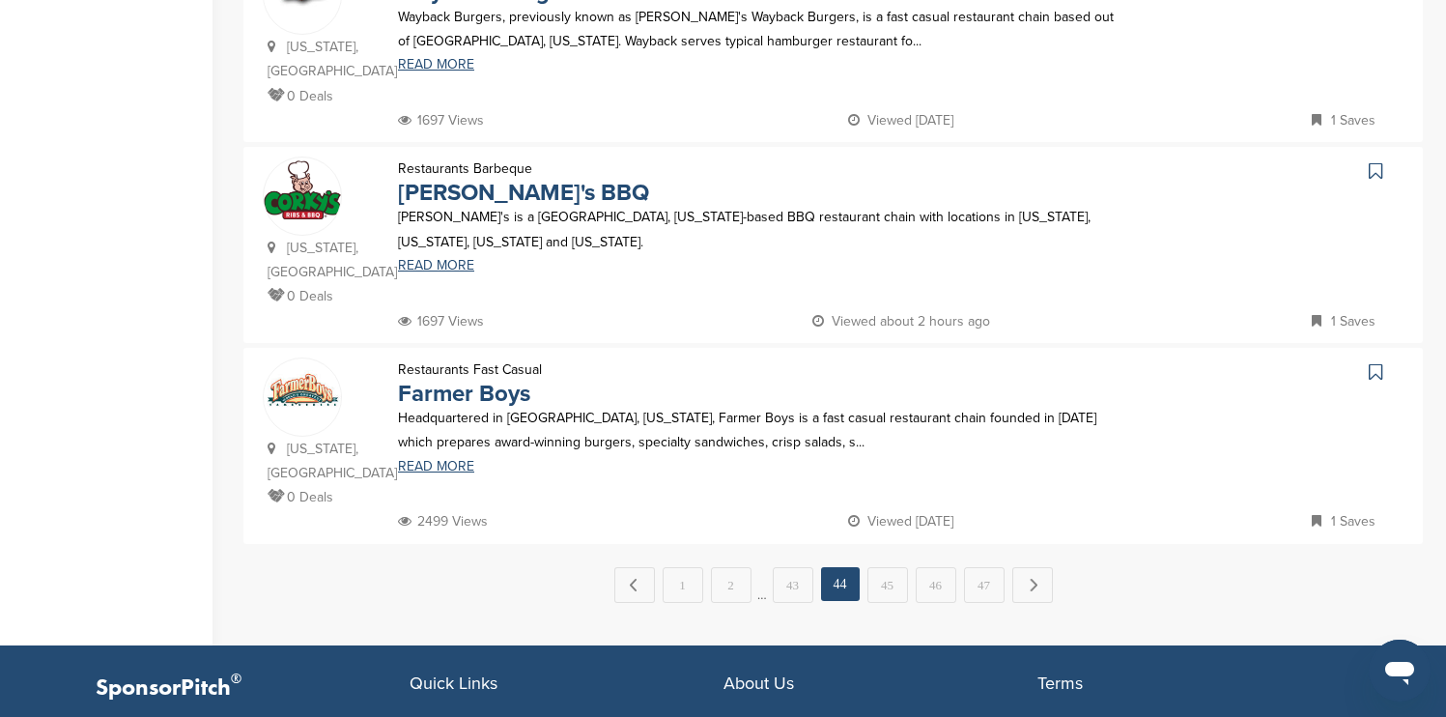
scroll to position [1932, 0]
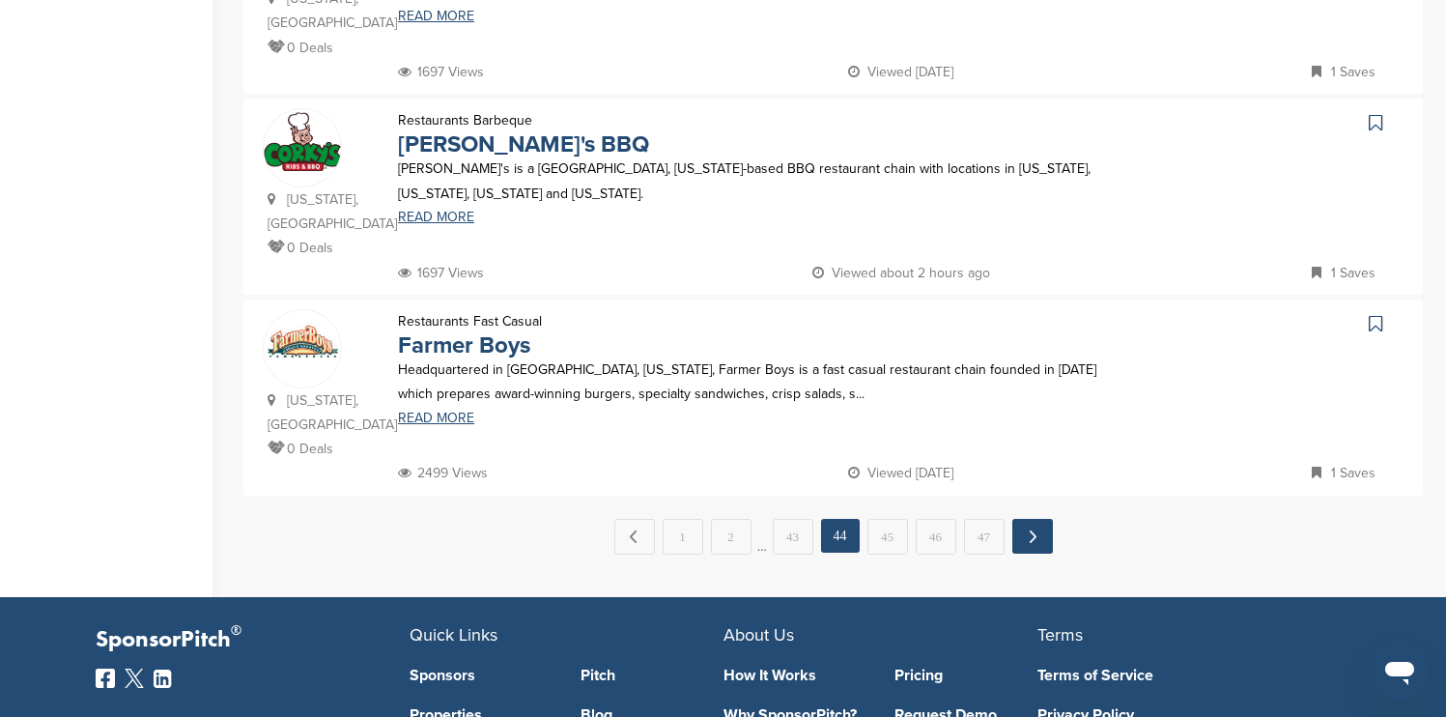
click at [1040, 519] on link "Next →" at bounding box center [1032, 536] width 41 height 35
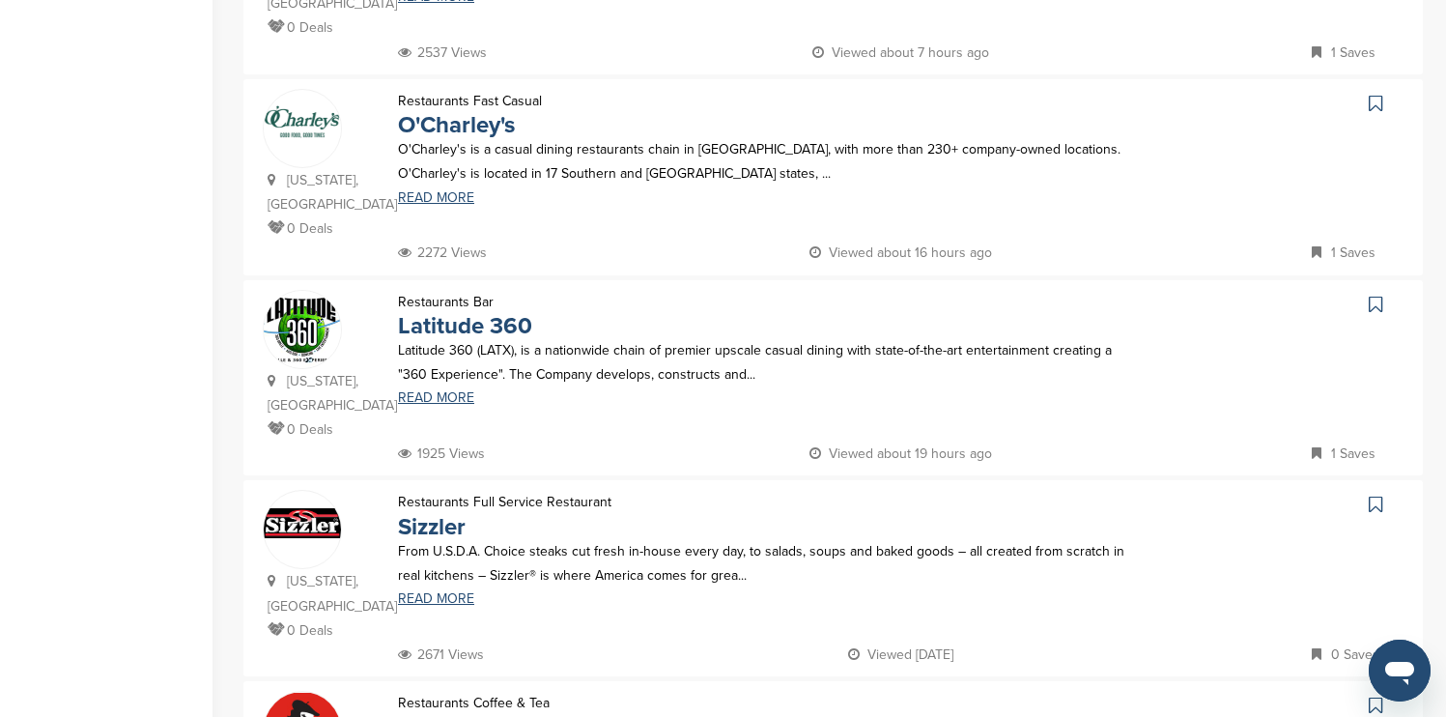
scroll to position [618, 0]
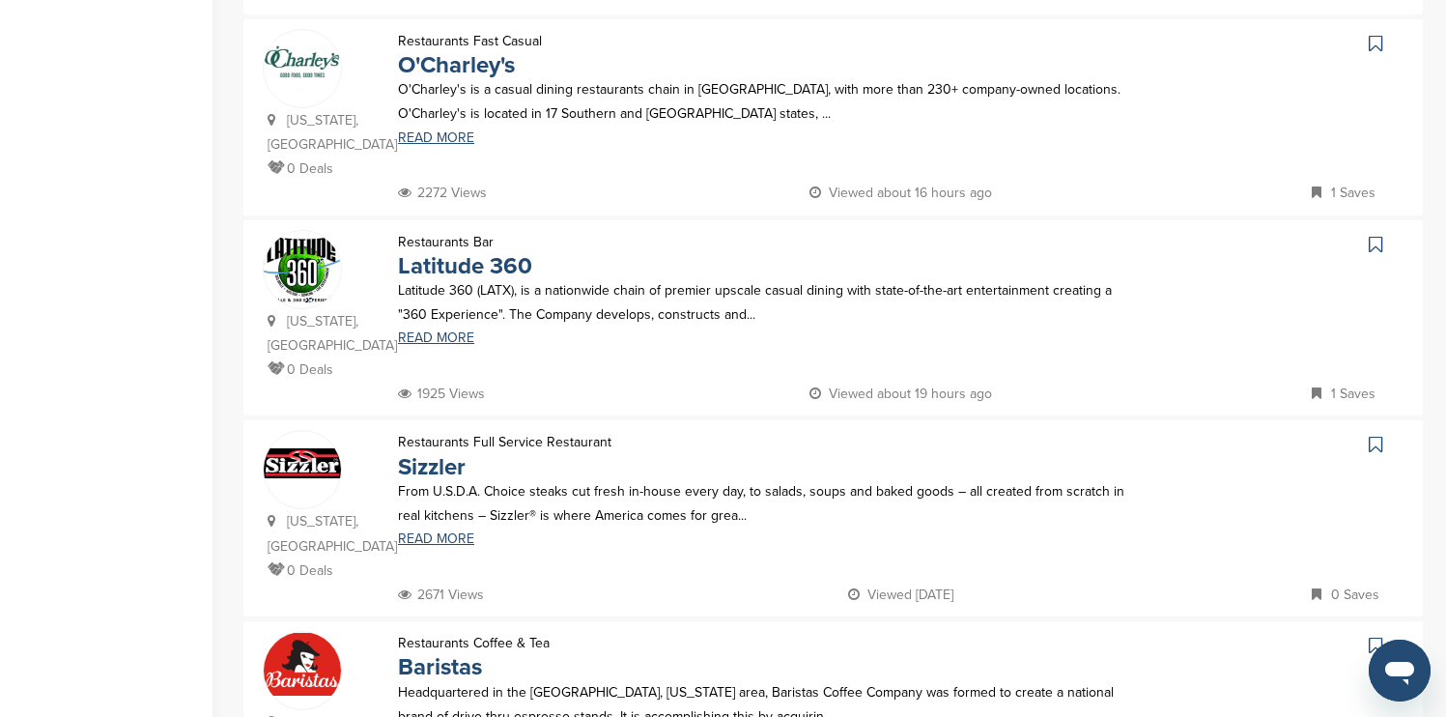
click at [1380, 39] on icon at bounding box center [1376, 43] width 14 height 19
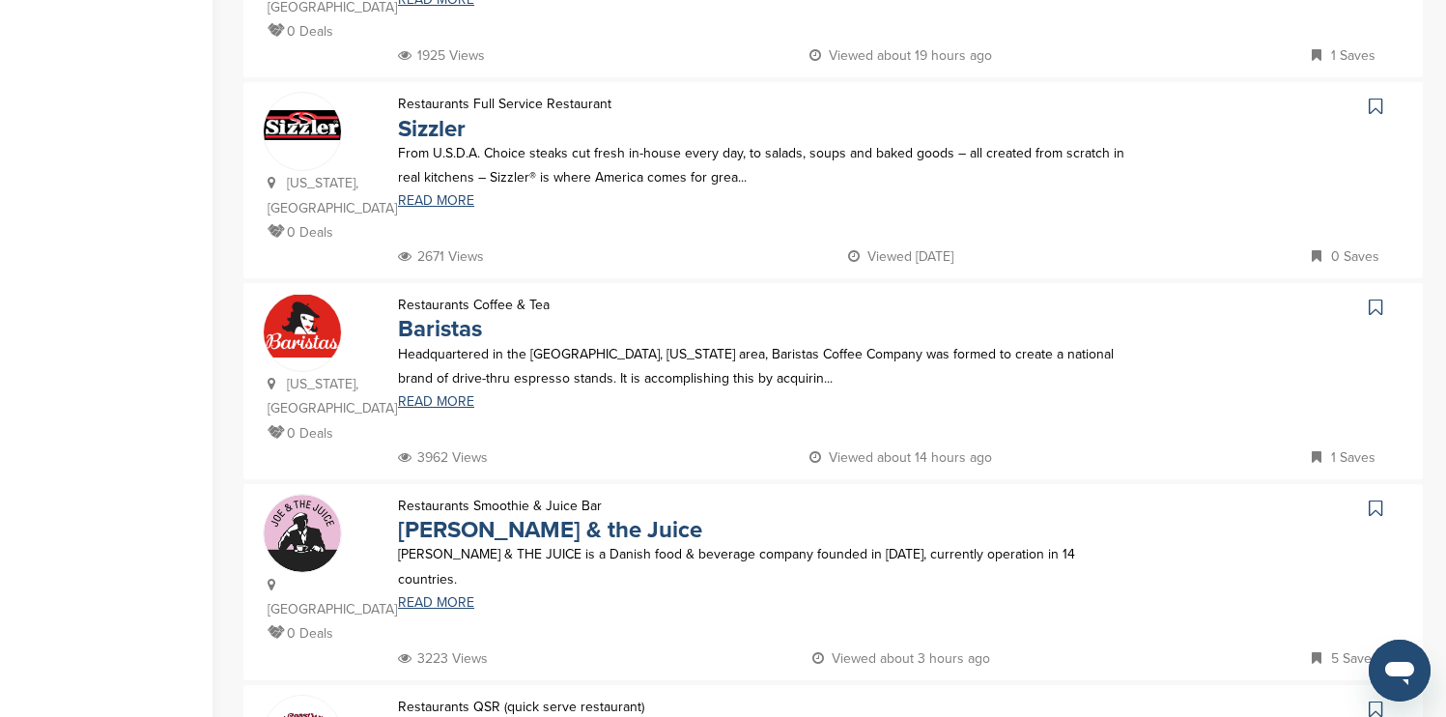
scroll to position [966, 0]
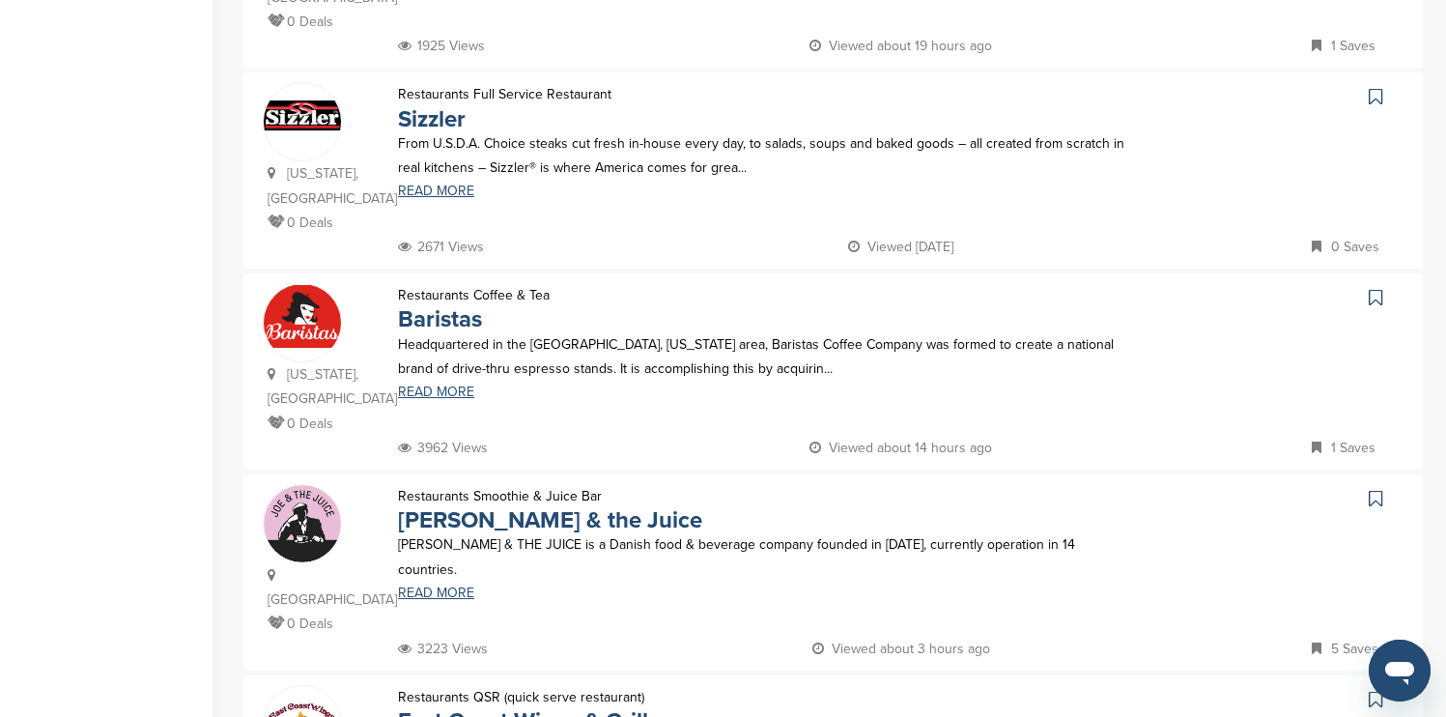
click at [1377, 87] on icon at bounding box center [1376, 96] width 14 height 19
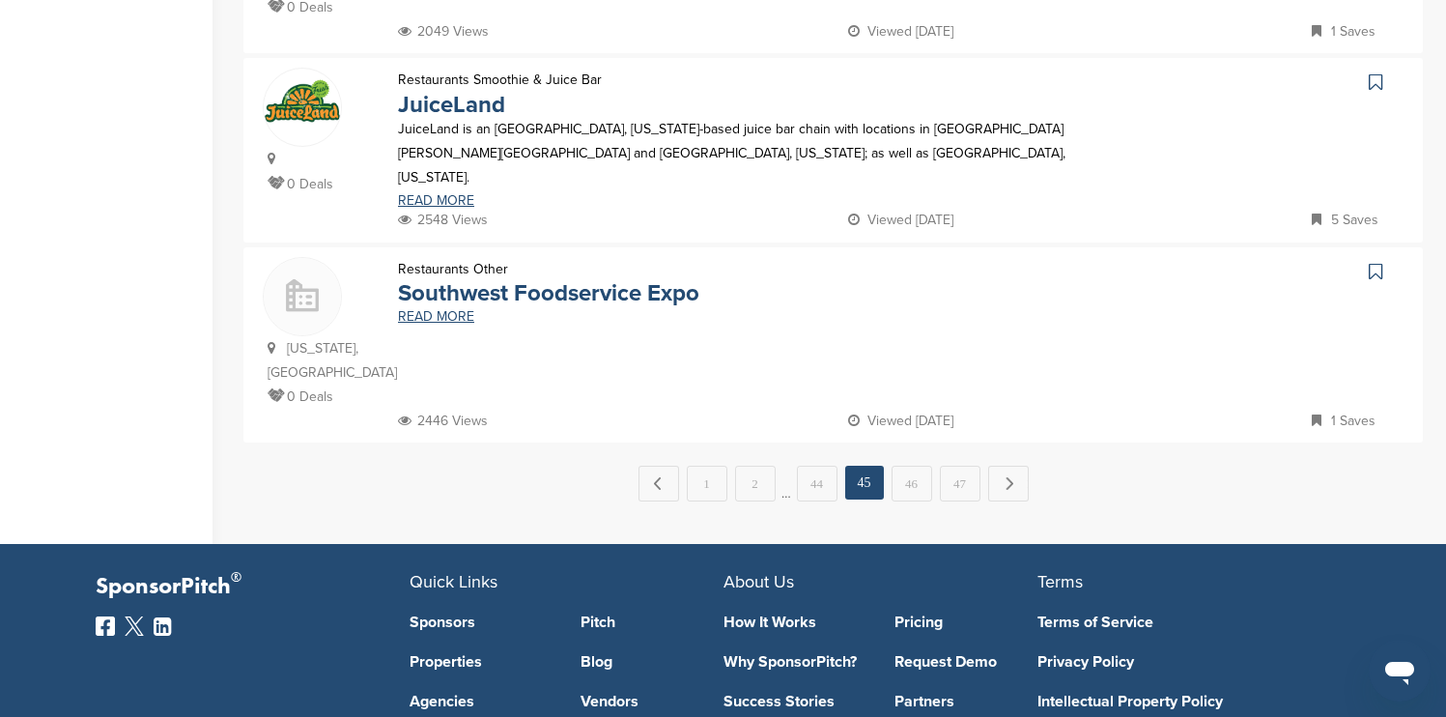
scroll to position [1971, 0]
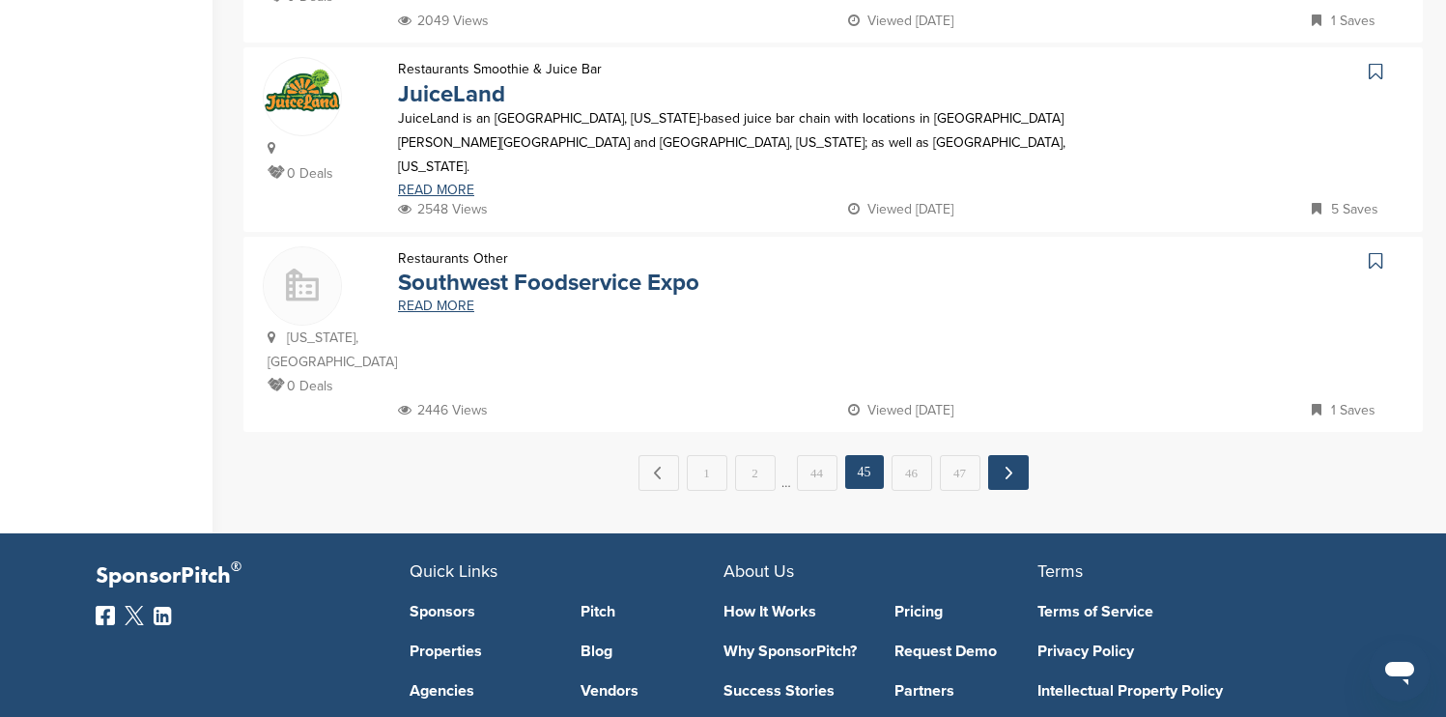
click at [1018, 455] on link "Next →" at bounding box center [1008, 472] width 41 height 35
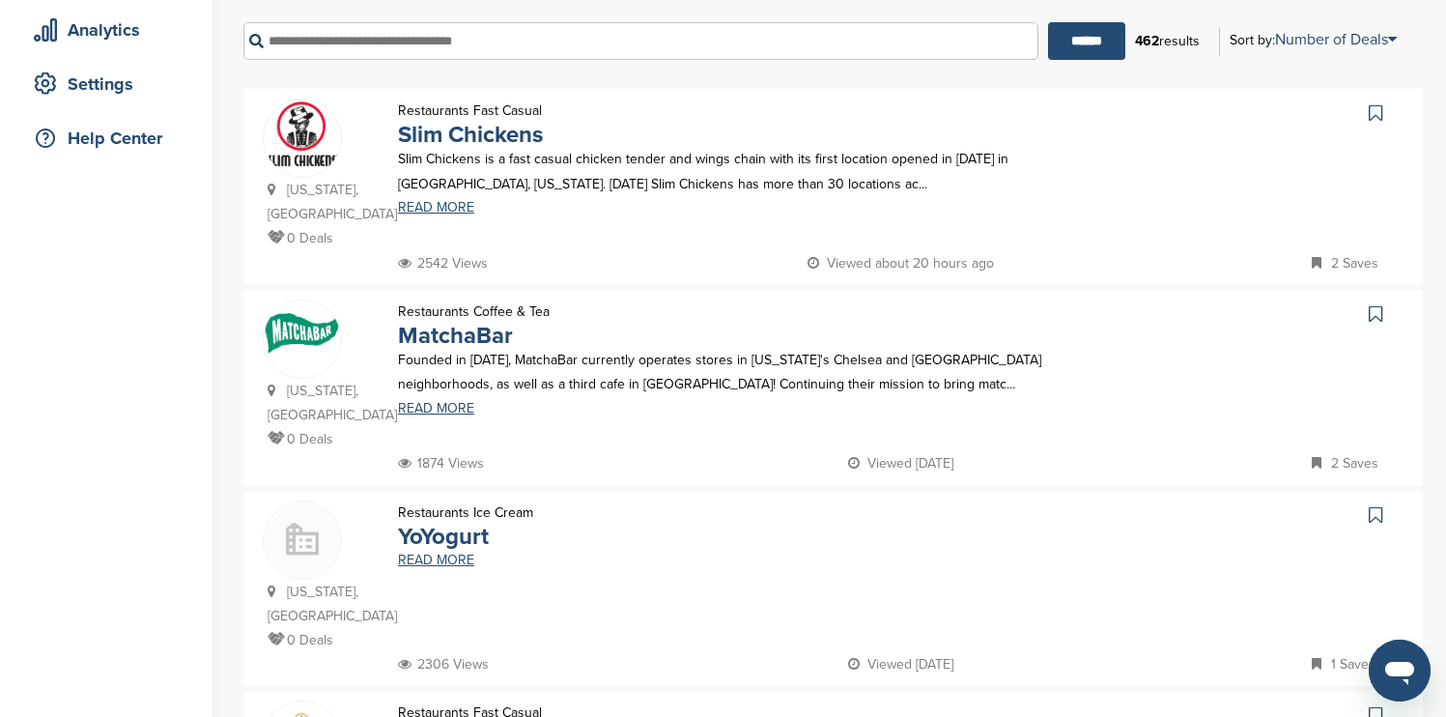
scroll to position [386, 0]
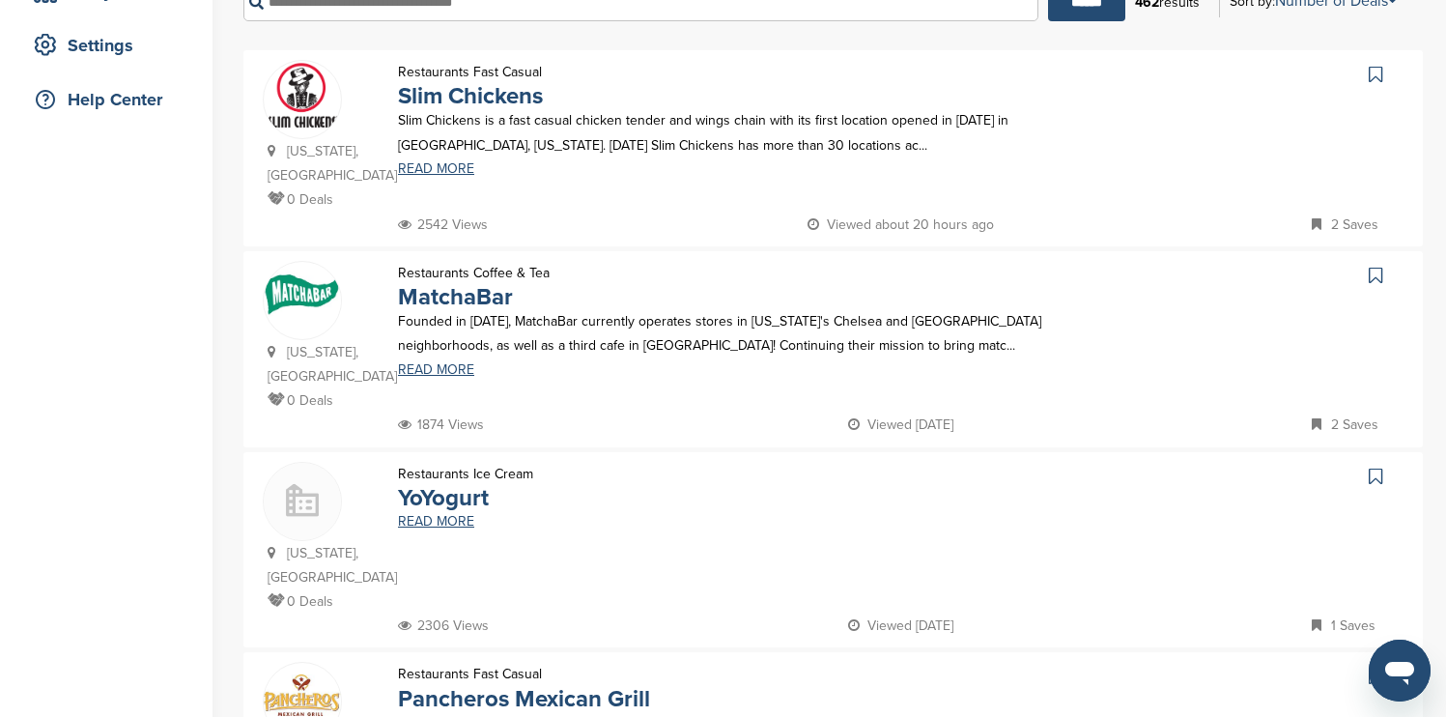
click at [1375, 71] on icon at bounding box center [1376, 74] width 14 height 19
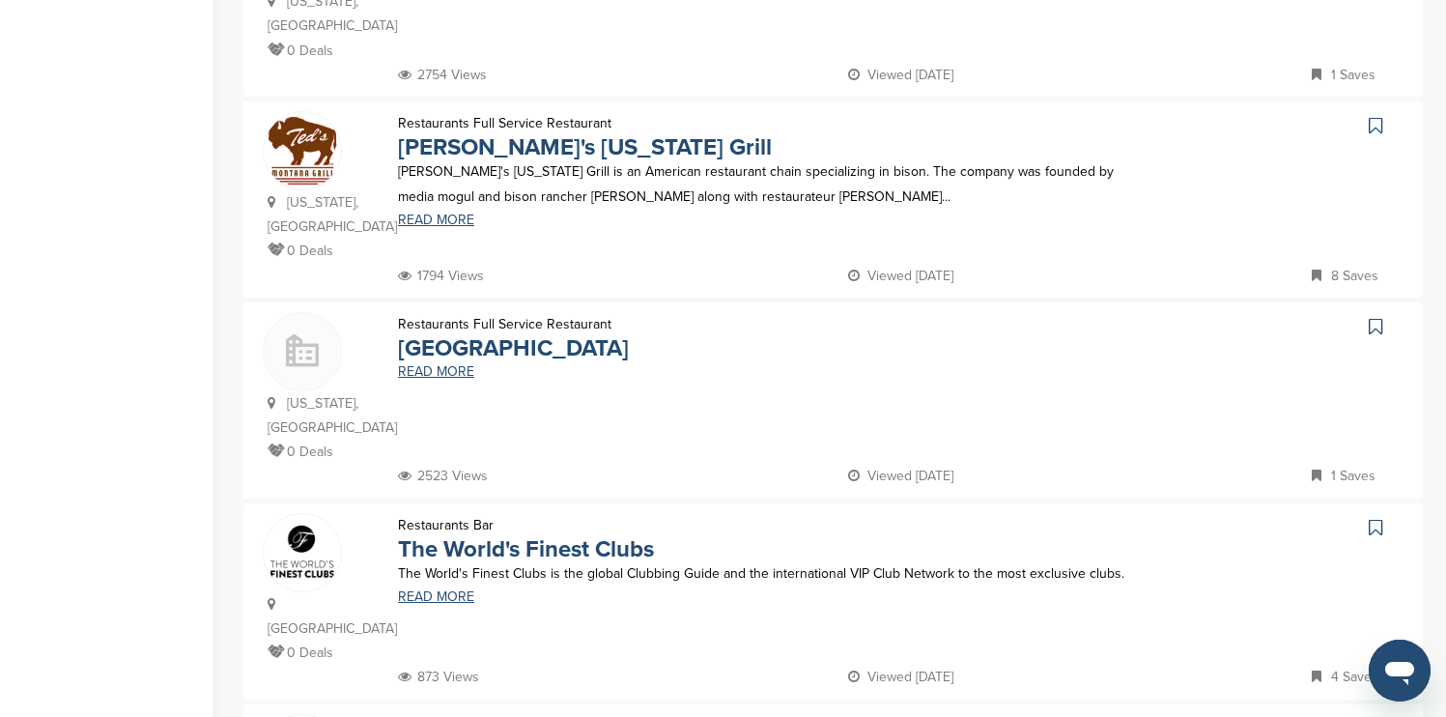
scroll to position [1352, 0]
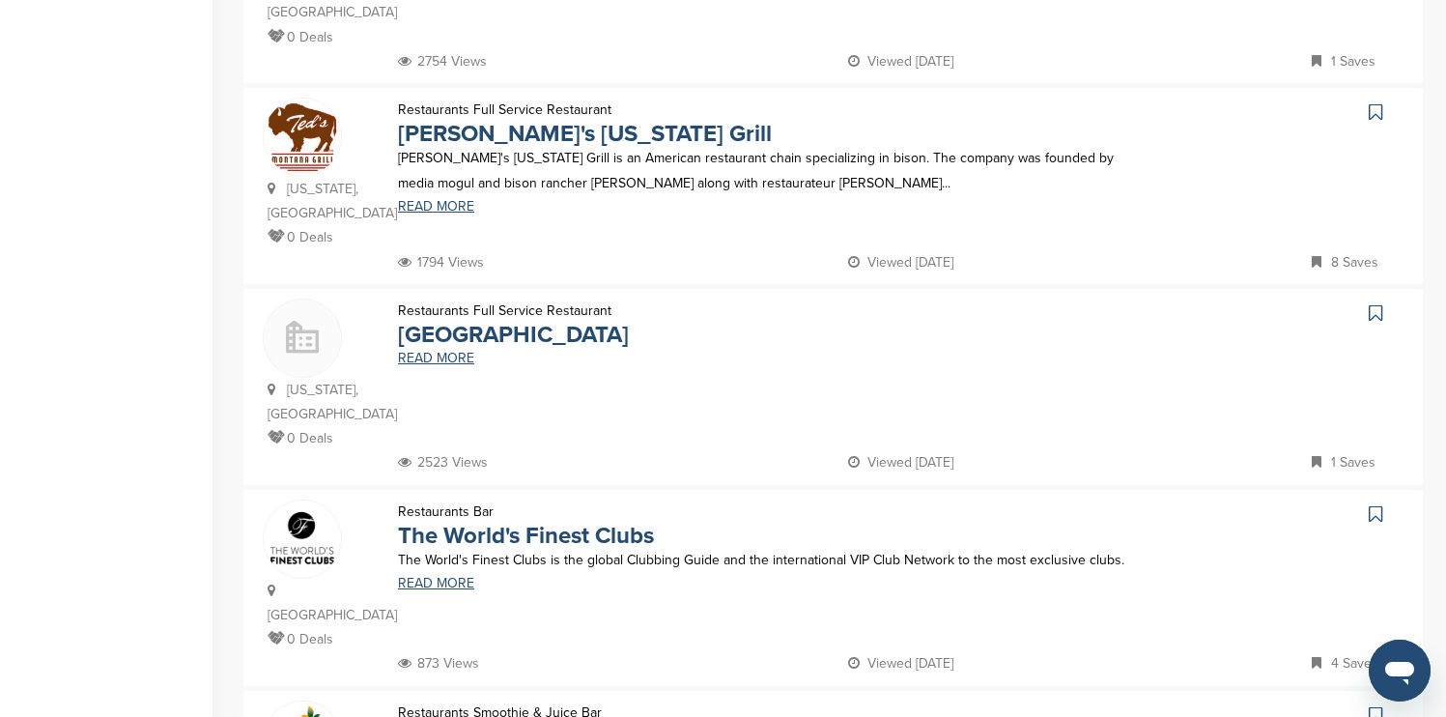
click at [1380, 102] on icon at bounding box center [1376, 111] width 14 height 19
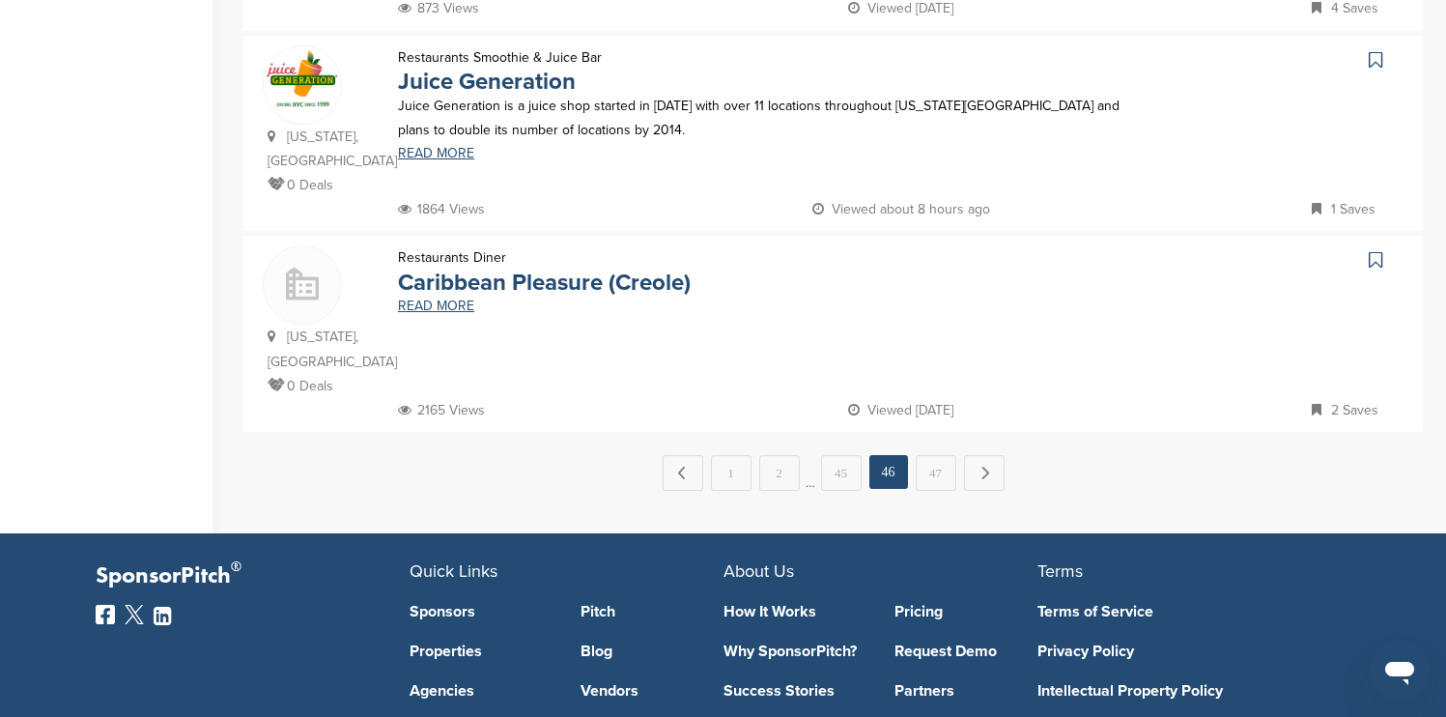
scroll to position [2009, 0]
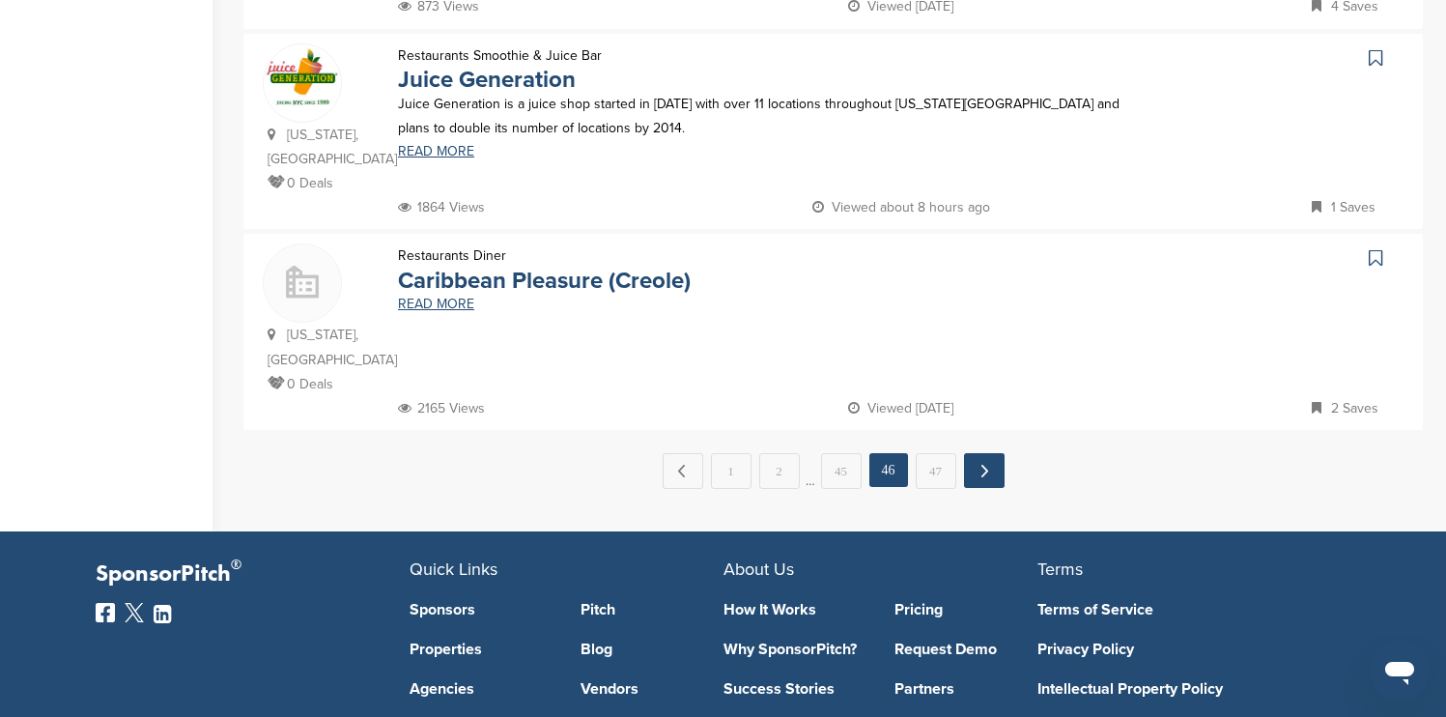
click at [983, 453] on link "Next →" at bounding box center [984, 470] width 41 height 35
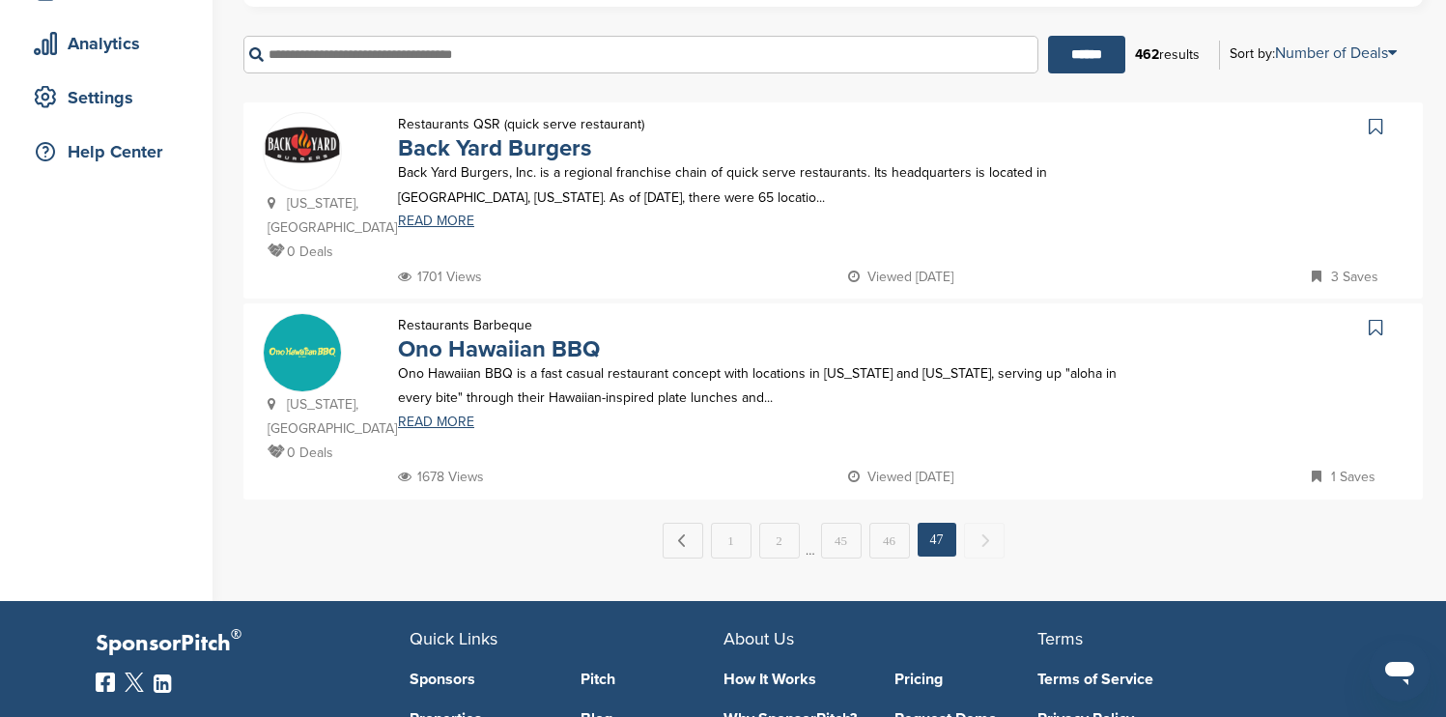
scroll to position [386, 0]
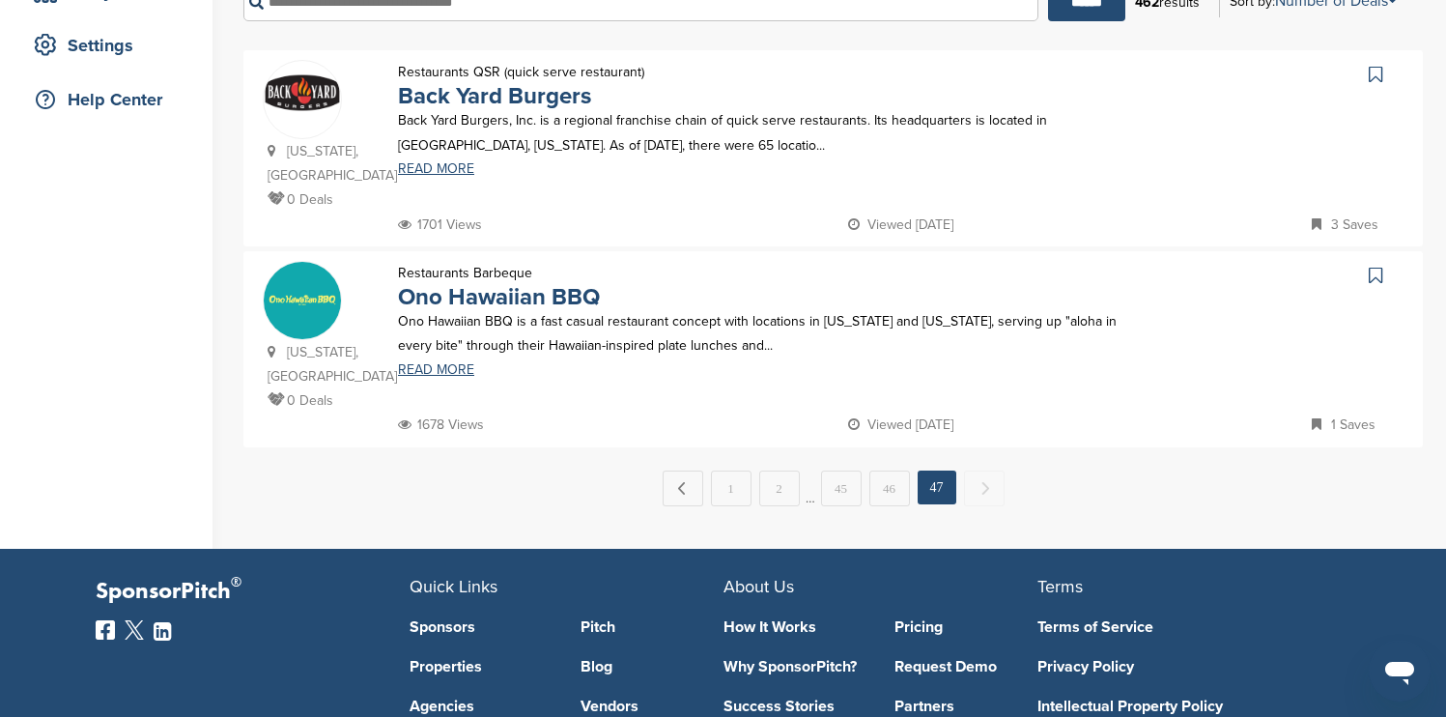
click at [1377, 72] on icon at bounding box center [1376, 74] width 14 height 19
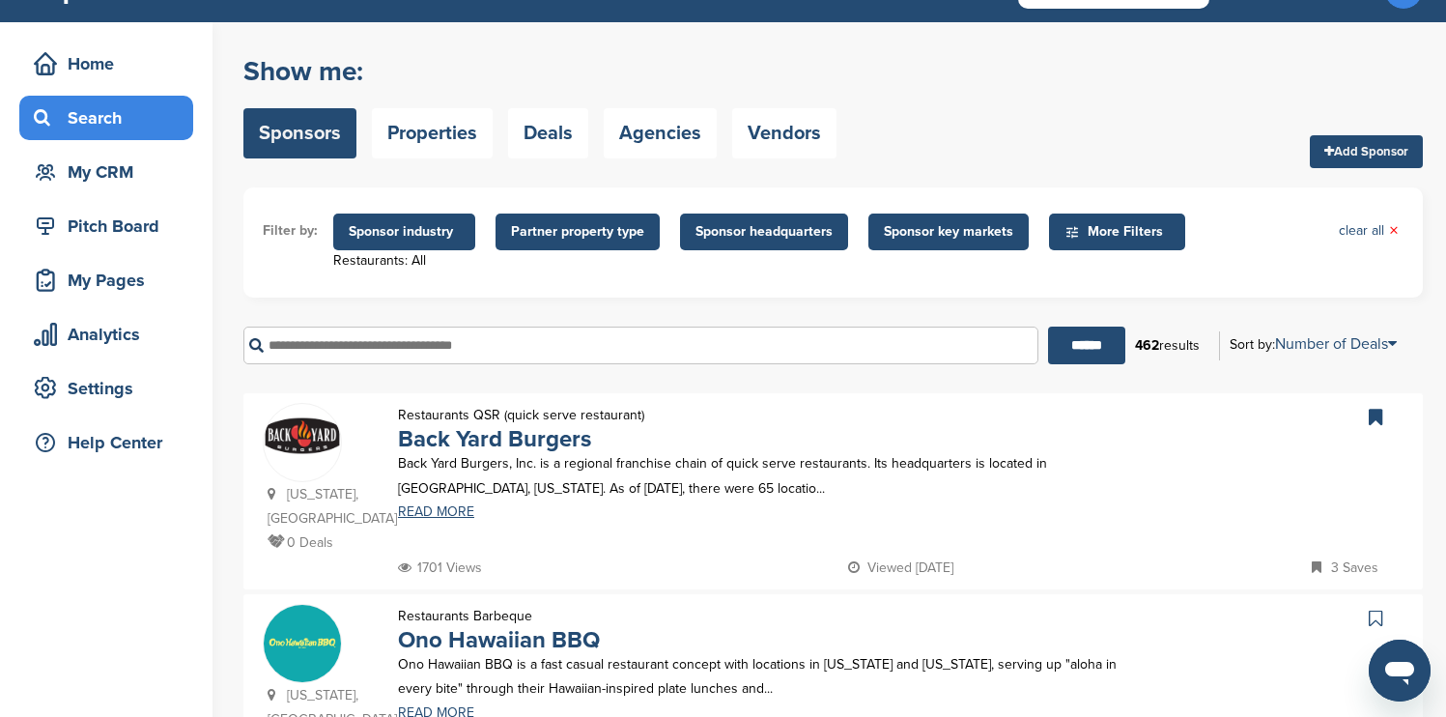
scroll to position [39, 0]
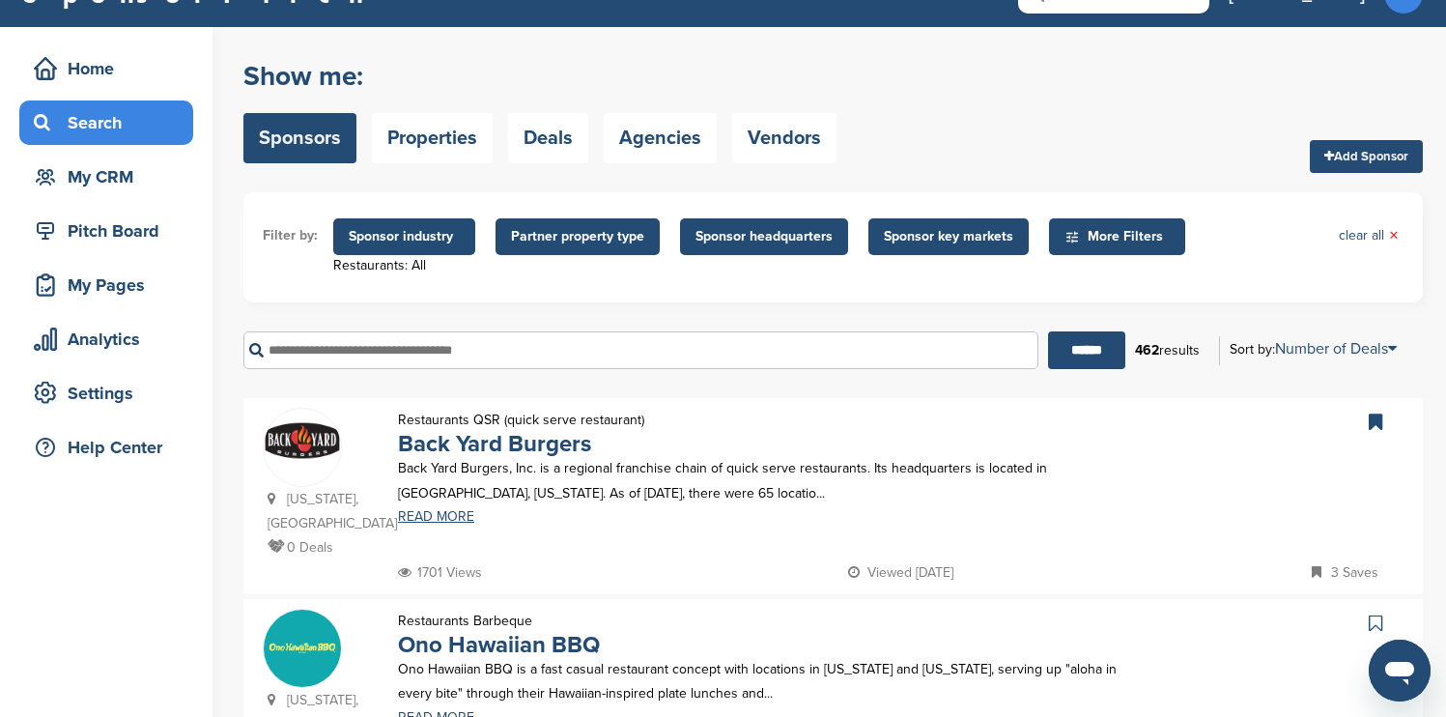
click at [454, 242] on span "Sponsor industry" at bounding box center [404, 236] width 111 height 21
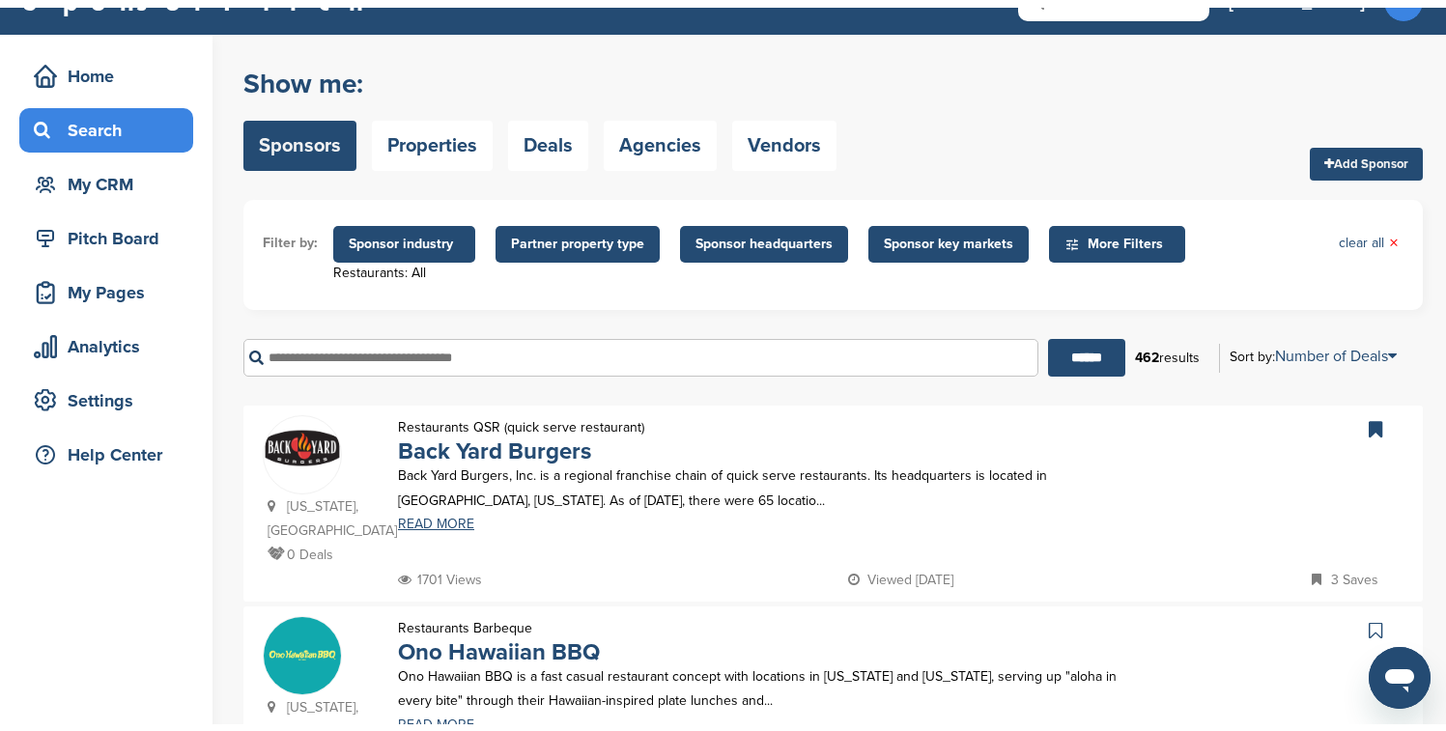
scroll to position [0, 0]
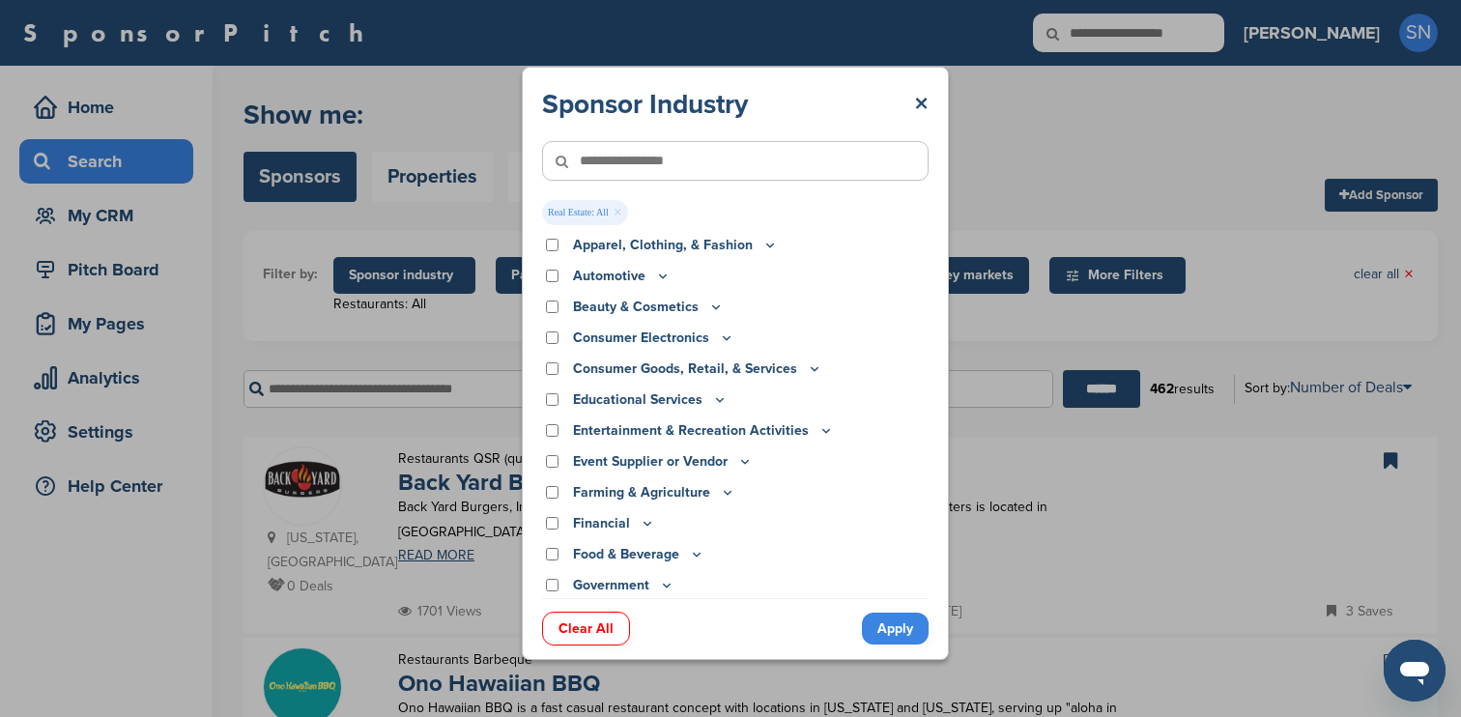
click at [883, 627] on link "Apply" at bounding box center [895, 628] width 67 height 32
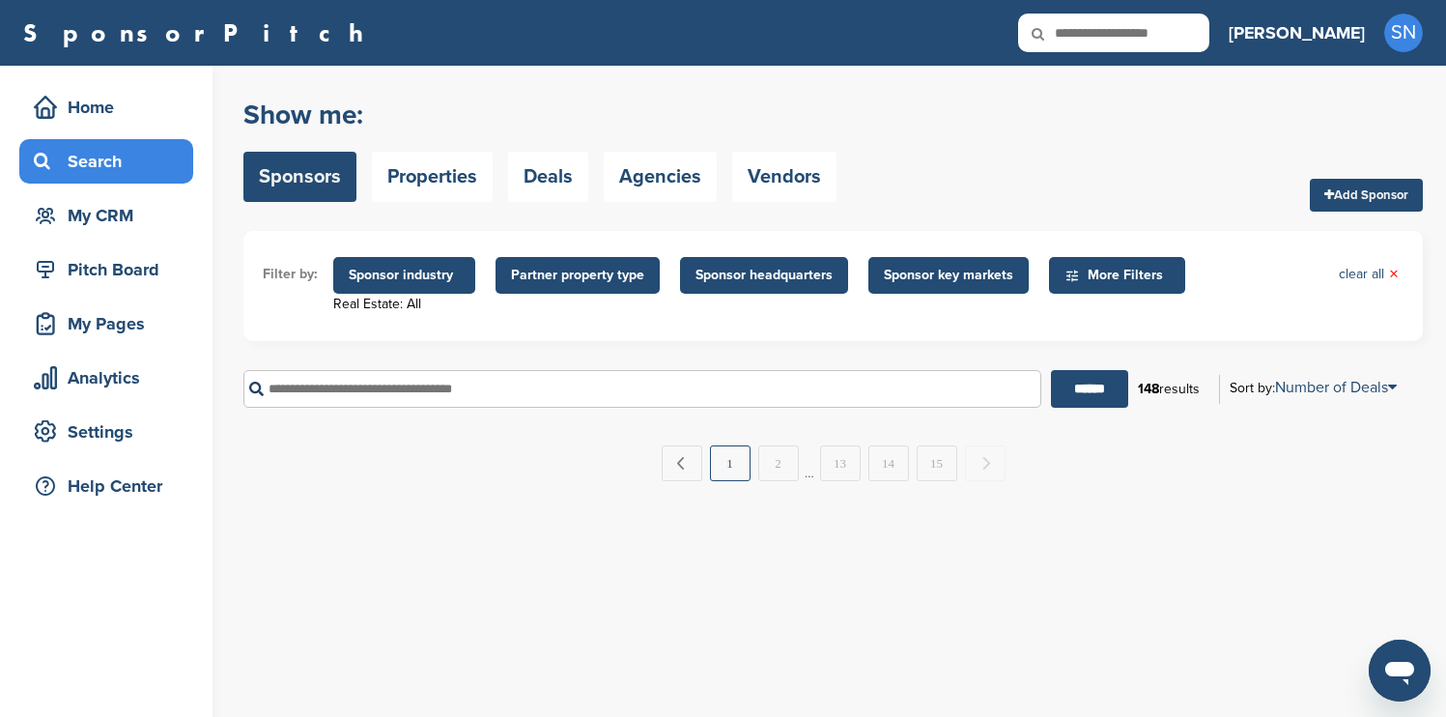
click at [734, 465] on link "1" at bounding box center [730, 463] width 41 height 36
